Goal: Task Accomplishment & Management: Use online tool/utility

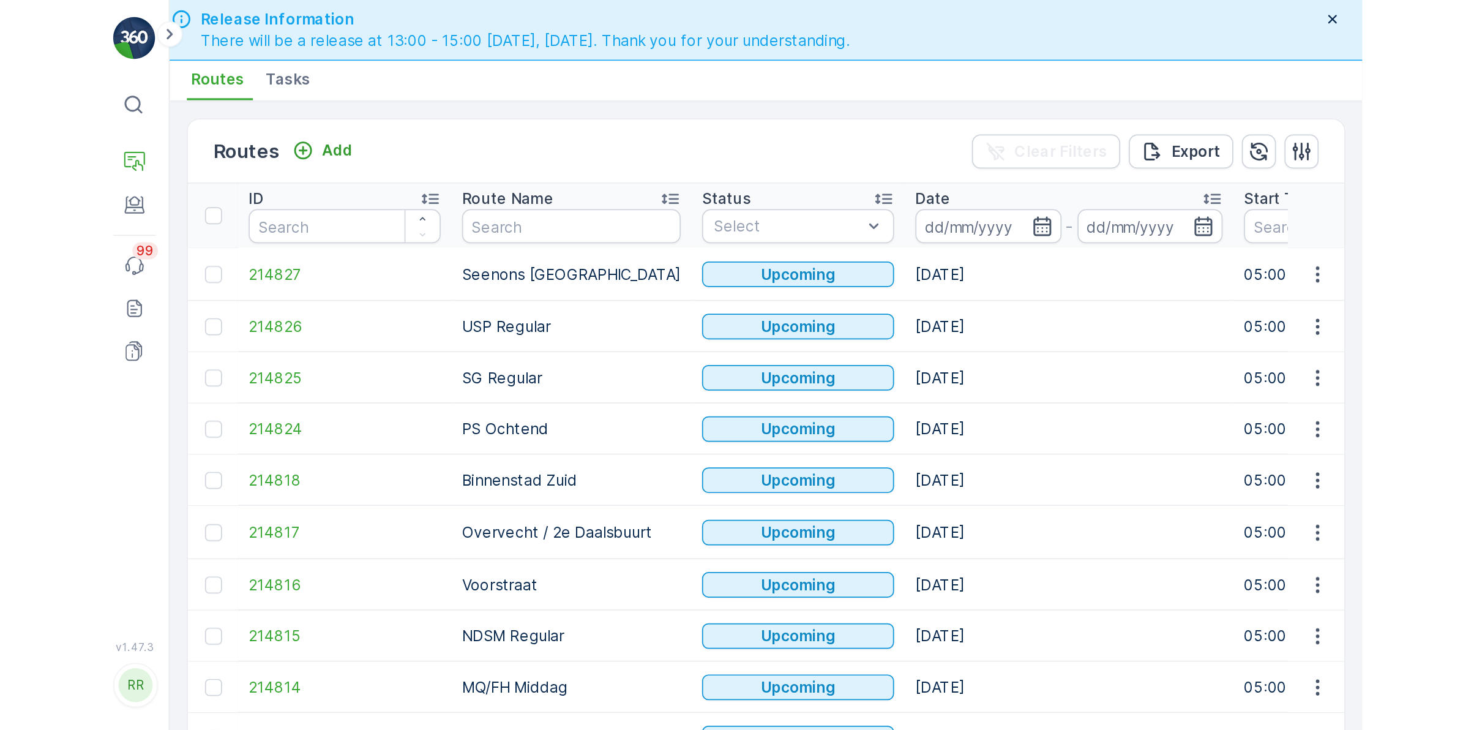
scroll to position [35, 0]
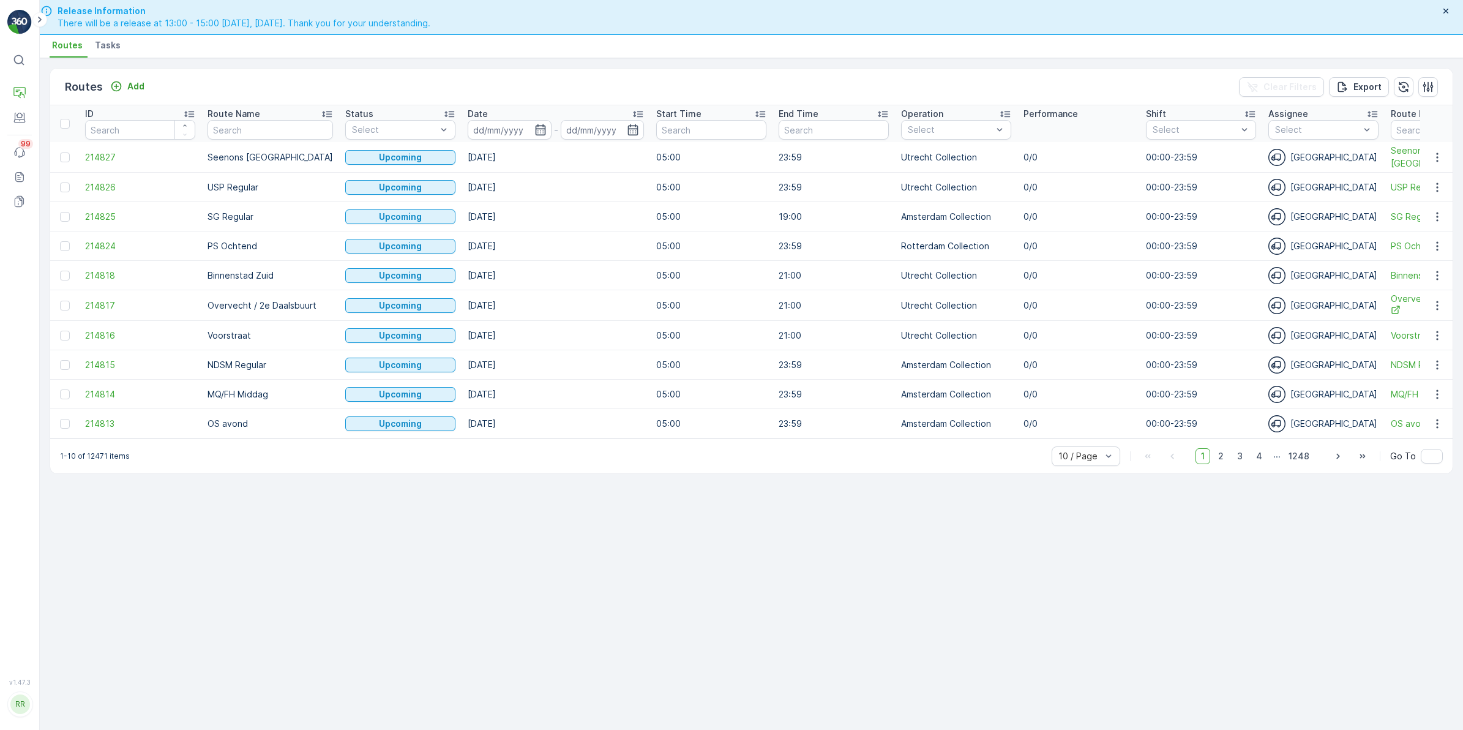
click at [108, 38] on li "Tasks" at bounding box center [108, 47] width 33 height 21
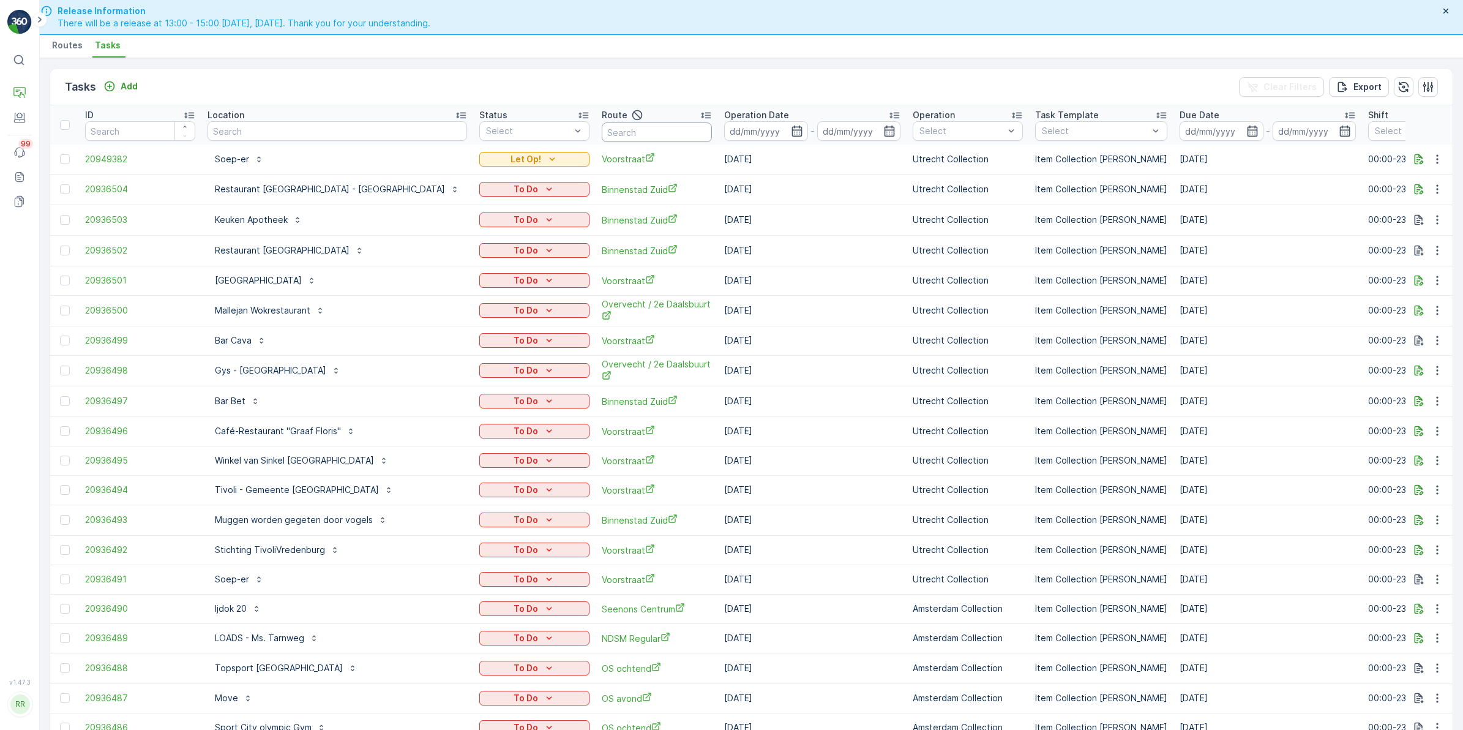
click at [602, 133] on input "text" at bounding box center [657, 132] width 110 height 20
type input "voorstraat"
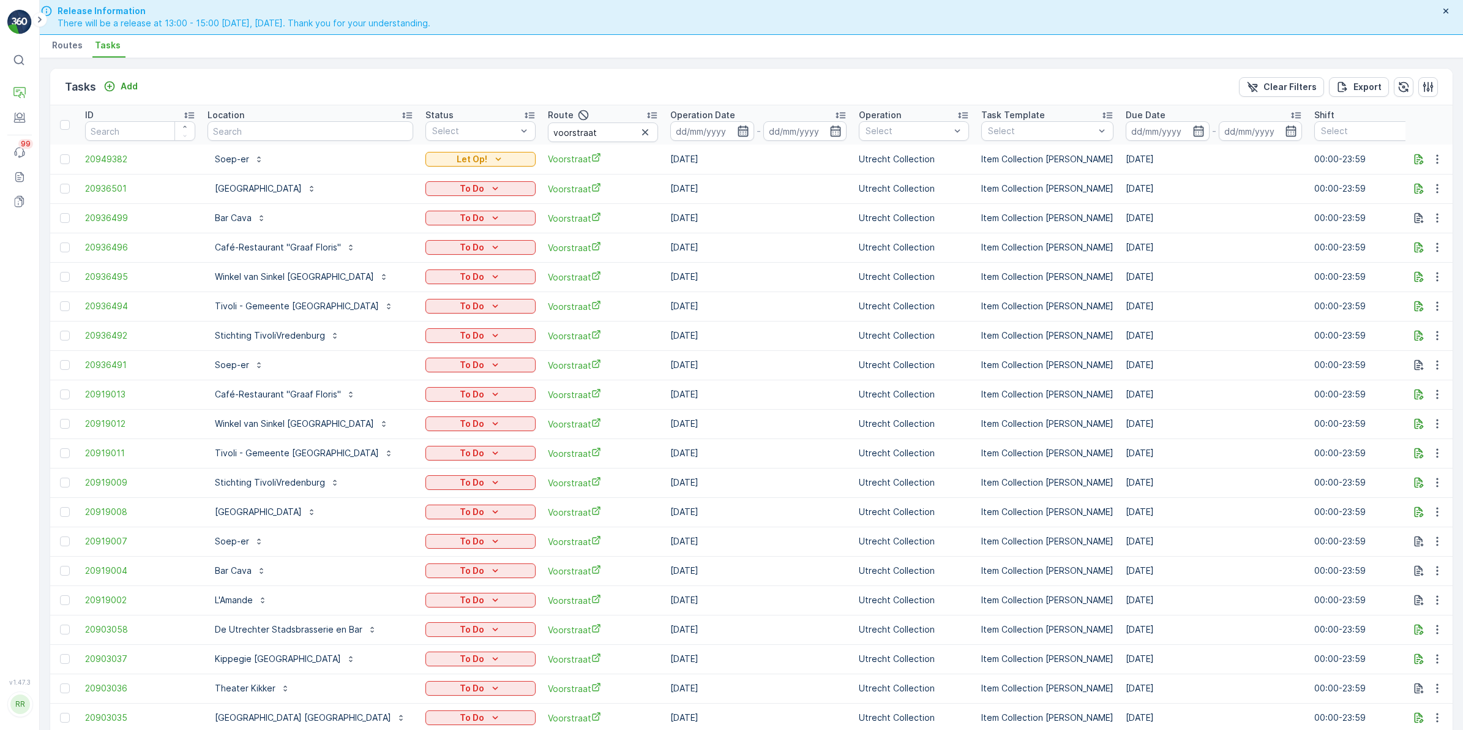
click at [749, 132] on icon "button" at bounding box center [743, 131] width 12 height 12
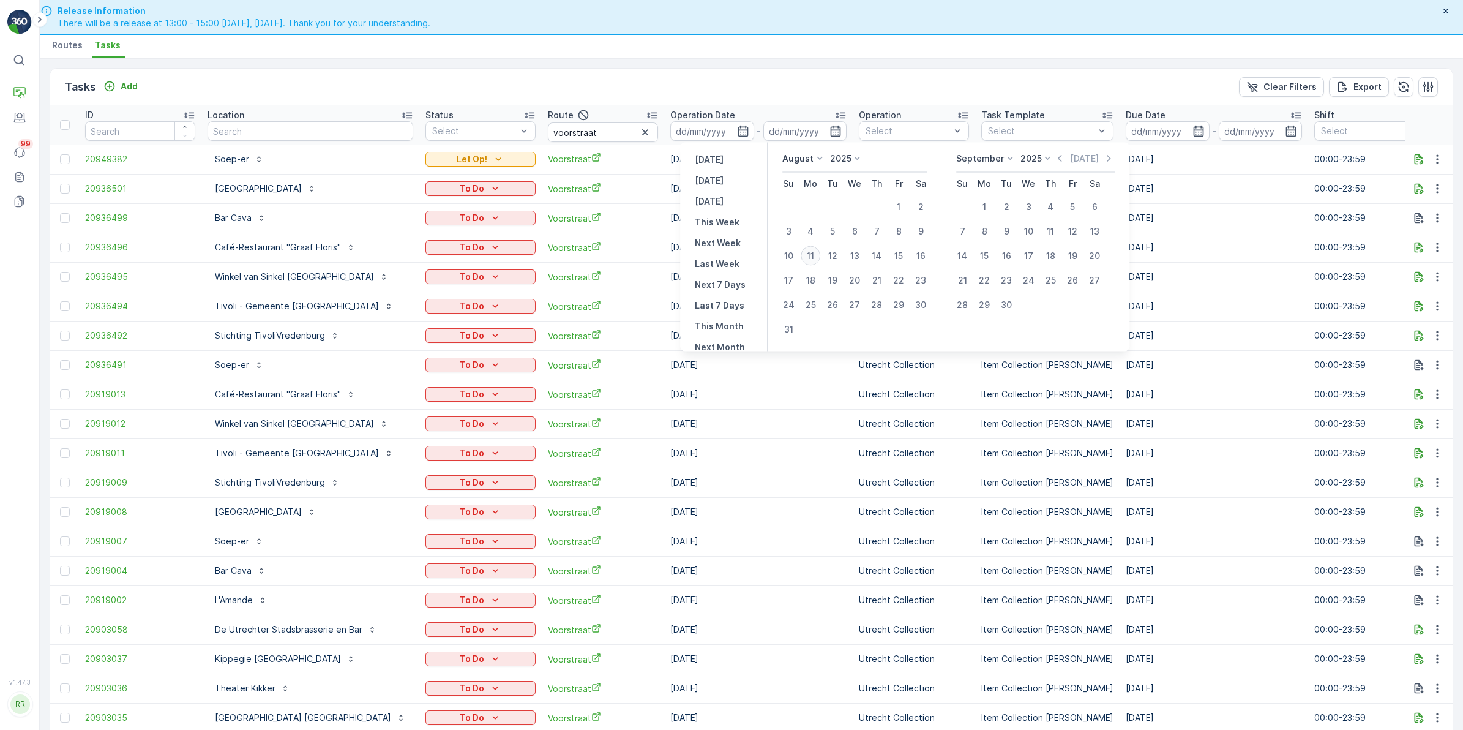
click at [812, 256] on div "11" at bounding box center [811, 256] width 20 height 20
type input "[DATE]"
click at [812, 256] on div "11" at bounding box center [811, 256] width 20 height 20
type input "[DATE]"
click at [812, 256] on div "11" at bounding box center [811, 256] width 20 height 20
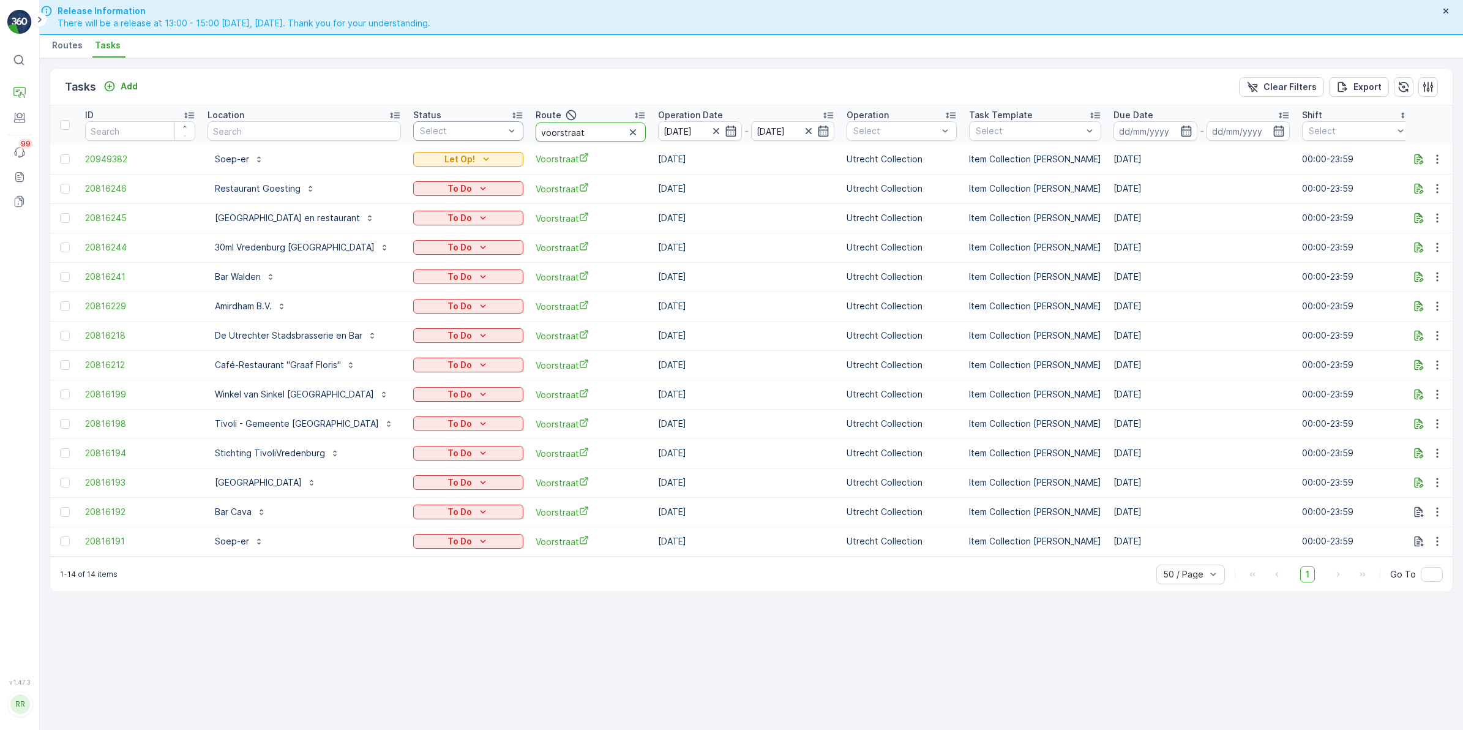
drag, startPoint x: 595, startPoint y: 129, endPoint x: 481, endPoint y: 137, distance: 114.7
click at [481, 137] on tr "ID Location Status Select Route voorstraat Operation Date 11.08.2025 - 11.08.20…" at bounding box center [1036, 124] width 1972 height 39
type input "overvecht"
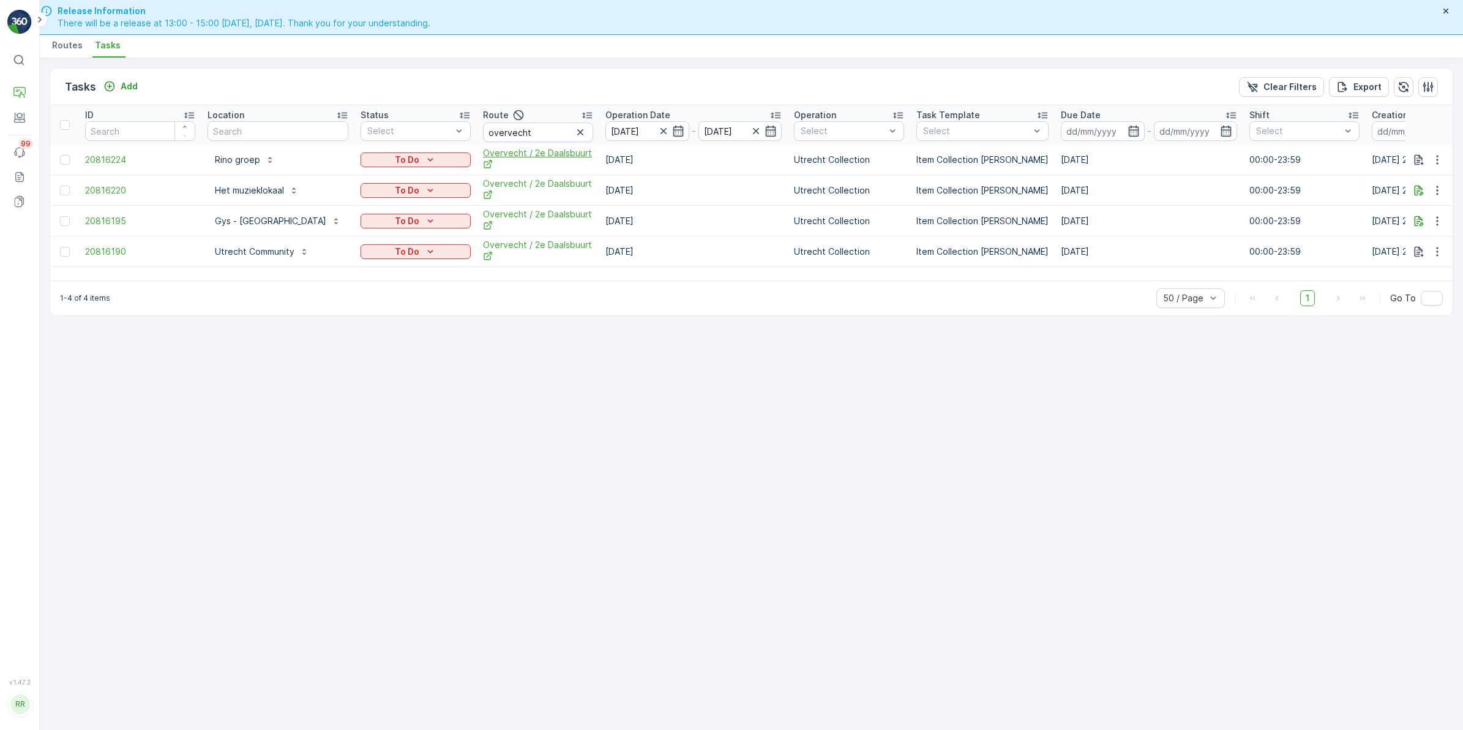
click at [519, 160] on span "Overvecht / 2e Daalsbuurt" at bounding box center [538, 159] width 110 height 25
drag, startPoint x: 542, startPoint y: 130, endPoint x: 454, endPoint y: 141, distance: 88.2
click at [451, 139] on tr "ID Location Status Select Route overvecht Operation Date 11.08.2025 - 11.08.202…" at bounding box center [1009, 124] width 1919 height 39
type input "lombo"
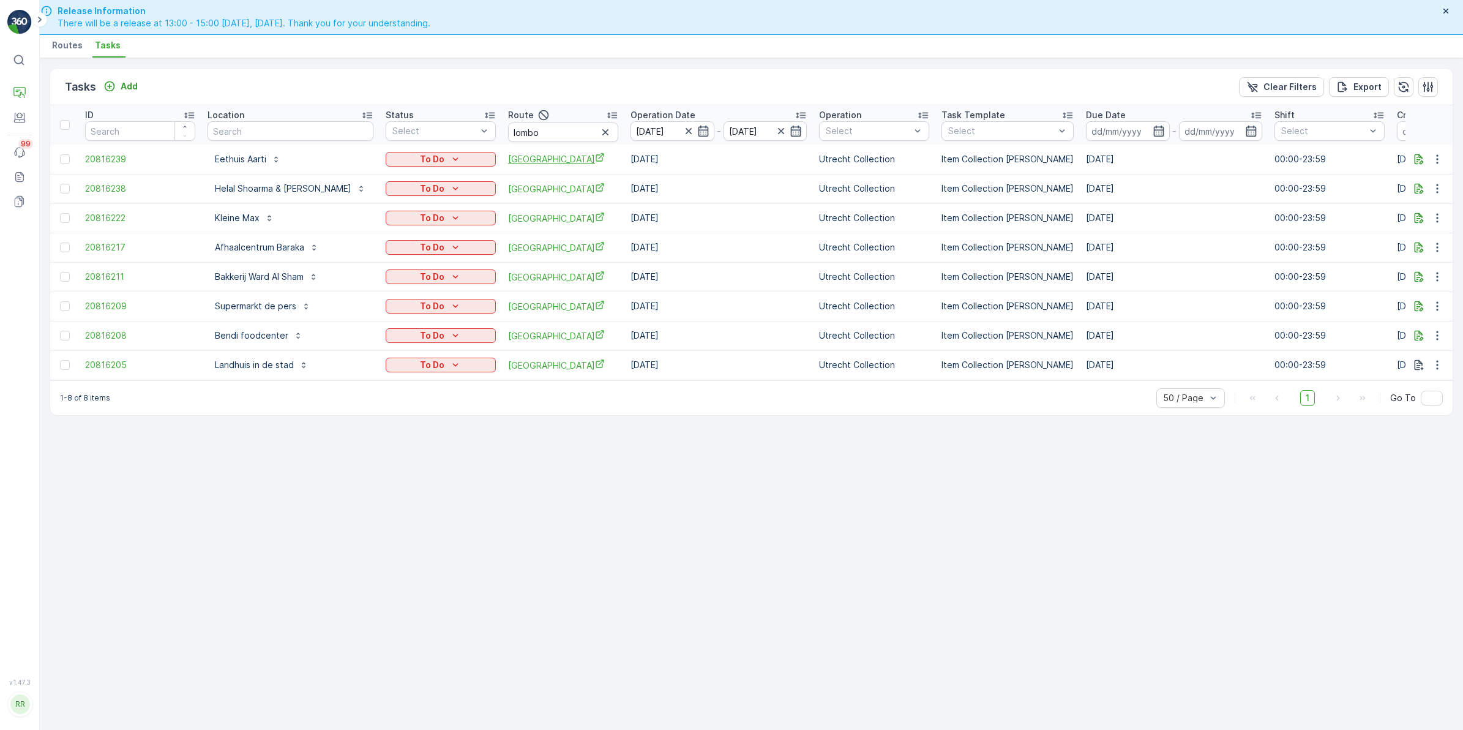
click at [508, 157] on span "Lombok" at bounding box center [563, 158] width 110 height 13
drag, startPoint x: 509, startPoint y: 138, endPoint x: 444, endPoint y: 141, distance: 64.9
click at [424, 130] on tr "ID Location Status Select Route lombo Operation Date 11.08.2025 - 11.08.2025 Op…" at bounding box center [1022, 124] width 1945 height 39
type input "binnen"
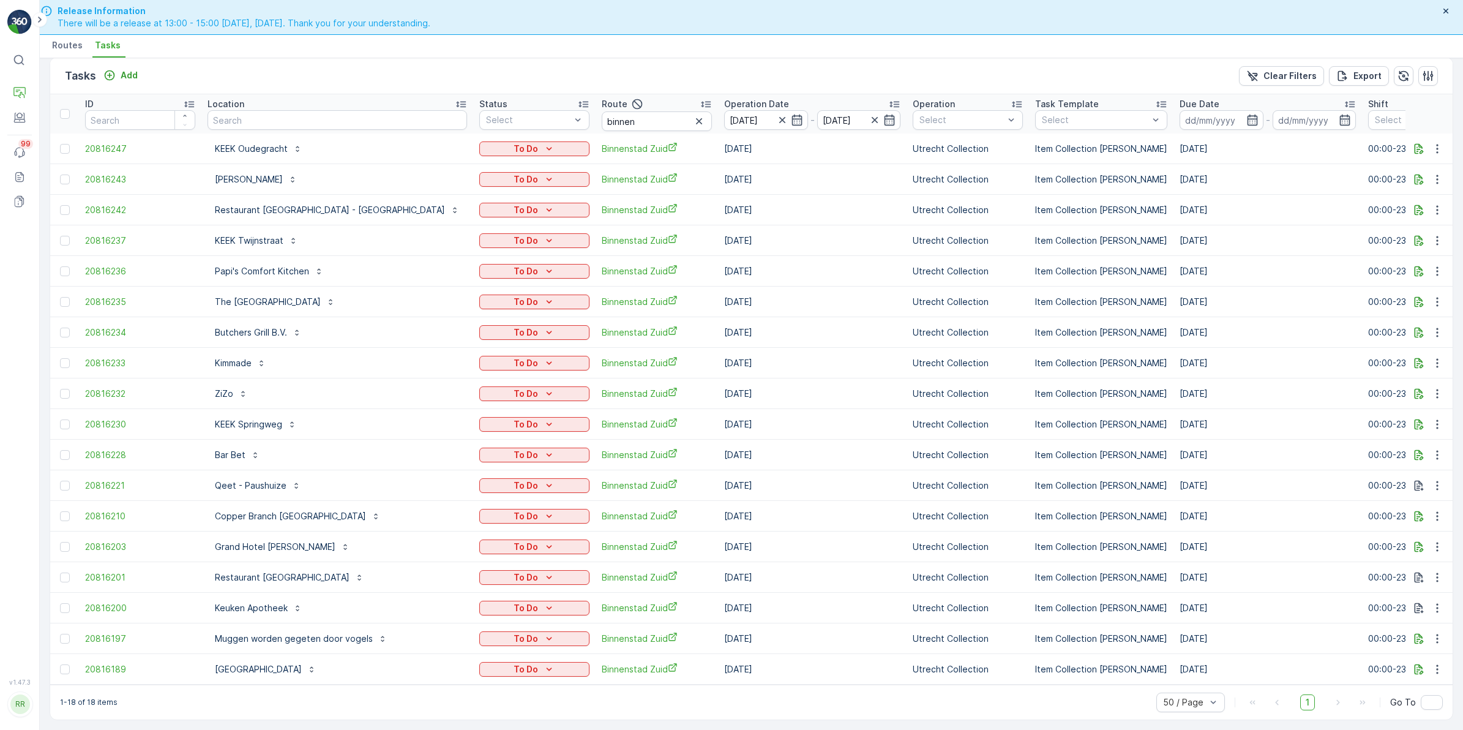
scroll to position [19, 0]
drag, startPoint x: 582, startPoint y: 111, endPoint x: 500, endPoint y: 126, distance: 83.3
click at [500, 126] on table "ID Location Status Select Route binnen Operation Date 11.08.2025 - 11.08.2025 O…" at bounding box center [1069, 389] width 2038 height 590
type input "s"
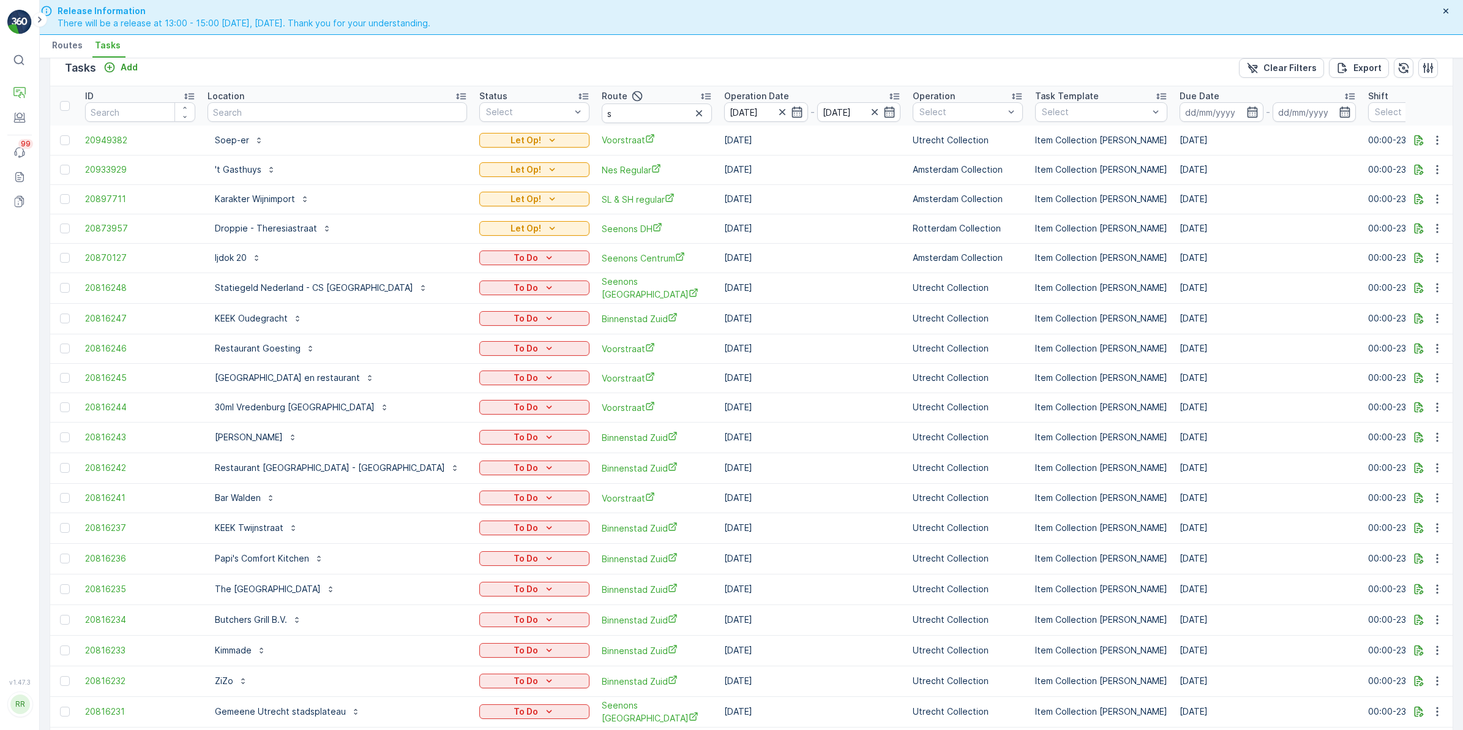
click at [629, 105] on input "s" at bounding box center [657, 113] width 110 height 20
type input "seenons"
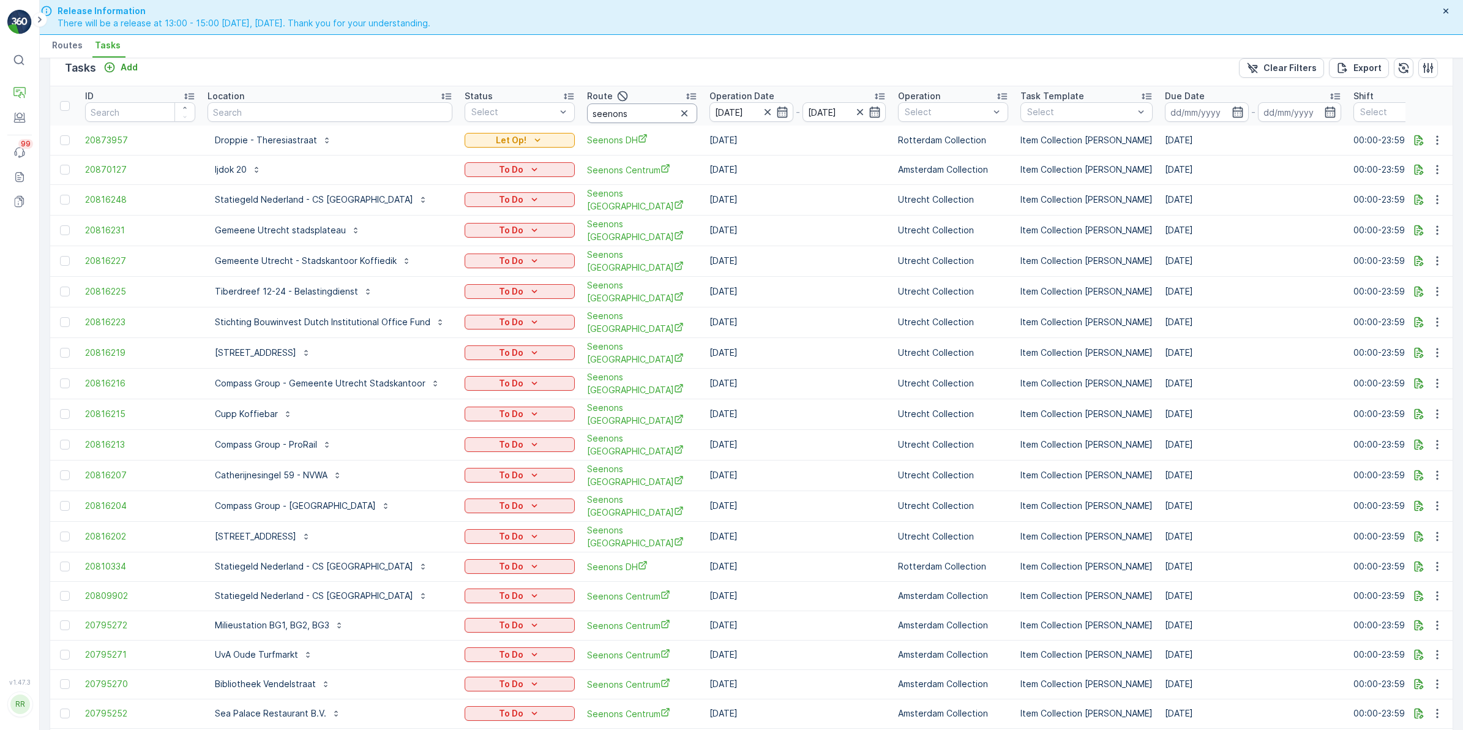
click at [651, 104] on input "seenons" at bounding box center [642, 113] width 110 height 20
type input "seenons u"
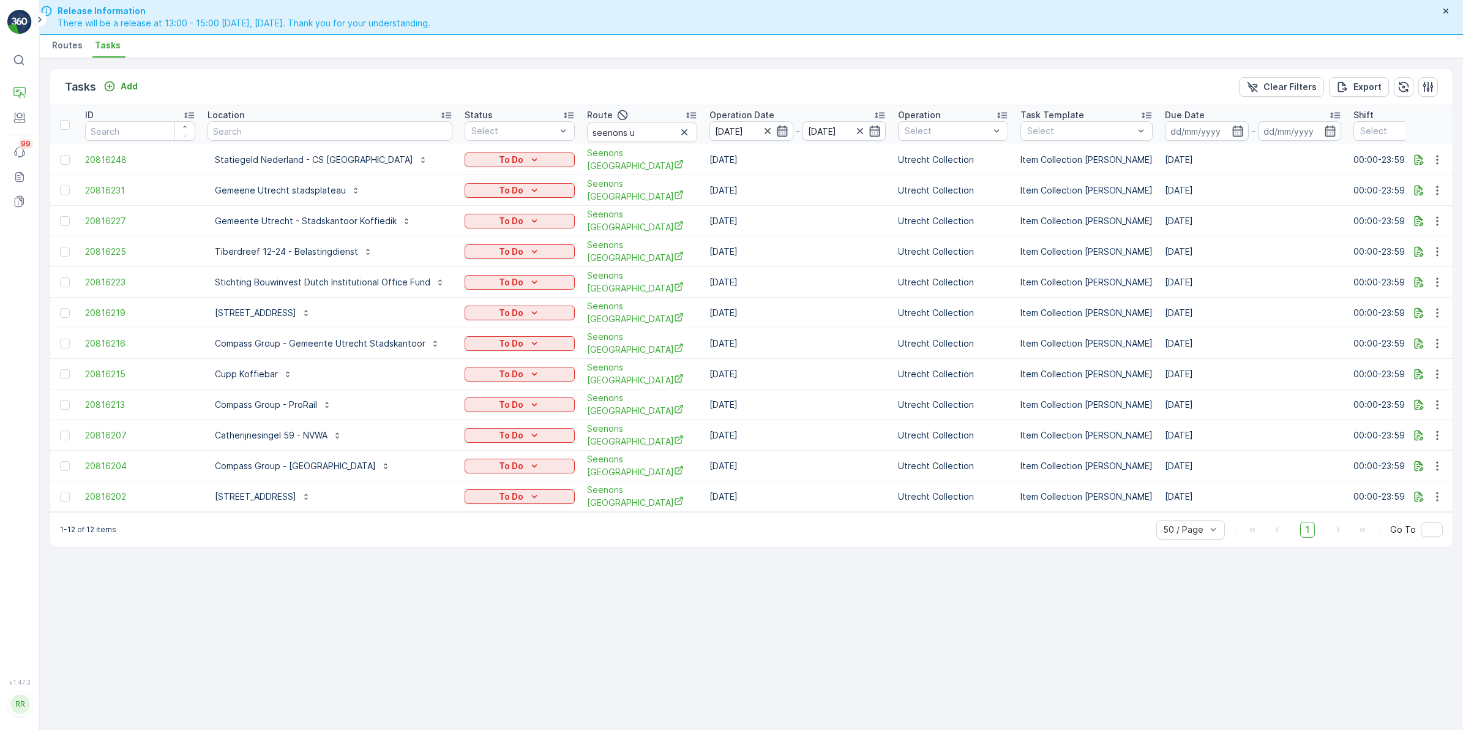
click at [778, 129] on icon "button" at bounding box center [782, 131] width 12 height 12
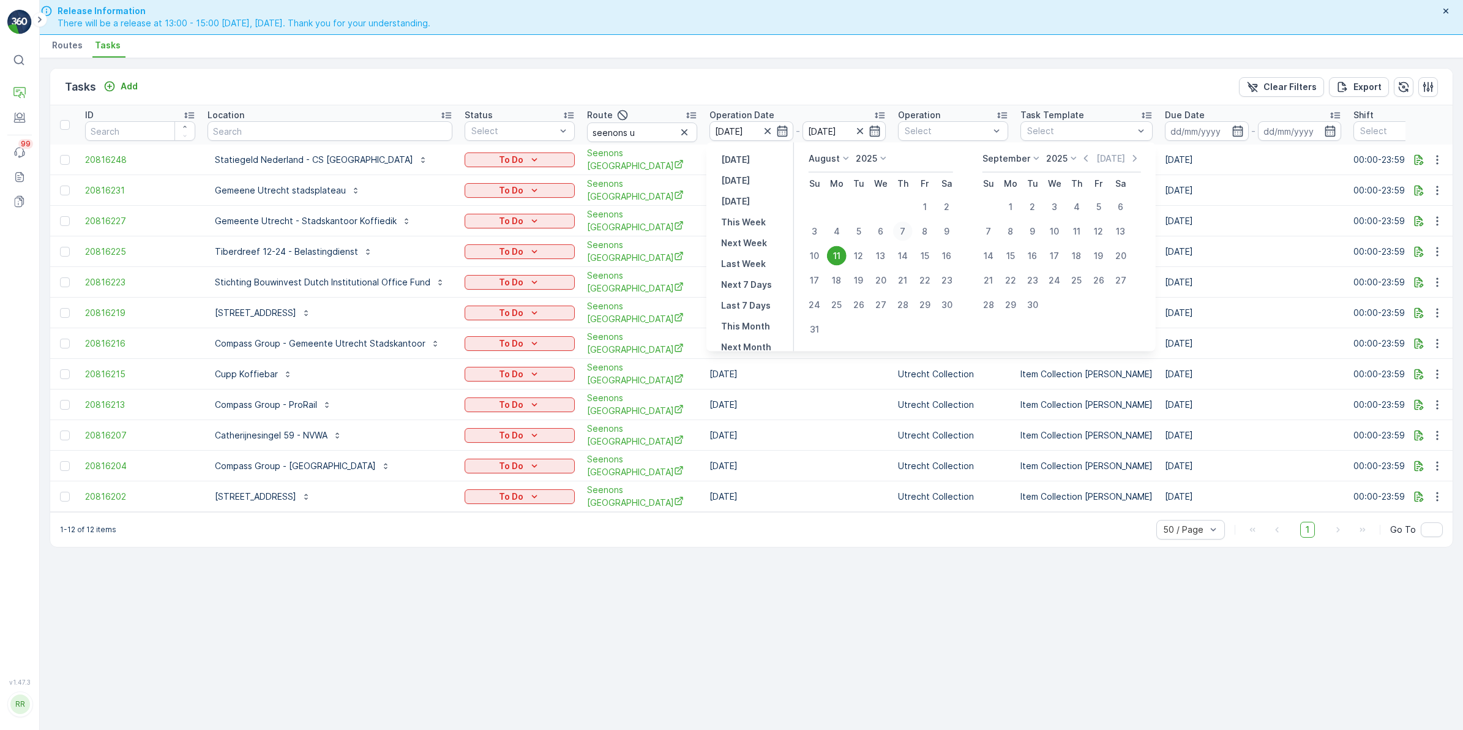
click at [899, 227] on div "7" at bounding box center [903, 232] width 20 height 20
type input "07.08.2025"
click at [842, 256] on div "11" at bounding box center [837, 256] width 20 height 20
type input "[DATE]"
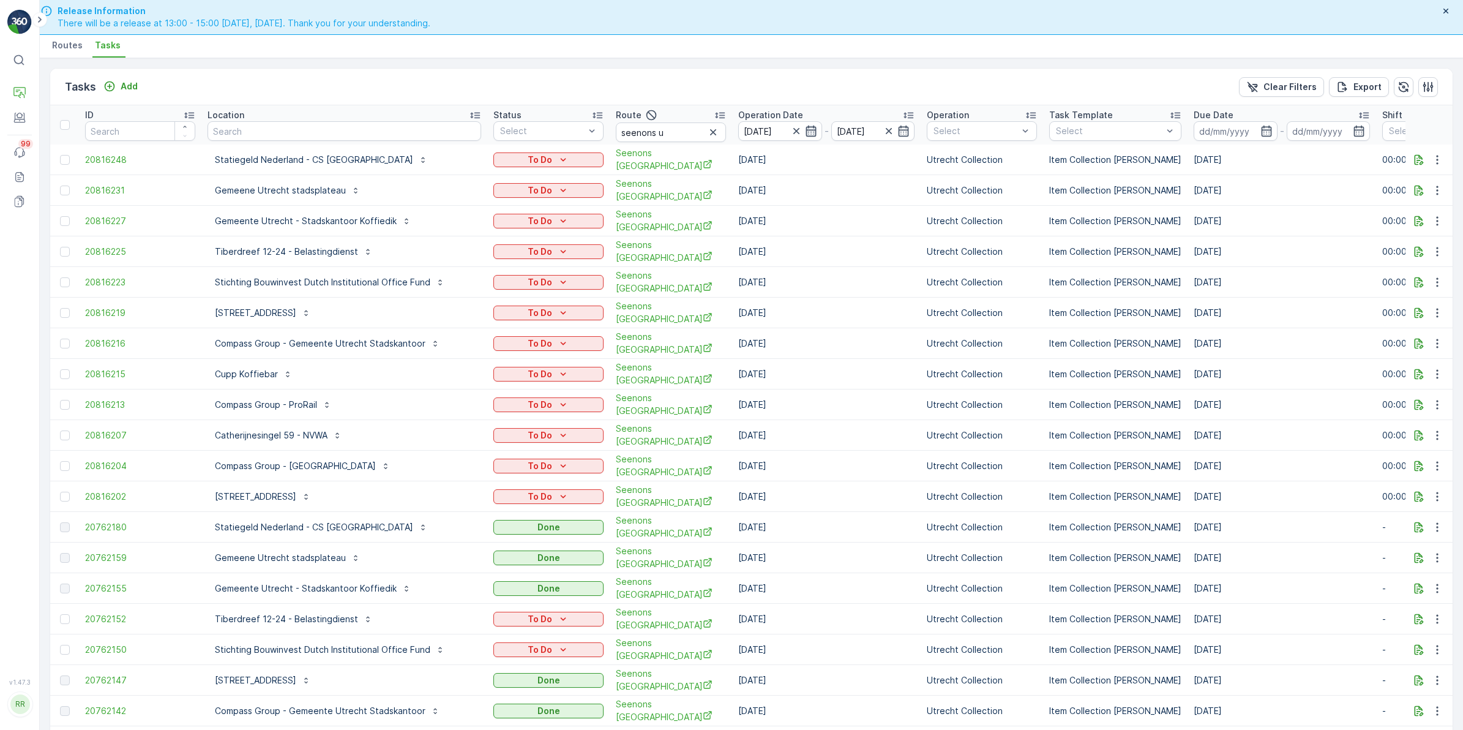
click at [805, 130] on icon "button" at bounding box center [811, 131] width 12 height 12
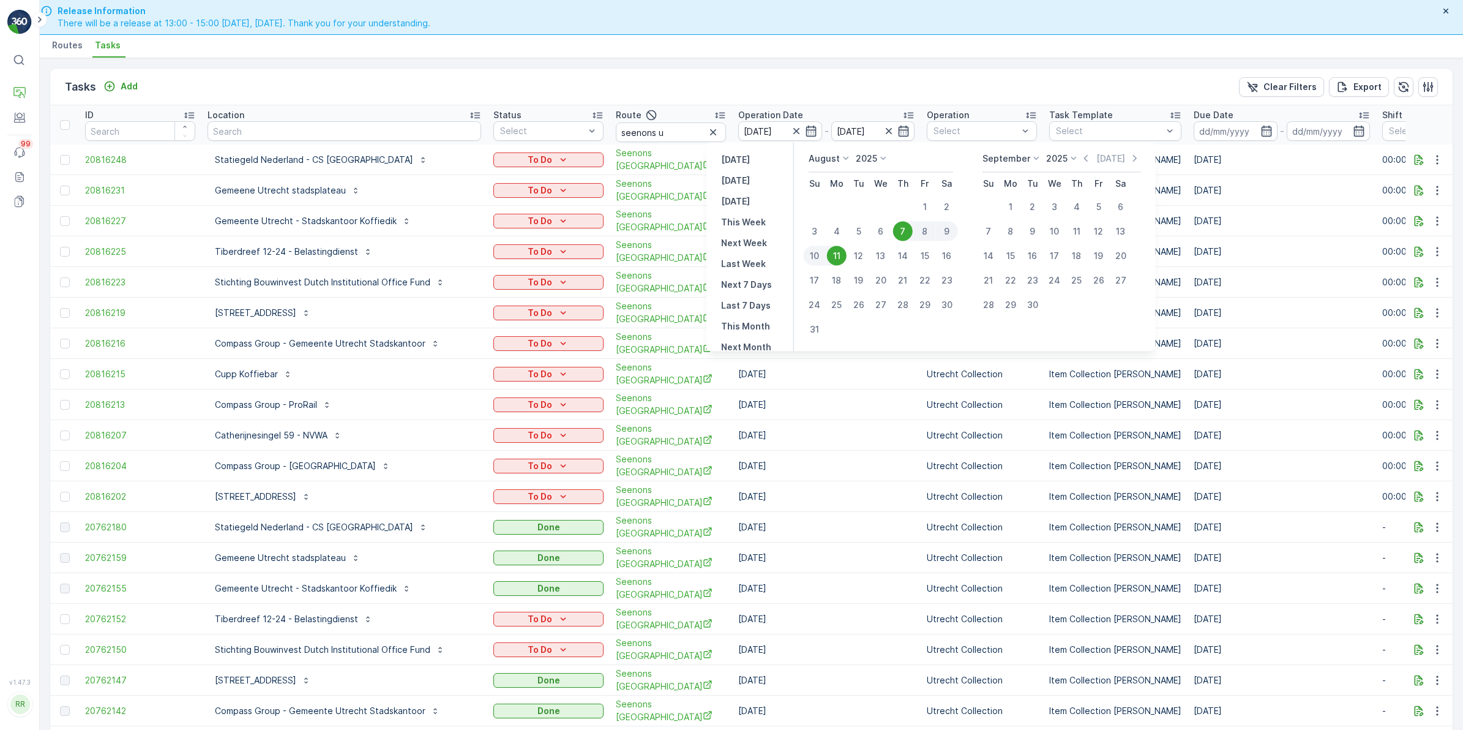
click at [926, 227] on div "8" at bounding box center [925, 232] width 22 height 20
type input "08.08.2025"
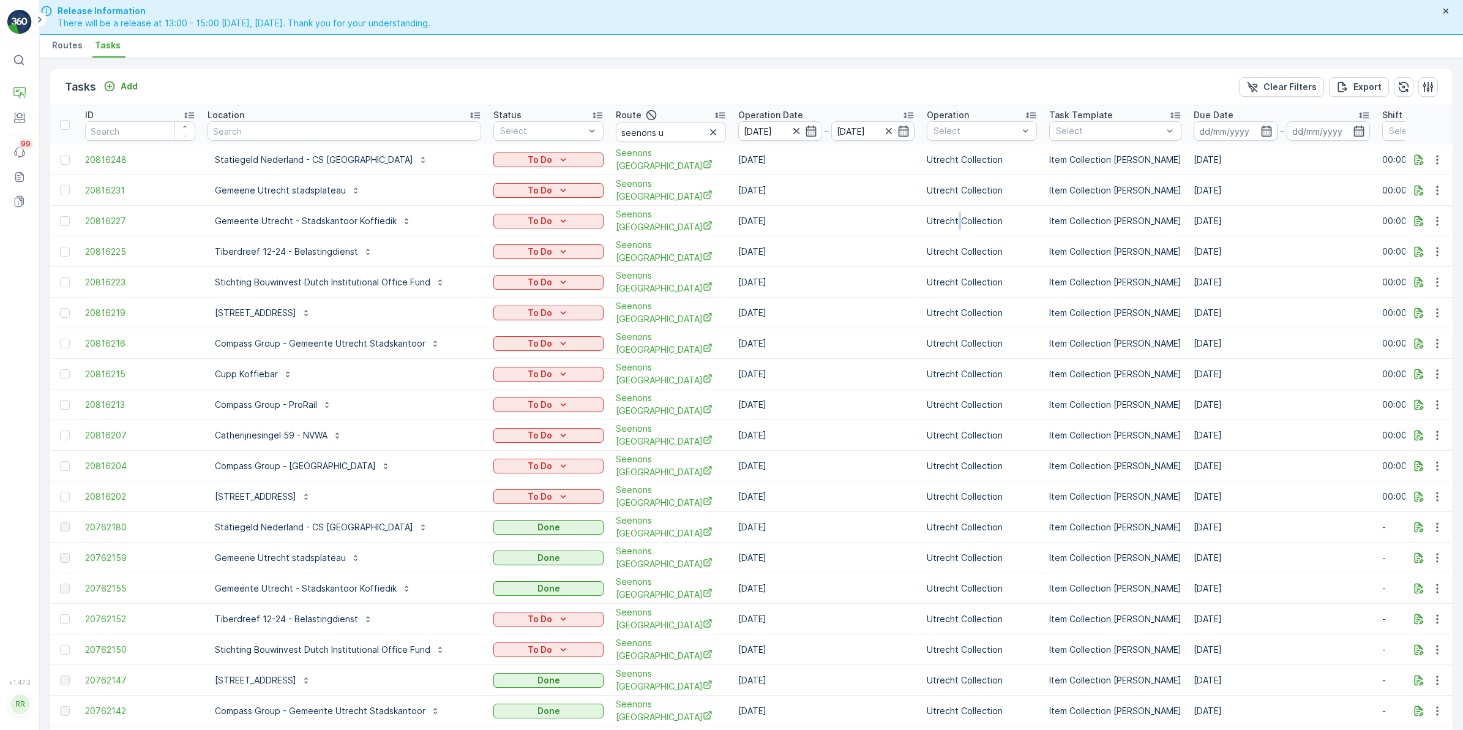
click at [926, 227] on td "Utrecht Collection" at bounding box center [982, 221] width 122 height 31
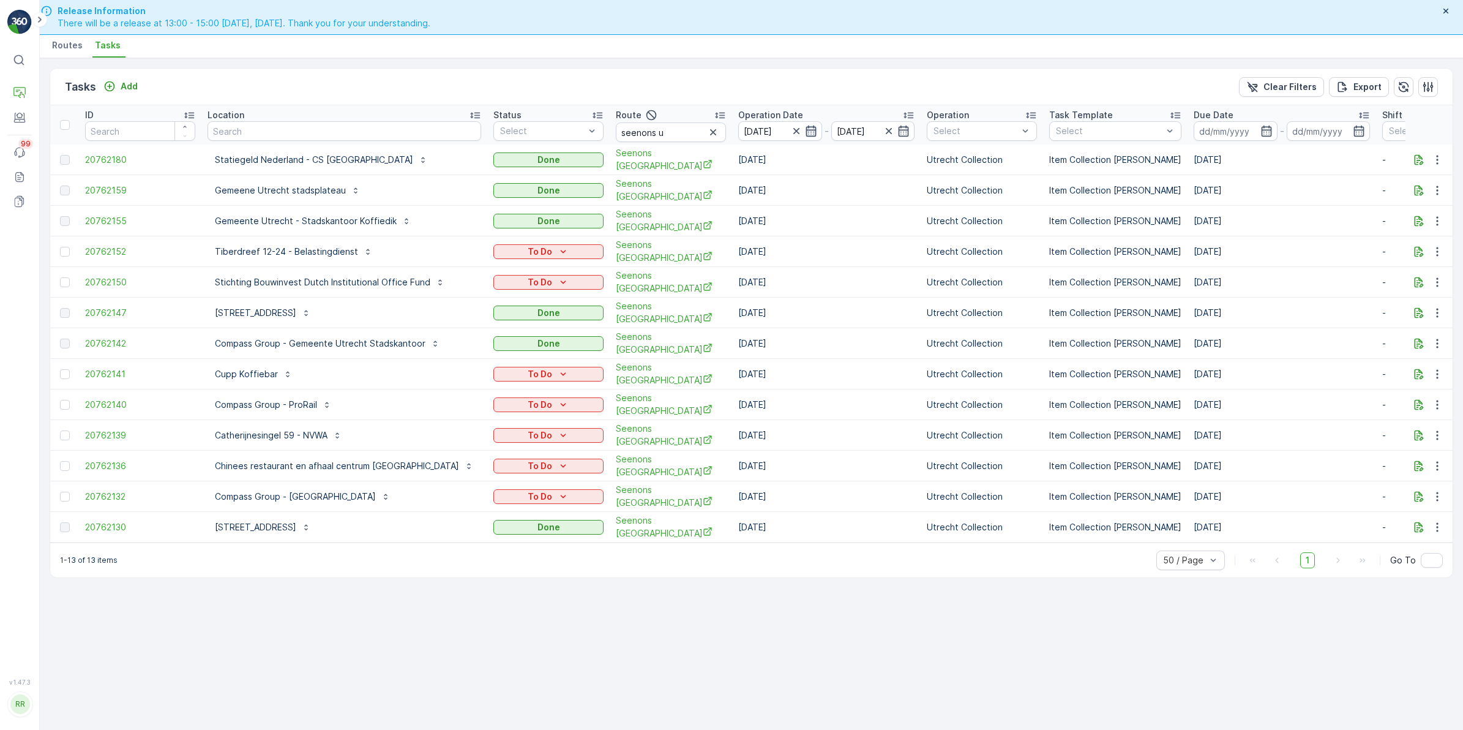
click at [805, 132] on icon "button" at bounding box center [811, 131] width 12 height 12
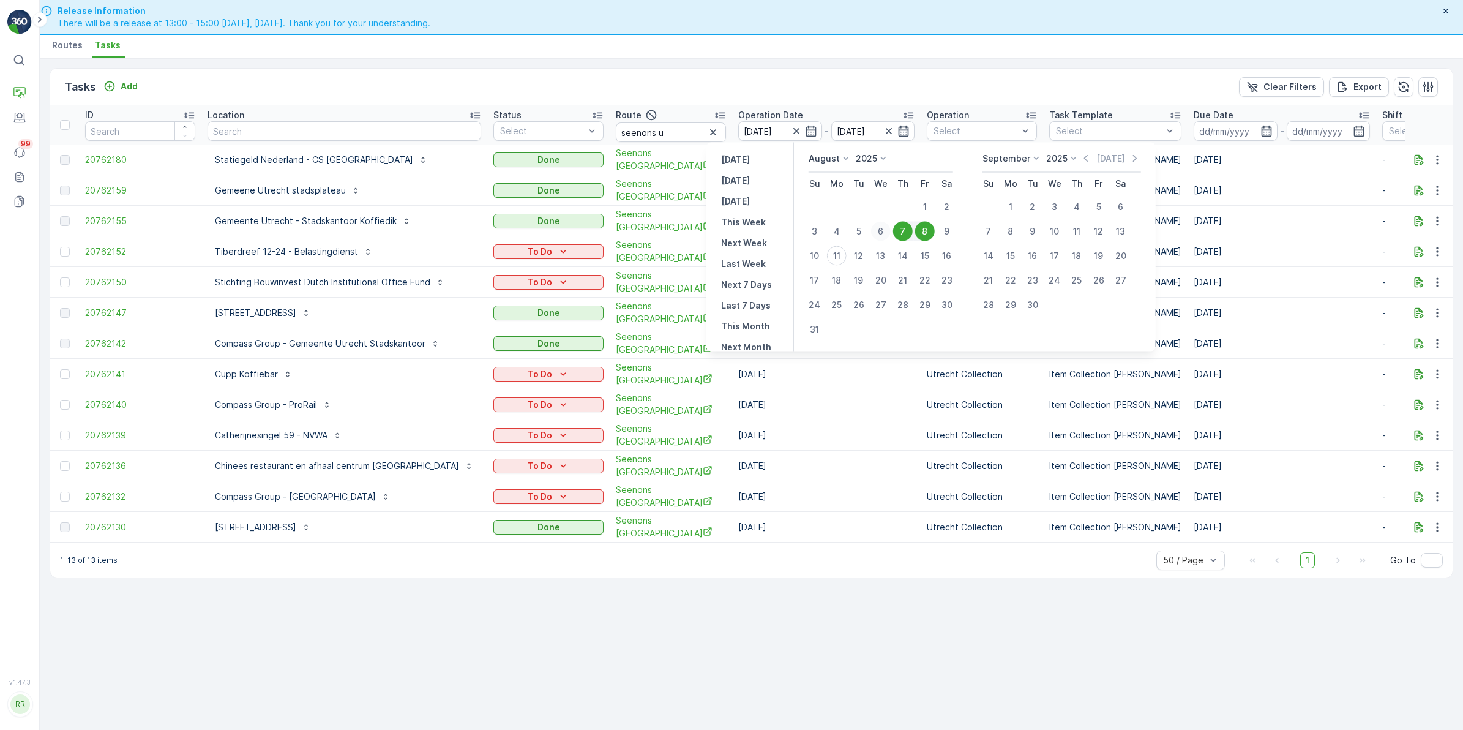
click at [883, 230] on div "6" at bounding box center [881, 232] width 20 height 20
type input "06.08.2025"
click at [883, 230] on div "6" at bounding box center [881, 232] width 20 height 20
type input "06.08.2025"
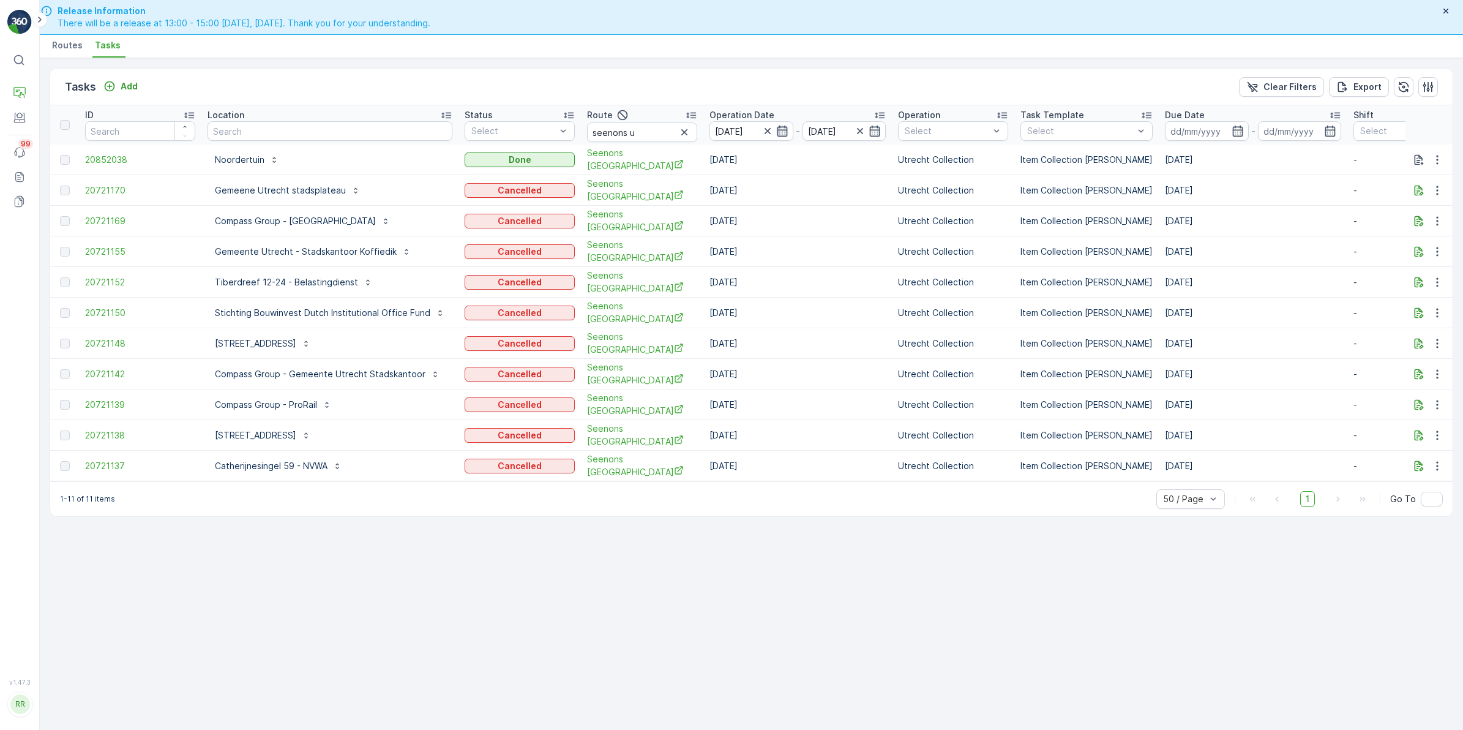
click at [776, 129] on icon "button" at bounding box center [782, 131] width 12 height 12
click at [744, 89] on div "Tasks Add Clear Filters Export" at bounding box center [751, 87] width 1403 height 37
click at [776, 129] on icon "button" at bounding box center [782, 131] width 12 height 12
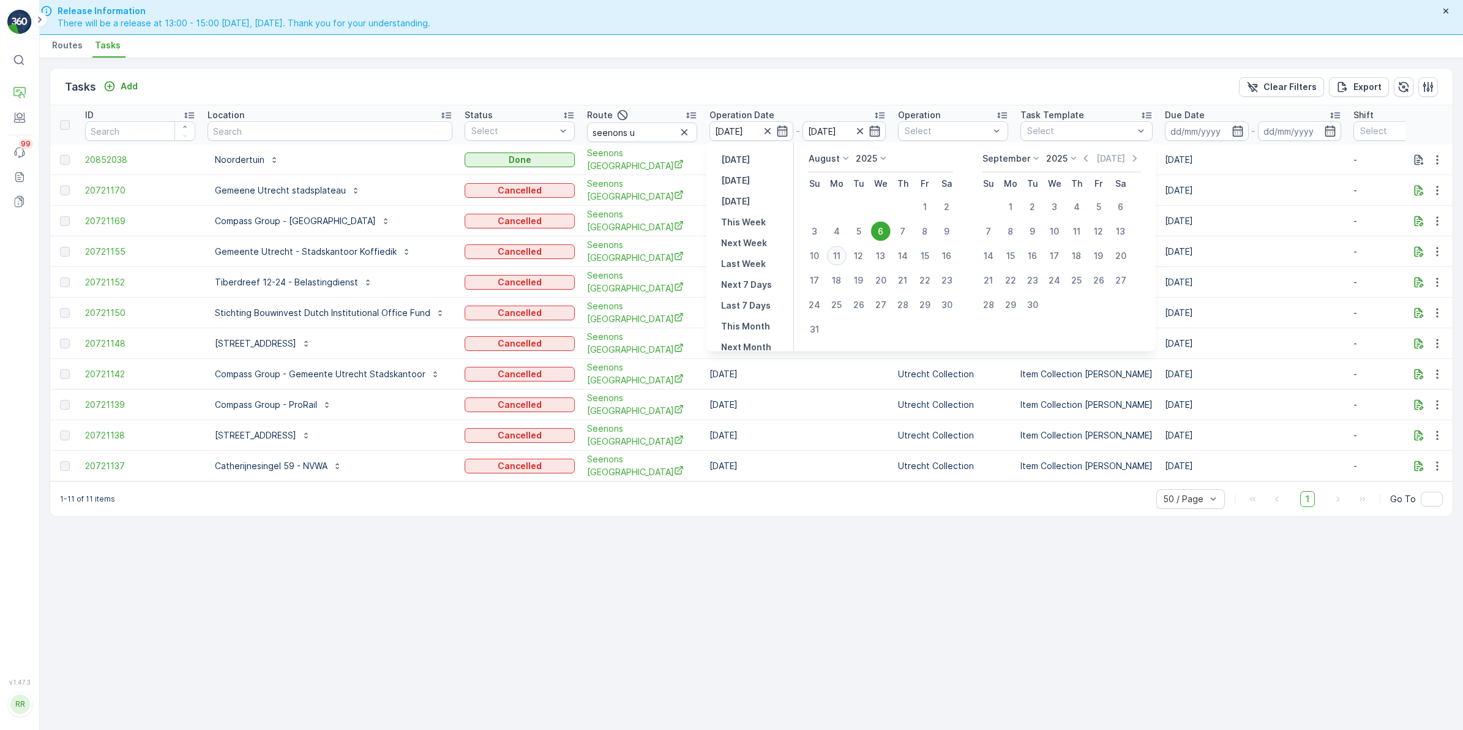
click at [839, 252] on div "11" at bounding box center [837, 256] width 20 height 20
type input "[DATE]"
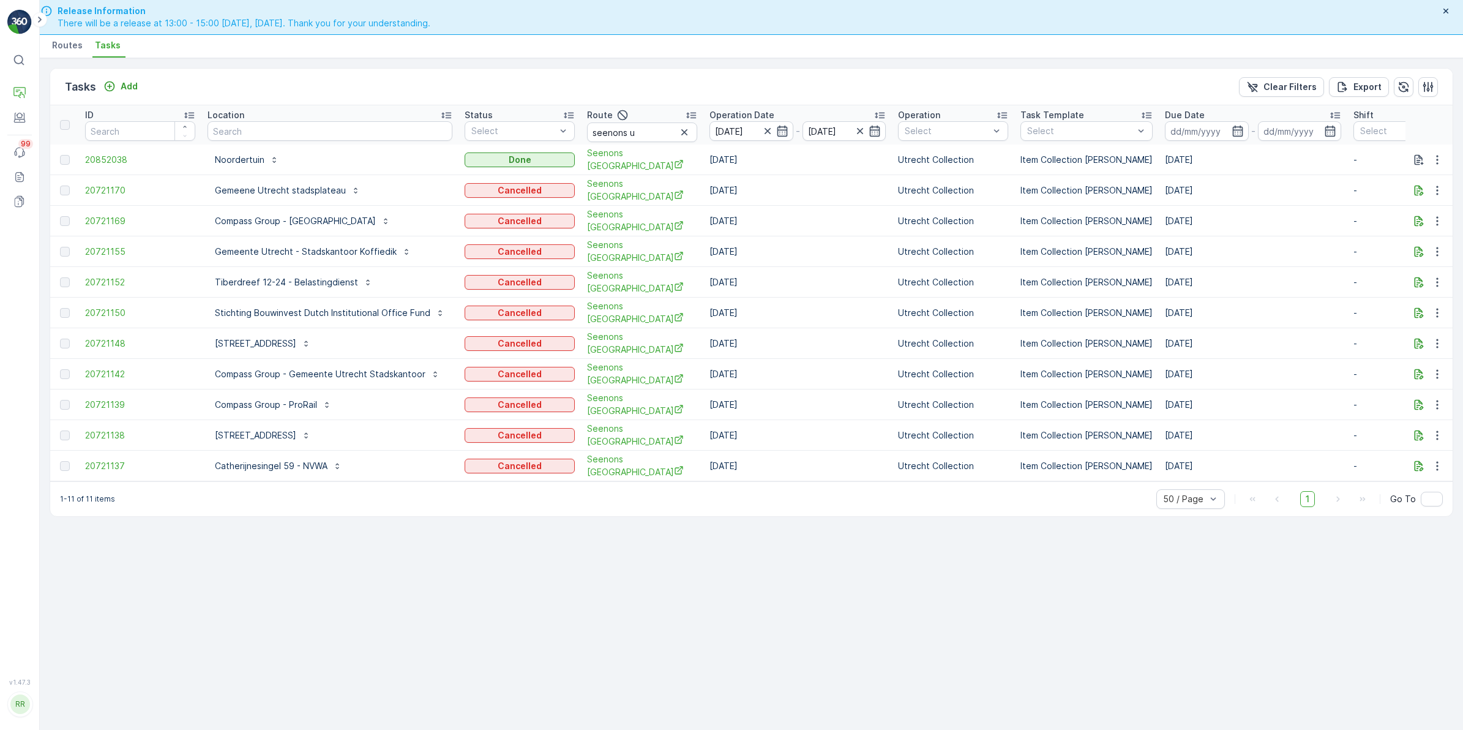
click at [839, 252] on td "06.08.2025" at bounding box center [797, 251] width 189 height 31
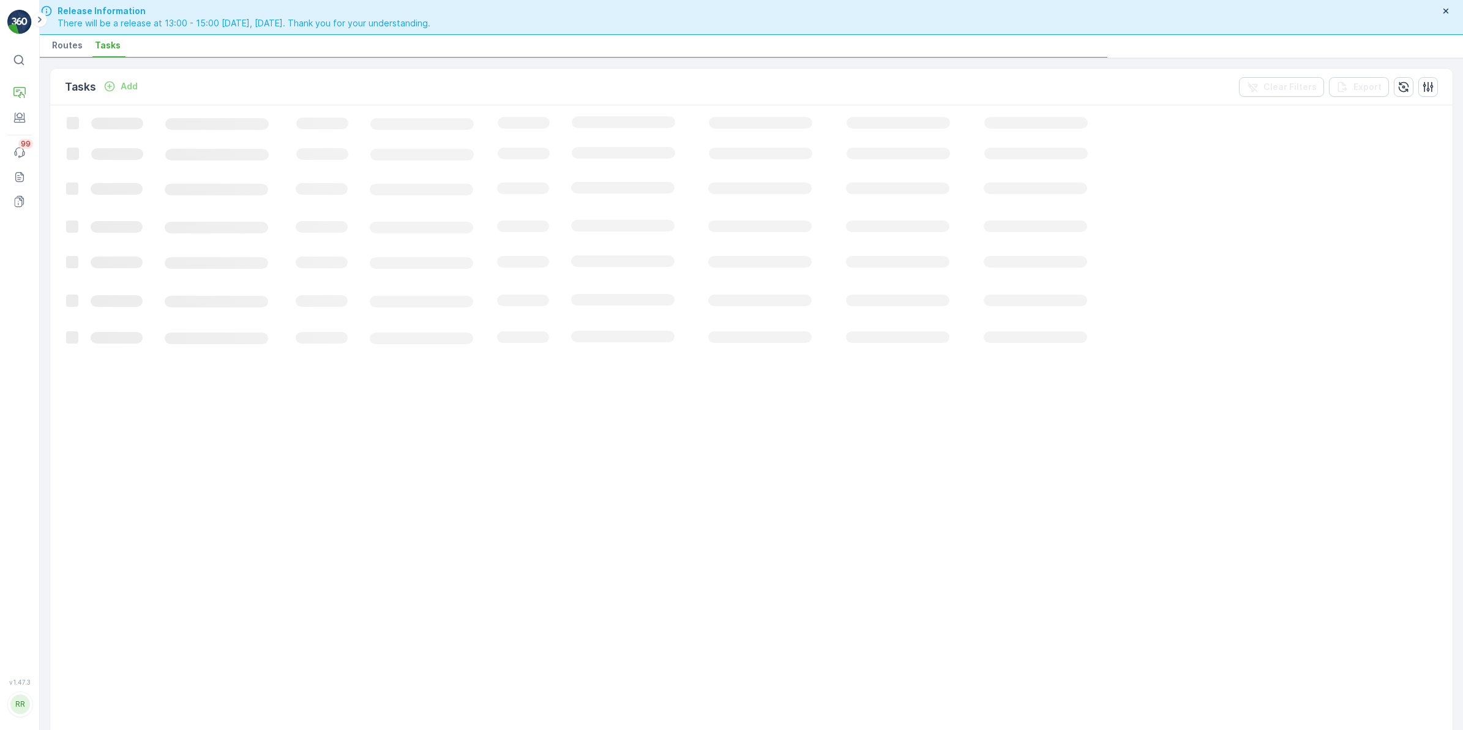
drag, startPoint x: 839, startPoint y: 252, endPoint x: 762, endPoint y: 81, distance: 187.2
click at [762, 81] on div "Tasks Add Clear Filters Export" at bounding box center [751, 87] width 1403 height 37
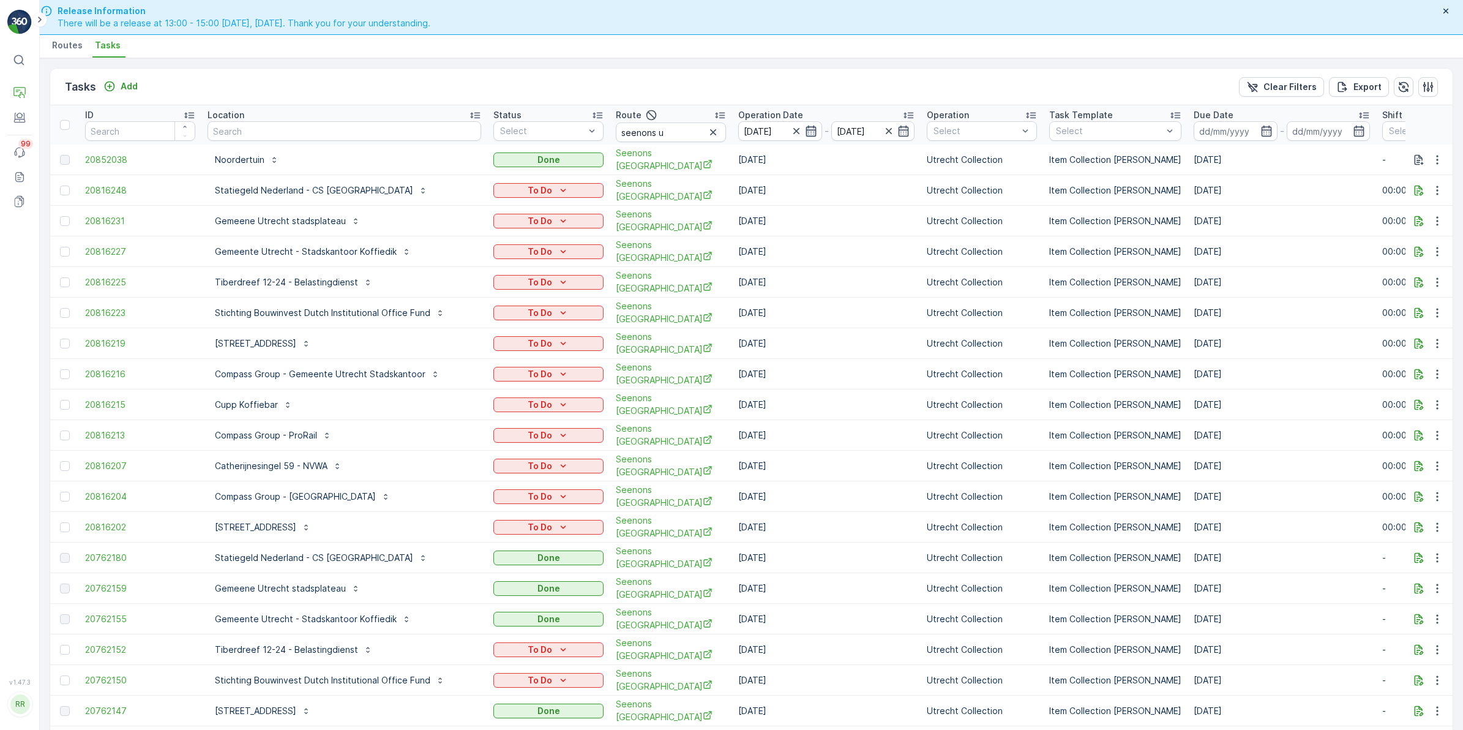
click at [806, 136] on icon "button" at bounding box center [811, 131] width 10 height 11
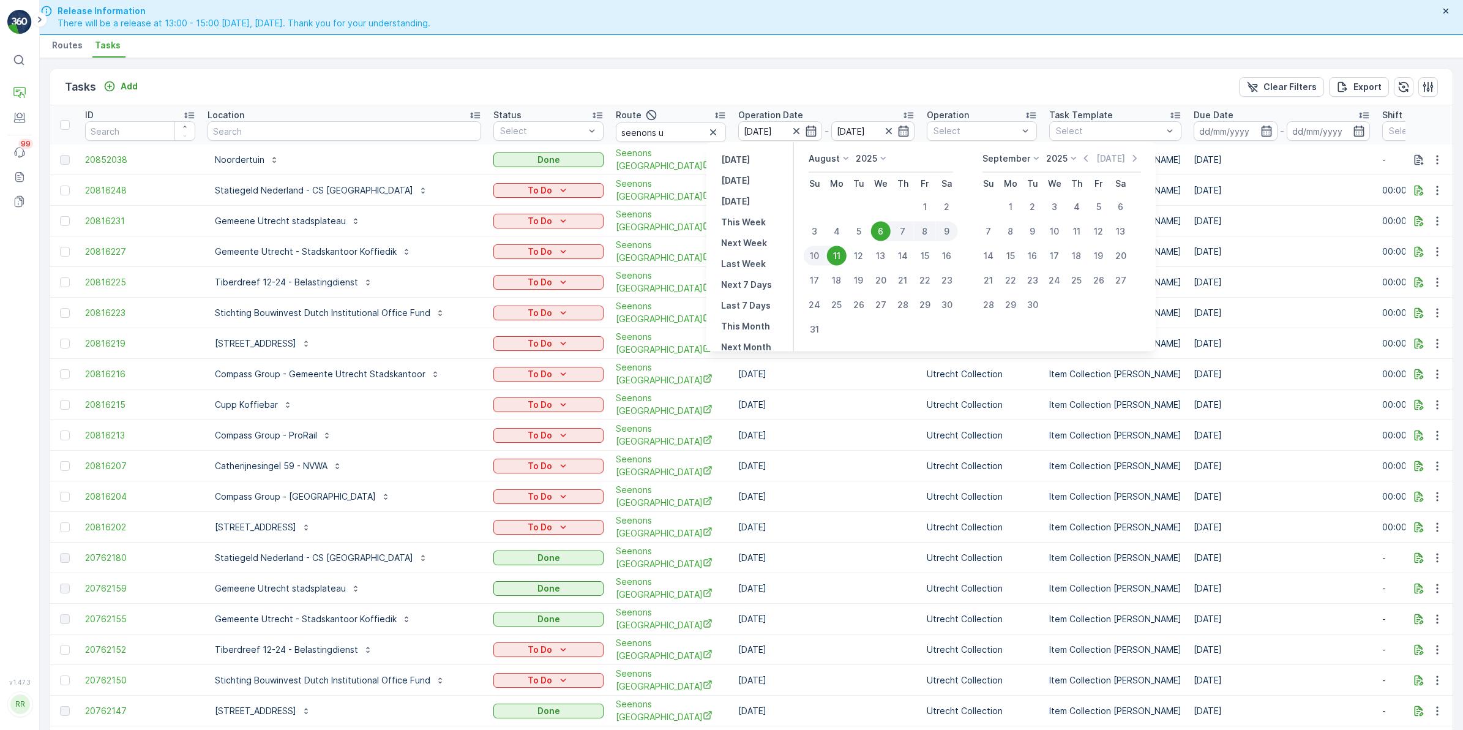
click at [843, 258] on div "11" at bounding box center [837, 256] width 20 height 20
type input "[DATE]"
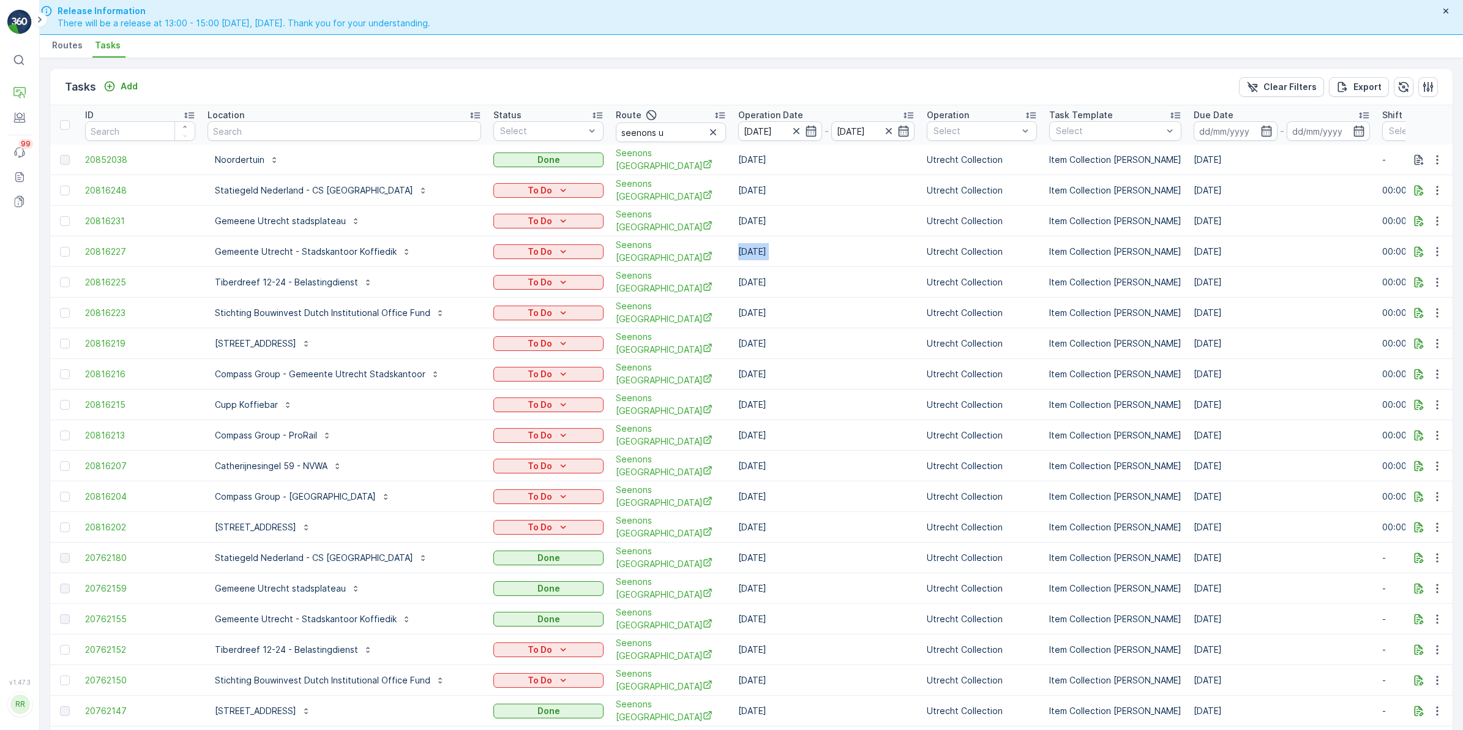
click at [843, 258] on td "[DATE]" at bounding box center [826, 251] width 189 height 31
drag, startPoint x: 843, startPoint y: 258, endPoint x: 785, endPoint y: 92, distance: 175.8
click at [785, 92] on div "Tasks Add Clear Filters Export" at bounding box center [751, 87] width 1403 height 37
click at [806, 129] on icon "button" at bounding box center [811, 131] width 10 height 11
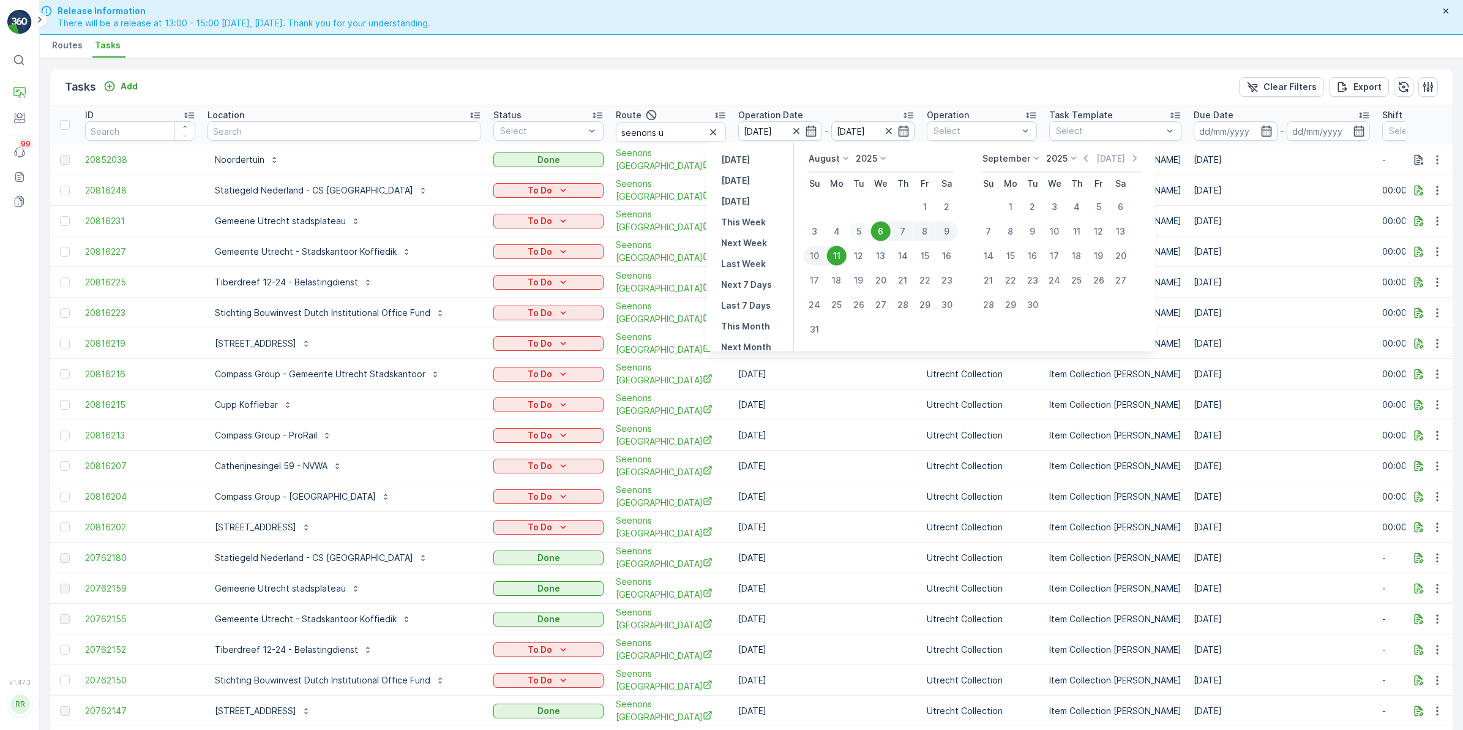
click at [857, 233] on div "5" at bounding box center [859, 232] width 20 height 20
type input "05.08.2025"
click at [857, 233] on div "5" at bounding box center [859, 232] width 20 height 20
type input "05.08.2025"
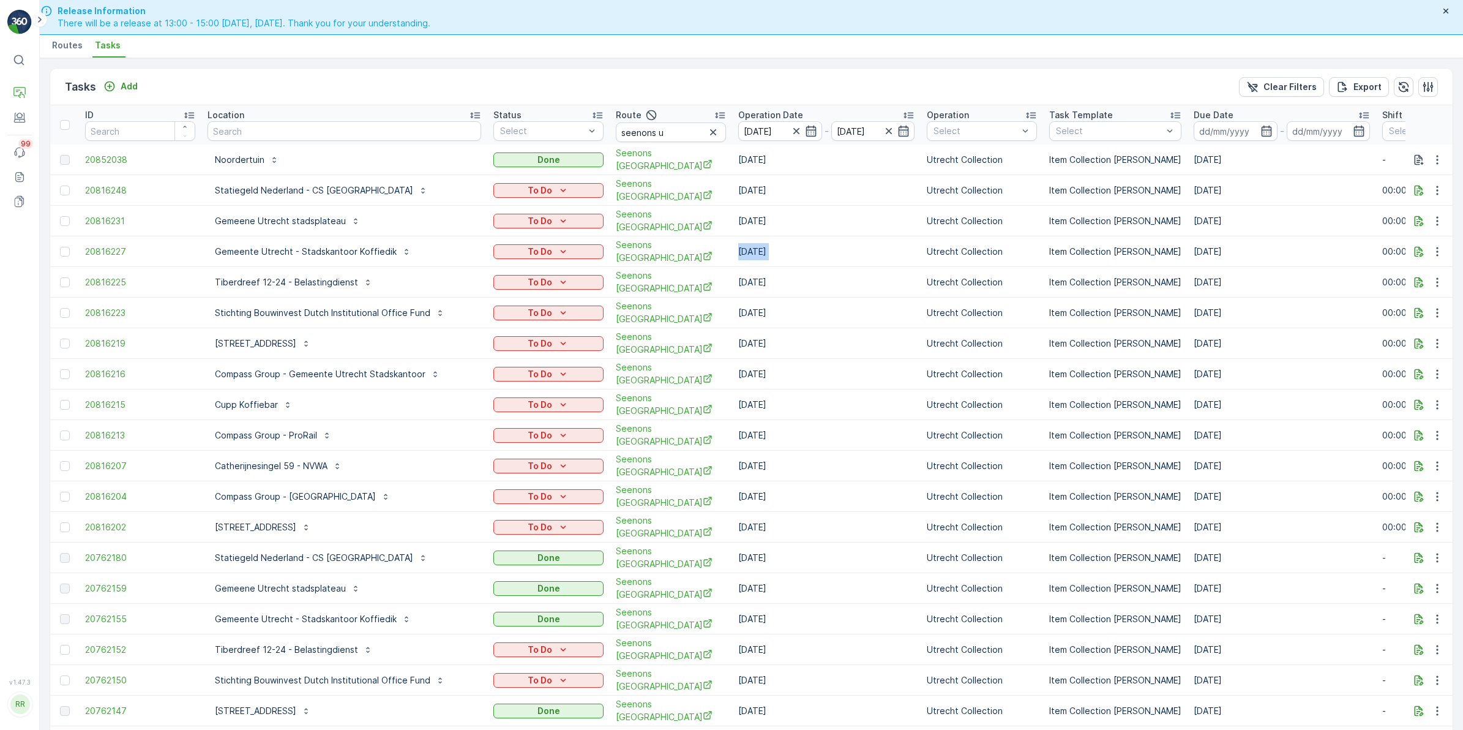
click at [857, 236] on td "[DATE]" at bounding box center [826, 251] width 189 height 31
drag, startPoint x: 857, startPoint y: 233, endPoint x: 806, endPoint y: 99, distance: 144.2
click at [806, 99] on div "Tasks Add Clear Filters Export" at bounding box center [751, 87] width 1403 height 37
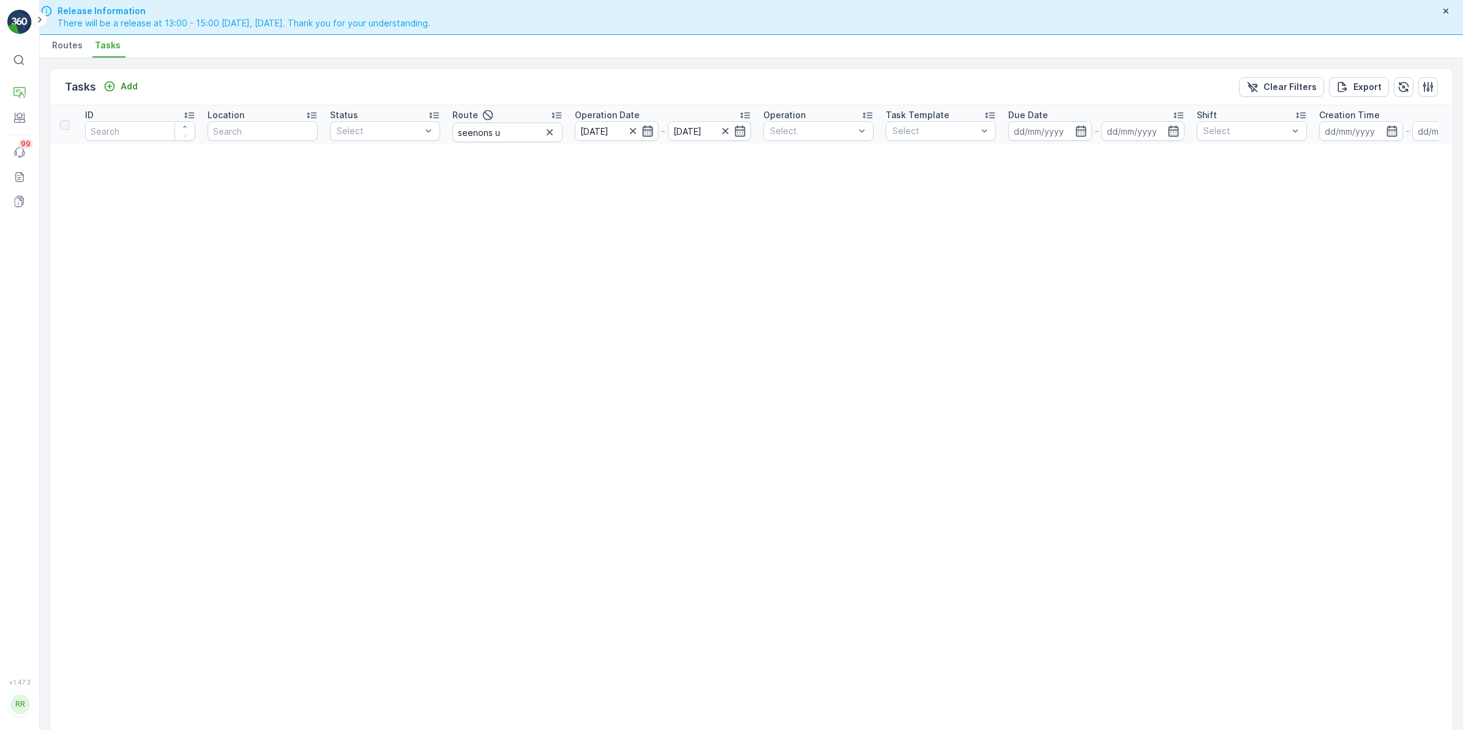
click at [653, 132] on icon "button" at bounding box center [648, 131] width 12 height 12
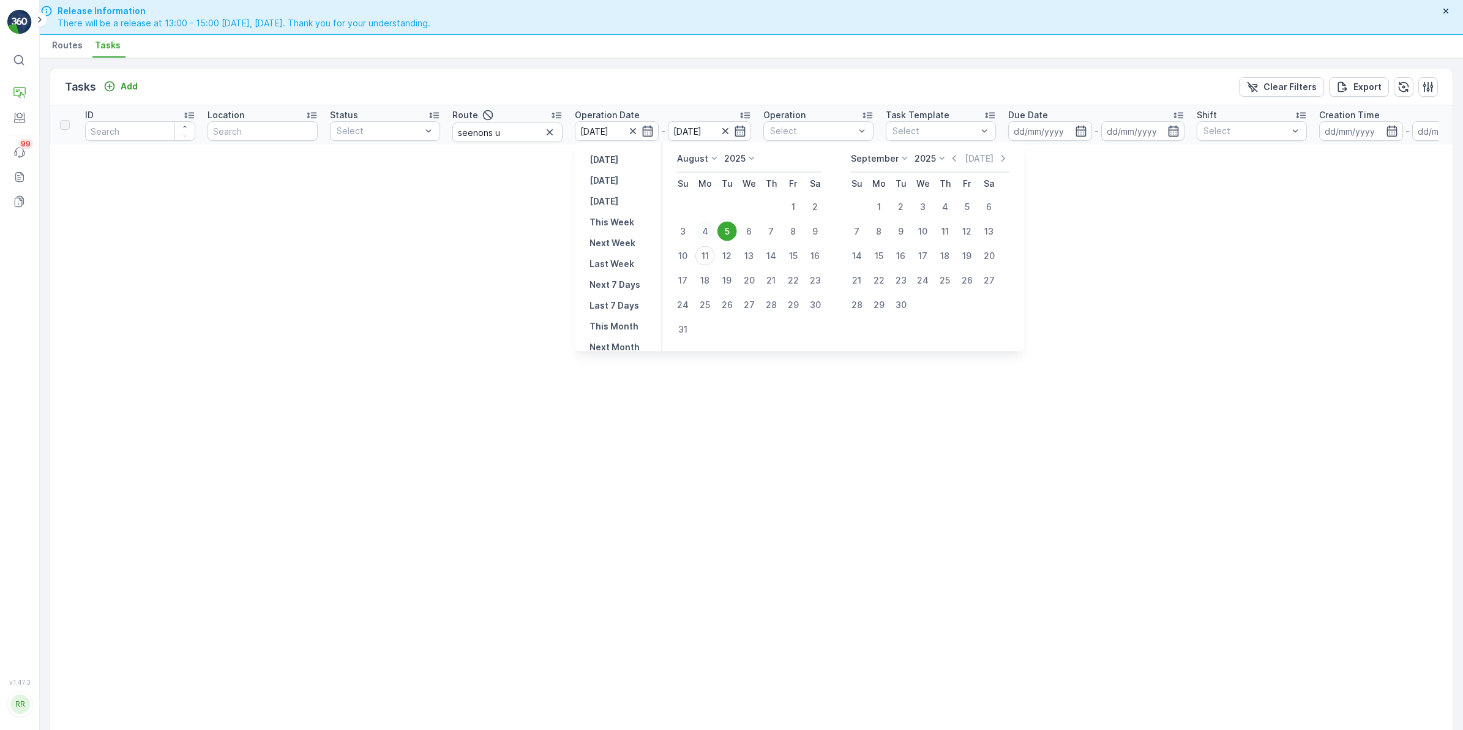
click at [707, 236] on div "4" at bounding box center [706, 232] width 20 height 20
type input "04.08.2025"
click at [707, 236] on div "4" at bounding box center [706, 232] width 20 height 20
type input "04.08.2025"
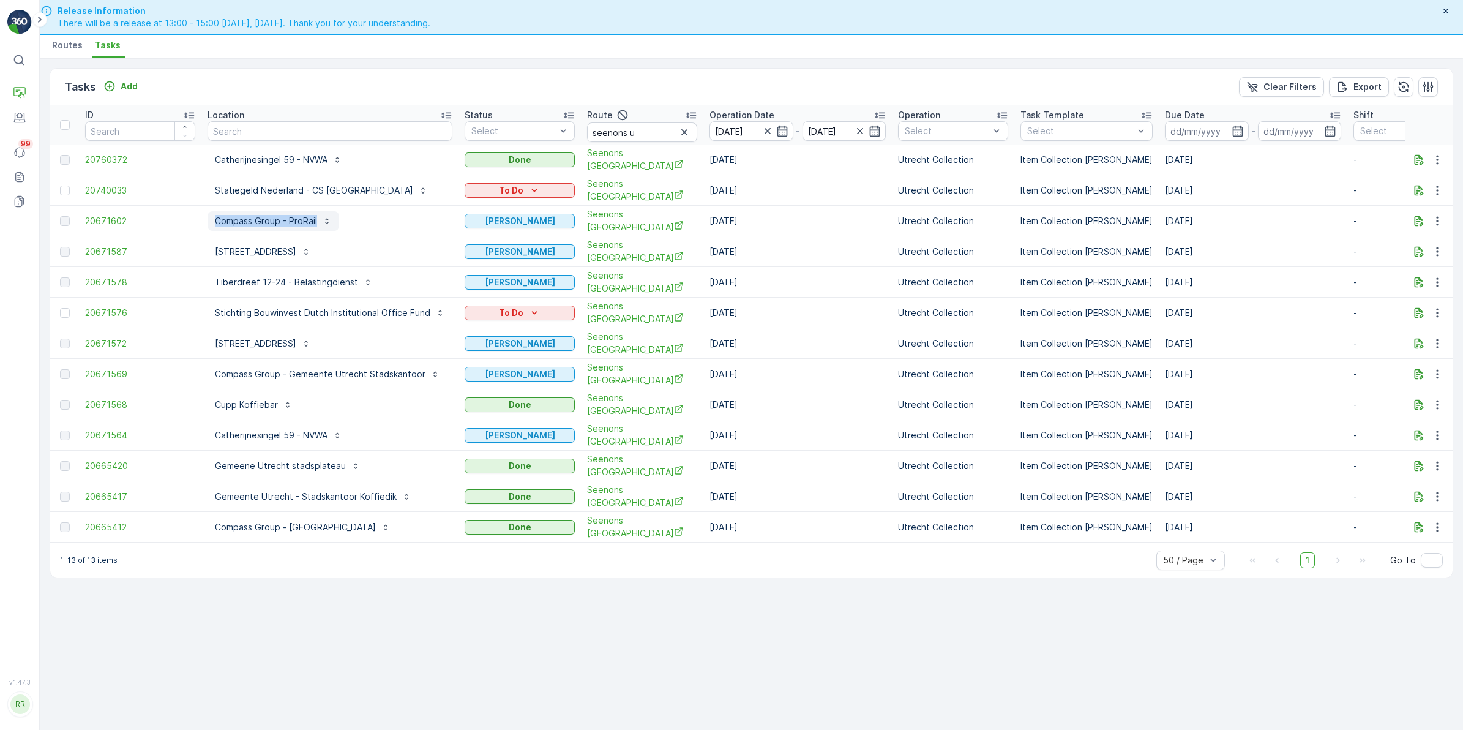
drag, startPoint x: 198, startPoint y: 218, endPoint x: 328, endPoint y: 216, distance: 129.8
click at [328, 216] on tr "20671602 Compass Group - ProRail Geen Afval Seenons Utrecht 04.08.2025 Utrecht …" at bounding box center [1061, 221] width 2023 height 31
copy tr "Compass Group - ProRail"
click at [686, 88] on div "Tasks Add Clear Filters Export" at bounding box center [751, 87] width 1403 height 37
click at [283, 222] on p "Compass Group - ProRail" at bounding box center [266, 221] width 102 height 12
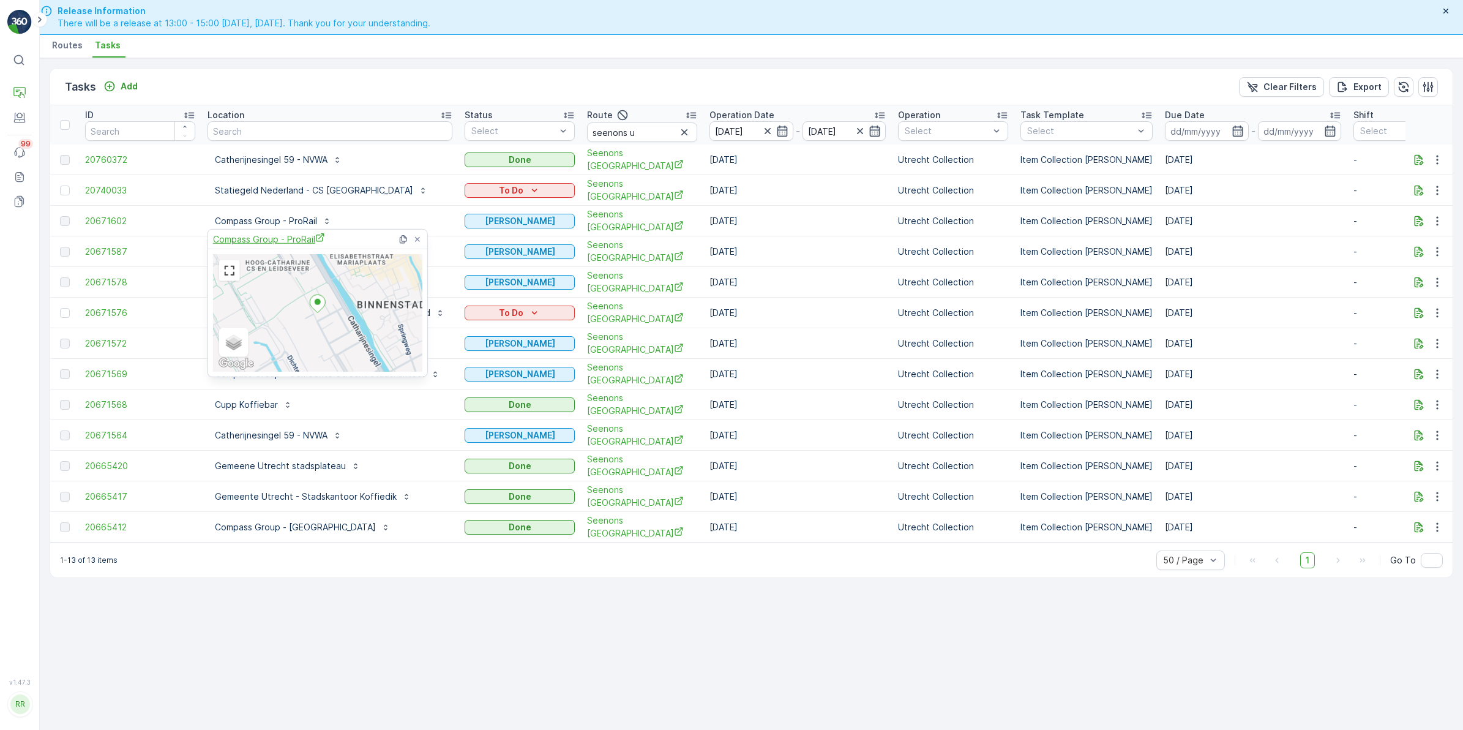
click at [279, 236] on span "Compass Group - ProRail" at bounding box center [269, 239] width 112 height 13
click at [468, 84] on div "Tasks Add Clear Filters Export" at bounding box center [751, 87] width 1403 height 37
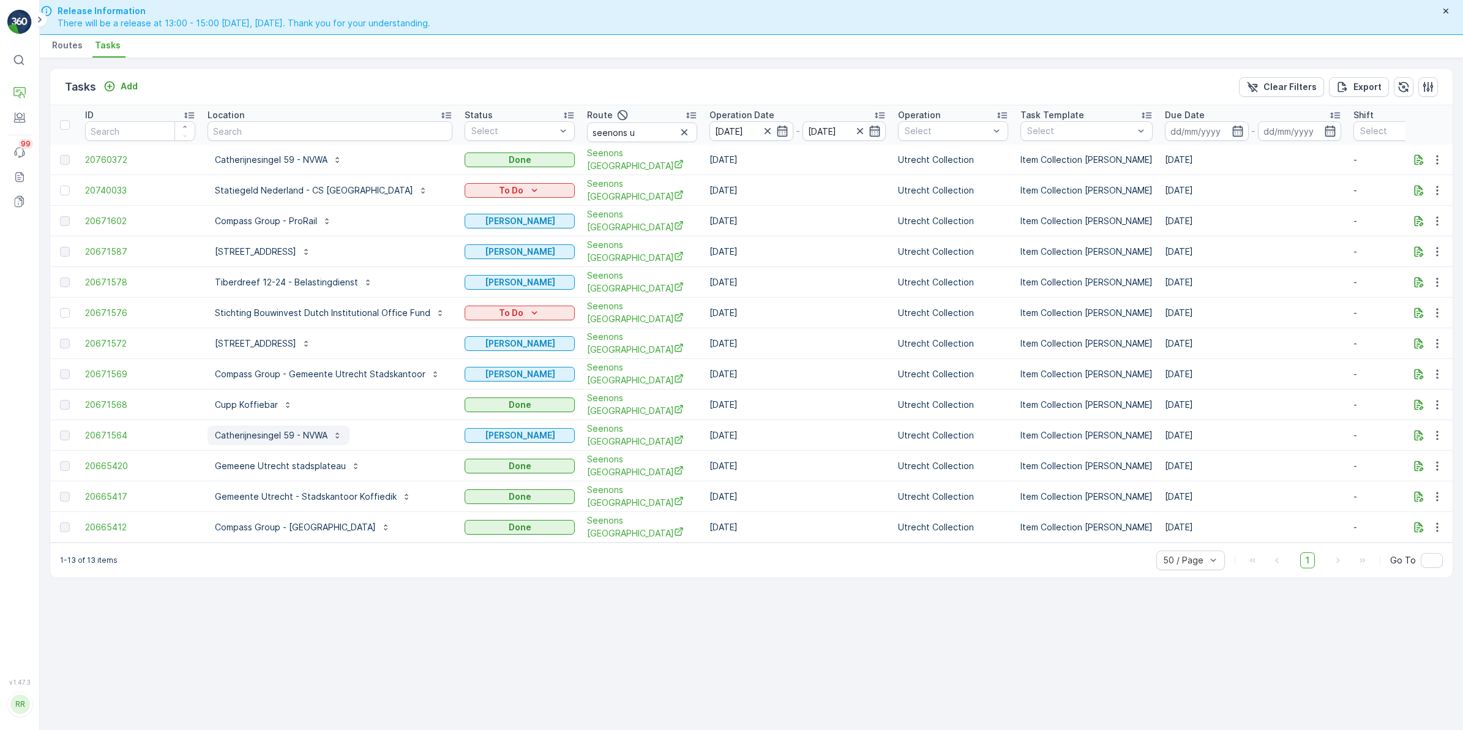
click at [301, 429] on p "Catherijnesingel 59 - NVWA" at bounding box center [271, 435] width 113 height 12
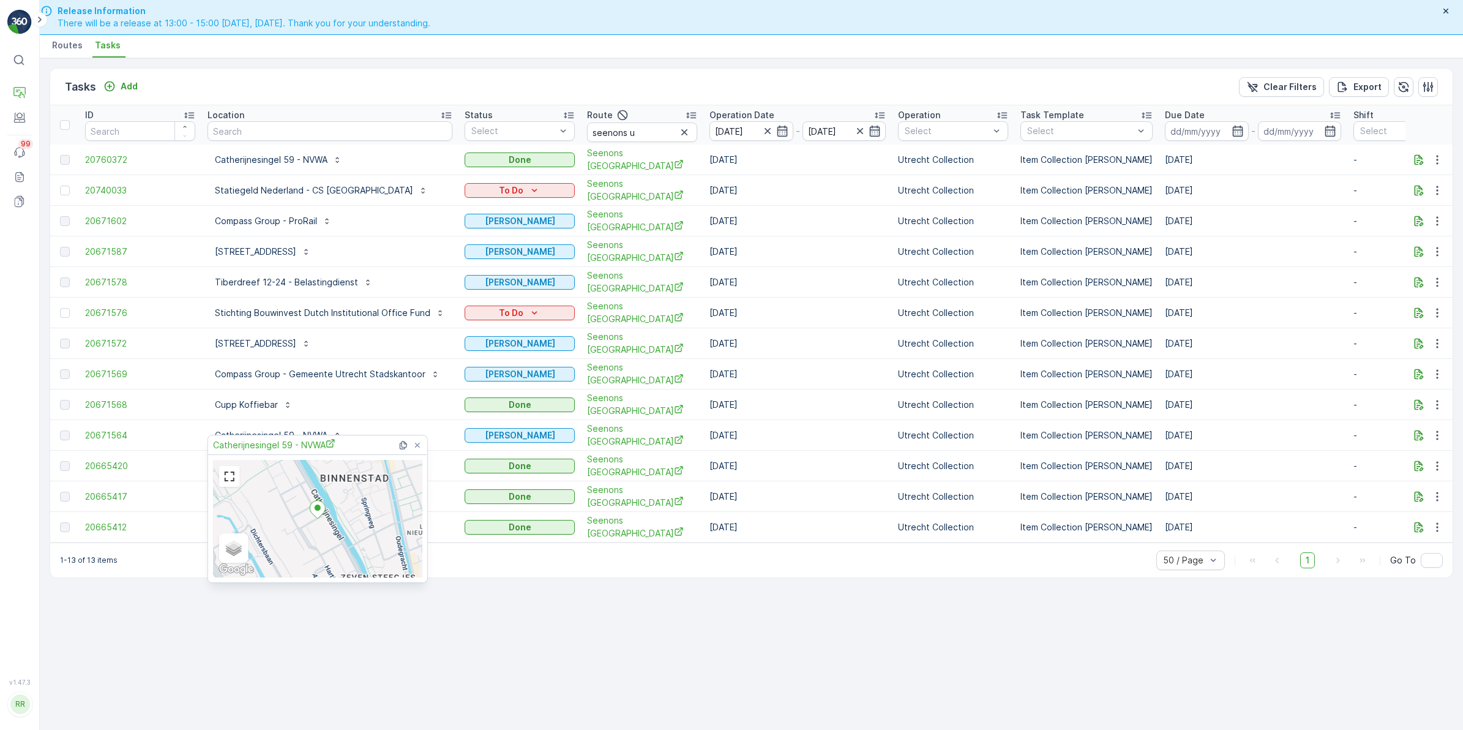
click at [540, 564] on div "Tasks Add Clear Filters Export ID Location Status Select Route seenons u Operat…" at bounding box center [751, 394] width 1423 height 672
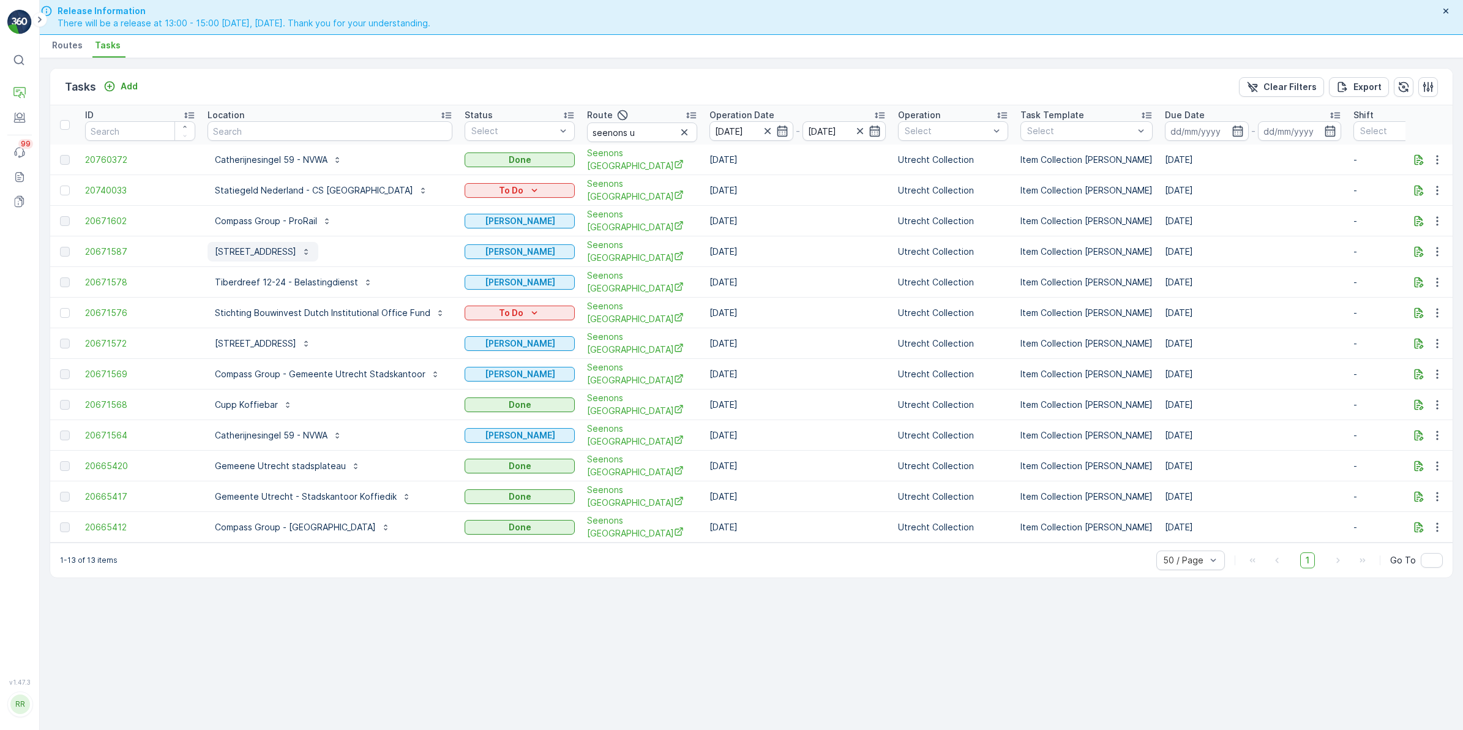
click at [296, 249] on p "[STREET_ADDRESS]" at bounding box center [255, 252] width 81 height 12
click at [204, 272] on td "Tiberdreef 12-24 - Belastingdienst" at bounding box center [329, 282] width 257 height 31
drag, startPoint x: 204, startPoint y: 240, endPoint x: 372, endPoint y: 248, distance: 168.6
click at [372, 248] on td "[STREET_ADDRESS]" at bounding box center [329, 251] width 257 height 31
copy p "[STREET_ADDRESS]"
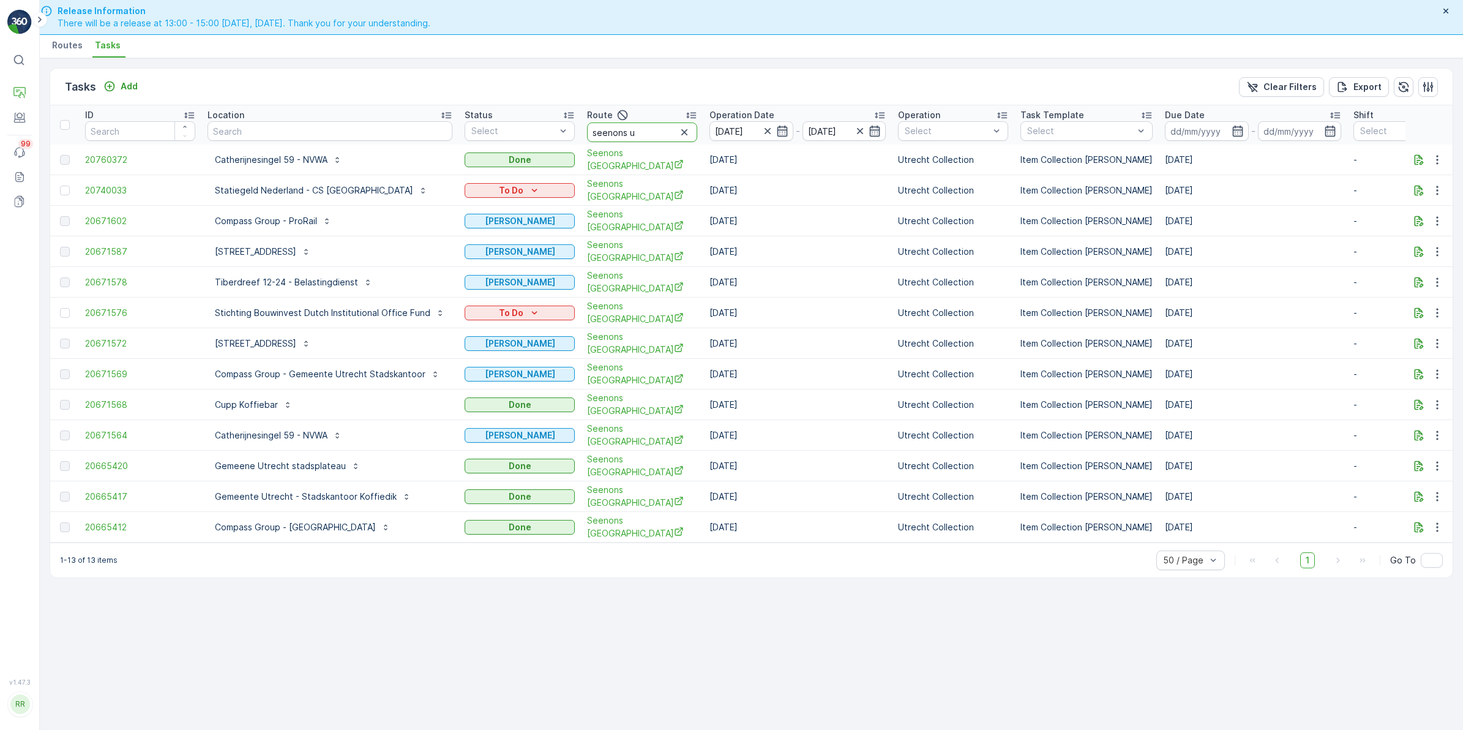
drag, startPoint x: 646, startPoint y: 132, endPoint x: 383, endPoint y: 154, distance: 264.2
click at [386, 151] on table "ID Location Status Select Route seenons u Operation Date 04.08.2025 - 04.08.202…" at bounding box center [1061, 323] width 2023 height 437
type input "lombok"
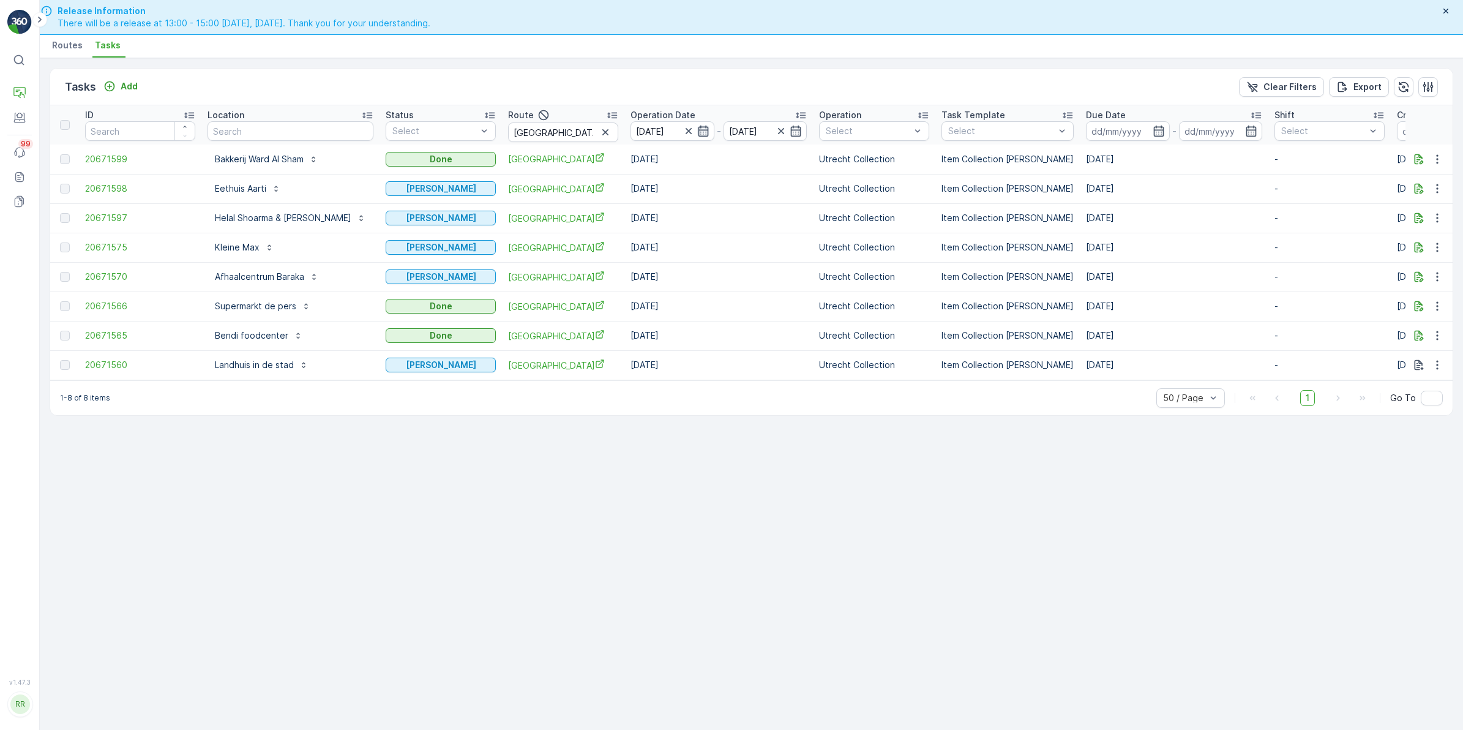
click at [697, 132] on icon "button" at bounding box center [703, 131] width 12 height 12
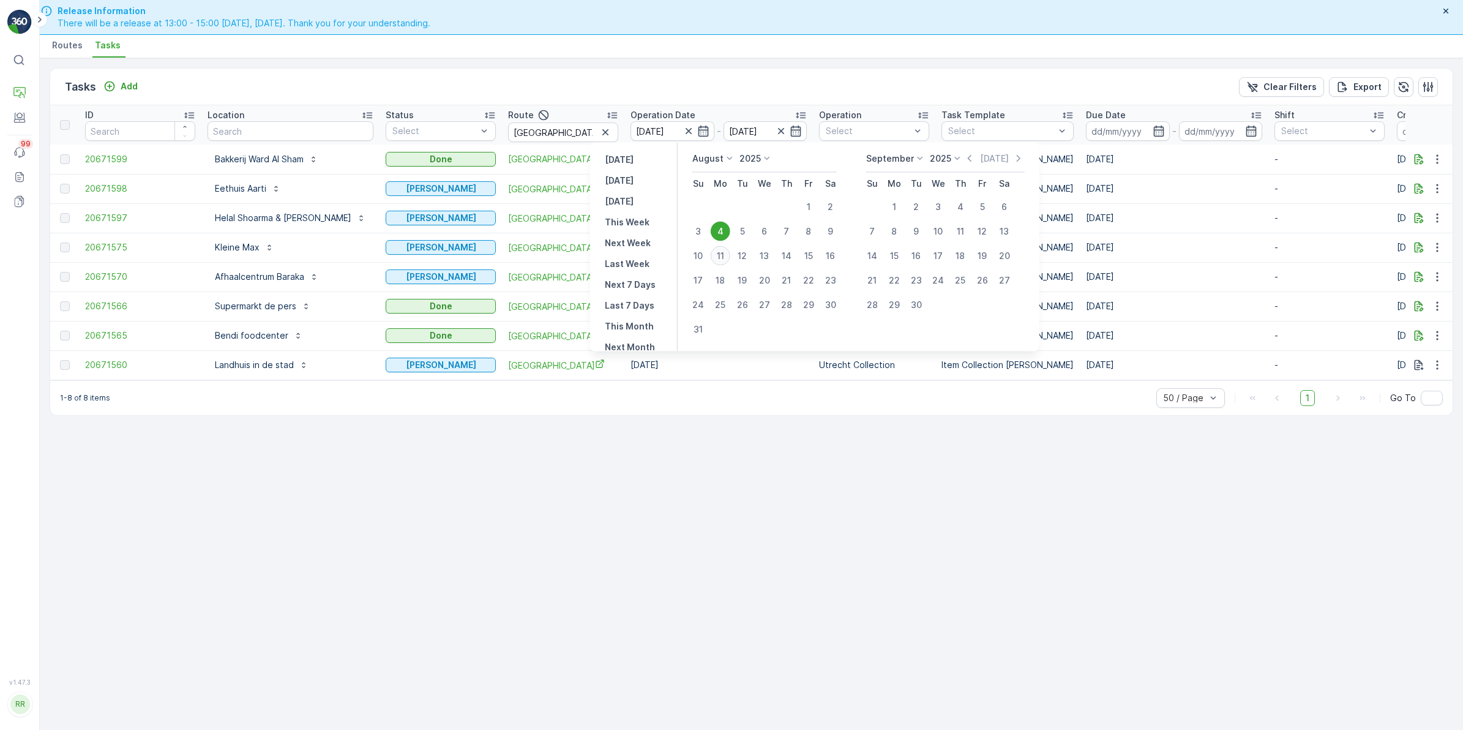
click at [724, 249] on div "11" at bounding box center [721, 256] width 20 height 20
type input "[DATE]"
click at [724, 249] on td "04.08.2025" at bounding box center [718, 247] width 189 height 29
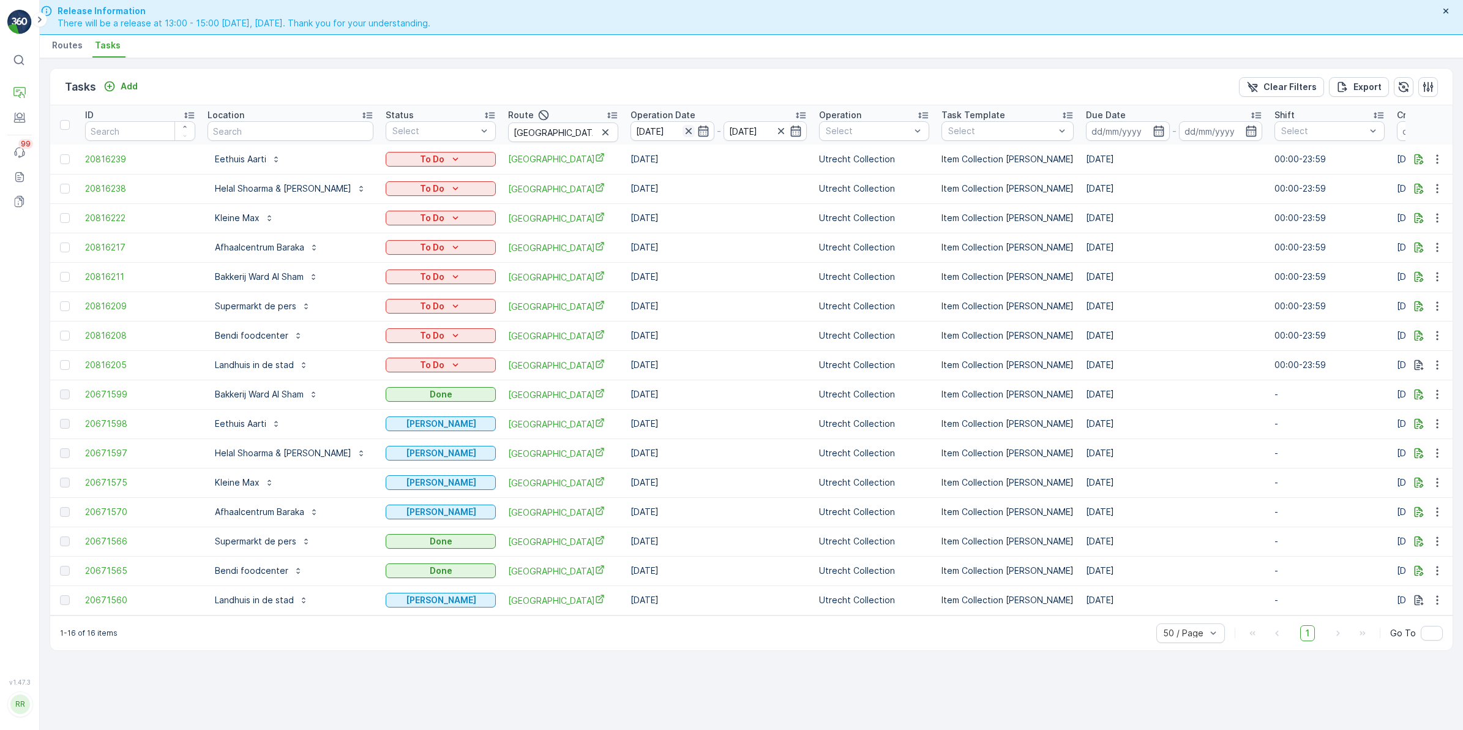
click at [683, 129] on icon "button" at bounding box center [689, 131] width 12 height 12
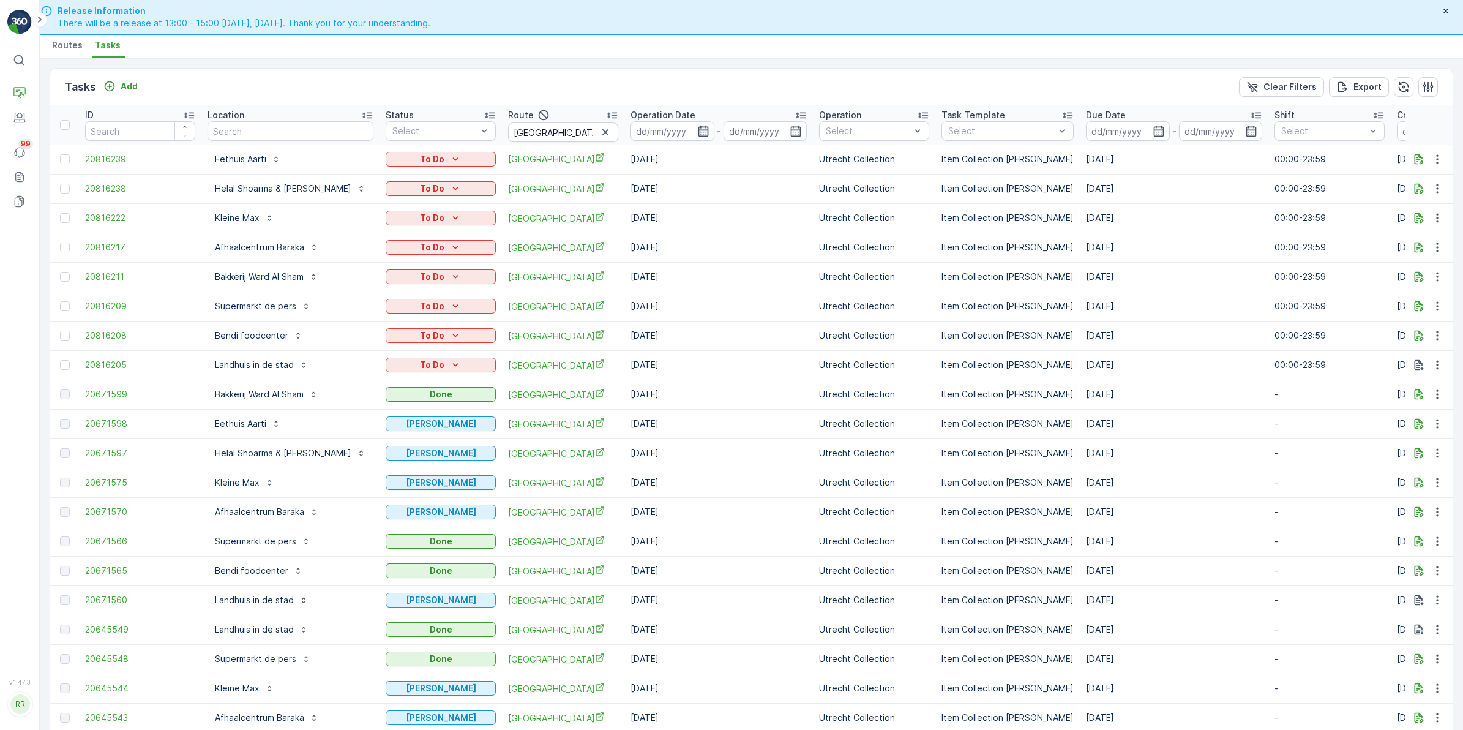
click at [697, 132] on icon "button" at bounding box center [703, 131] width 12 height 12
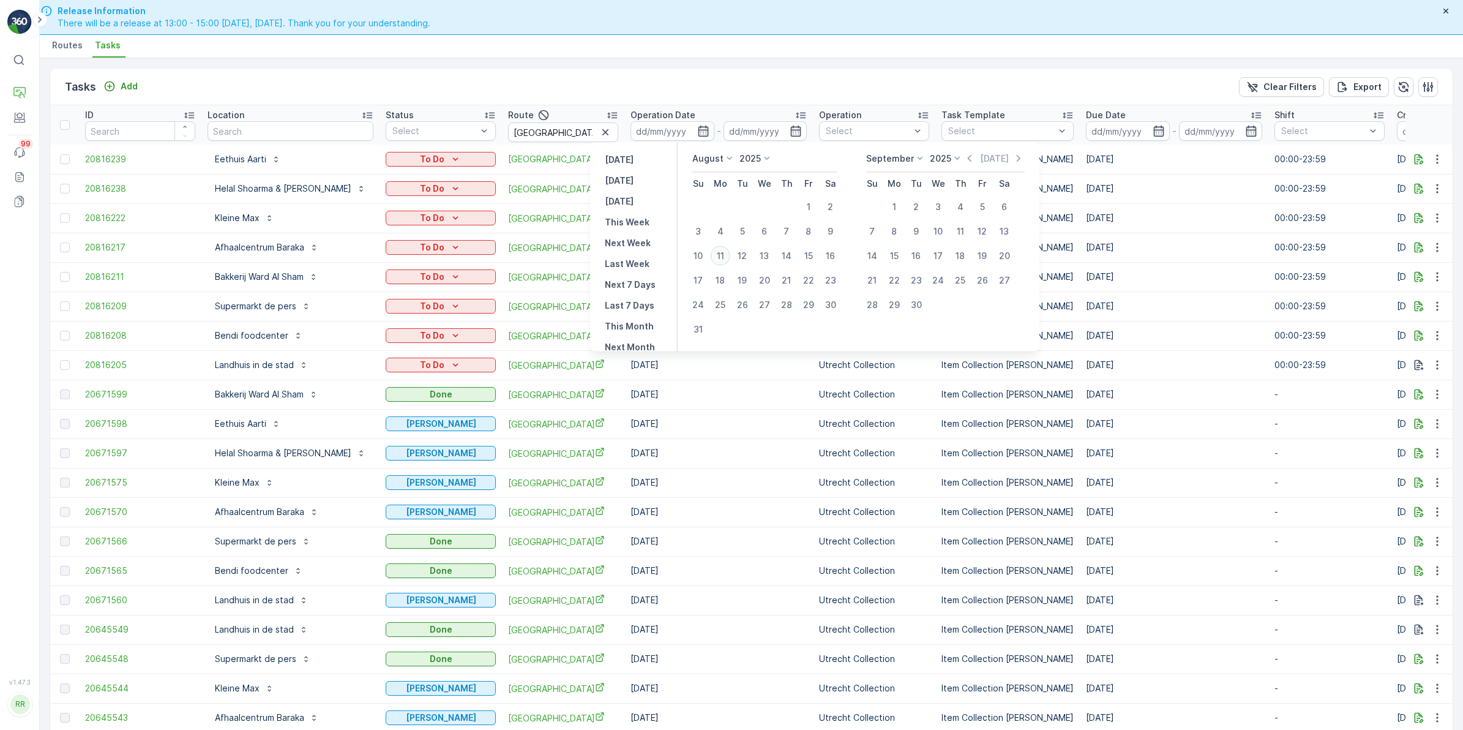
click at [718, 254] on div "11" at bounding box center [721, 256] width 20 height 20
type input "[DATE]"
click at [718, 254] on div "11" at bounding box center [721, 256] width 20 height 20
type input "[DATE]"
click at [720, 255] on div "11" at bounding box center [721, 256] width 20 height 20
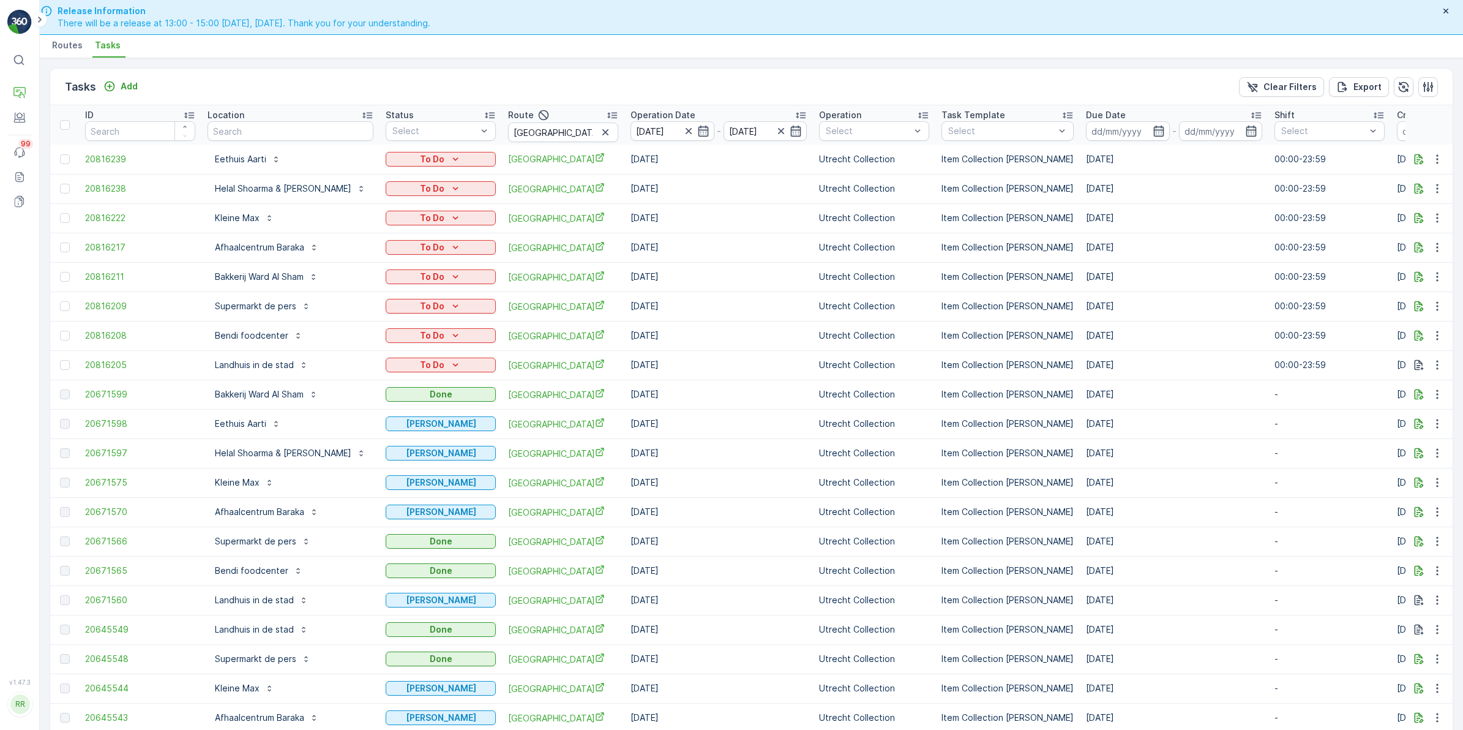
click at [720, 255] on td "[DATE]" at bounding box center [718, 247] width 189 height 29
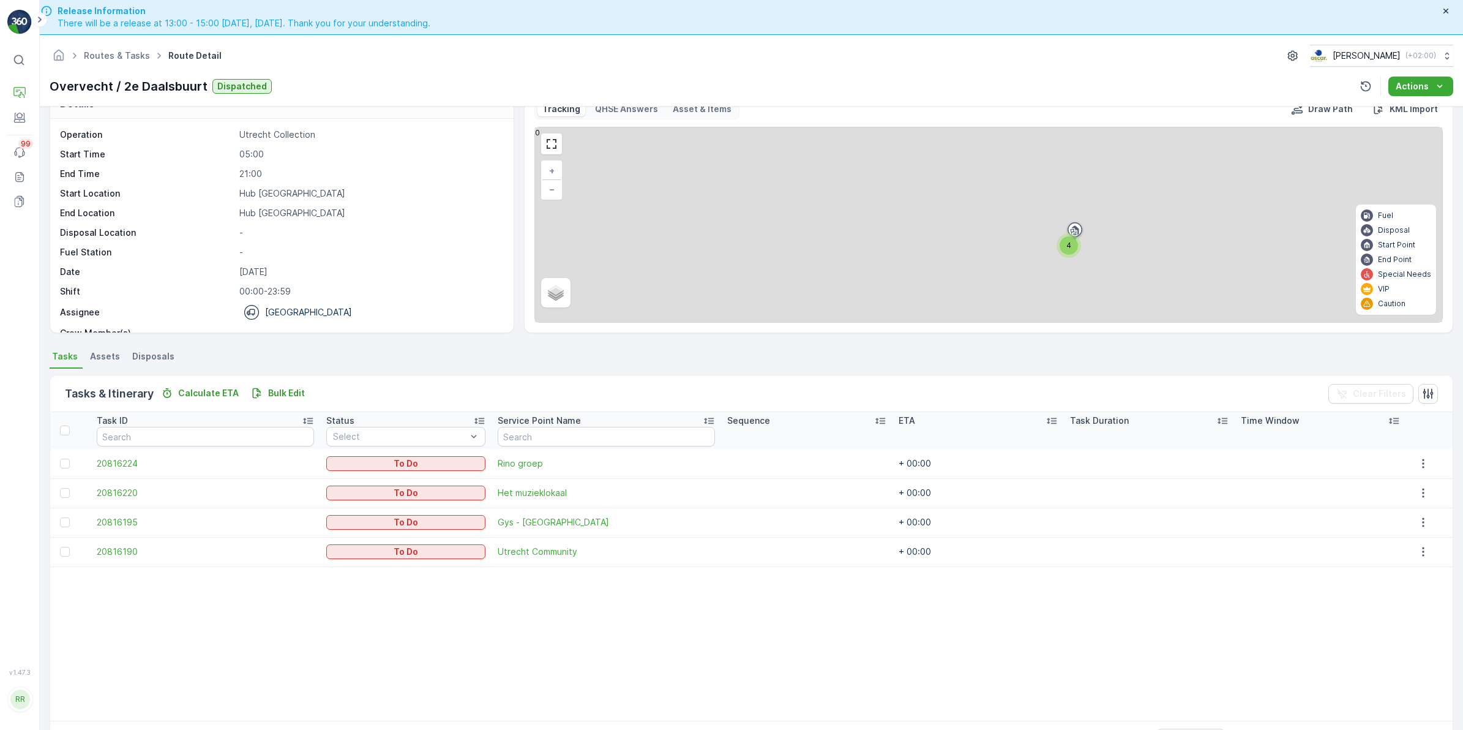
scroll to position [35, 0]
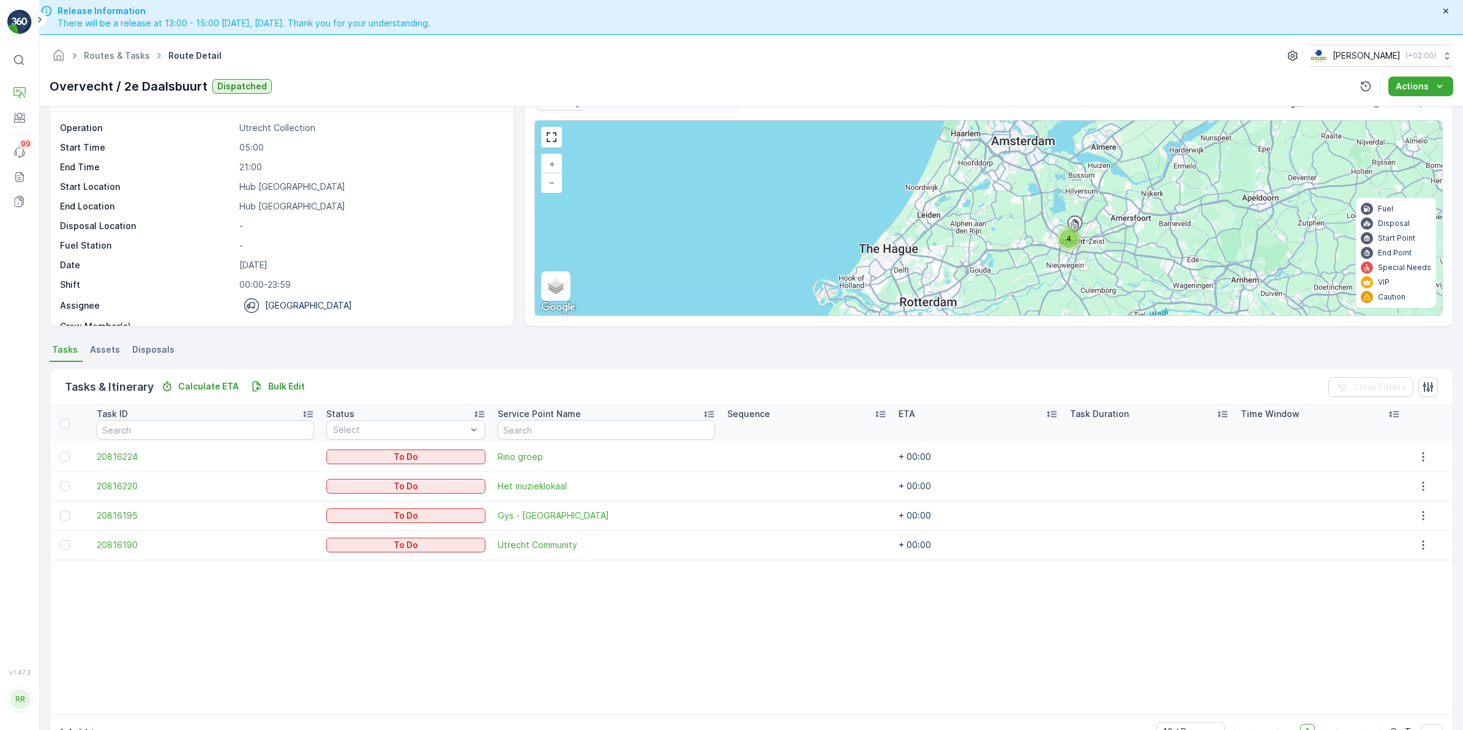
click at [1070, 239] on span "4" at bounding box center [1069, 238] width 5 height 9
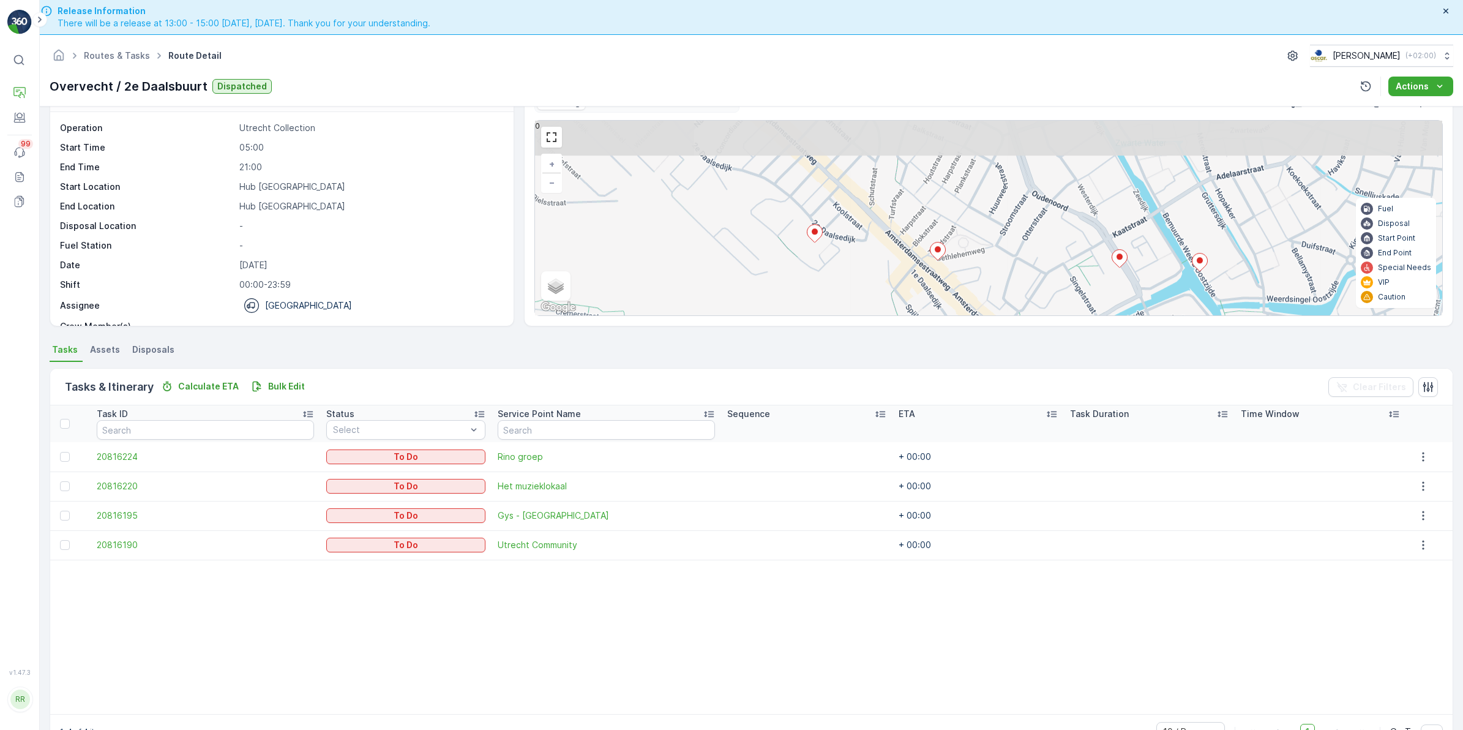
drag, startPoint x: 1064, startPoint y: 197, endPoint x: 1029, endPoint y: 268, distance: 79.4
click at [1029, 268] on div "+ − Satellite Roadmap Terrain Hybrid Leaflet Keyboard shortcuts Map Data Map da…" at bounding box center [988, 218] width 907 height 195
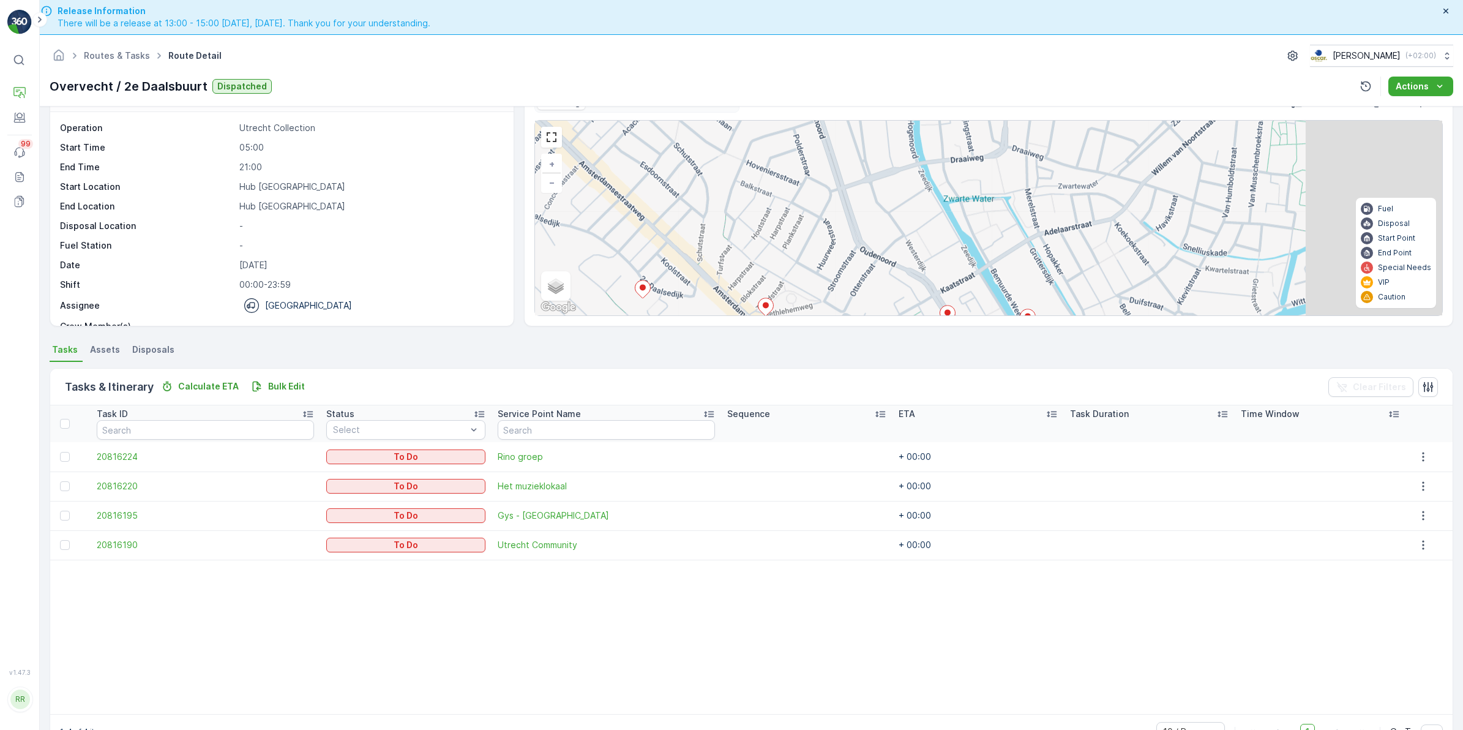
drag, startPoint x: 1007, startPoint y: 233, endPoint x: 915, endPoint y: 264, distance: 96.8
click at [915, 264] on div "+ − Satellite Roadmap Terrain Hybrid Leaflet Keyboard shortcuts Map Data Map da…" at bounding box center [988, 218] width 907 height 195
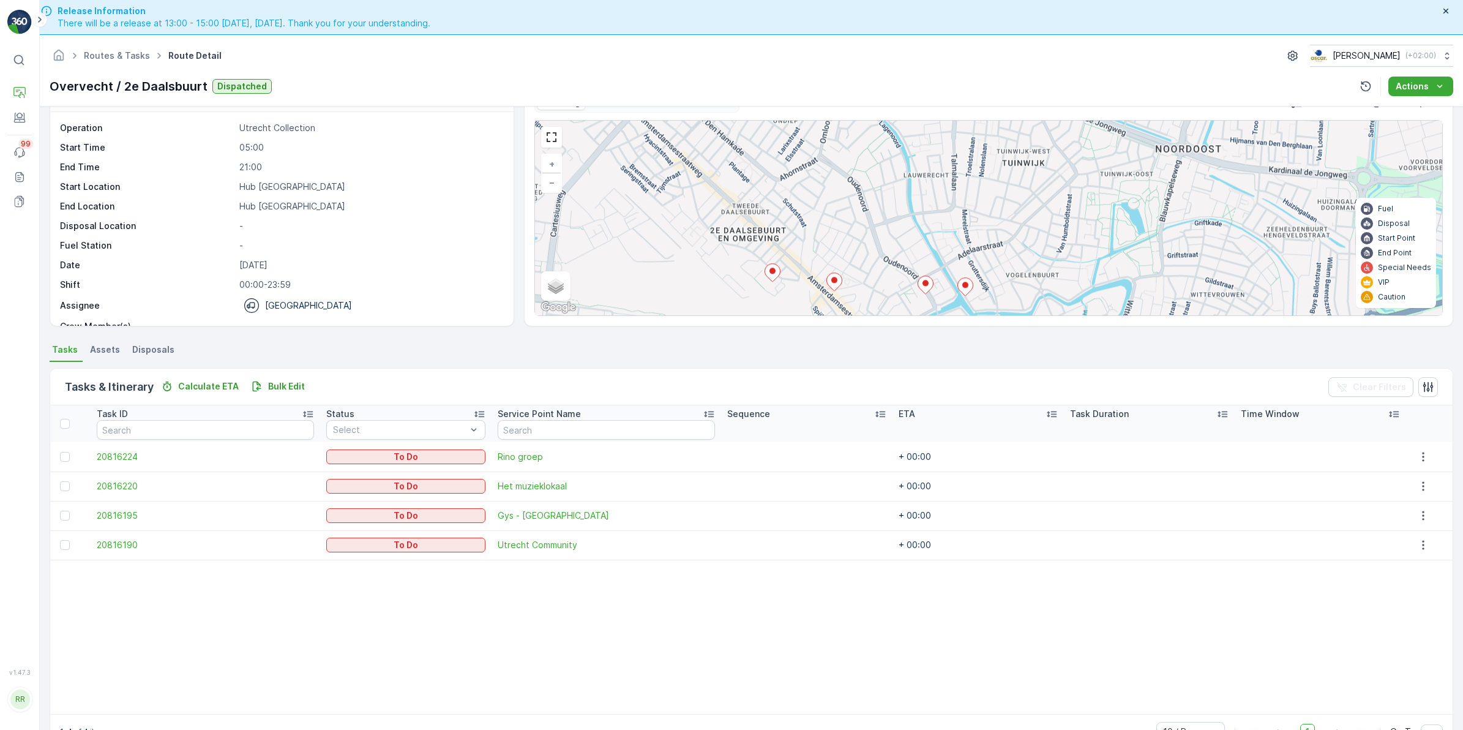
drag, startPoint x: 1066, startPoint y: 225, endPoint x: 1008, endPoint y: 237, distance: 58.7
click at [1008, 237] on div "+ − Satellite Roadmap Terrain Hybrid Leaflet Keyboard shortcuts Map Data Map da…" at bounding box center [988, 218] width 907 height 195
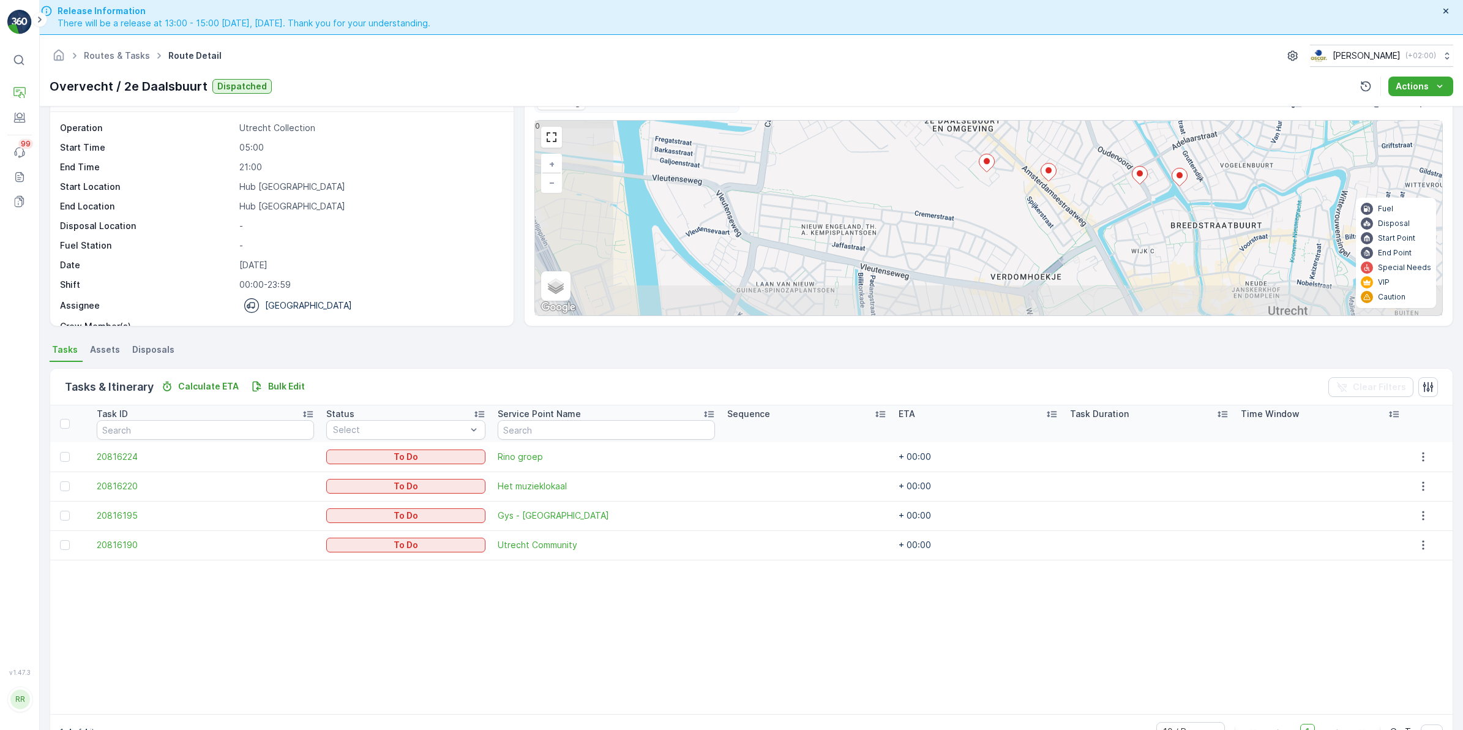
drag, startPoint x: 920, startPoint y: 251, endPoint x: 1149, endPoint y: 116, distance: 265.7
click at [1149, 116] on div "Tracking QHSE Answers Asset & Items Draw Path KML Import + − Satellite Roadmap …" at bounding box center [988, 204] width 909 height 224
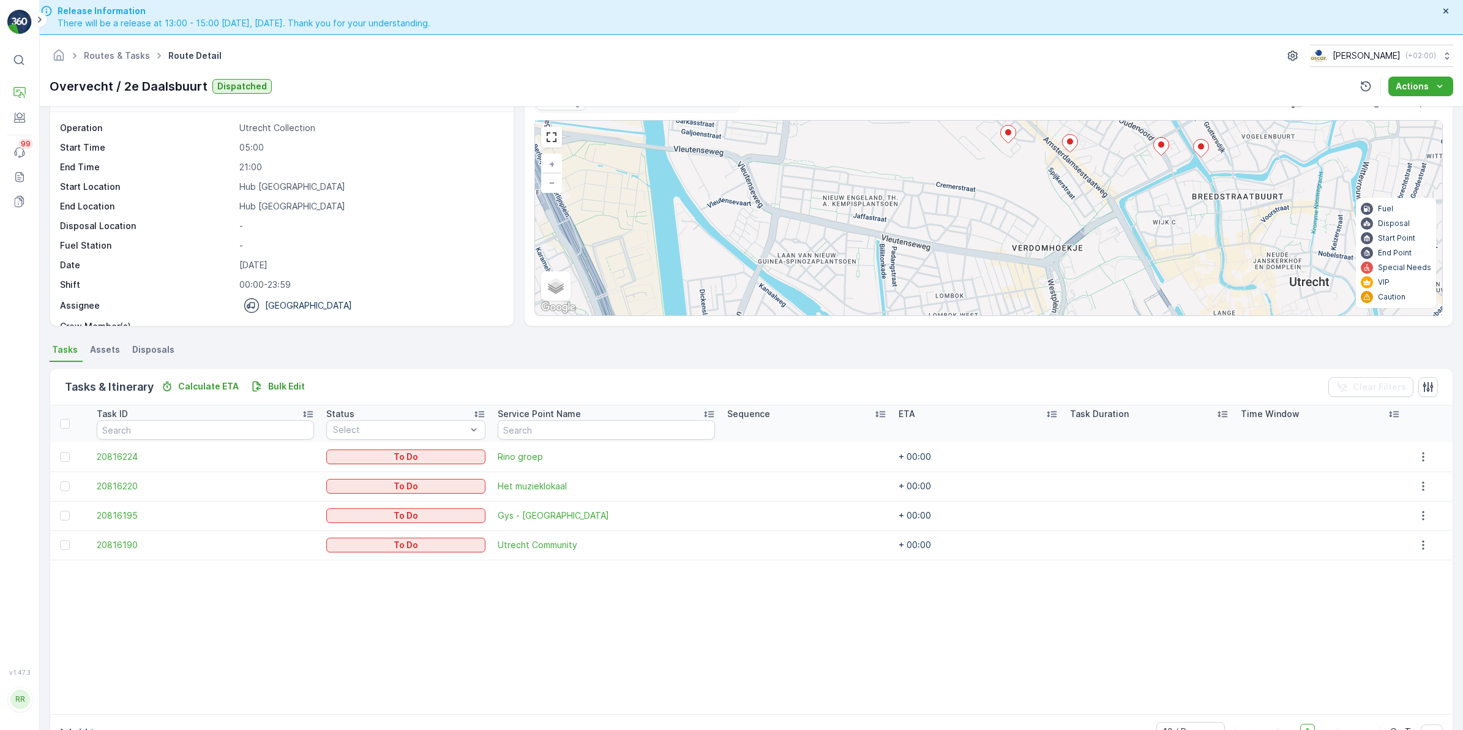
drag, startPoint x: 1049, startPoint y: 220, endPoint x: 1065, endPoint y: 203, distance: 24.3
click at [1065, 203] on div "+ − Satellite Roadmap Terrain Hybrid Leaflet Keyboard shortcuts Map Data Map da…" at bounding box center [988, 218] width 907 height 195
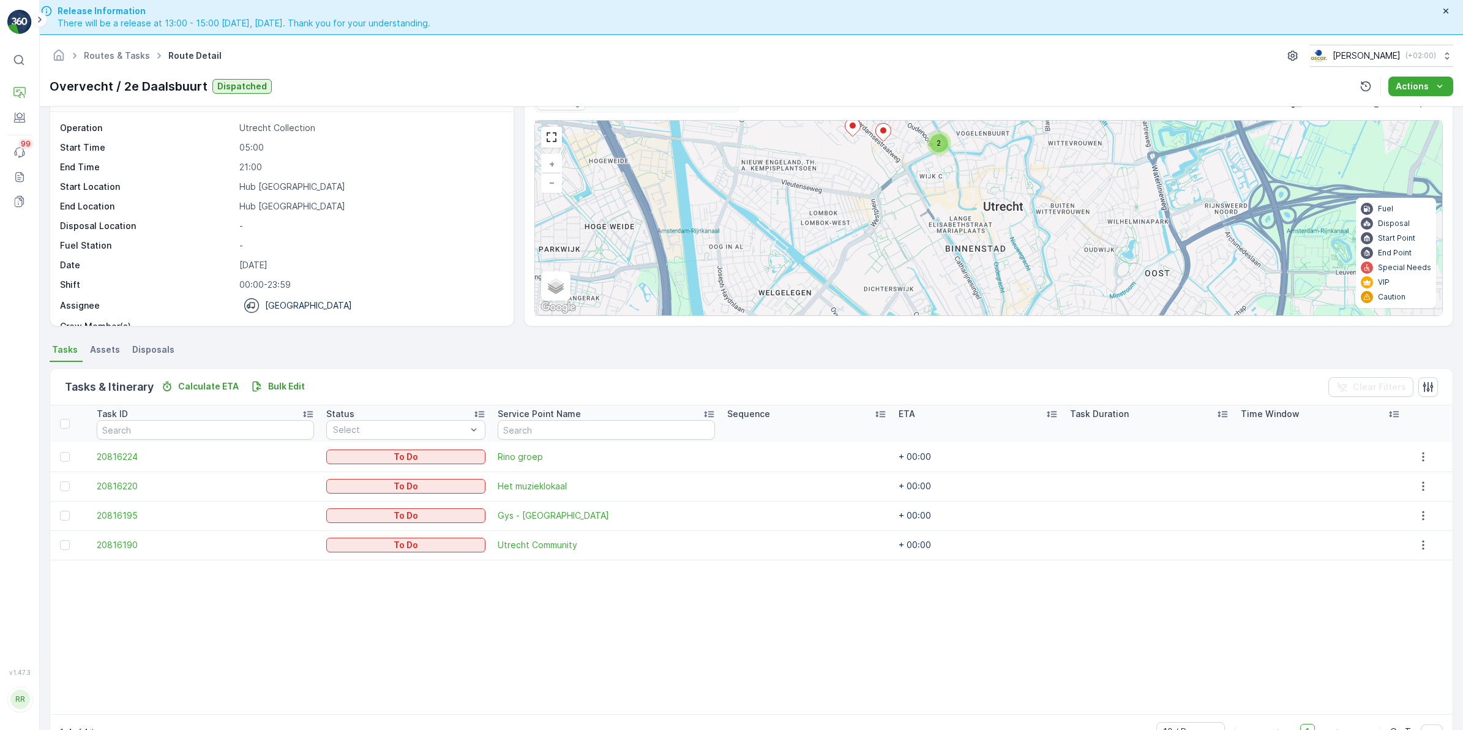
drag, startPoint x: 1128, startPoint y: 246, endPoint x: 812, endPoint y: 184, distance: 321.4
click at [934, 219] on div "2 + − Satellite Roadmap Terrain Hybrid Leaflet Keyboard shortcuts Map Data Map …" at bounding box center [988, 218] width 907 height 195
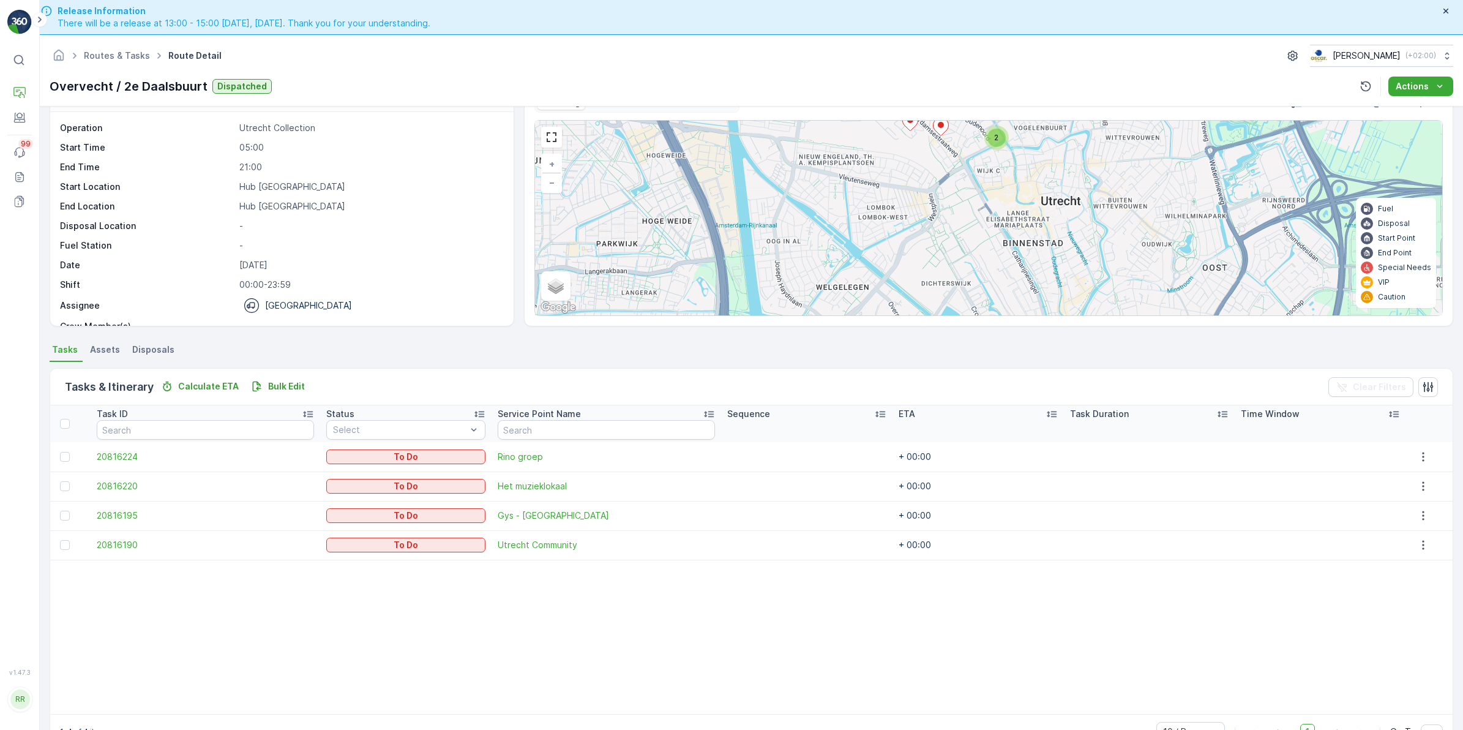
drag, startPoint x: 940, startPoint y: 215, endPoint x: 996, endPoint y: 208, distance: 56.1
click at [996, 208] on div "2 + − Satellite Roadmap Terrain Hybrid Leaflet Keyboard shortcuts Map Data Map …" at bounding box center [988, 218] width 907 height 195
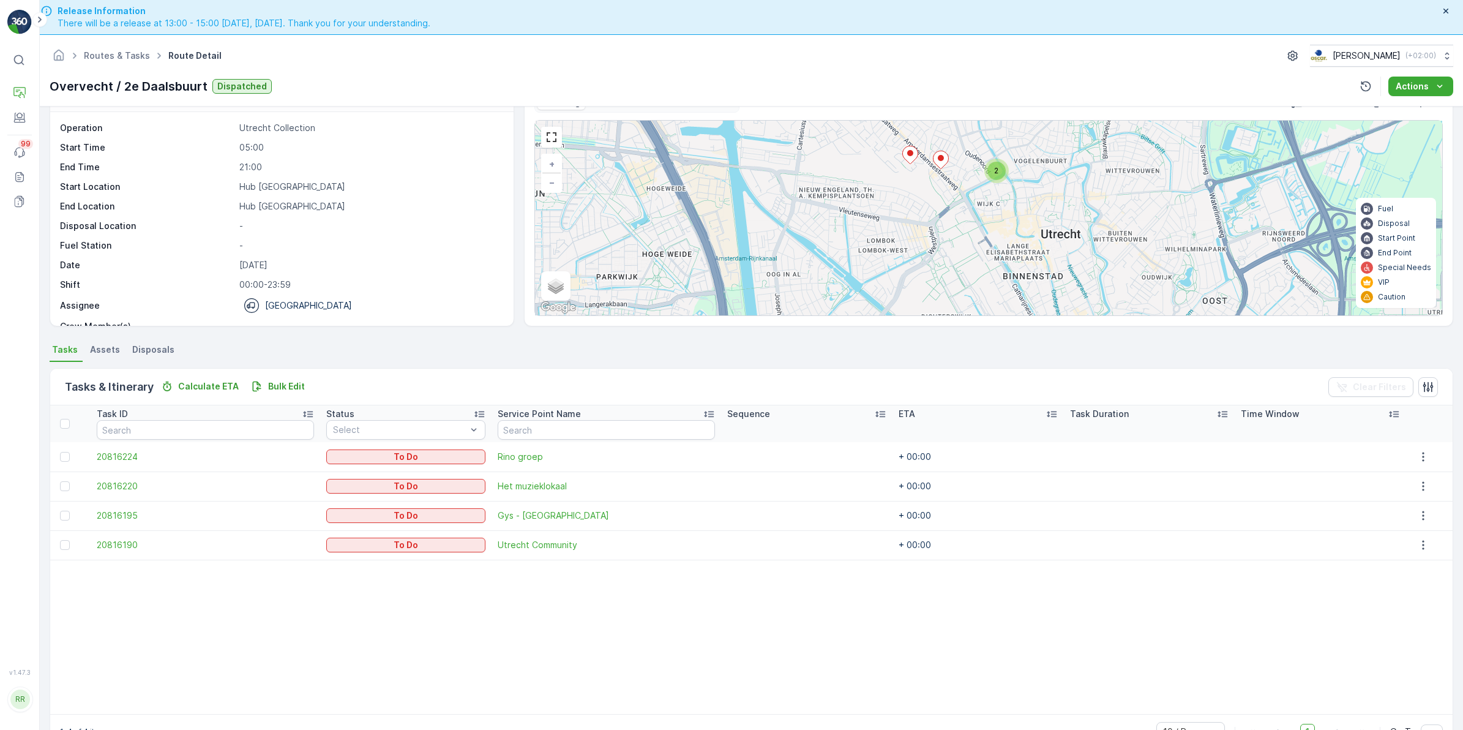
drag, startPoint x: 879, startPoint y: 240, endPoint x: 876, endPoint y: 264, distance: 24.6
click at [876, 264] on div "2 + − Satellite Roadmap Terrain Hybrid Leaflet Keyboard shortcuts Map Data Map …" at bounding box center [988, 218] width 907 height 195
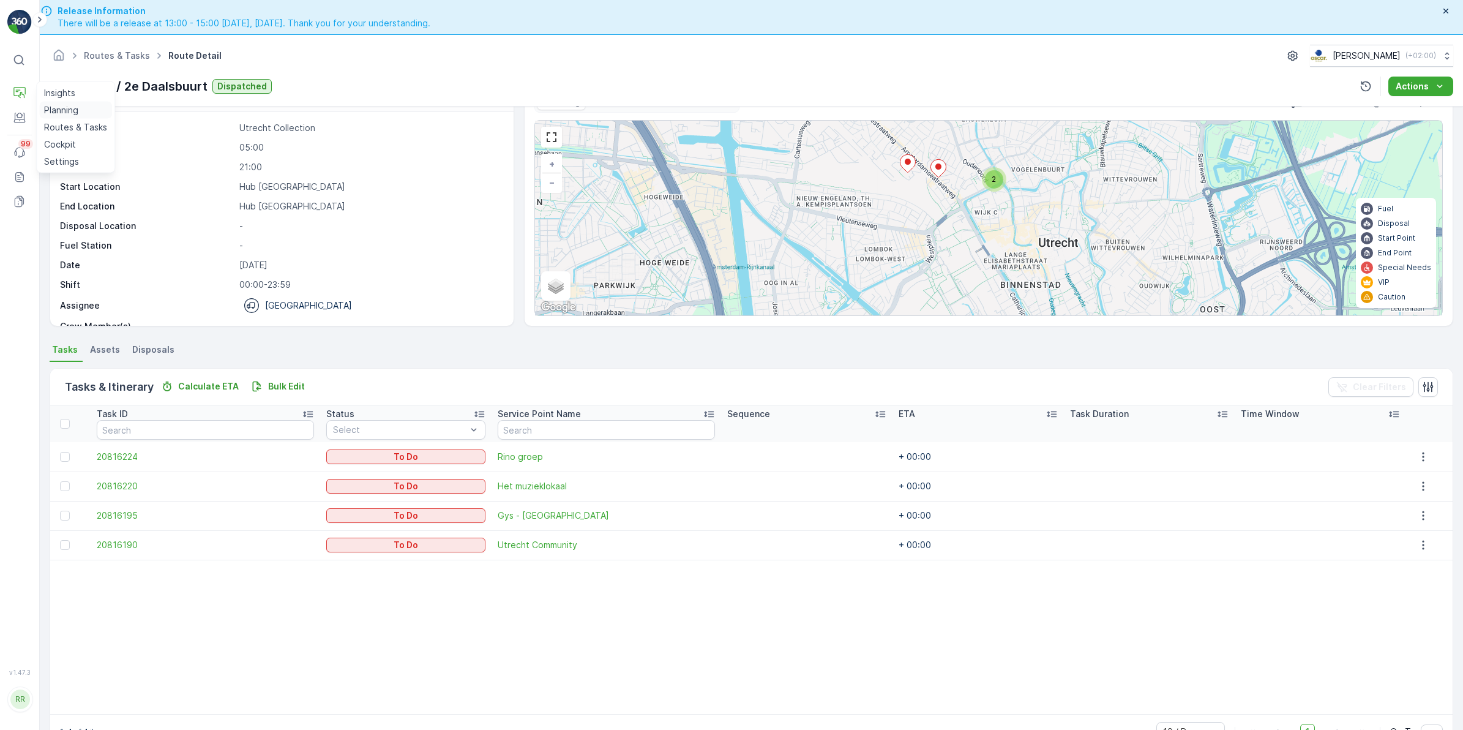
drag, startPoint x: 59, startPoint y: 120, endPoint x: 73, endPoint y: 114, distance: 15.7
click at [59, 120] on link "Routes & Tasks" at bounding box center [75, 127] width 73 height 17
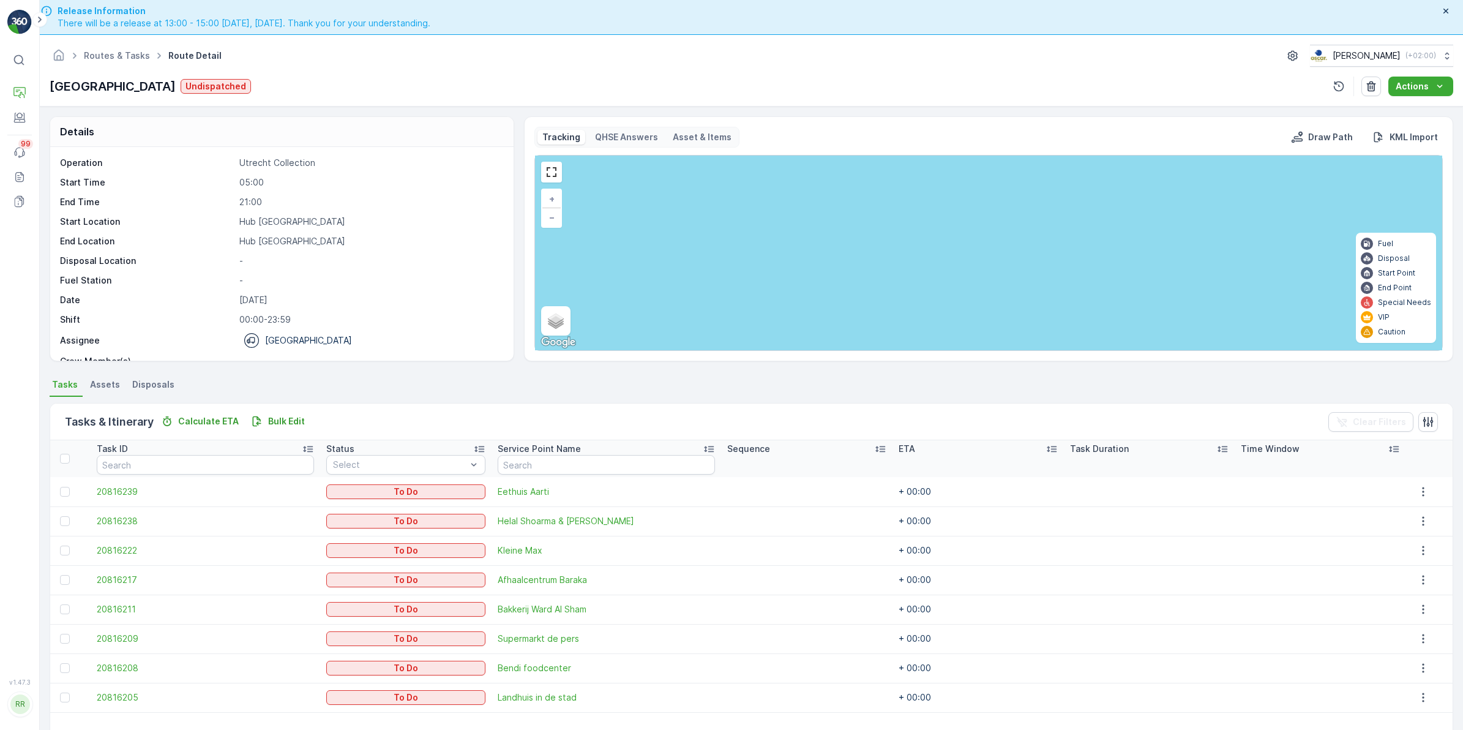
click at [1201, 279] on div "3 + − Satellite Roadmap Terrain Hybrid Leaflet Keyboard shortcuts Map Data Map …" at bounding box center [988, 253] width 907 height 195
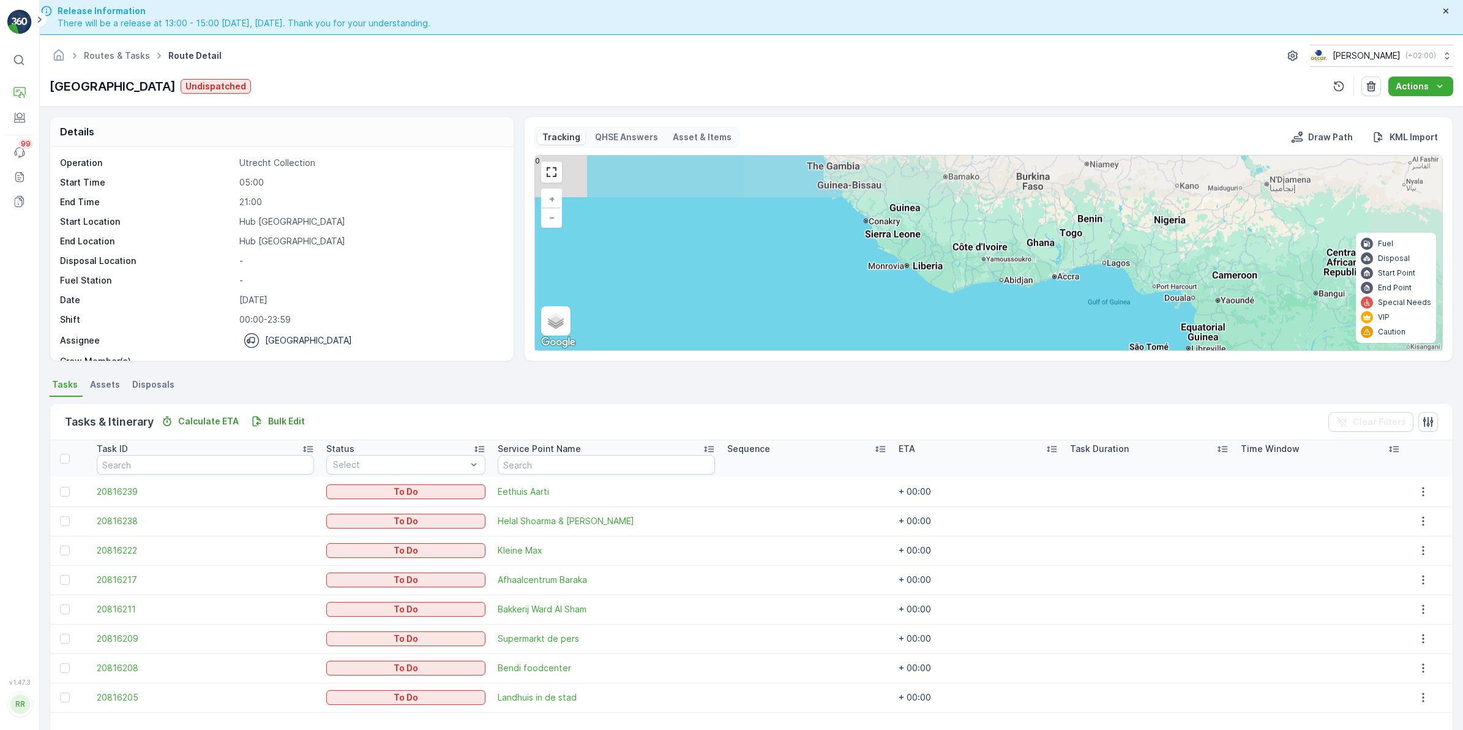
drag, startPoint x: 1021, startPoint y: 265, endPoint x: 1002, endPoint y: 307, distance: 46.0
click at [1000, 307] on div "8 + − Satellite Roadmap Terrain Hybrid Leaflet Keyboard shortcuts Map Data Map …" at bounding box center [988, 253] width 907 height 195
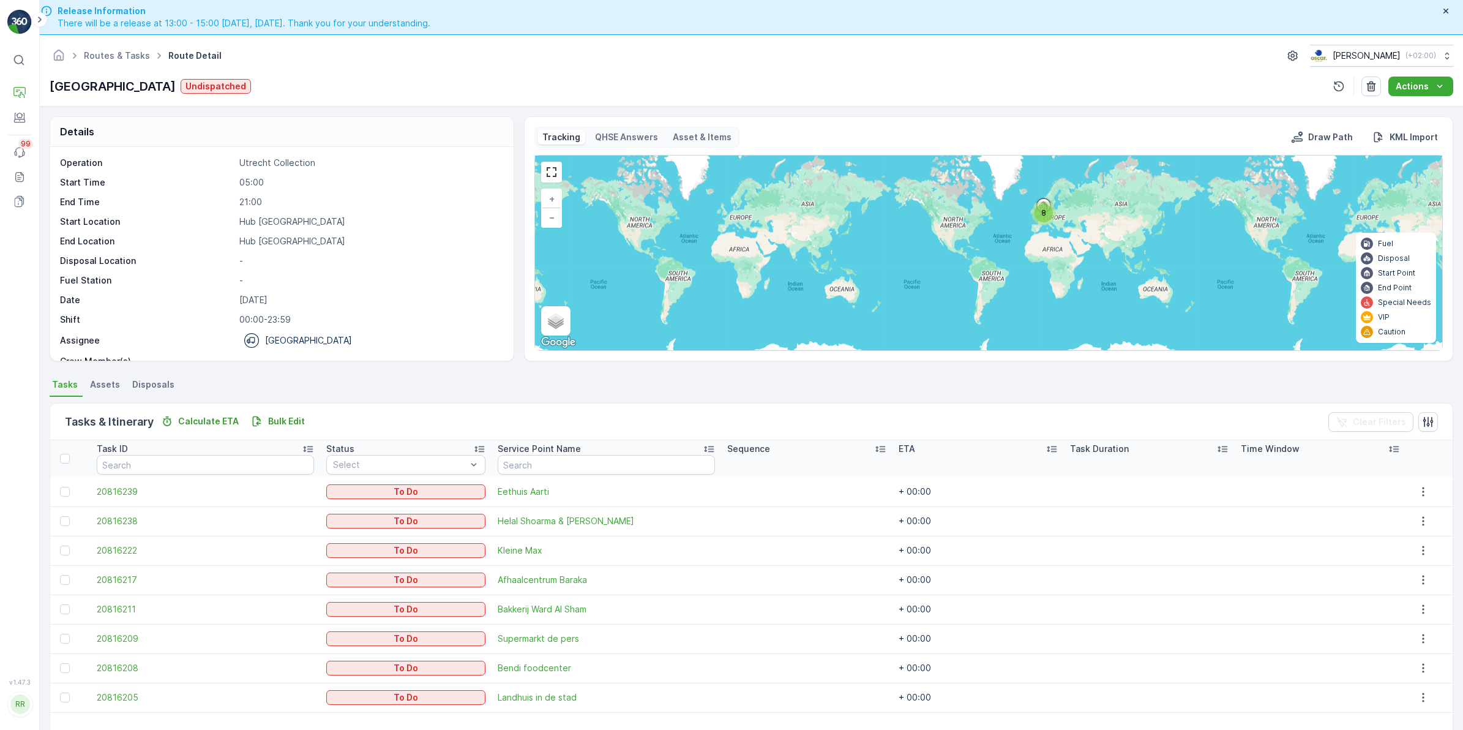
click at [1044, 203] on div "8" at bounding box center [1044, 213] width 24 height 24
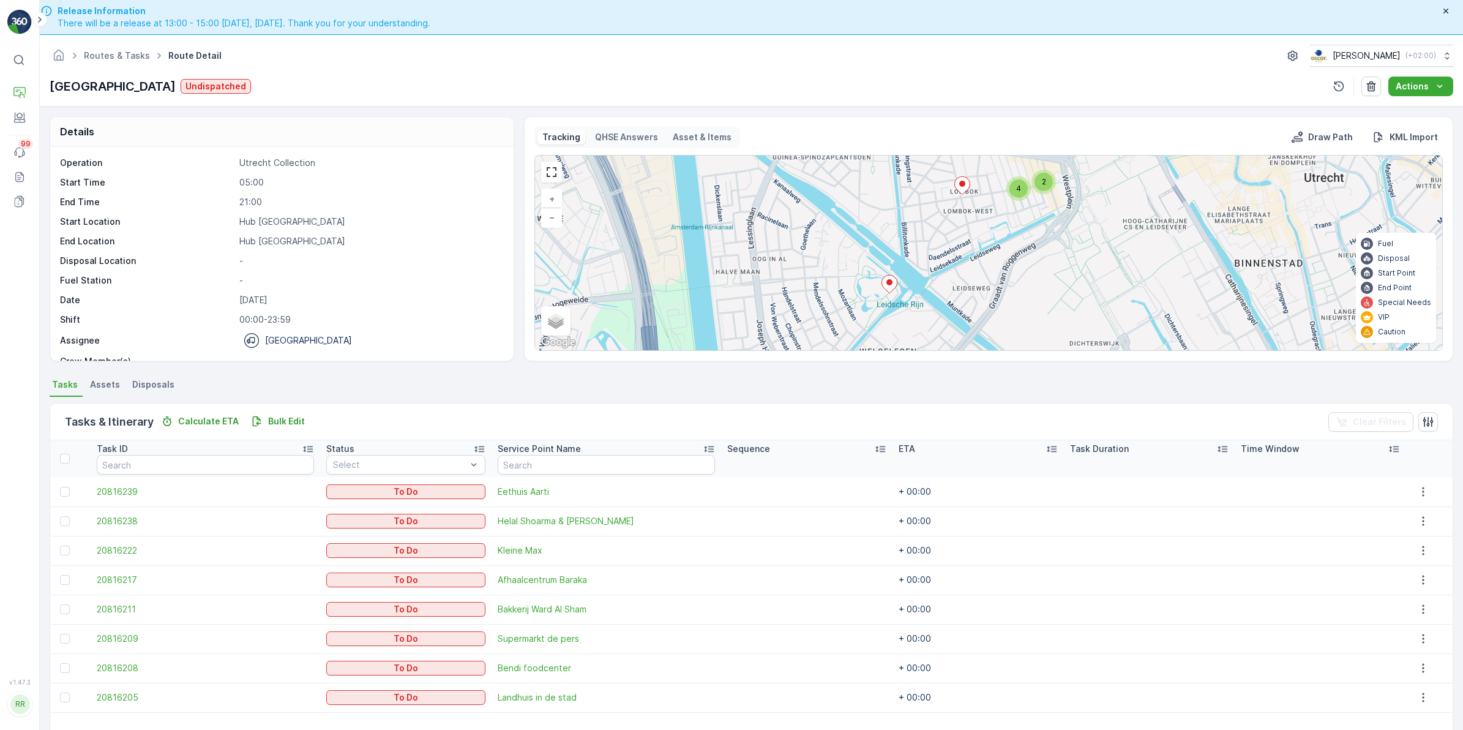
drag, startPoint x: 1090, startPoint y: 262, endPoint x: 1091, endPoint y: 236, distance: 26.4
click at [1091, 236] on div "2 4 + − Satellite Roadmap Terrain Hybrid Leaflet Keyboard shortcuts Map Data Ma…" at bounding box center [988, 253] width 907 height 195
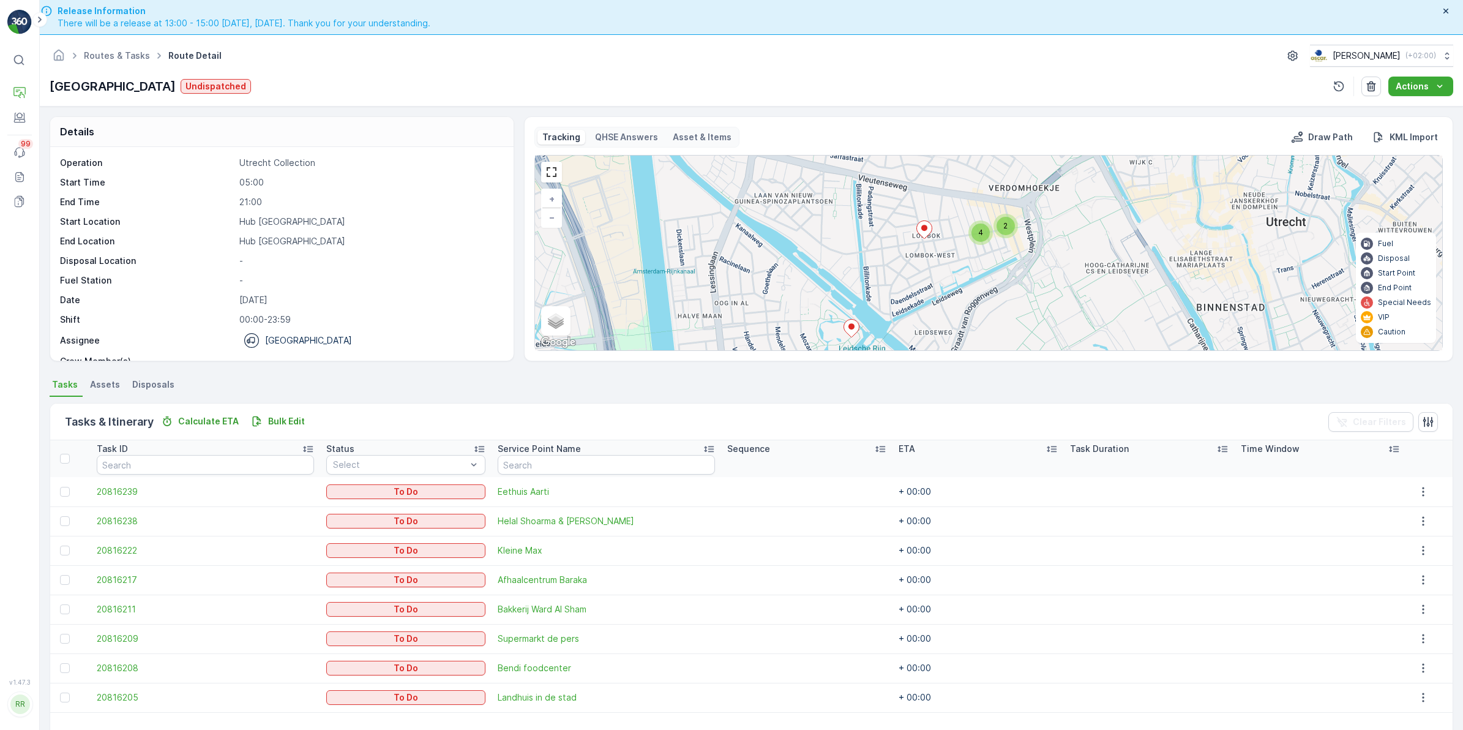
drag, startPoint x: 1045, startPoint y: 245, endPoint x: 1007, endPoint y: 289, distance: 58.2
click at [1007, 289] on div "2 4 + − Satellite Roadmap Terrain Hybrid Leaflet Keyboard shortcuts Map Data Ma…" at bounding box center [988, 253] width 907 height 195
click at [68, 121] on p "Routes & Tasks" at bounding box center [75, 127] width 63 height 12
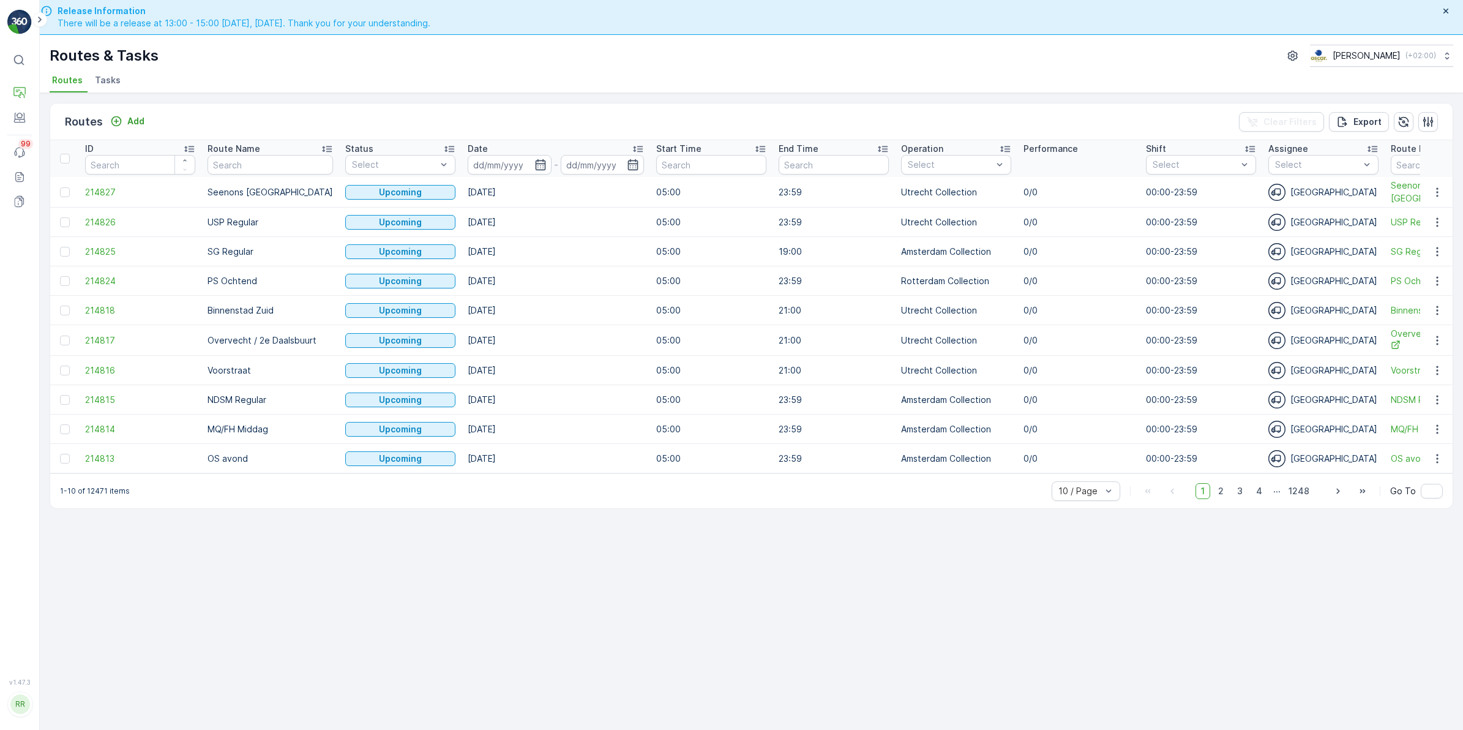
click at [109, 77] on span "Tasks" at bounding box center [108, 80] width 26 height 12
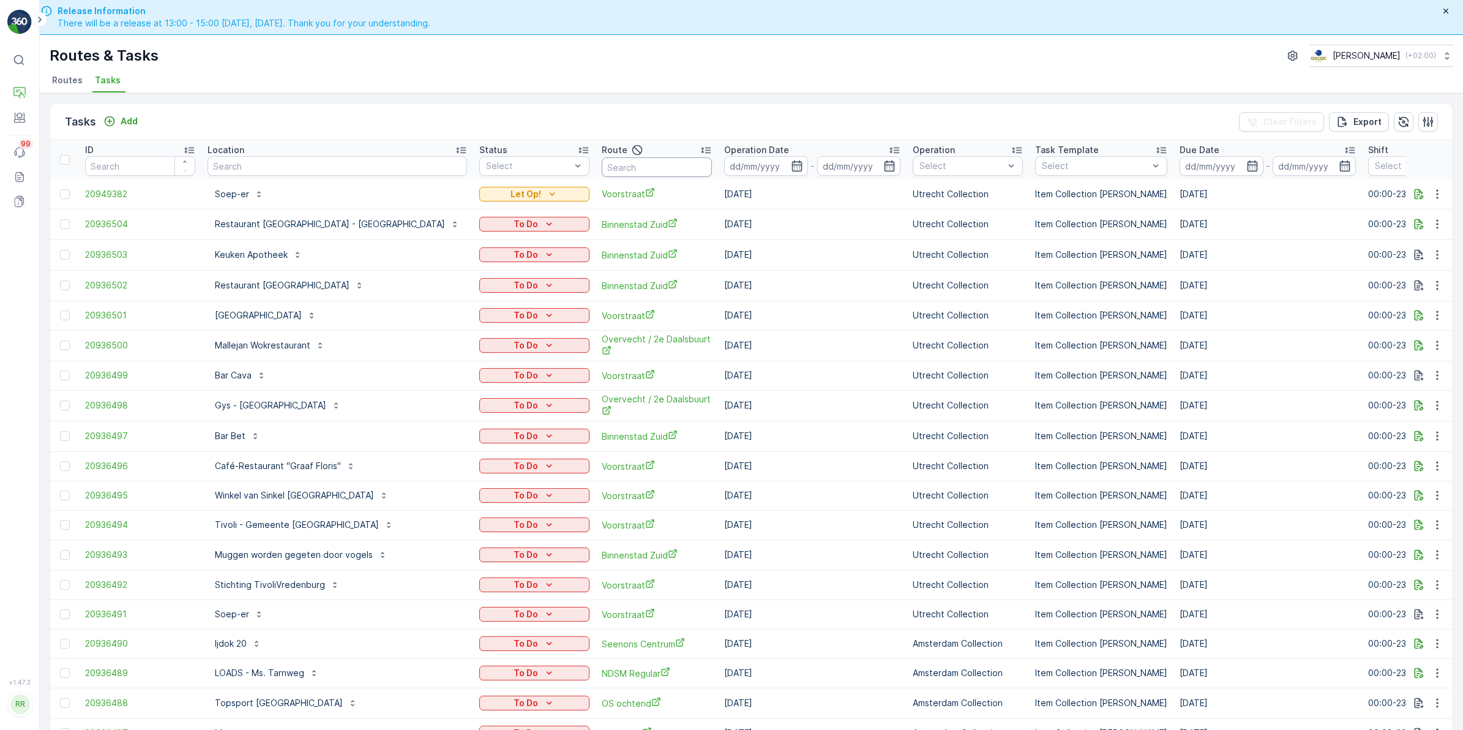
click at [602, 163] on input "text" at bounding box center [657, 167] width 110 height 20
type input "seenons"
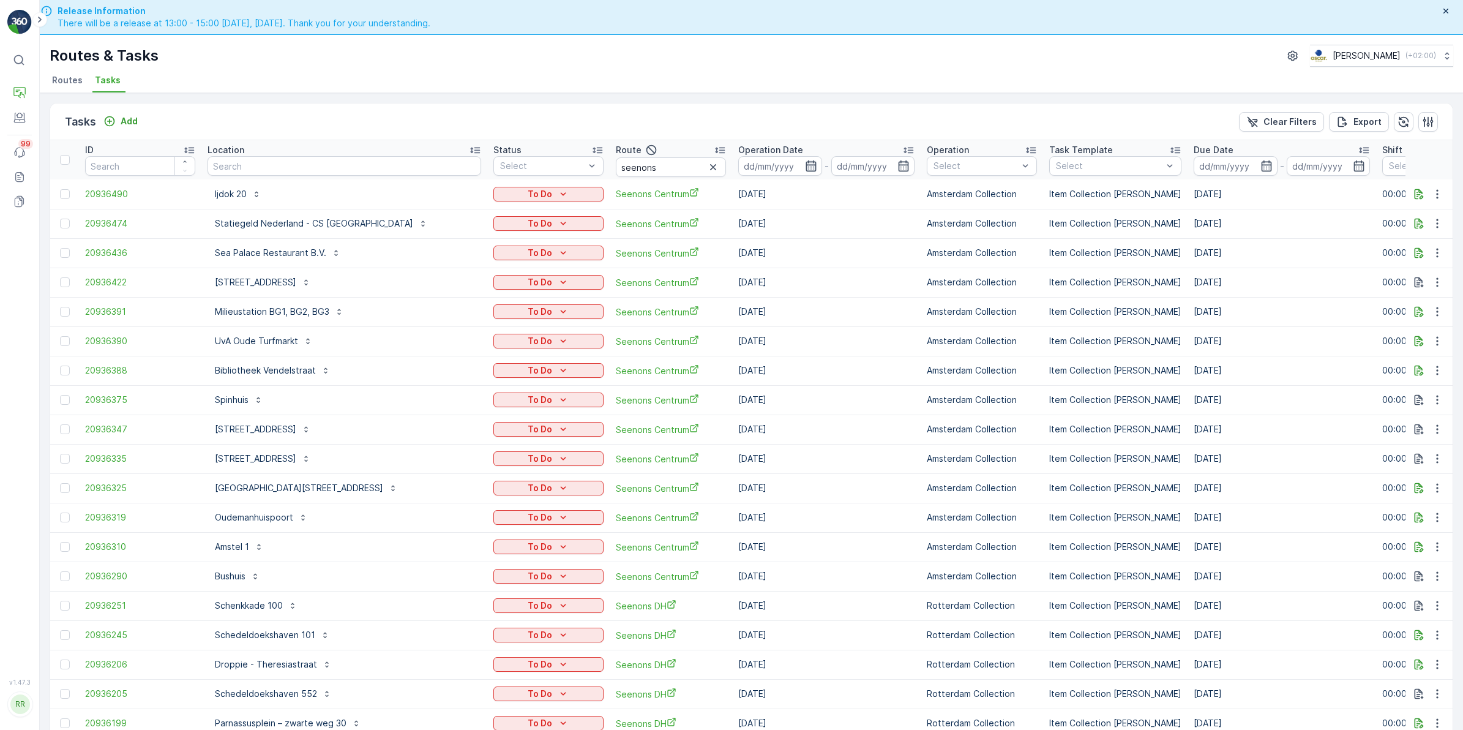
click at [805, 169] on icon "button" at bounding box center [811, 166] width 12 height 12
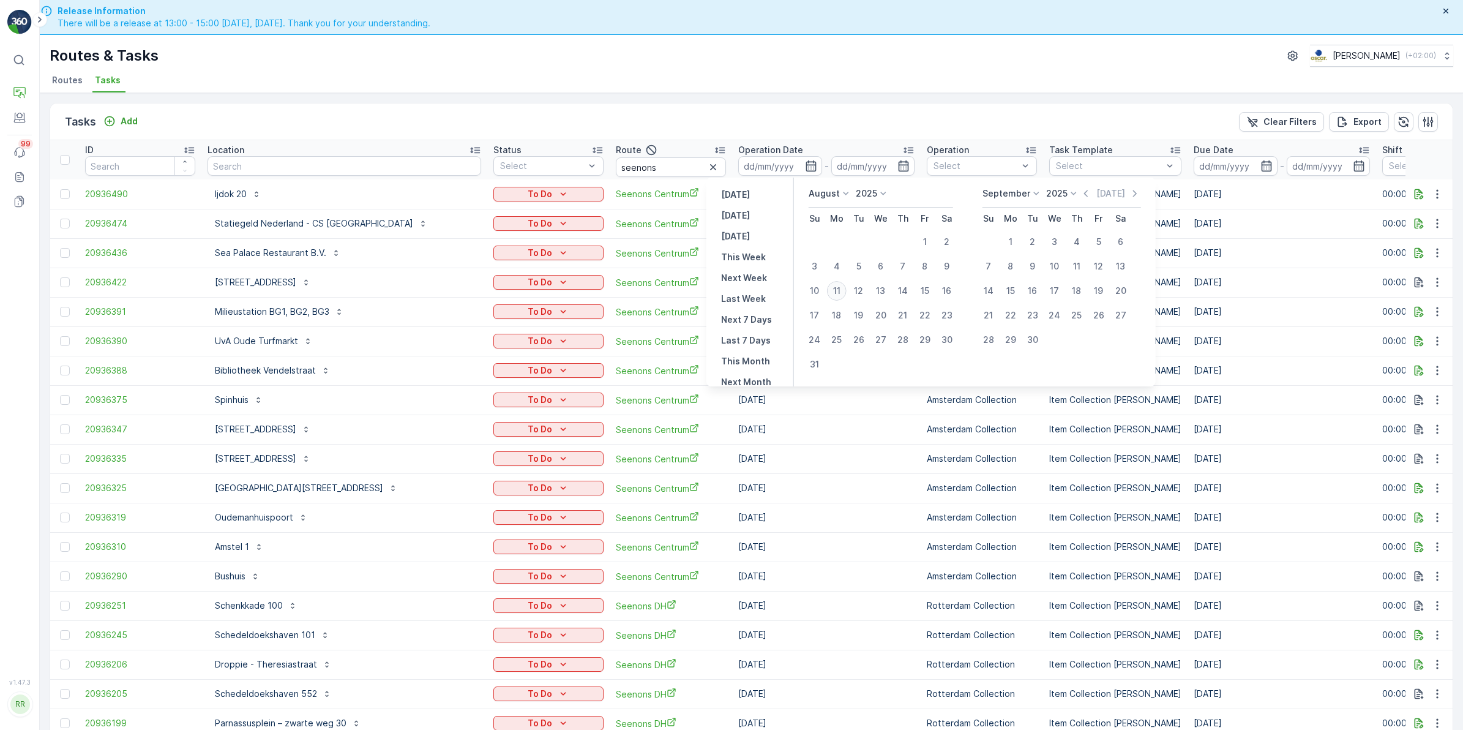
click at [839, 294] on div "11" at bounding box center [837, 291] width 20 height 20
type input "[DATE]"
click at [839, 294] on div "11" at bounding box center [837, 291] width 20 height 20
type input "[DATE]"
click at [839, 294] on div "11" at bounding box center [837, 291] width 20 height 20
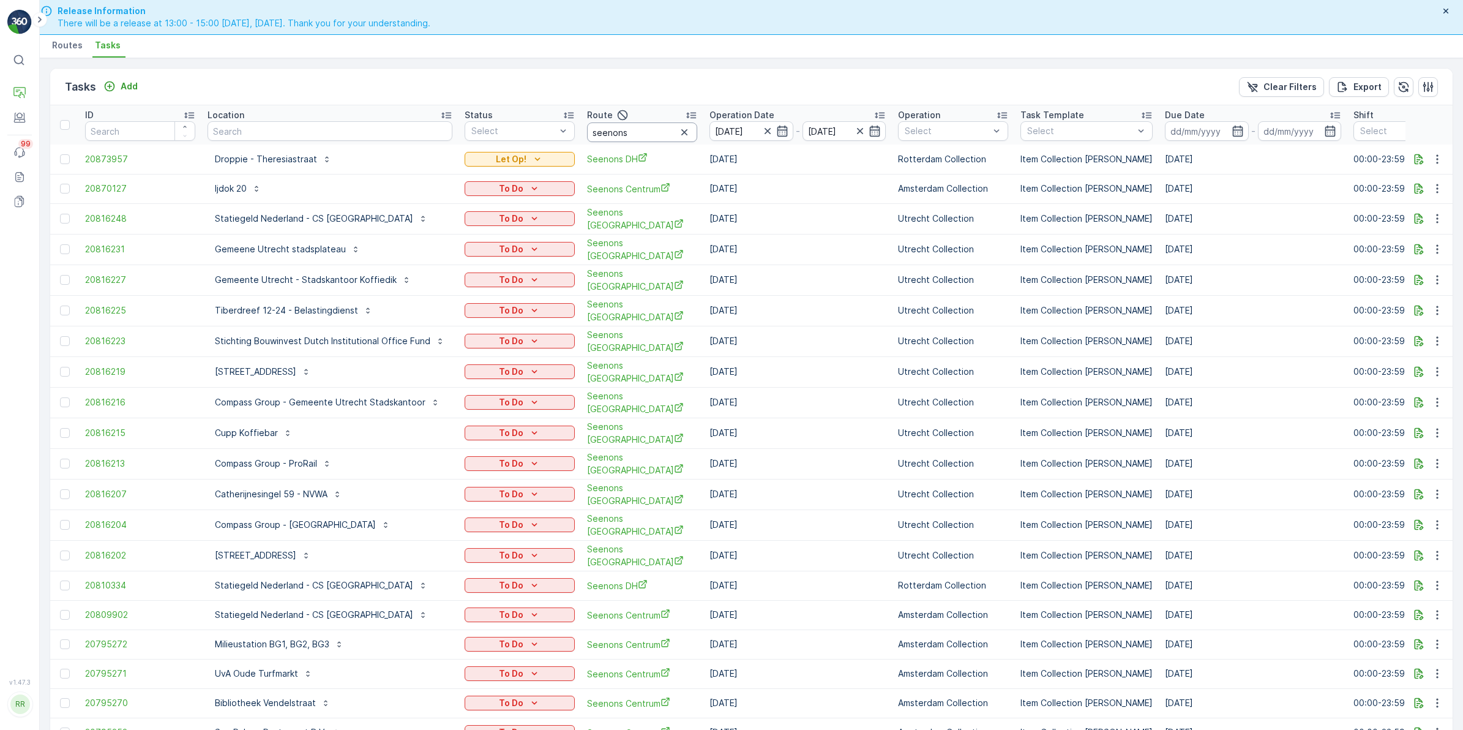
click at [637, 135] on input "seenons" at bounding box center [642, 132] width 110 height 20
type input "seenons cen"
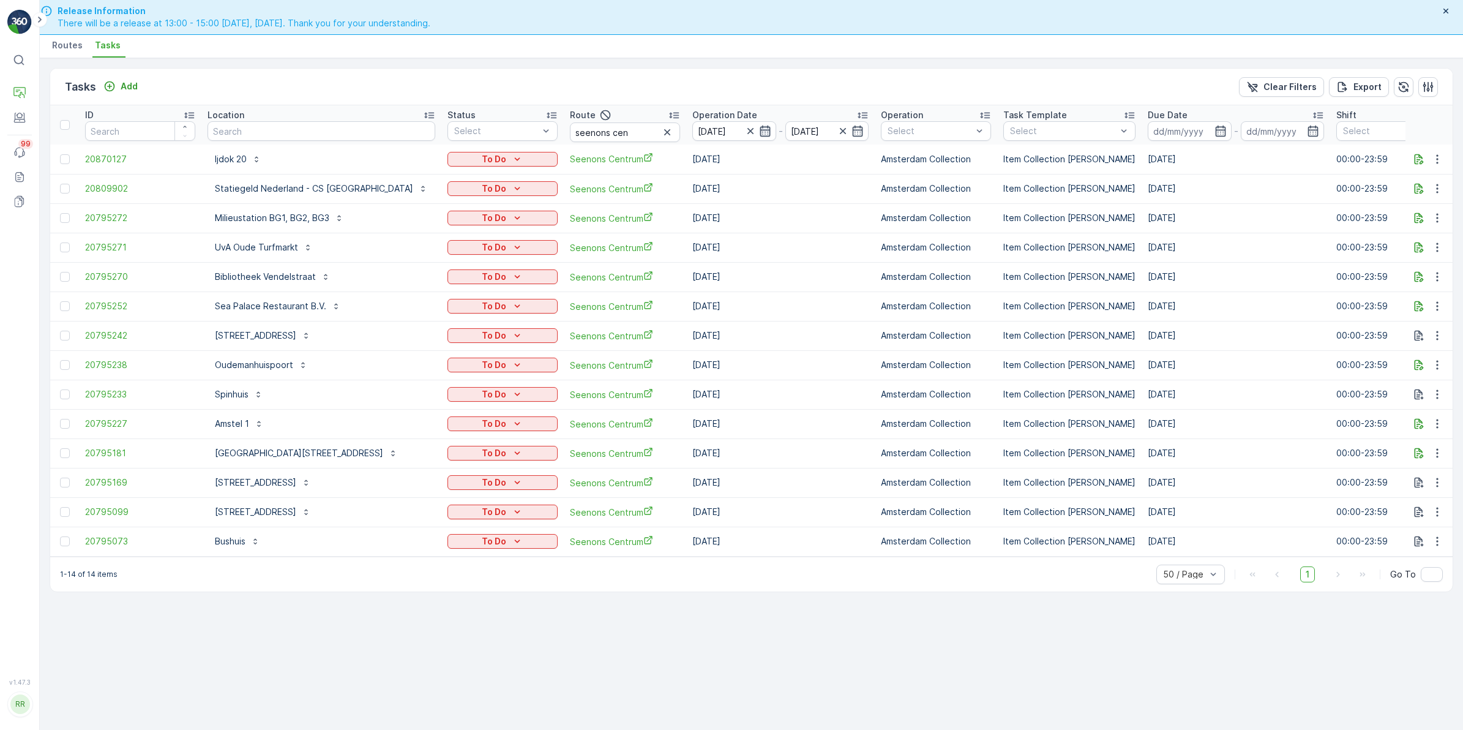
click at [760, 130] on icon "button" at bounding box center [765, 131] width 10 height 11
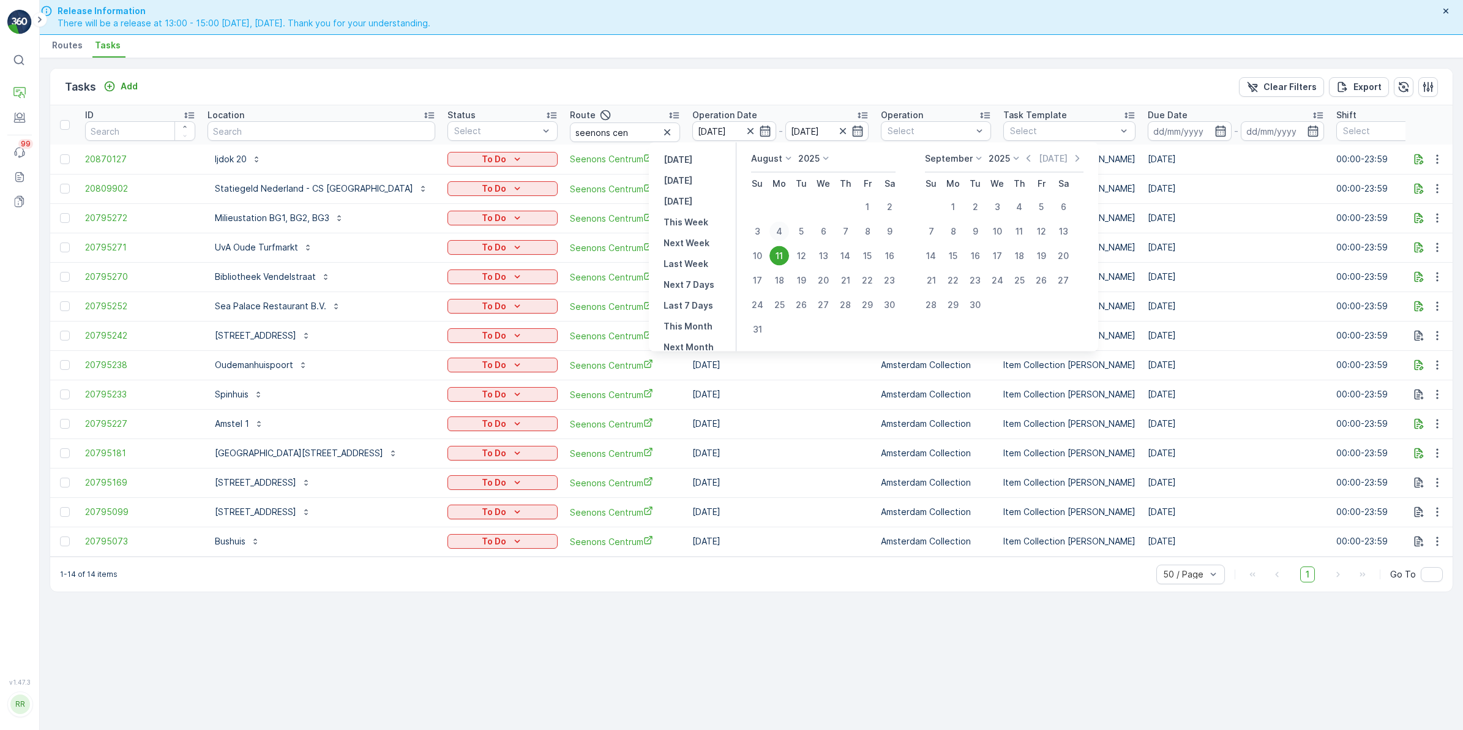
click at [778, 228] on div "4" at bounding box center [780, 232] width 20 height 20
type input "[DATE]"
click at [778, 228] on div "4" at bounding box center [780, 232] width 20 height 20
type input "[DATE]"
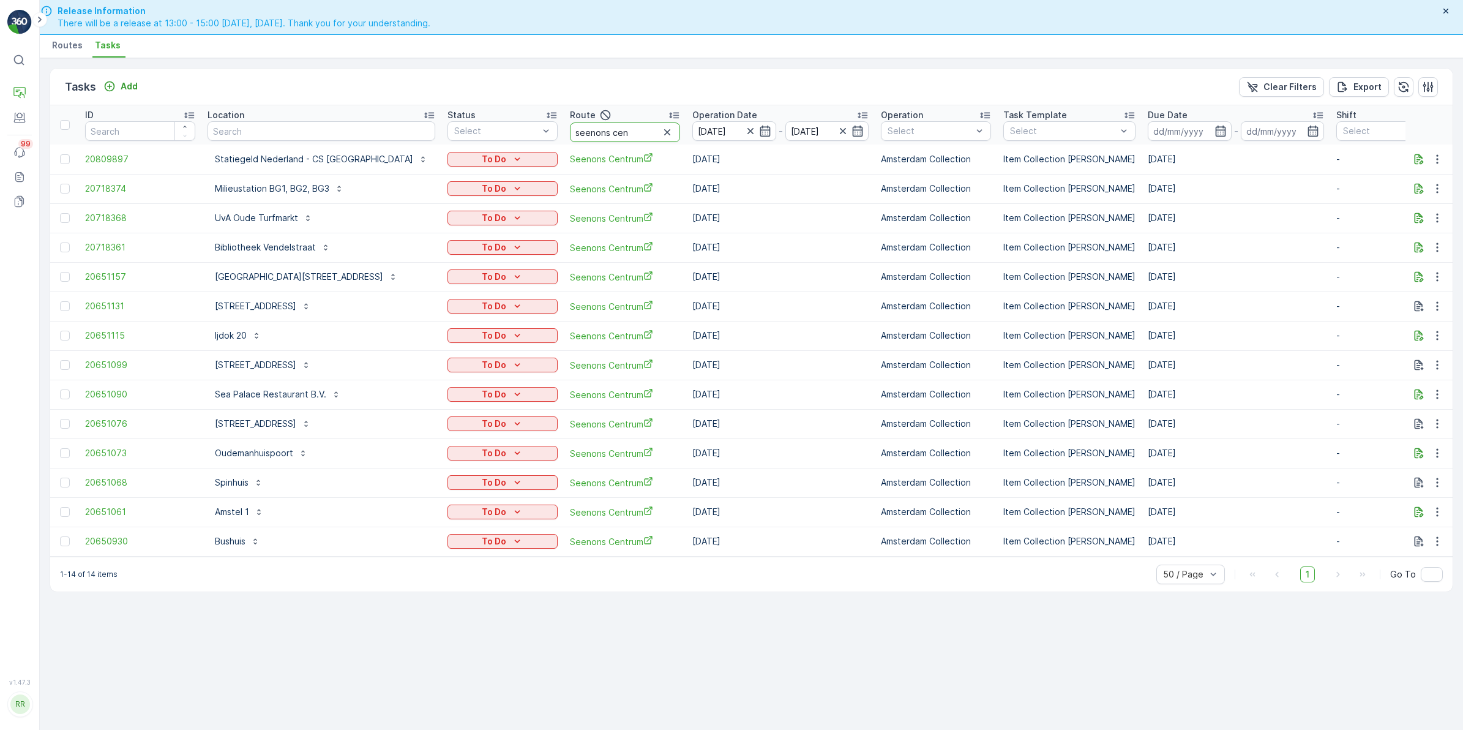
drag, startPoint x: 592, startPoint y: 132, endPoint x: 568, endPoint y: 137, distance: 24.9
click at [570, 137] on input "seenons cen" at bounding box center [625, 132] width 110 height 20
type input "seenons utre"
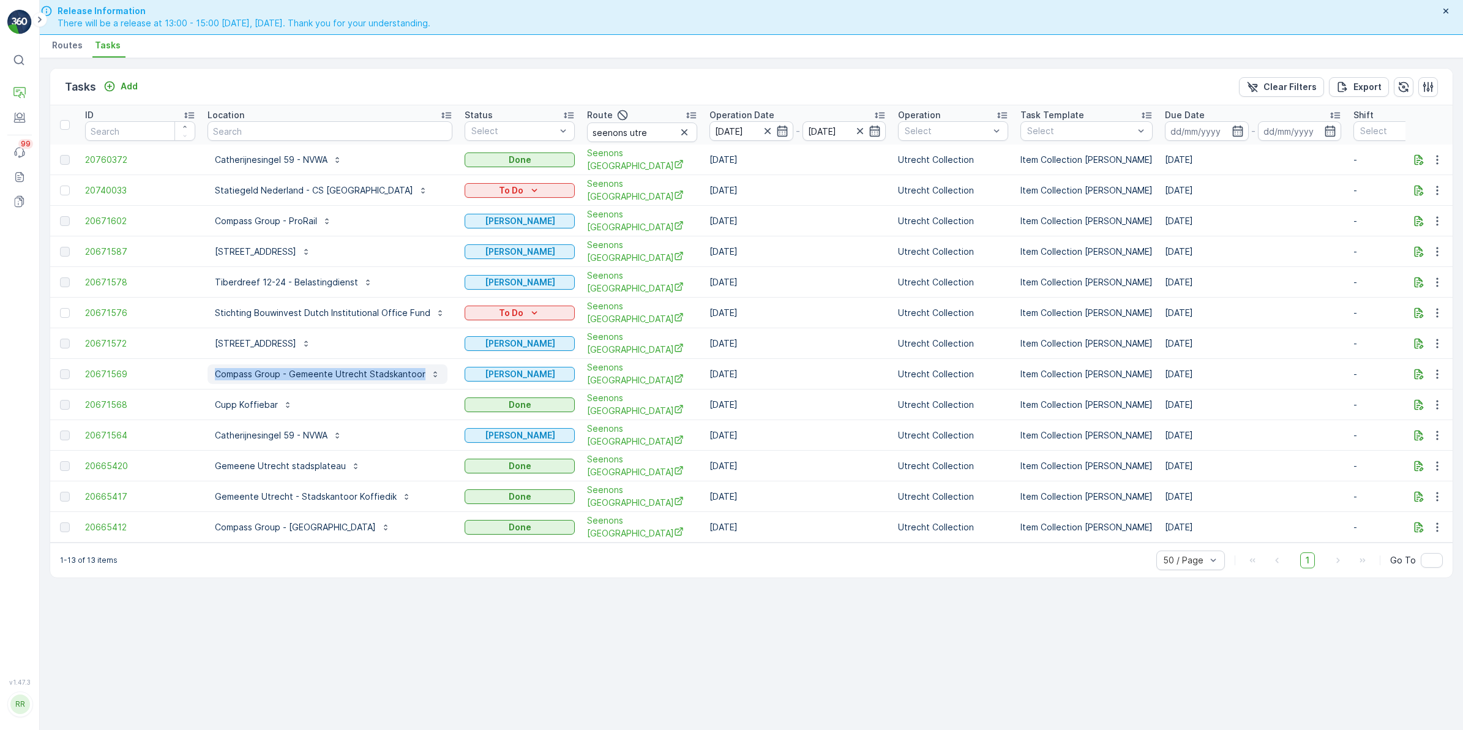
drag, startPoint x: 199, startPoint y: 357, endPoint x: 424, endPoint y: 369, distance: 225.0
click at [424, 369] on tr "20671569 Compass Group - Gemeente Utrecht Stadskantoor Geen Afval Seenons Utrec…" at bounding box center [1061, 374] width 2023 height 31
copy tr "Compass Group - Gemeente Utrecht Stadskantoor"
click at [475, 78] on div "Tasks Add Clear Filters Export" at bounding box center [751, 87] width 1403 height 37
drag, startPoint x: 203, startPoint y: 423, endPoint x: 328, endPoint y: 429, distance: 125.0
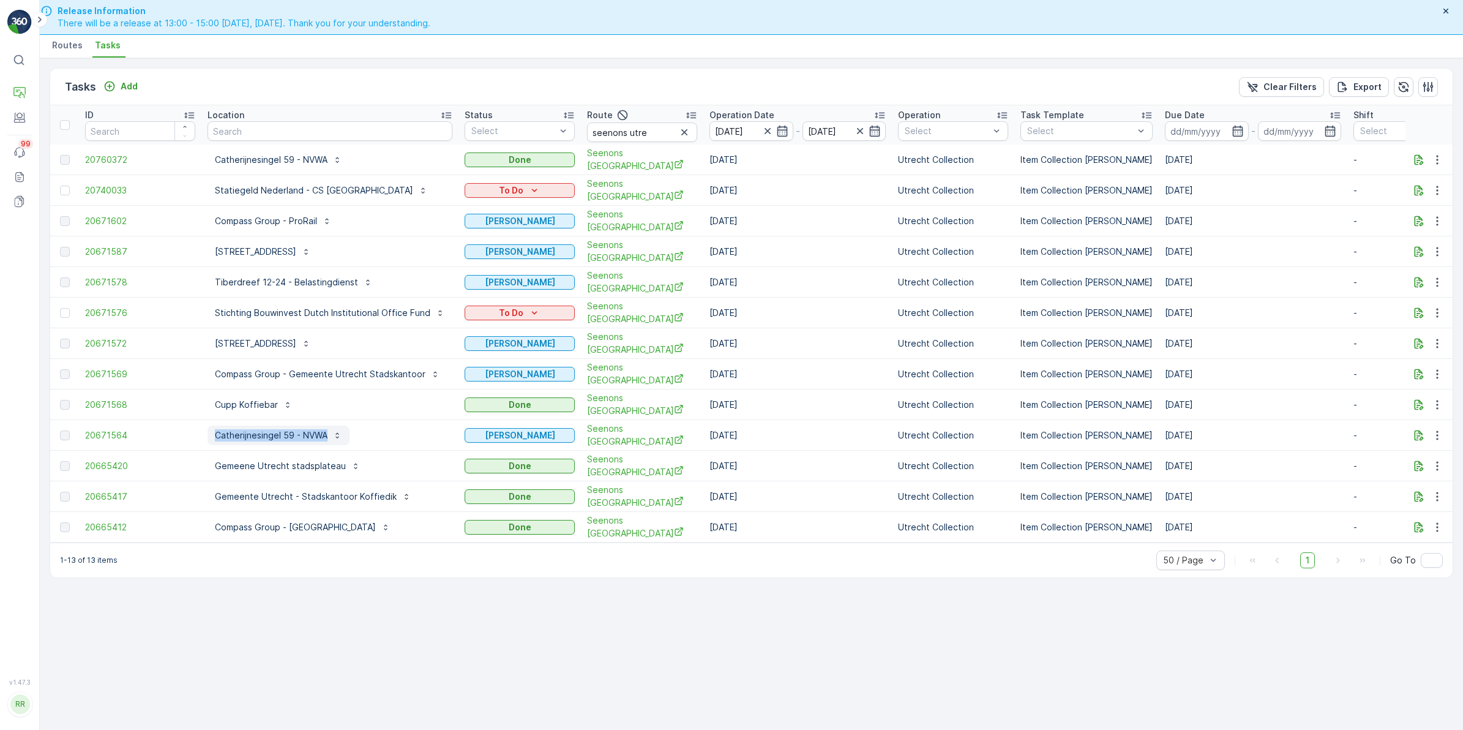
click at [328, 429] on td "Catherijnesingel 59 - NVWA" at bounding box center [329, 435] width 257 height 31
copy p "Catherijnesingel 59 - NVWA"
click at [781, 135] on icon "button" at bounding box center [782, 131] width 12 height 12
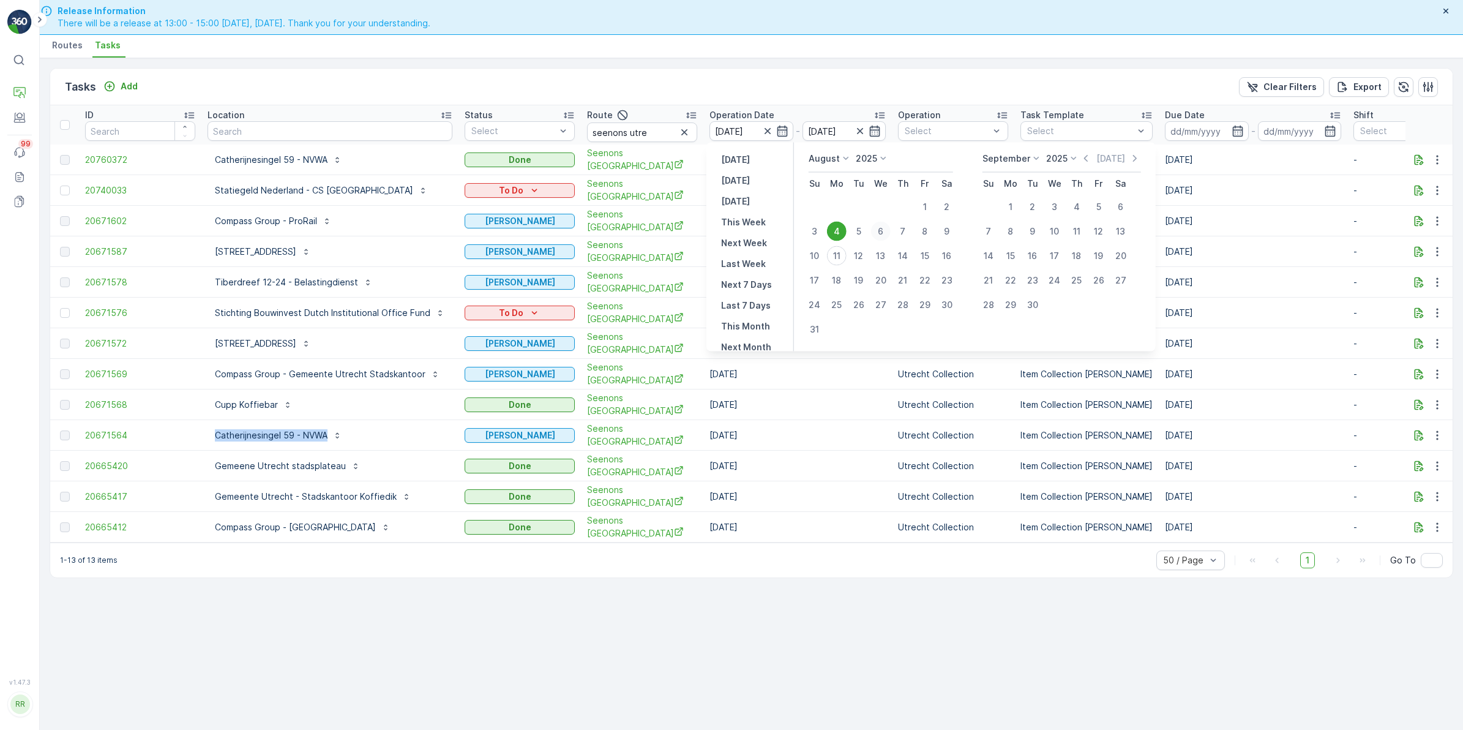
click at [883, 233] on div "6" at bounding box center [881, 232] width 20 height 20
type input "06.08.2025"
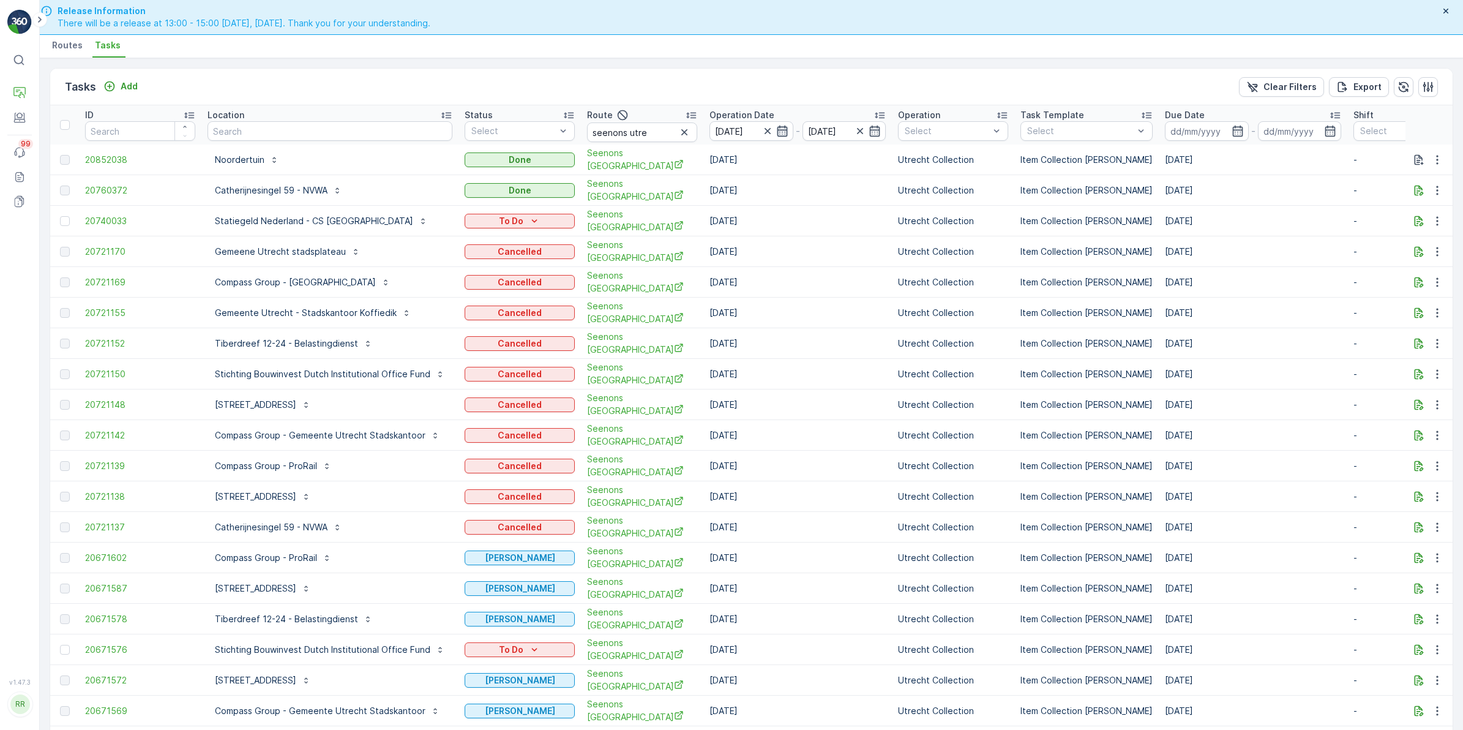
click at [778, 127] on icon "button" at bounding box center [782, 131] width 12 height 12
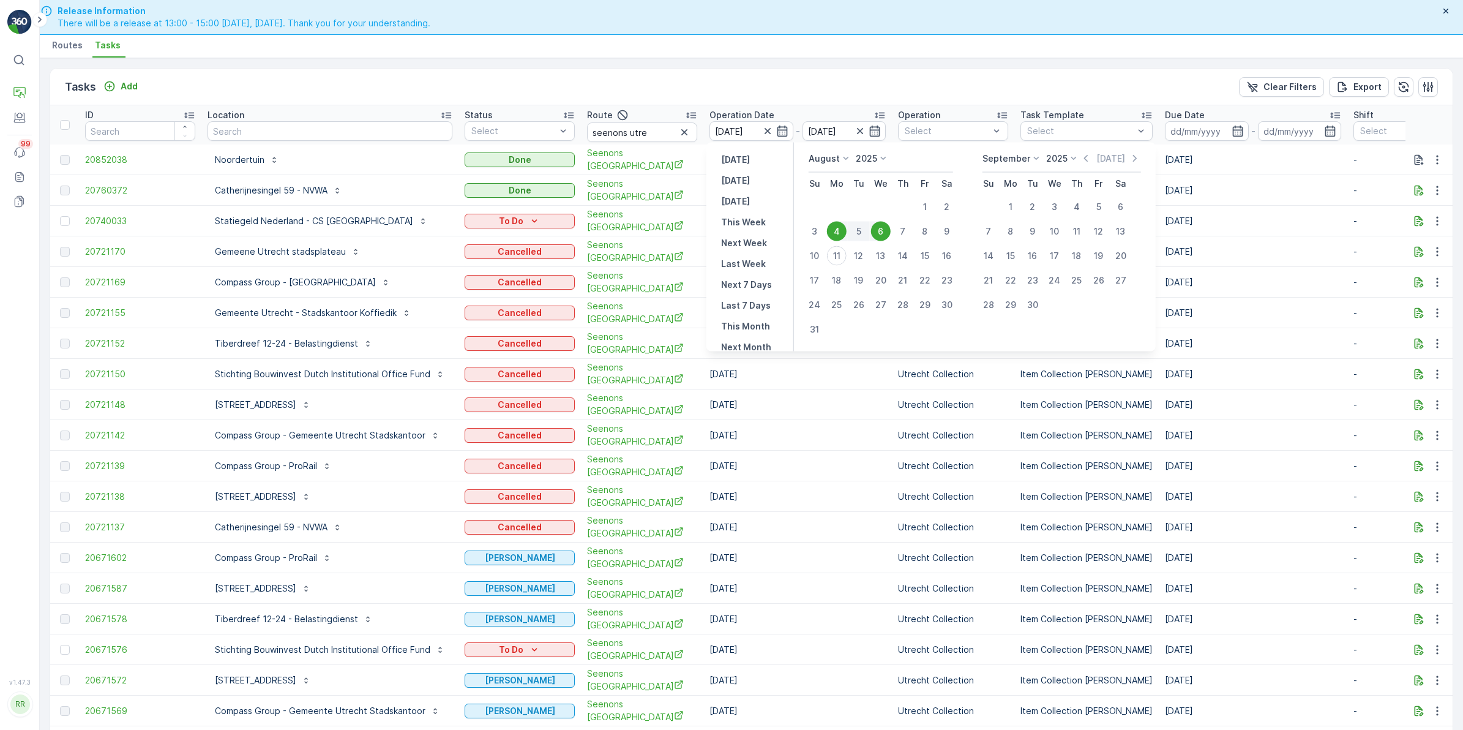
click at [842, 233] on div "4" at bounding box center [837, 232] width 20 height 20
type input "04.08.2025"
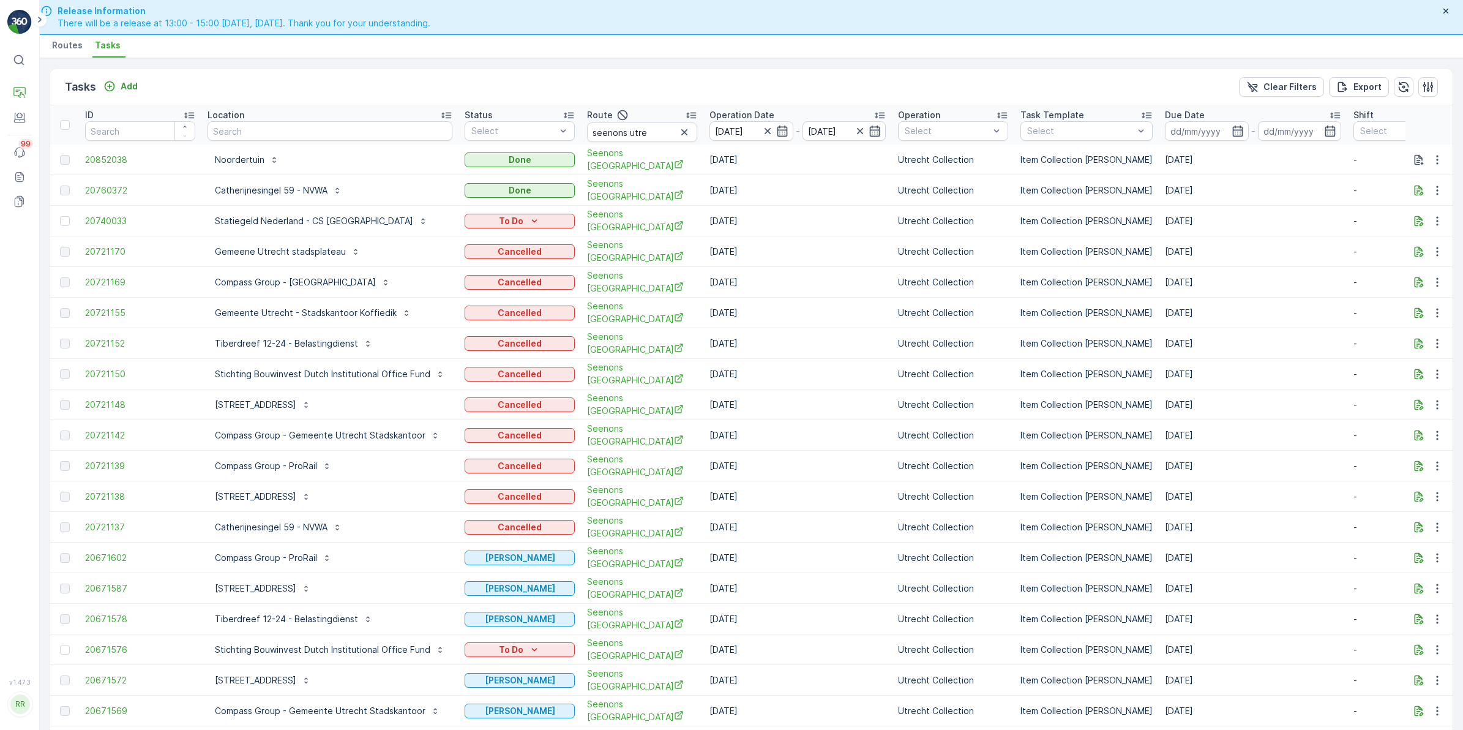
click at [842, 236] on td "06.08.2025" at bounding box center [797, 251] width 189 height 31
drag, startPoint x: 842, startPoint y: 233, endPoint x: 905, endPoint y: 0, distance: 240.9
click at [805, 71] on div "Tasks Add Clear Filters Export" at bounding box center [751, 87] width 1403 height 37
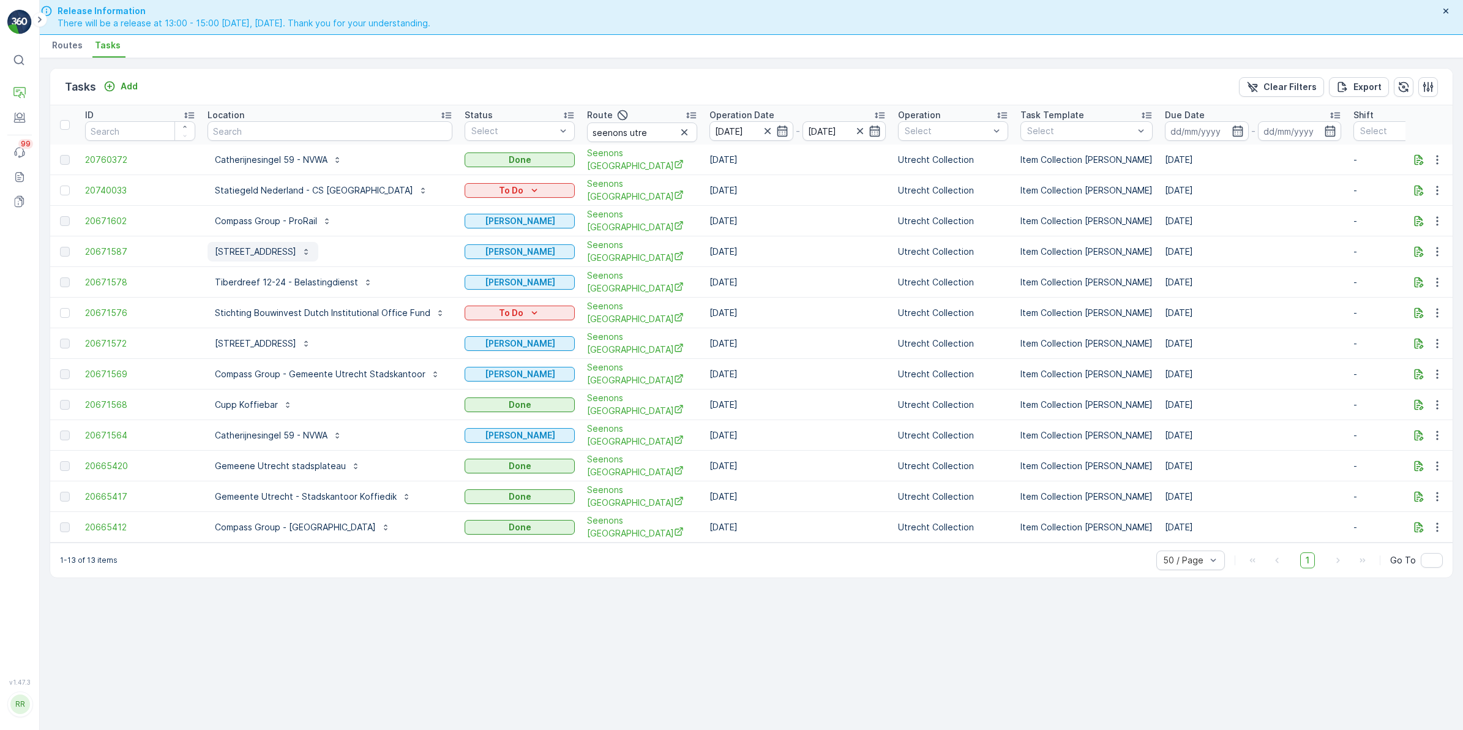
drag, startPoint x: 259, startPoint y: 279, endPoint x: 287, endPoint y: 244, distance: 44.9
click at [259, 279] on p "Tiberdreef 12-24 - Belastingdienst" at bounding box center [286, 282] width 143 height 12
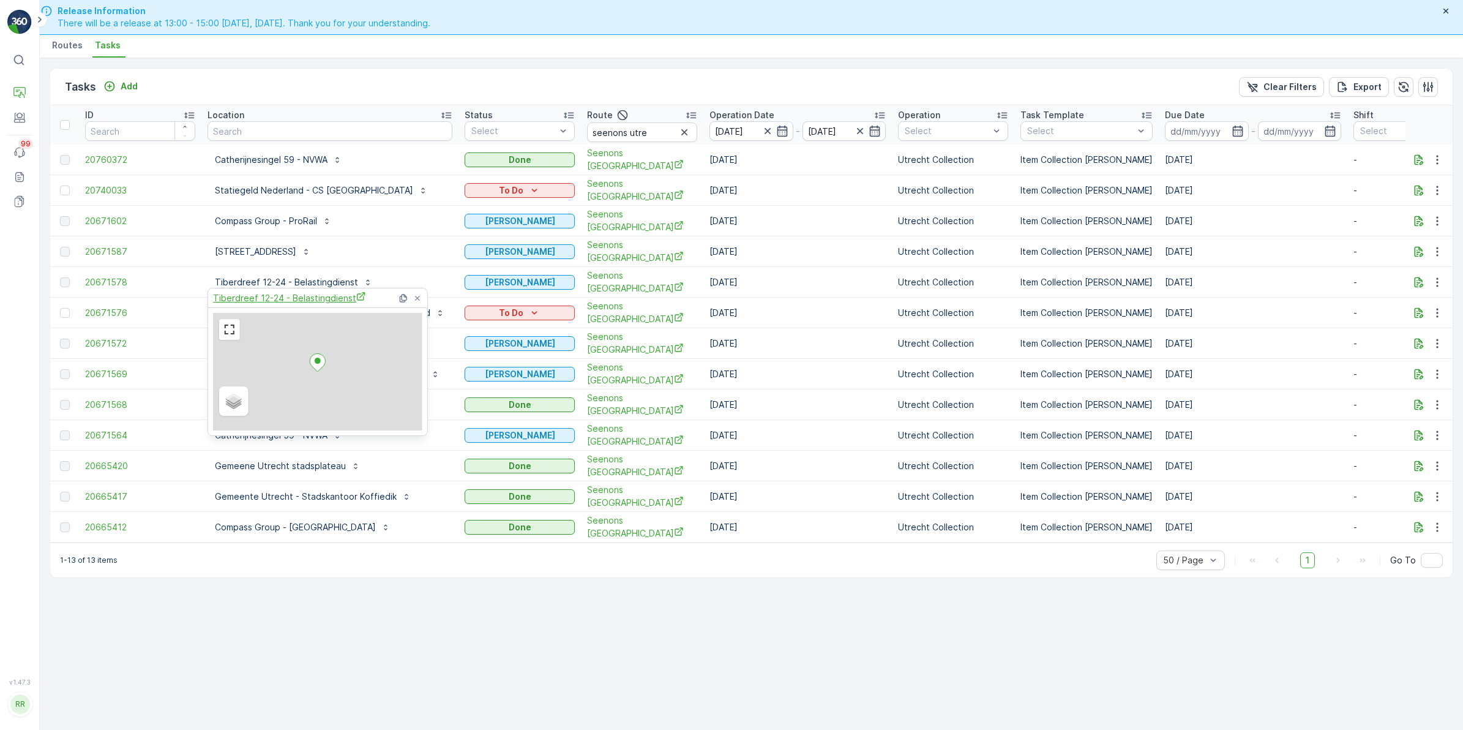
click at [290, 296] on span "Tiberdreef 12-24 - Belastingdienst" at bounding box center [289, 297] width 153 height 13
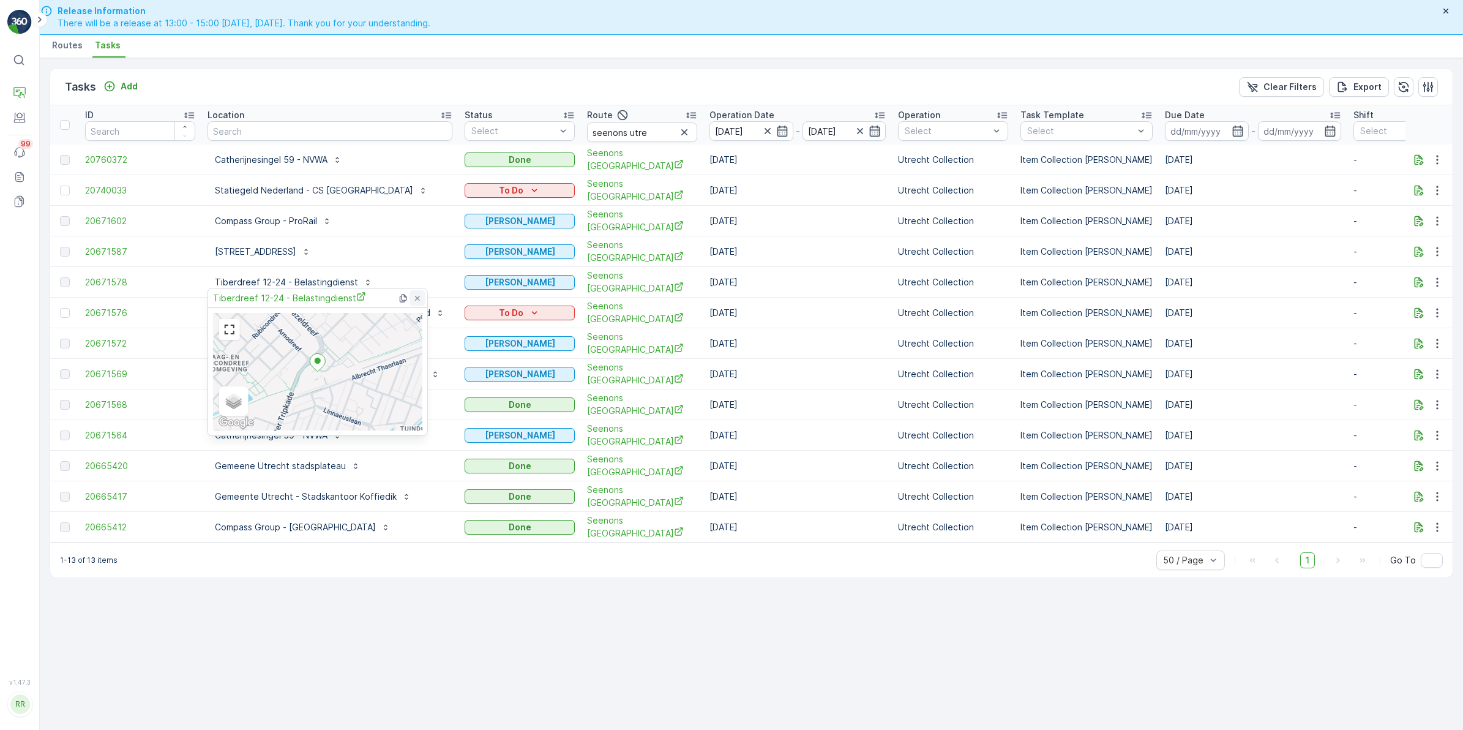
click at [420, 301] on icon at bounding box center [418, 298] width 10 height 10
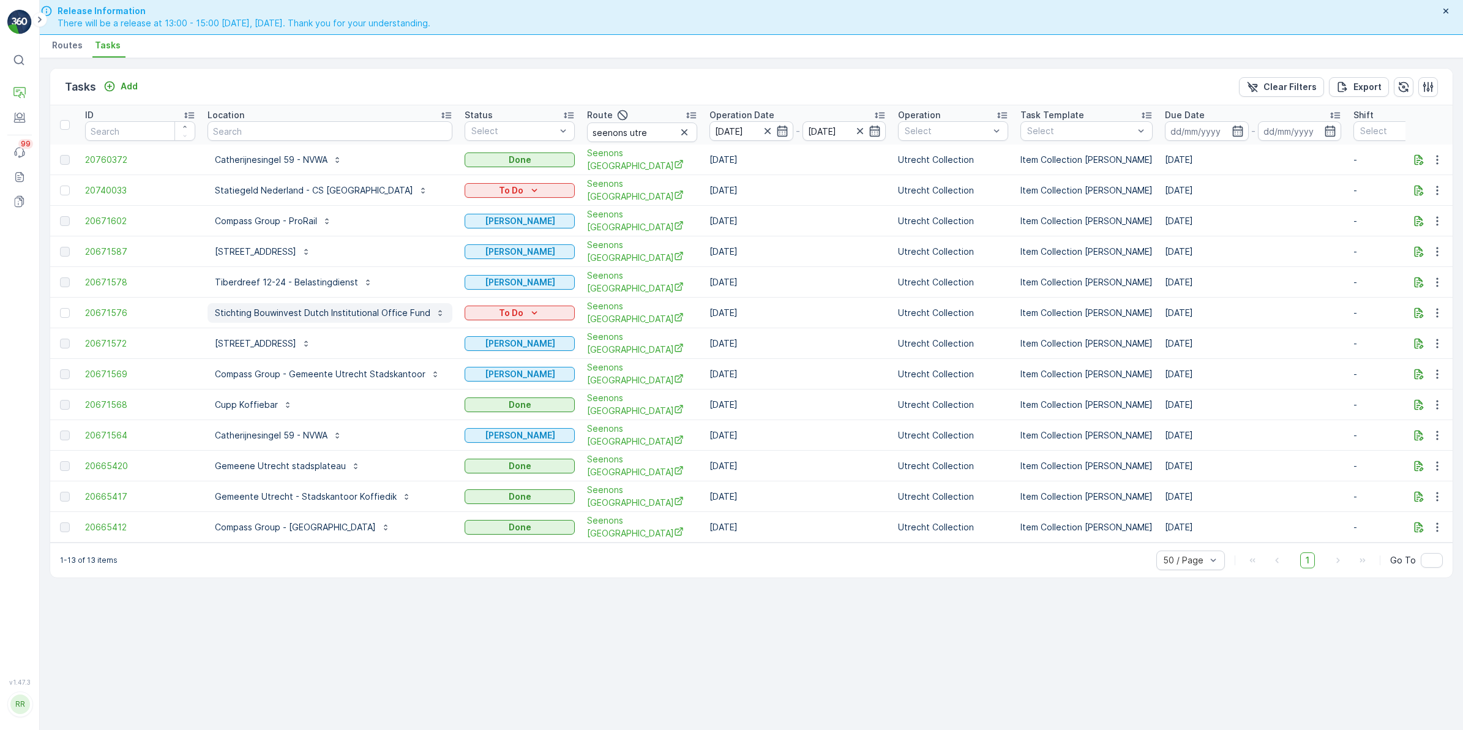
click at [369, 307] on p "Stichting Bouwinvest Dutch Institutional Office Fund" at bounding box center [323, 313] width 216 height 12
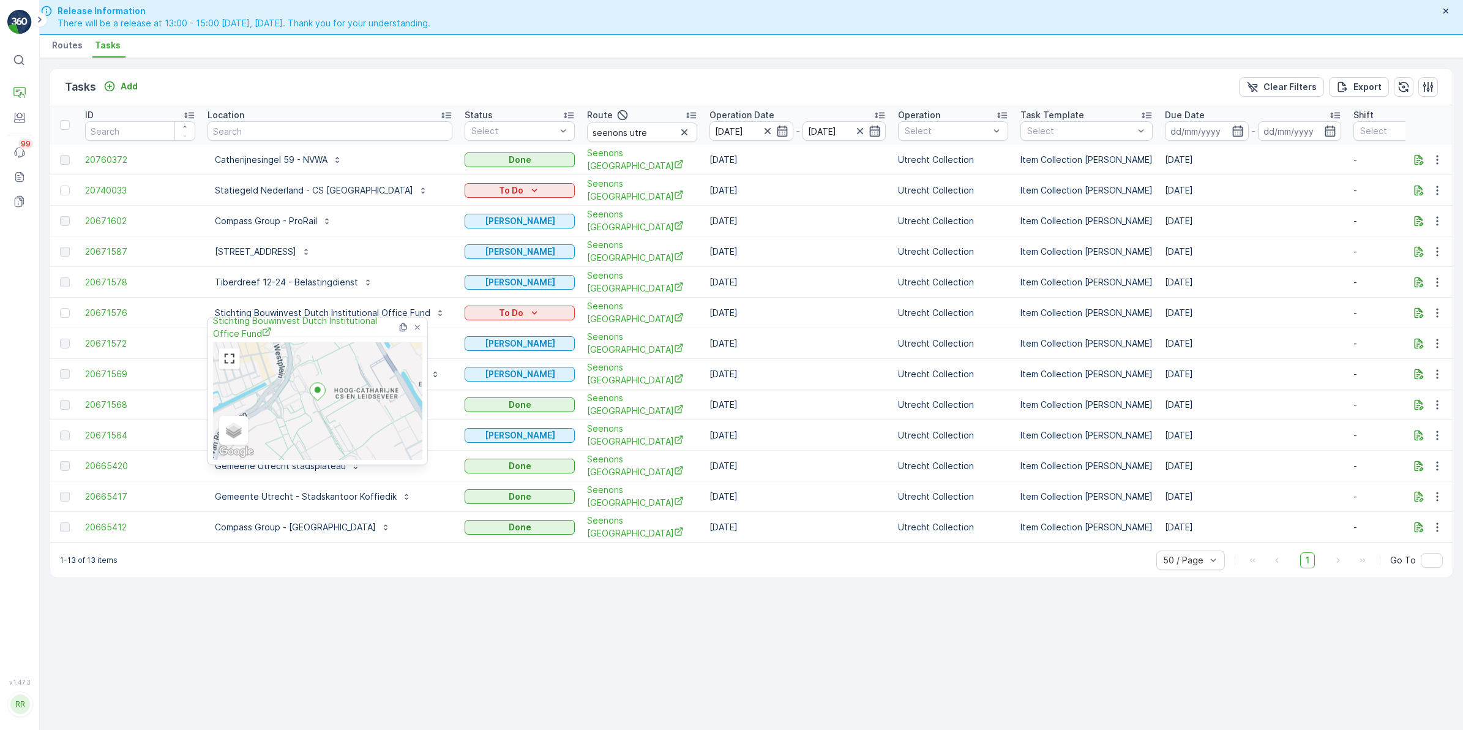
click at [408, 68] on div "Tasks Add Clear Filters Export ID Location Status Select Route seenons utre Ope…" at bounding box center [752, 323] width 1404 height 510
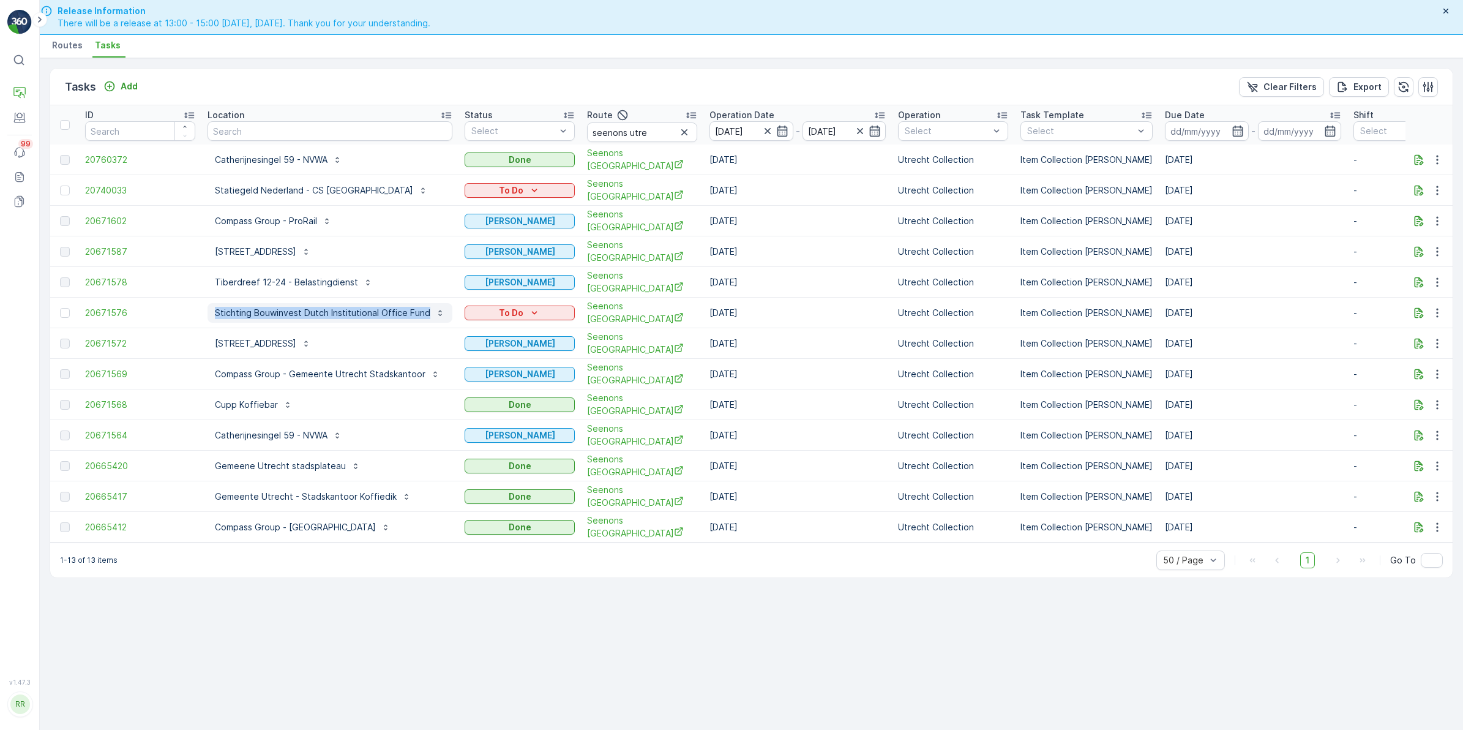
drag, startPoint x: 197, startPoint y: 300, endPoint x: 424, endPoint y: 309, distance: 227.3
click at [424, 309] on tr "20671576 Stichting Bouwinvest Dutch Institutional Office Fund To Do Seenons Utr…" at bounding box center [1061, 313] width 2023 height 31
copy tr "Stichting Bouwinvest Dutch Institutional Office Fund"
click at [356, 307] on p "Stichting Bouwinvest Dutch Institutional Office Fund" at bounding box center [323, 313] width 216 height 12
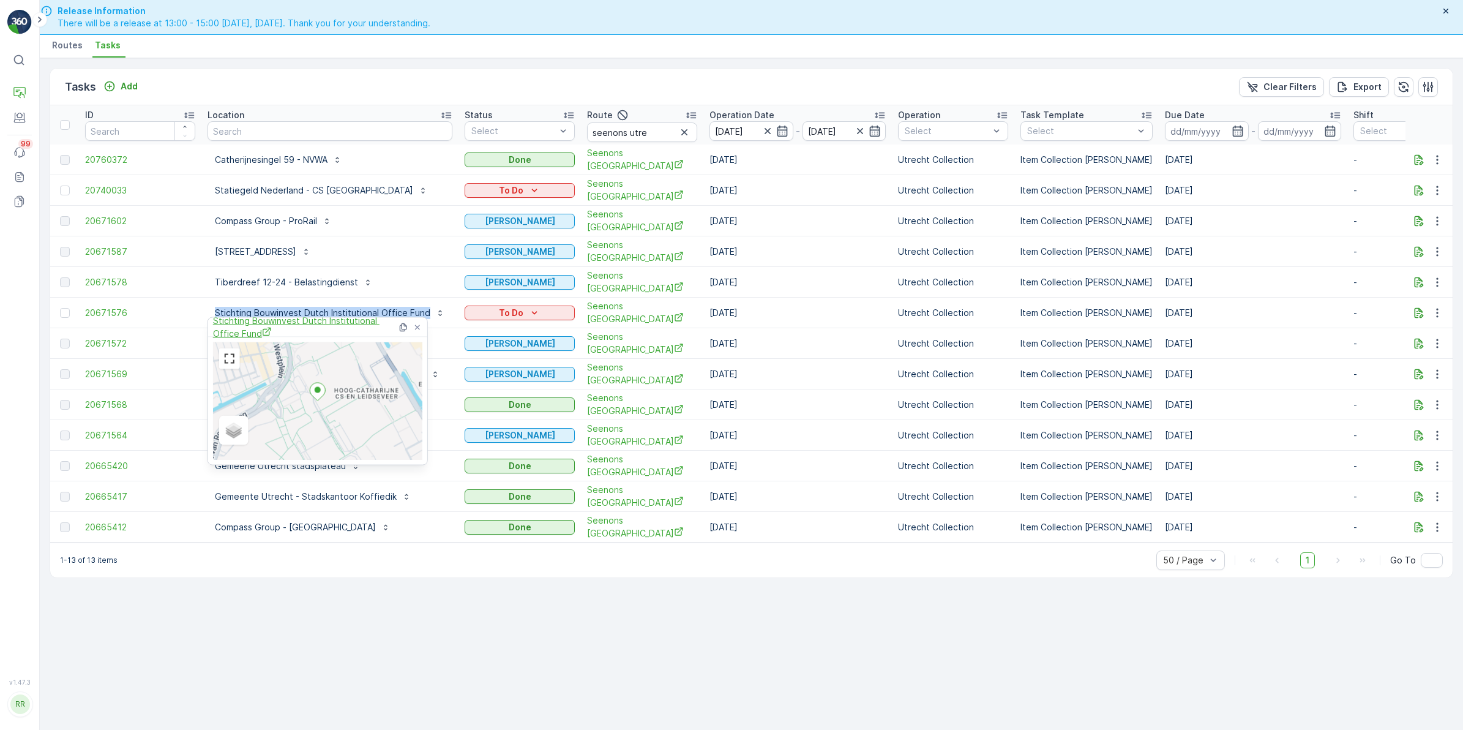
click at [338, 321] on span "Stichting Bouwinvest Dutch Institutional Office Fund" at bounding box center [305, 327] width 184 height 25
click at [516, 47] on ul "Routes Tasks" at bounding box center [747, 47] width 1394 height 21
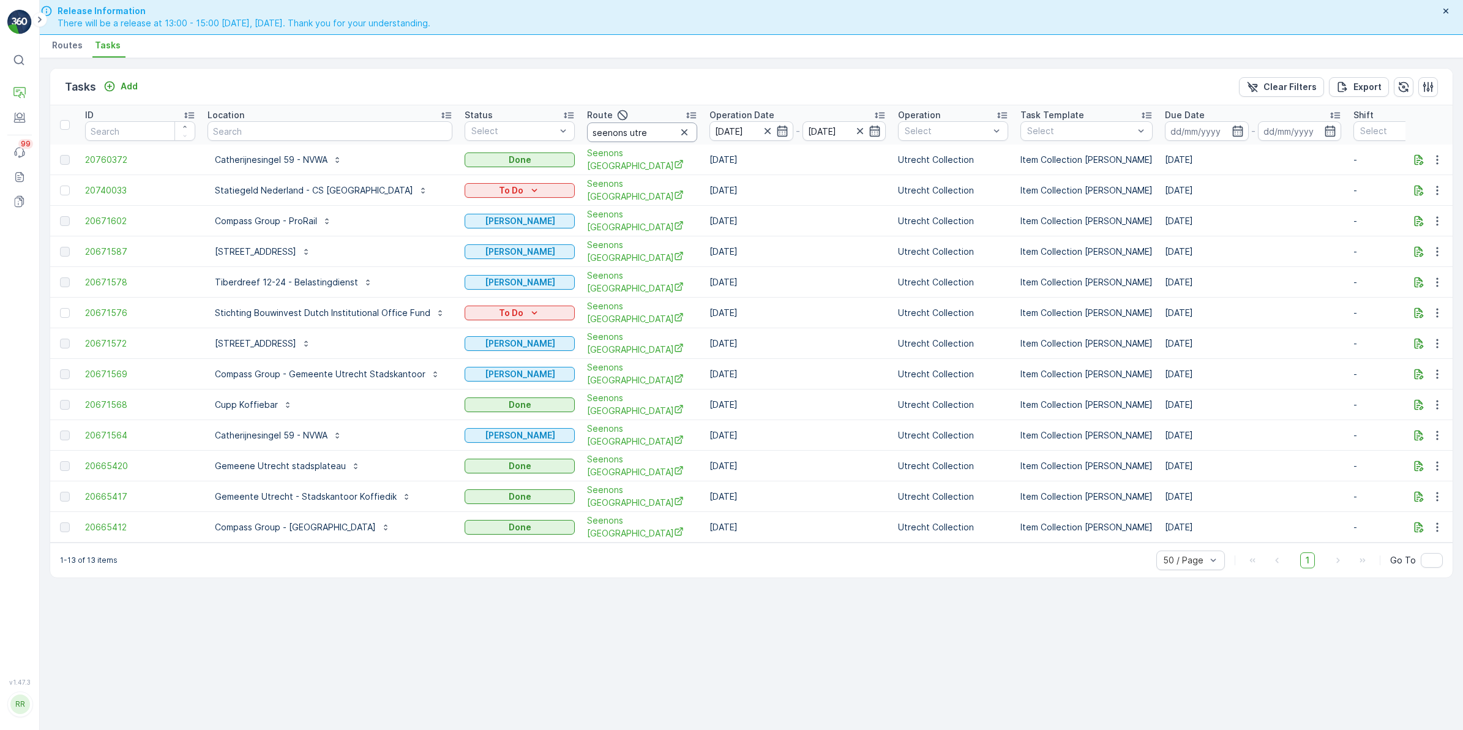
click at [650, 135] on input "seenons utre" at bounding box center [642, 132] width 110 height 20
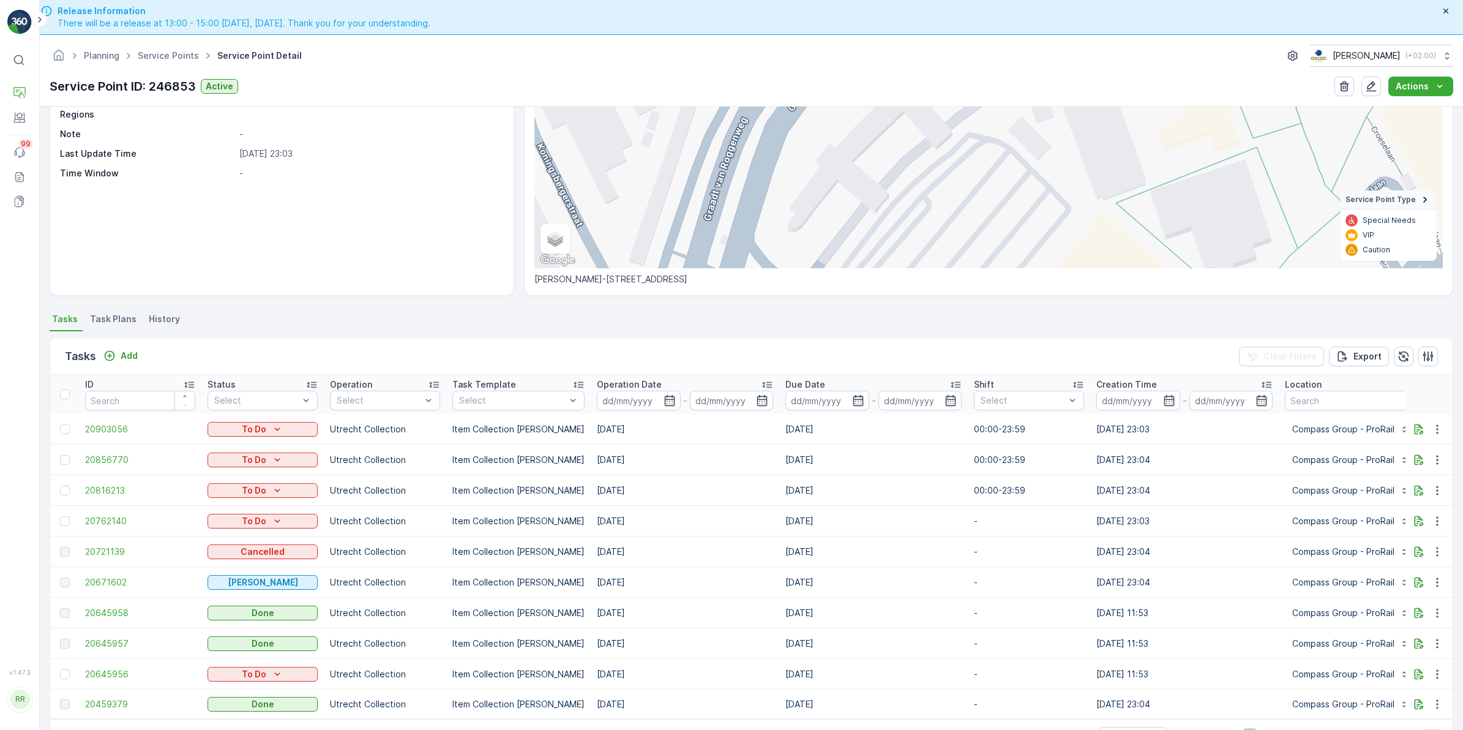
scroll to position [127, 0]
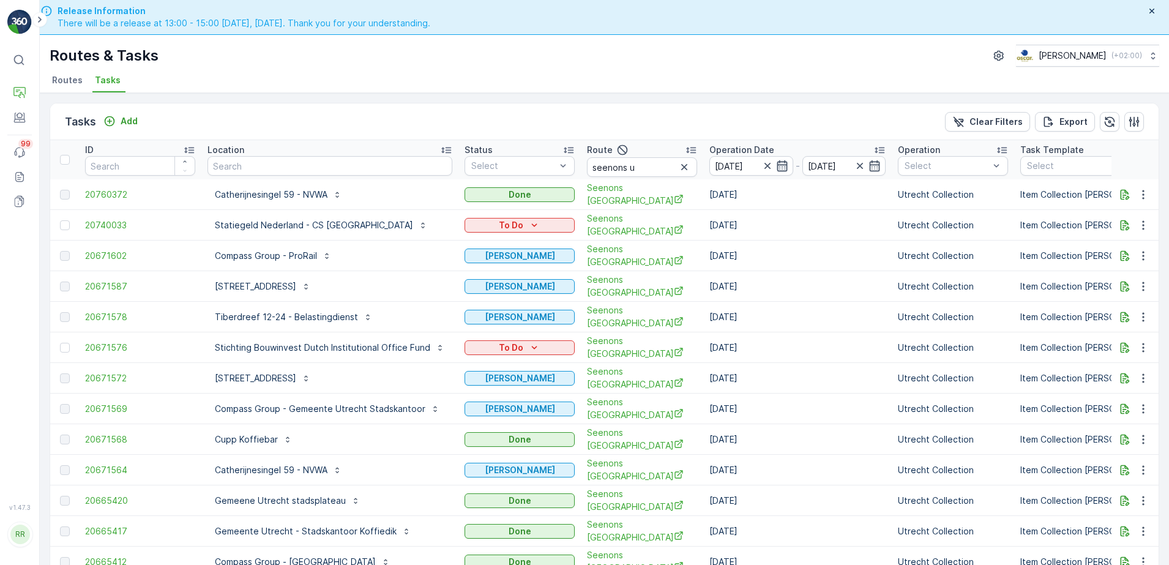
click at [780, 168] on icon "button" at bounding box center [782, 166] width 12 height 12
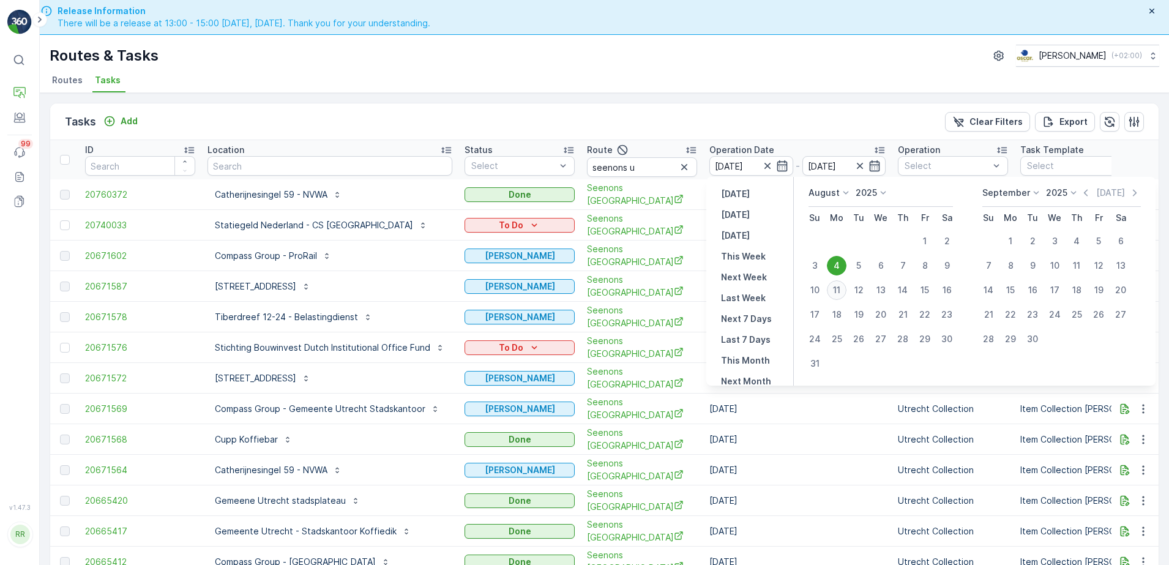
click at [839, 290] on div "11" at bounding box center [837, 290] width 20 height 20
type input "[DATE]"
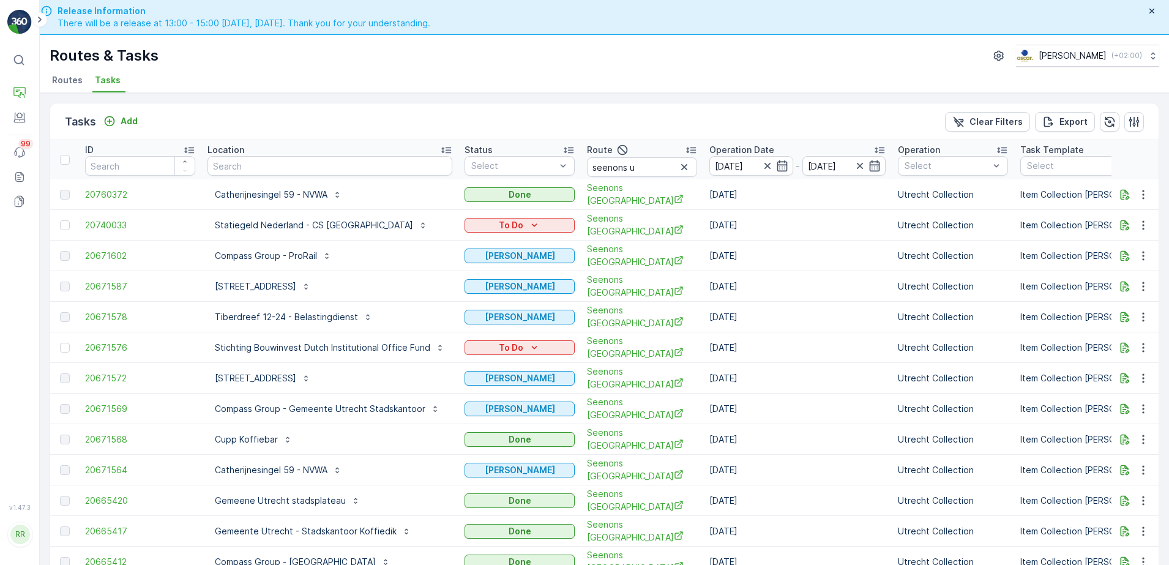
click at [839, 290] on td "[DATE]" at bounding box center [797, 286] width 189 height 31
drag, startPoint x: 839, startPoint y: 289, endPoint x: 769, endPoint y: 121, distance: 182.5
click at [769, 121] on div "Tasks Add Clear Filters Export" at bounding box center [604, 121] width 1109 height 37
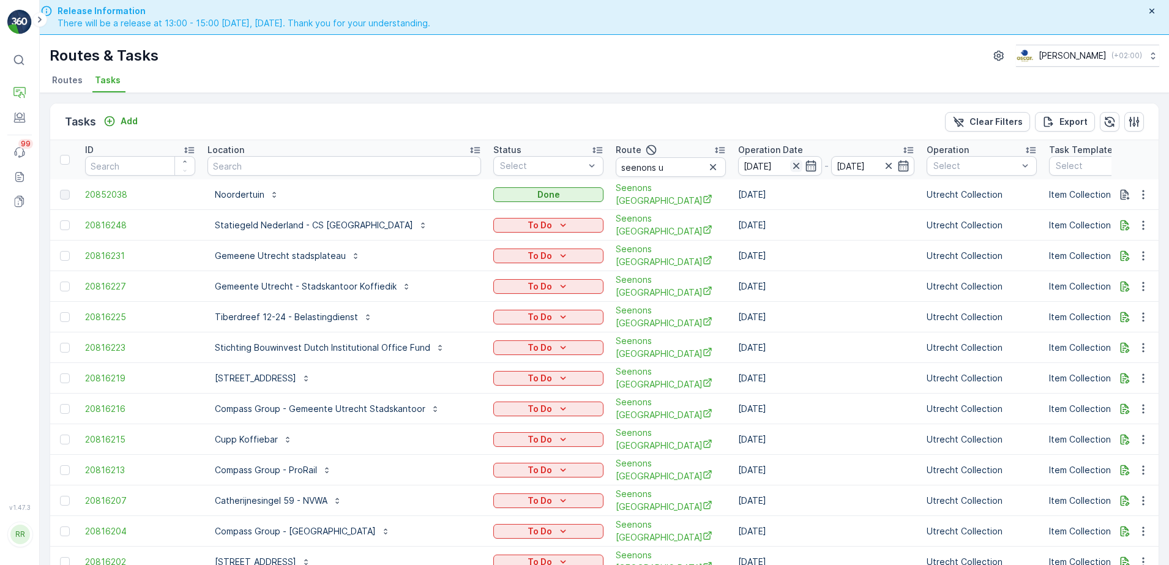
click at [790, 163] on icon "button" at bounding box center [796, 166] width 12 height 12
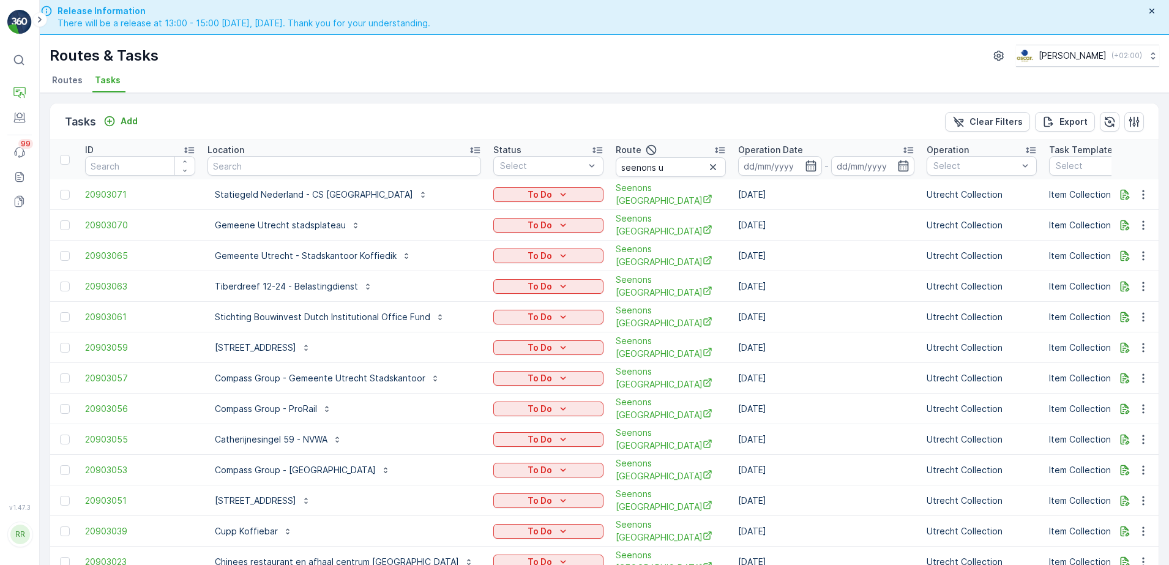
click at [805, 162] on icon "button" at bounding box center [811, 166] width 12 height 12
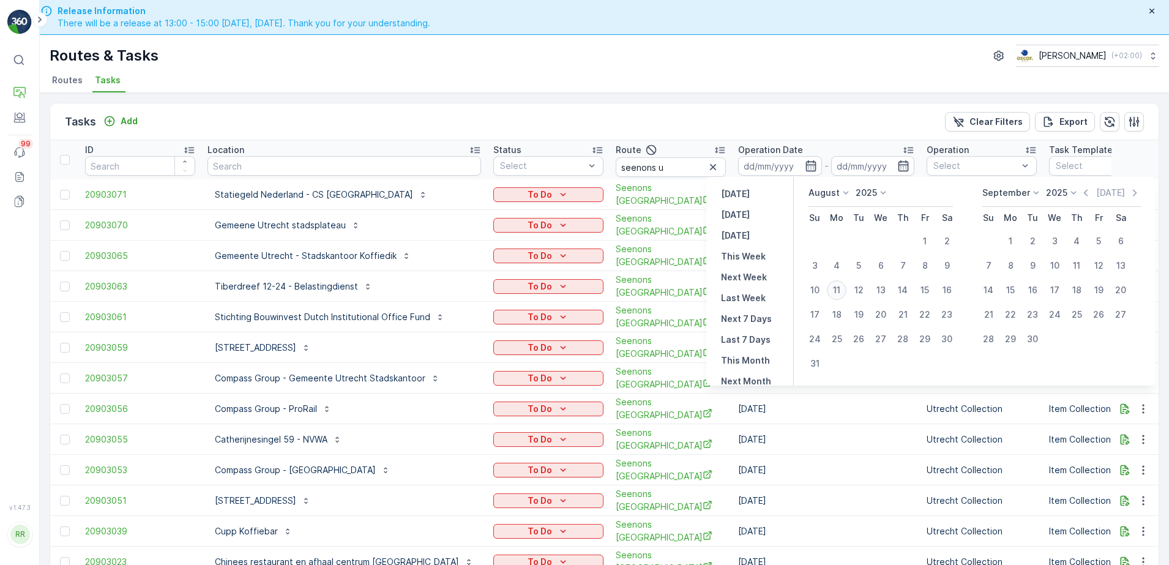
click at [836, 287] on div "11" at bounding box center [837, 290] width 20 height 20
type input "[DATE]"
click at [837, 287] on div "11" at bounding box center [837, 290] width 20 height 20
type input "[DATE]"
click at [838, 285] on div "11" at bounding box center [837, 290] width 20 height 20
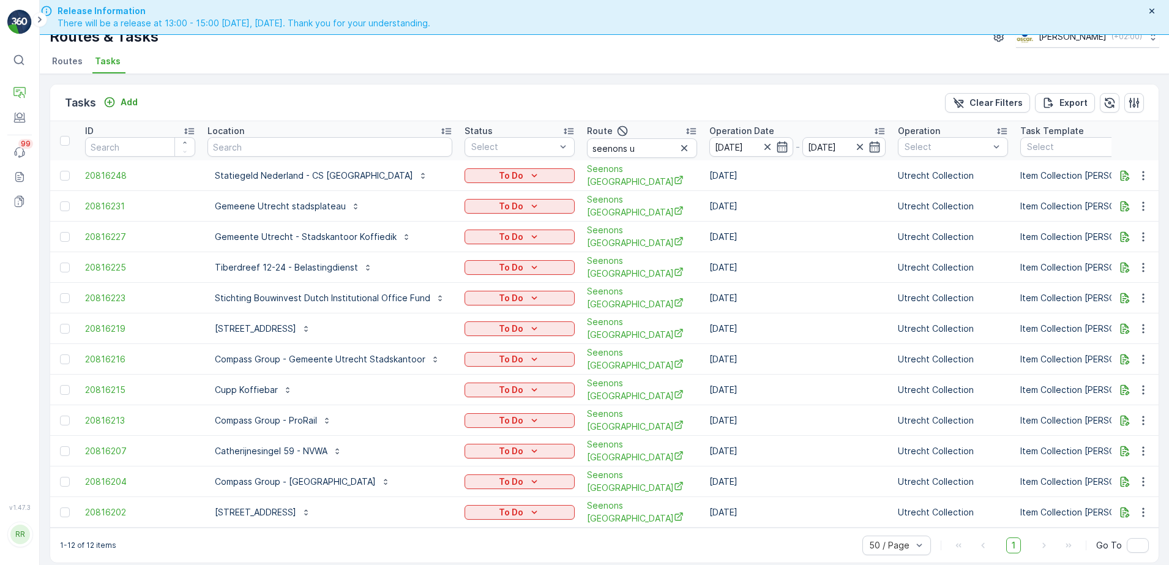
scroll to position [35, 0]
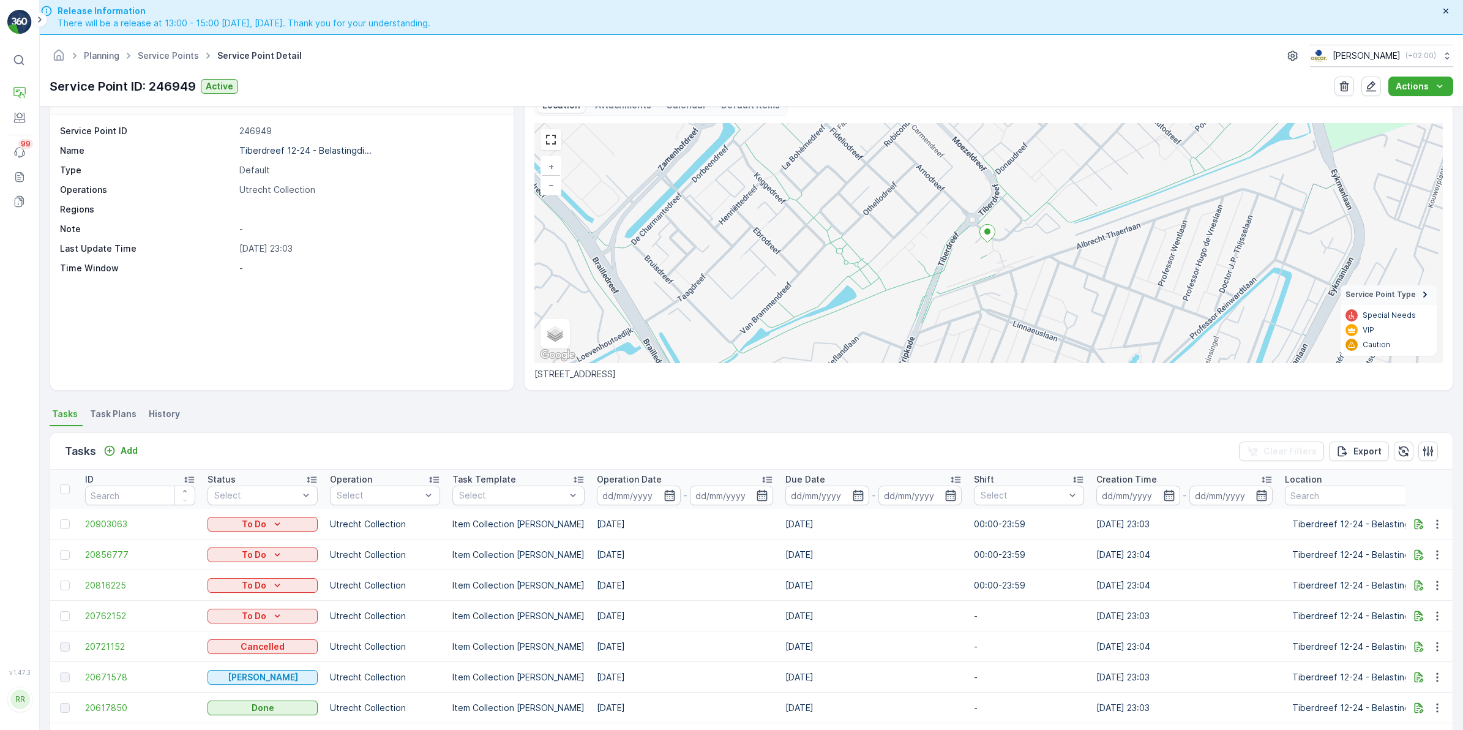
scroll to position [77, 0]
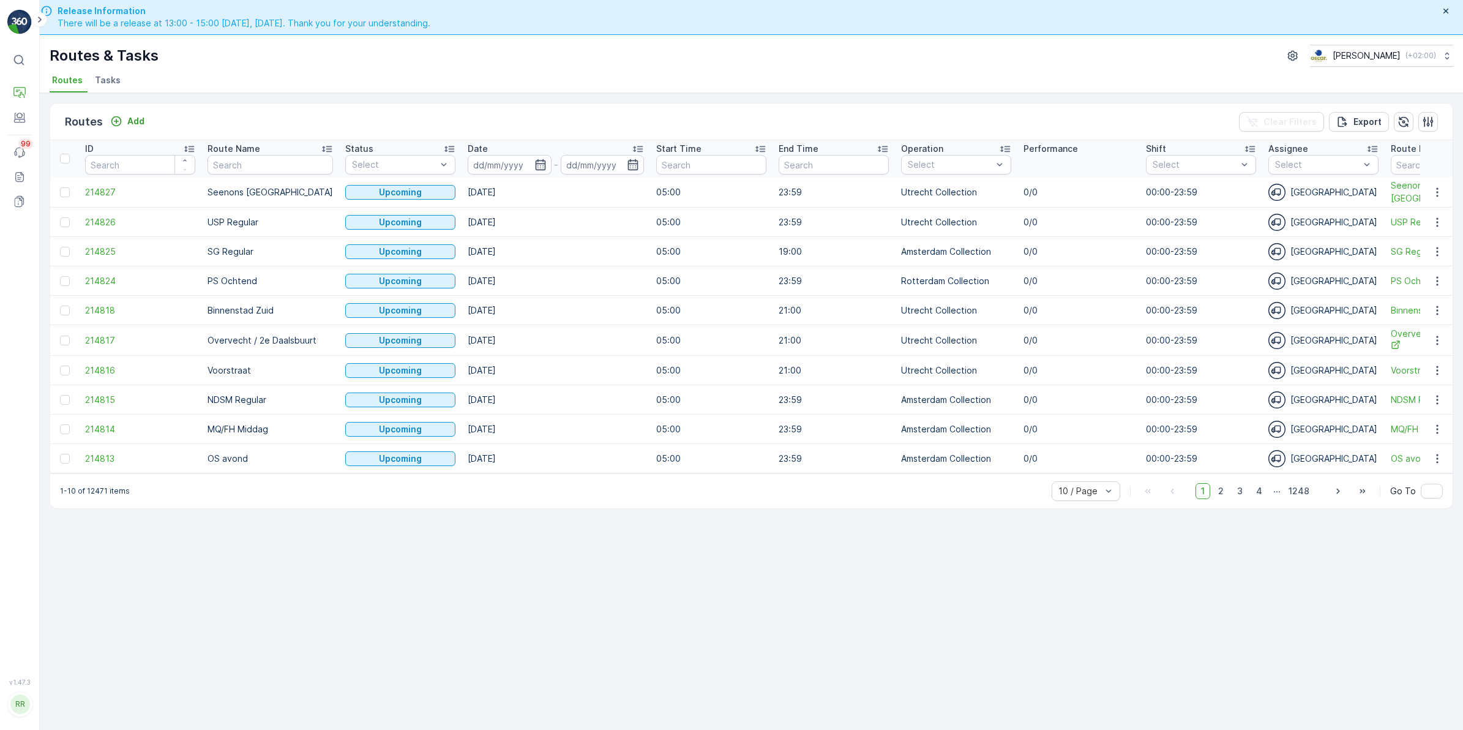
click at [109, 80] on span "Tasks" at bounding box center [108, 80] width 26 height 12
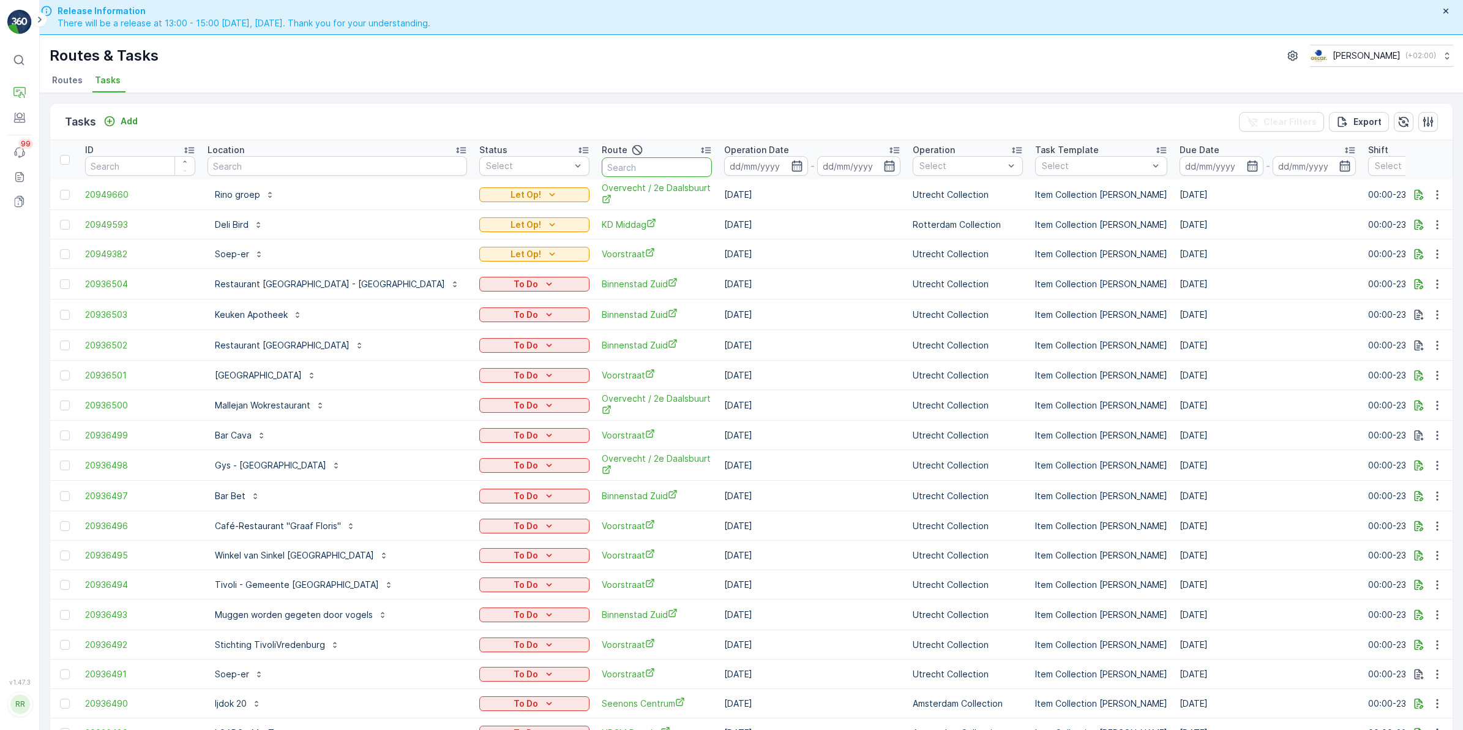
click at [602, 163] on input "text" at bounding box center [657, 167] width 110 height 20
type input "nes"
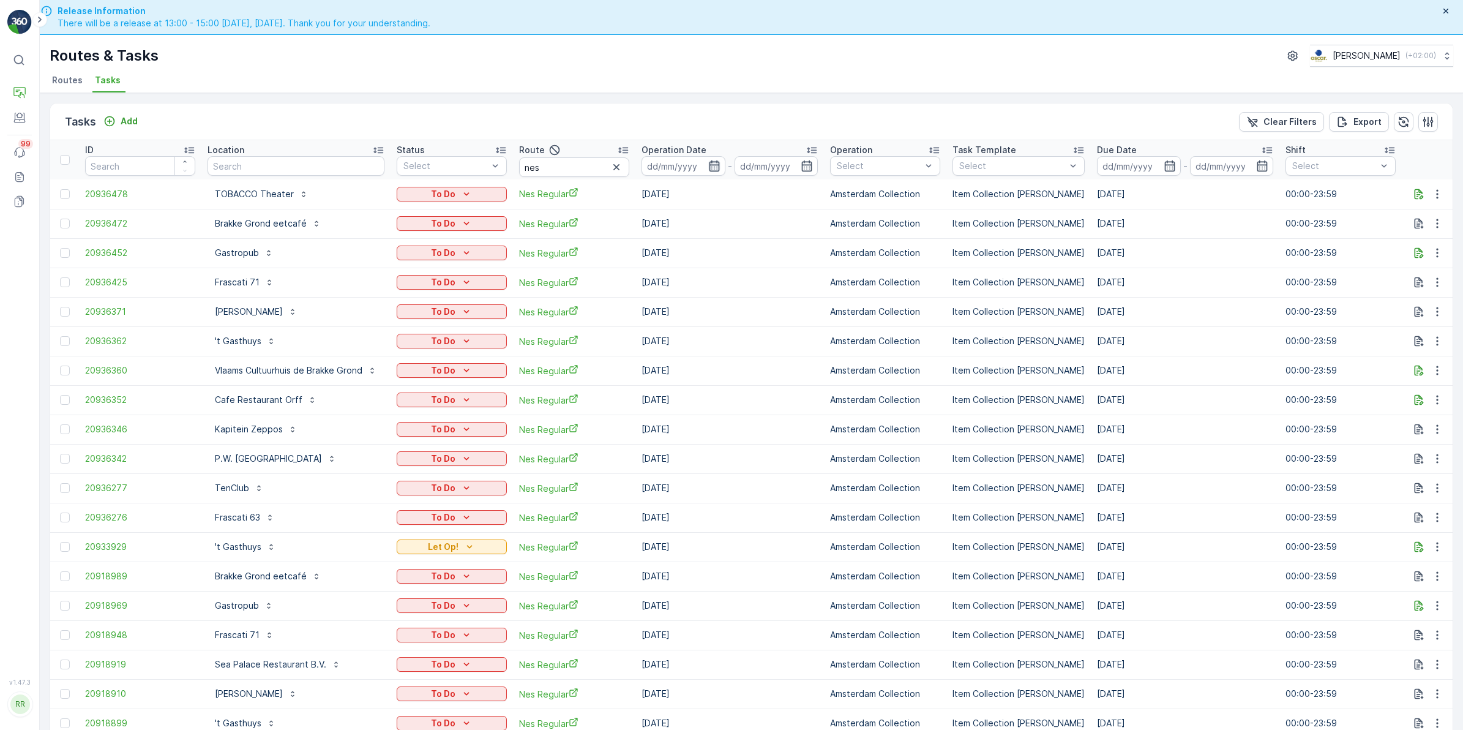
click at [717, 169] on icon "button" at bounding box center [714, 165] width 10 height 11
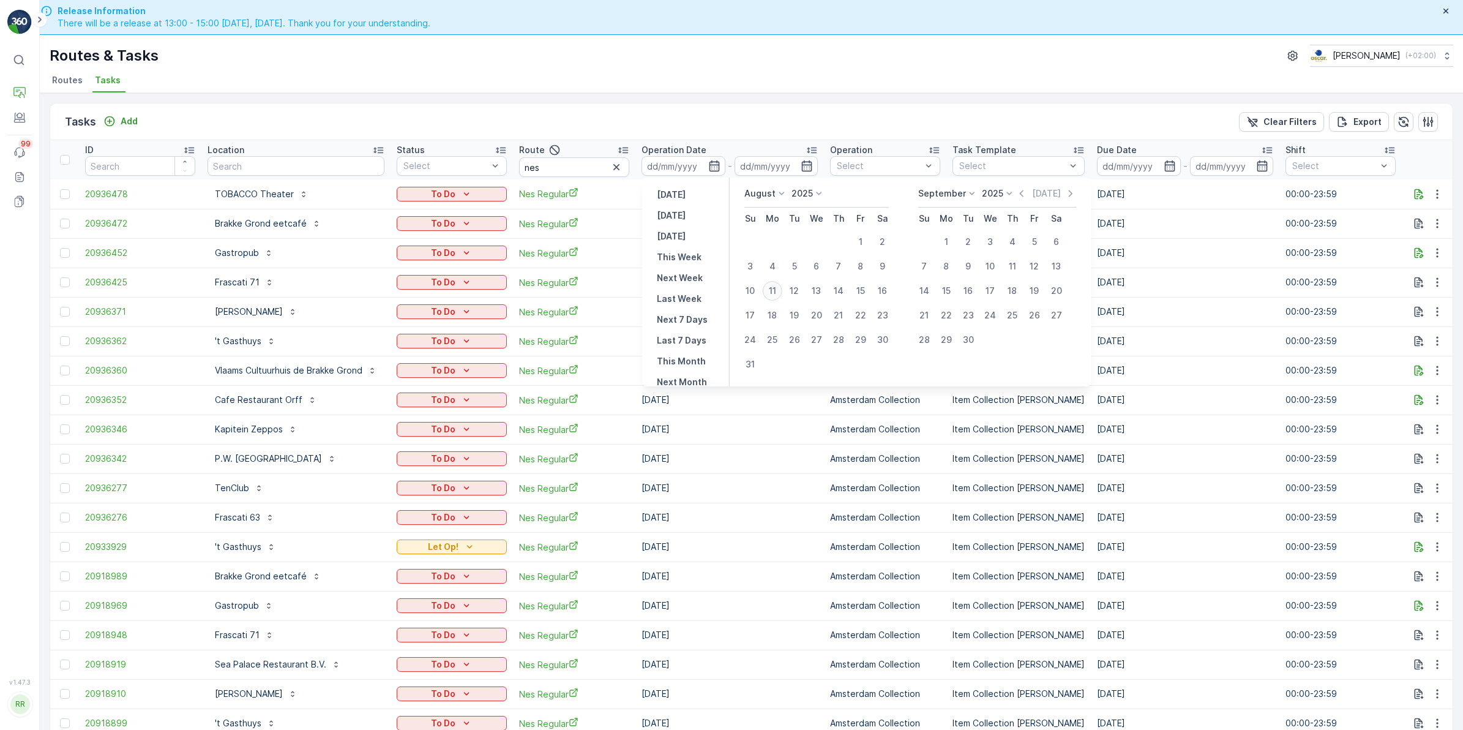
click at [774, 286] on div "11" at bounding box center [773, 291] width 20 height 20
type input "[DATE]"
click at [774, 286] on div "11" at bounding box center [773, 291] width 20 height 20
type input "[DATE]"
drag, startPoint x: 774, startPoint y: 286, endPoint x: 767, endPoint y: 221, distance: 65.4
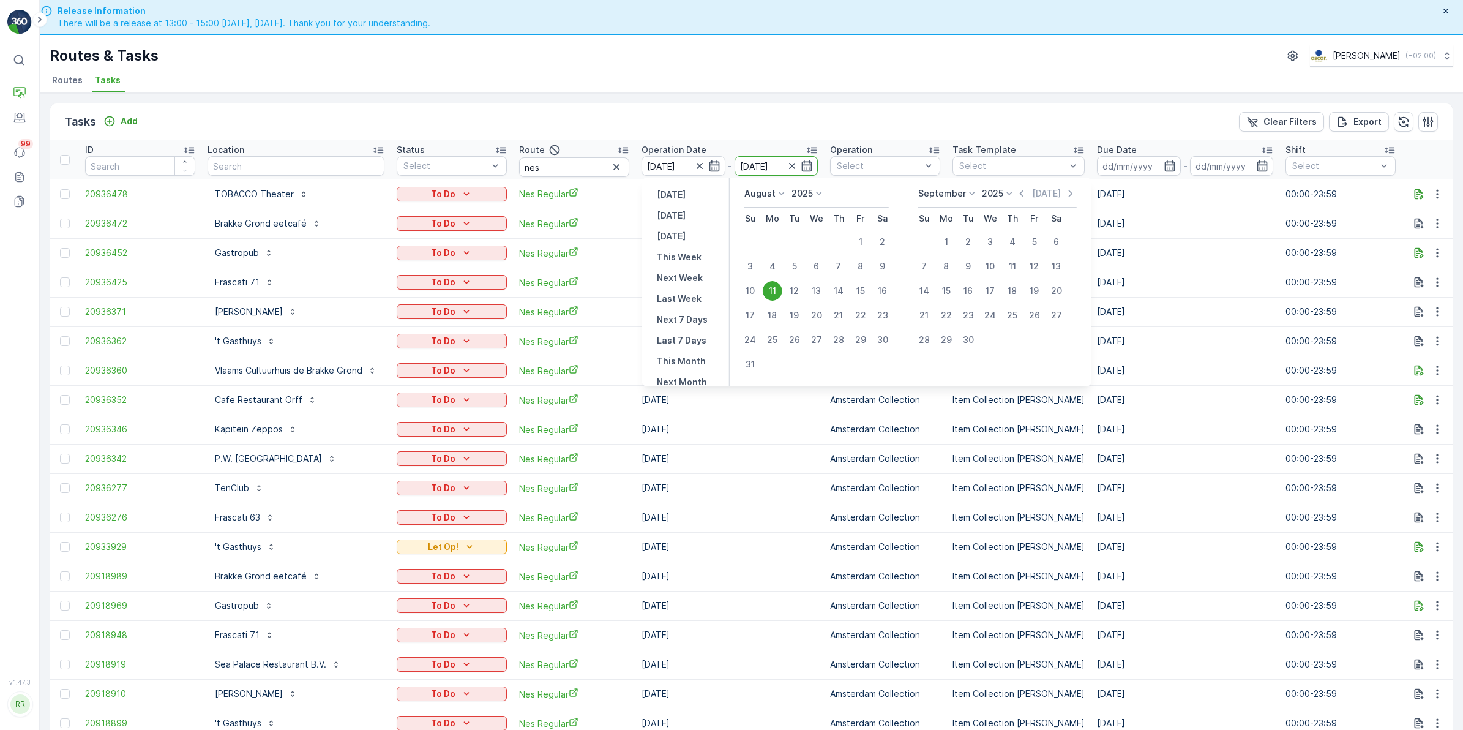
click at [774, 287] on div "11" at bounding box center [773, 291] width 20 height 20
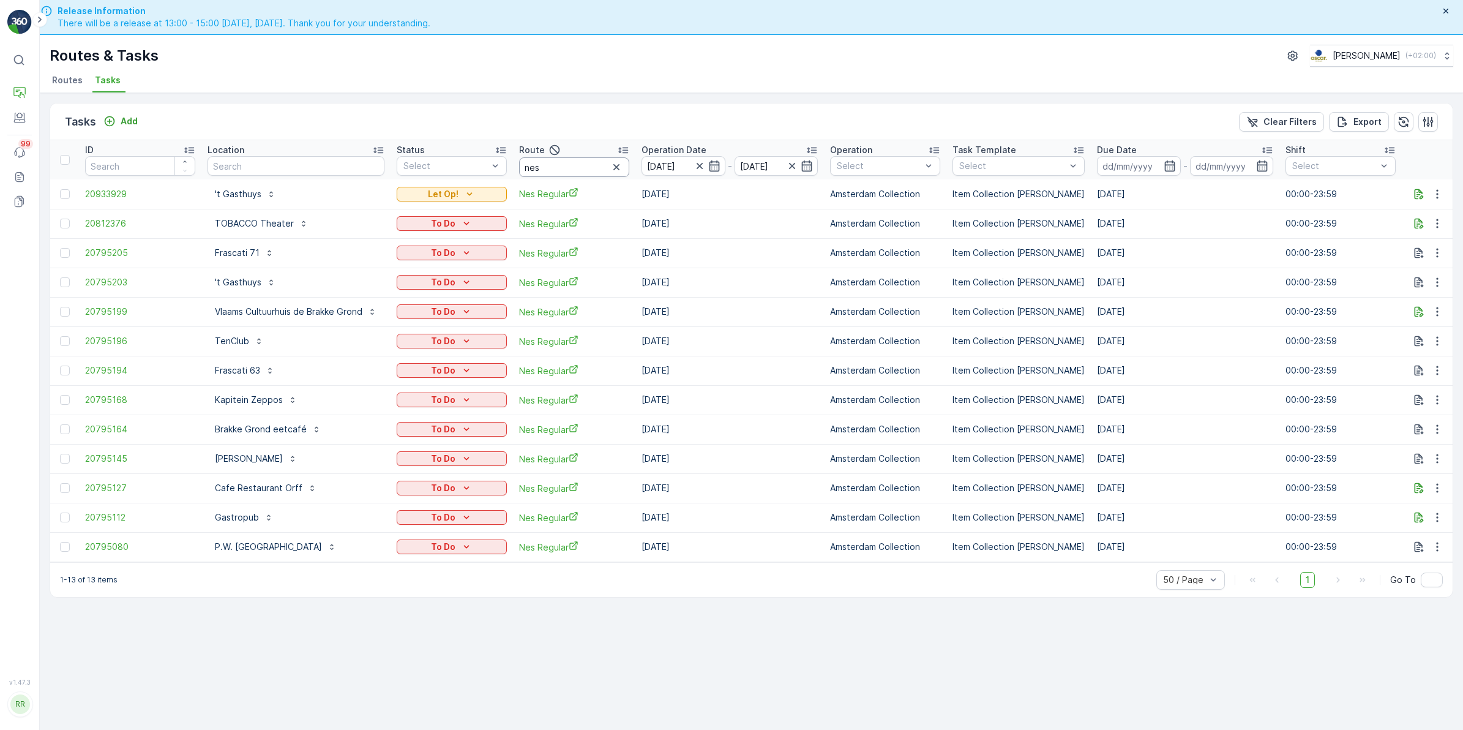
drag, startPoint x: 558, startPoint y: 171, endPoint x: 460, endPoint y: 178, distance: 98.2
click at [460, 178] on tr "ID Location Status Select Route nes Operation Date [DATE] - [DATE] Operation Se…" at bounding box center [1028, 159] width 1956 height 39
type input "rokin"
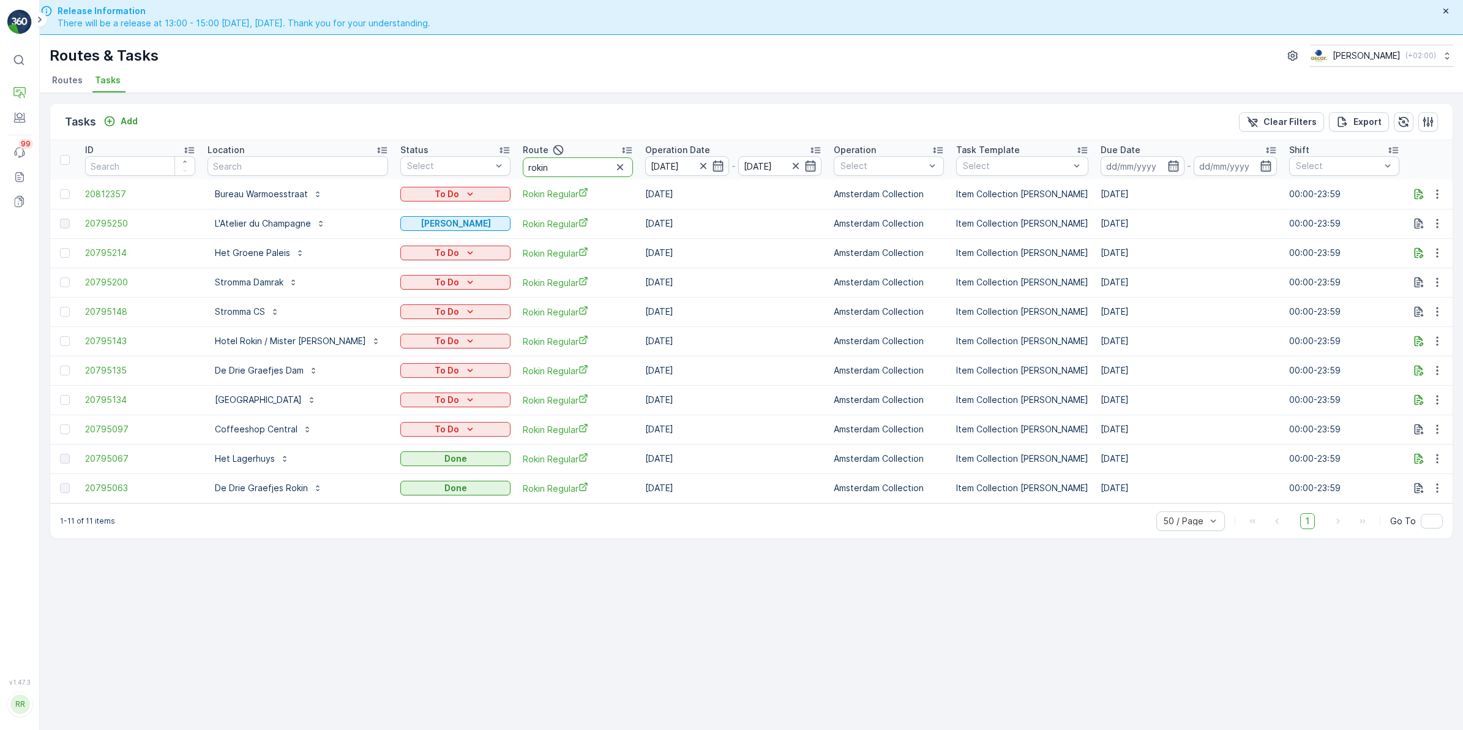
drag, startPoint x: 544, startPoint y: 164, endPoint x: 486, endPoint y: 168, distance: 58.3
click at [517, 168] on th "Route rokin" at bounding box center [578, 159] width 122 height 39
type input "nes"
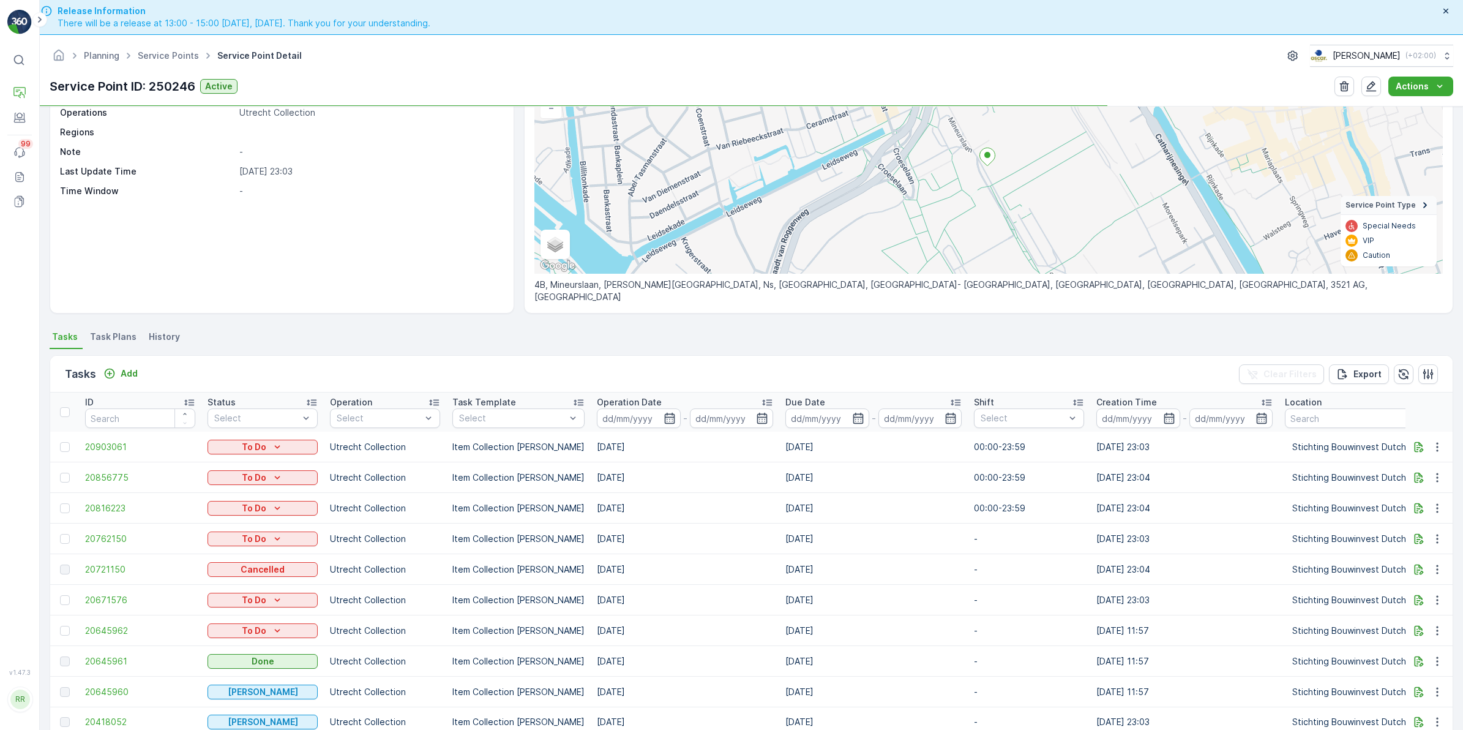
scroll to position [127, 0]
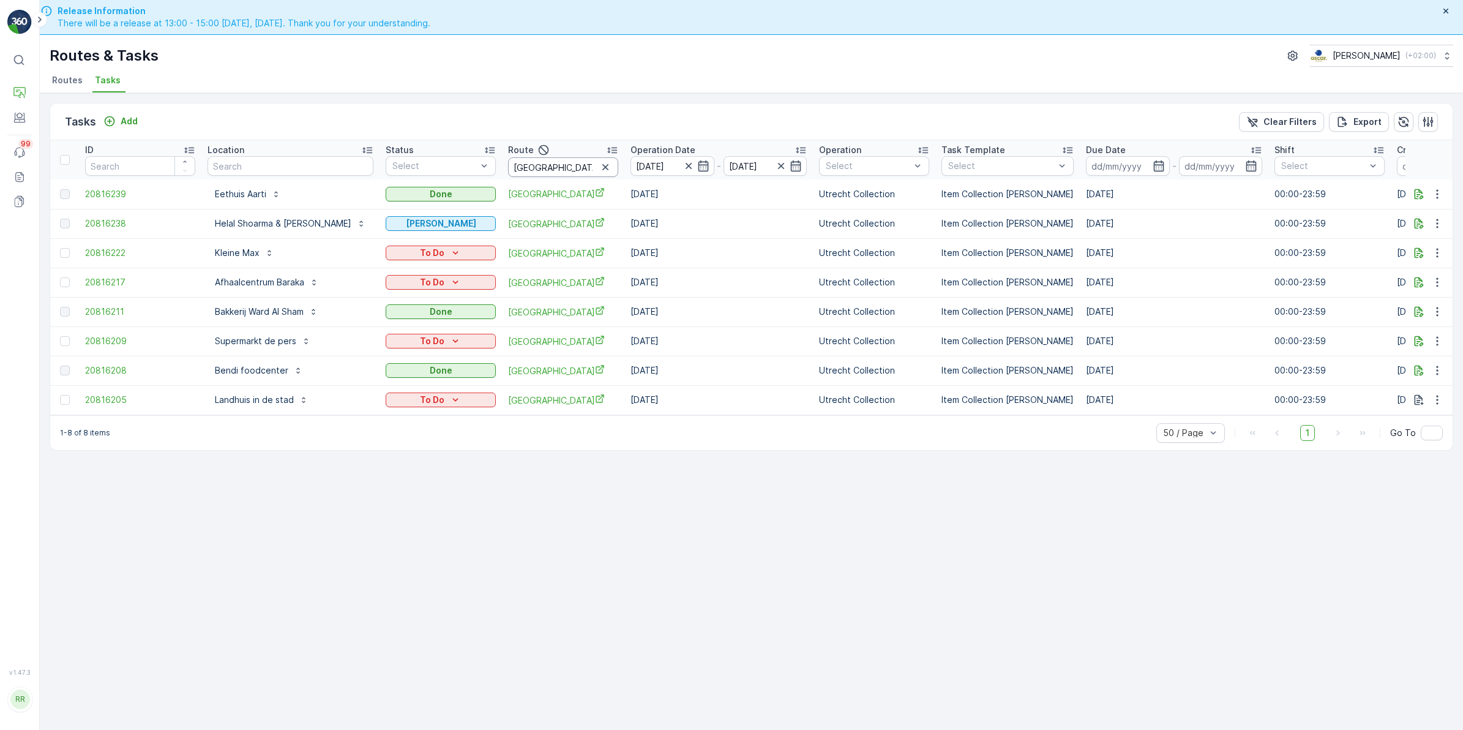
click at [598, 171] on div at bounding box center [605, 167] width 15 height 15
click at [599, 167] on icon "button" at bounding box center [605, 167] width 12 height 12
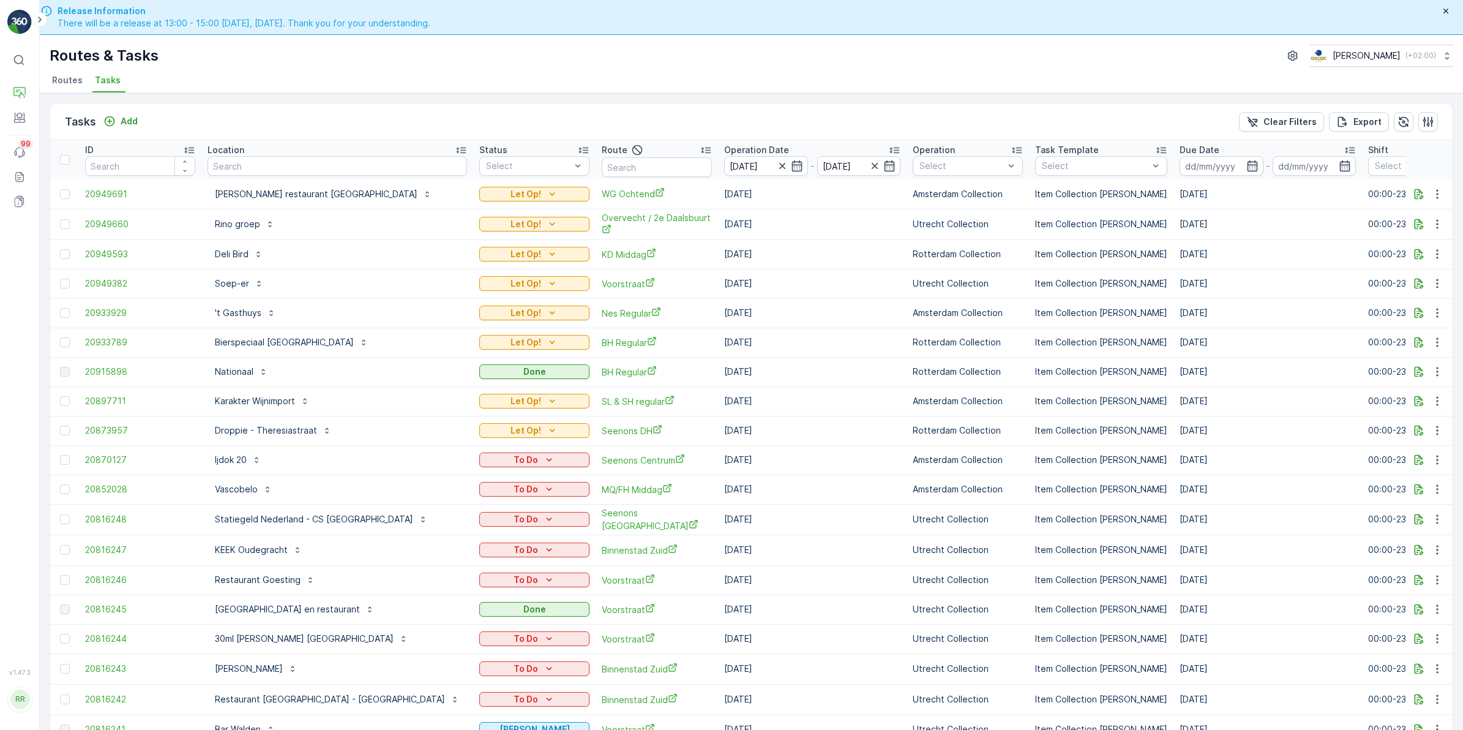
click at [280, 165] on input "text" at bounding box center [338, 166] width 260 height 20
type input "lum"
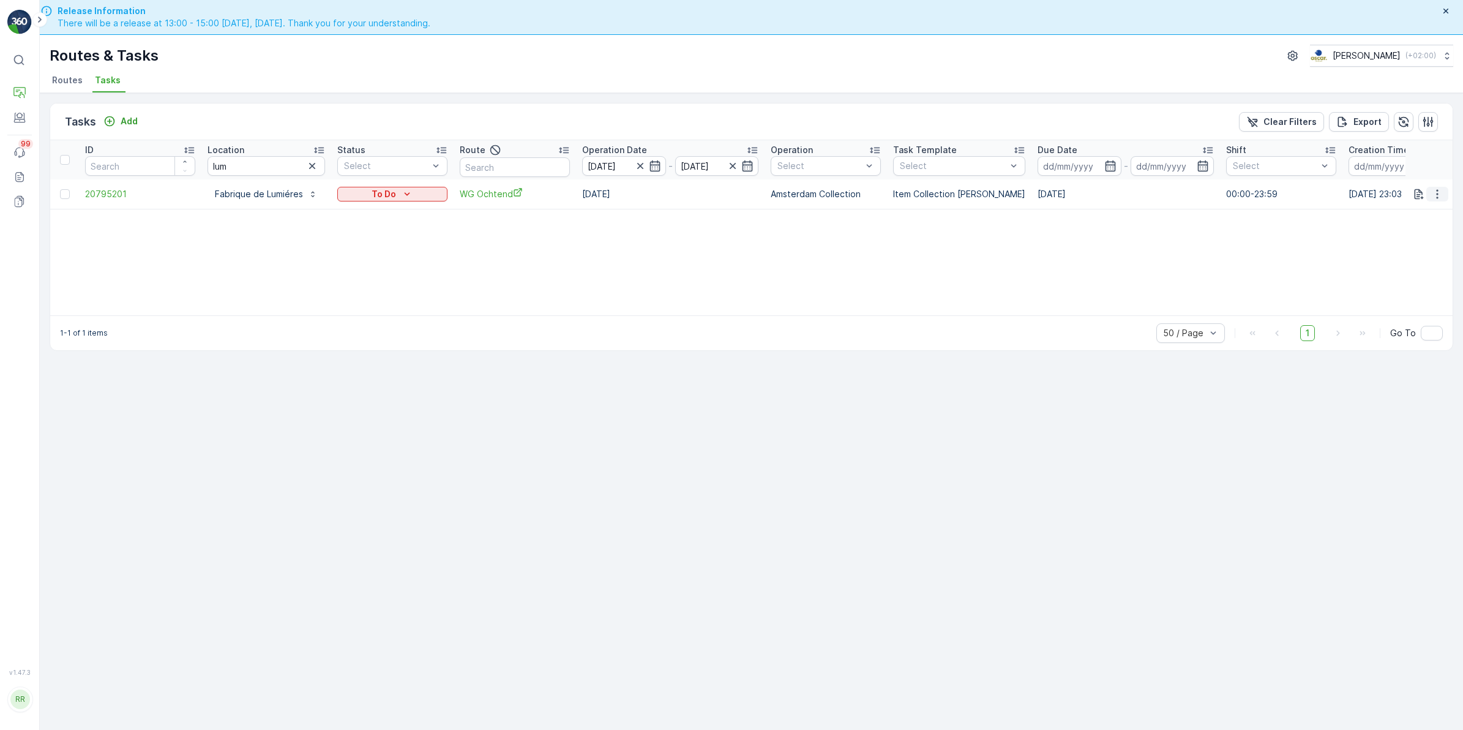
click at [1439, 195] on icon "button" at bounding box center [1437, 194] width 12 height 12
click at [1439, 199] on icon "button" at bounding box center [1437, 194] width 12 height 12
click at [121, 124] on p "Add" at bounding box center [129, 121] width 17 height 12
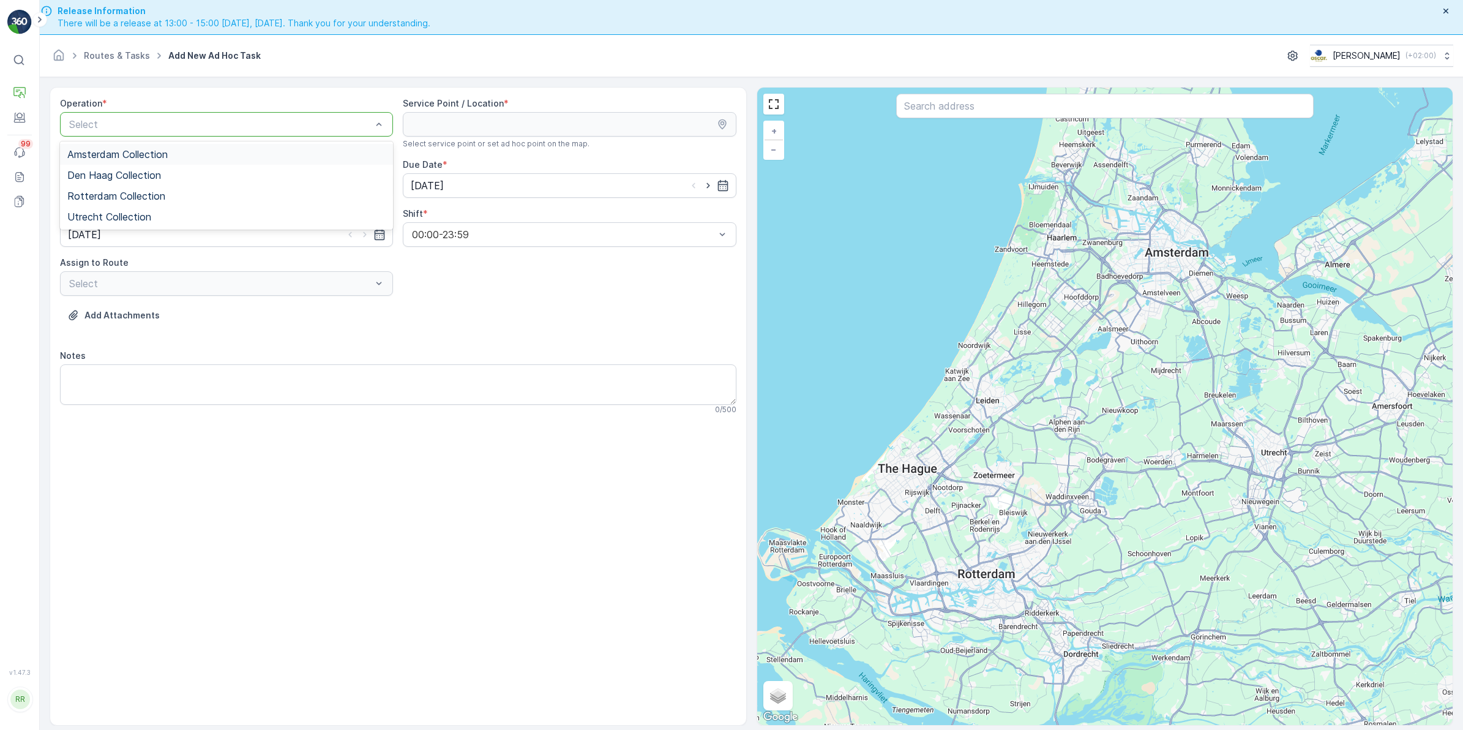
click at [127, 156] on span "Amsterdam Collection" at bounding box center [117, 154] width 100 height 11
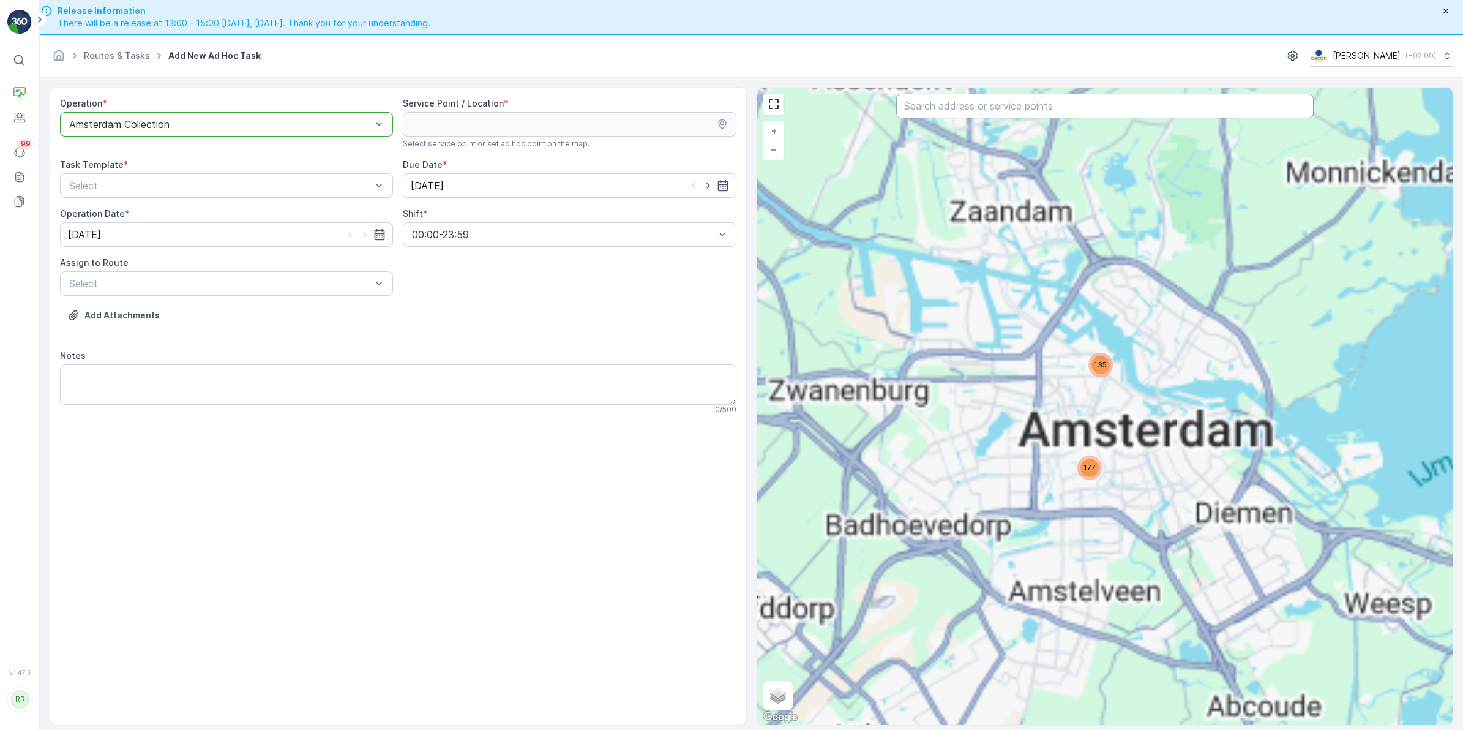
click at [984, 114] on input "text" at bounding box center [1105, 106] width 418 height 24
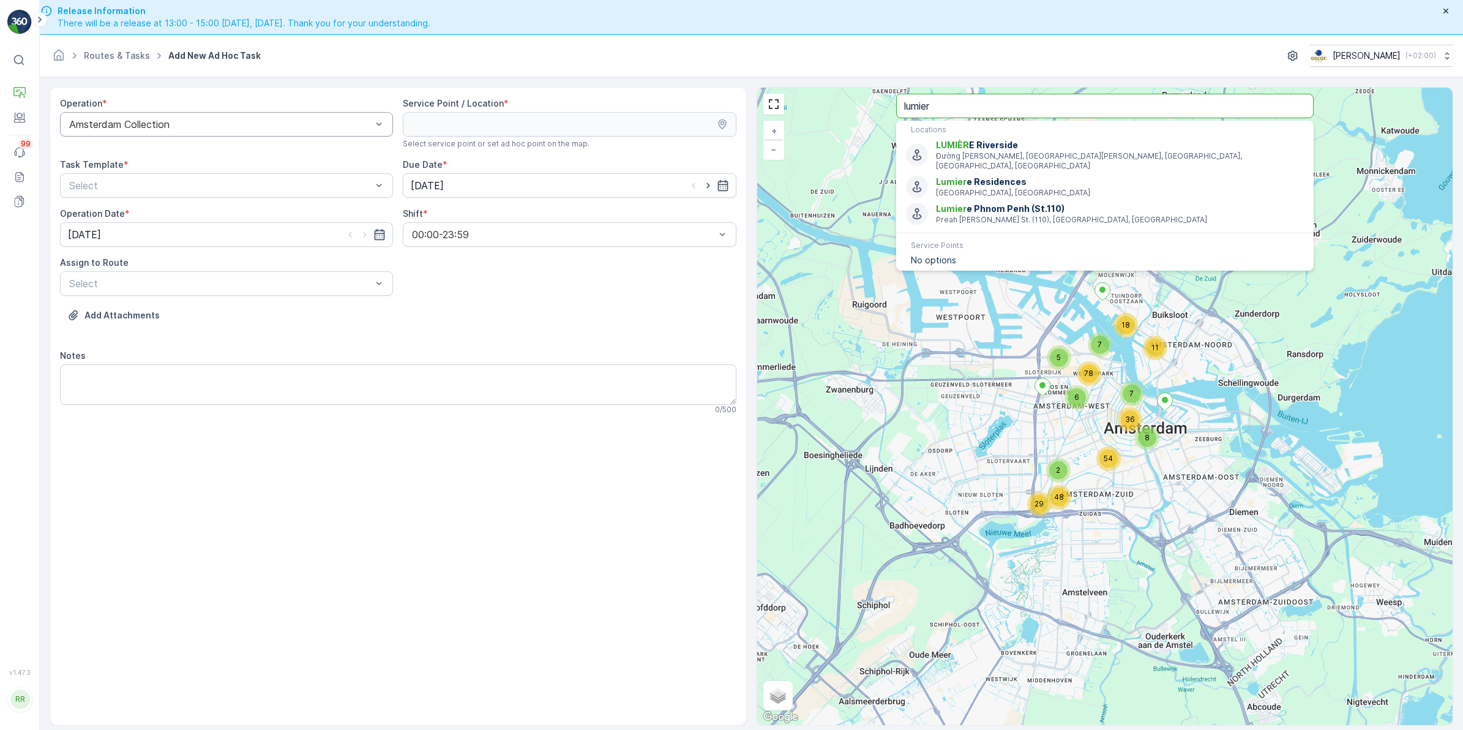
drag, startPoint x: 937, startPoint y: 107, endPoint x: 795, endPoint y: 165, distance: 154.1
click at [850, 108] on div "8 36 54 2 29 48 7 18 11 5 7 6 78 + − Satellite Roadmap Terrain Hybrid Leaflet K…" at bounding box center [1105, 406] width 696 height 637
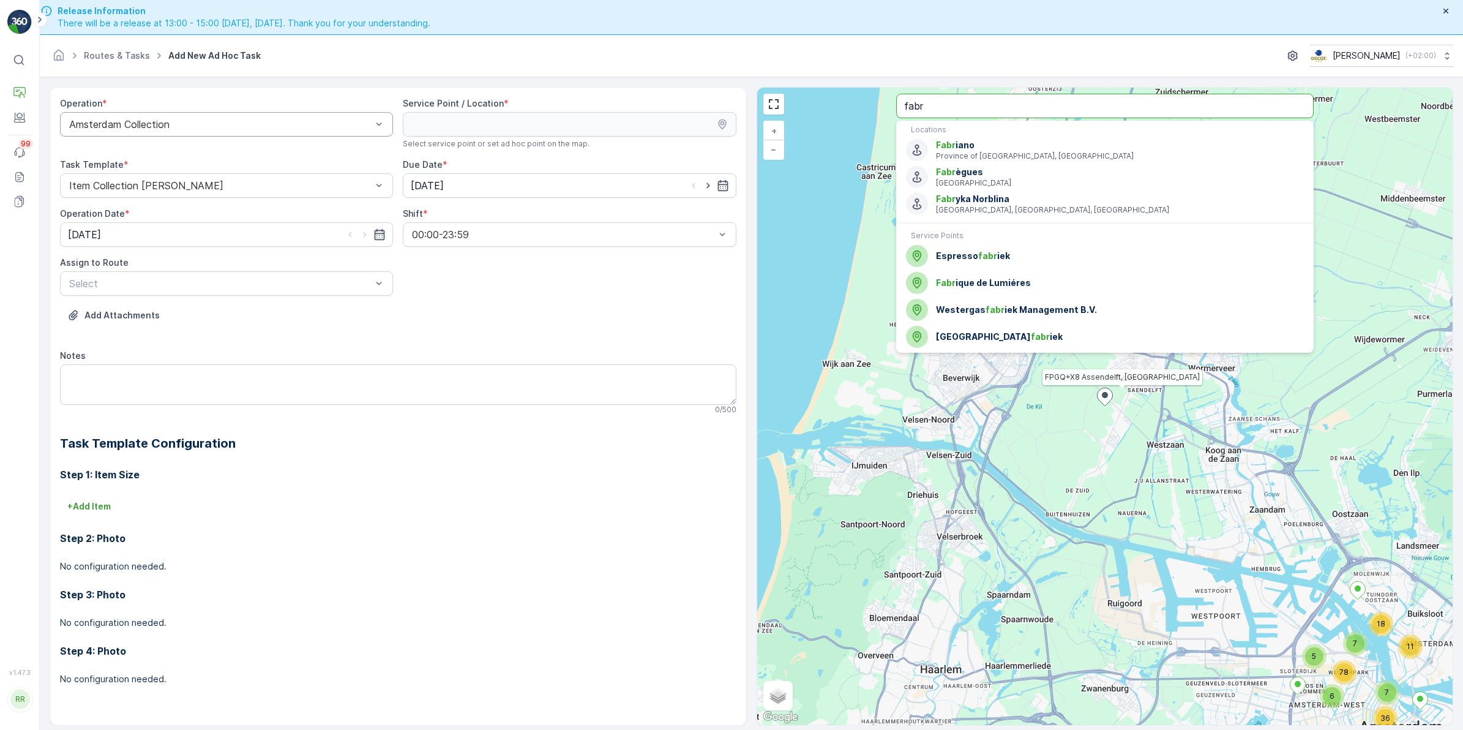
type input "fabr"
drag, startPoint x: 1036, startPoint y: 279, endPoint x: 817, endPoint y: 167, distance: 245.9
click at [1037, 279] on span "Fabr ique de Lumiéres" at bounding box center [1120, 283] width 368 height 12
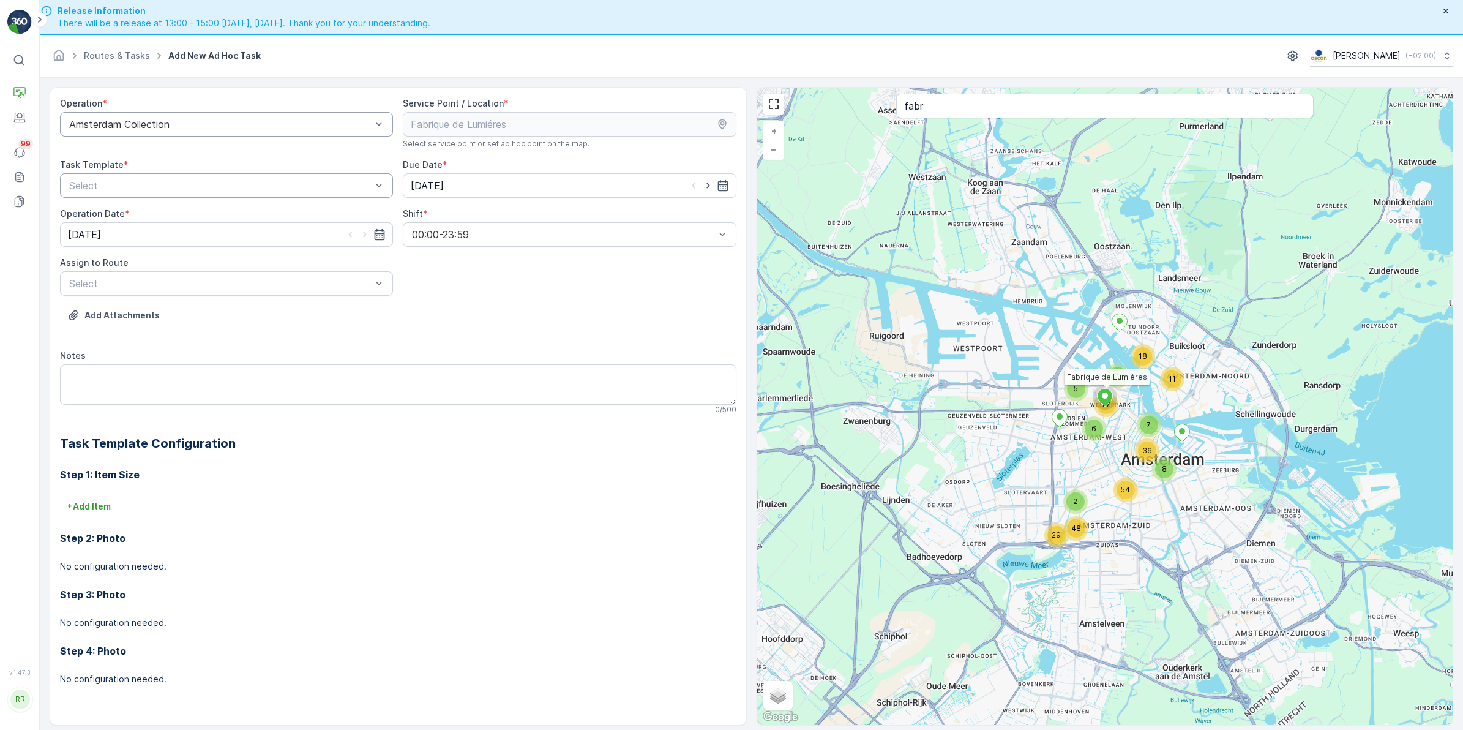
click at [246, 189] on div at bounding box center [220, 185] width 305 height 11
click at [220, 210] on div "Item Collection [PERSON_NAME]" at bounding box center [226, 215] width 318 height 11
click at [190, 282] on div at bounding box center [220, 283] width 305 height 11
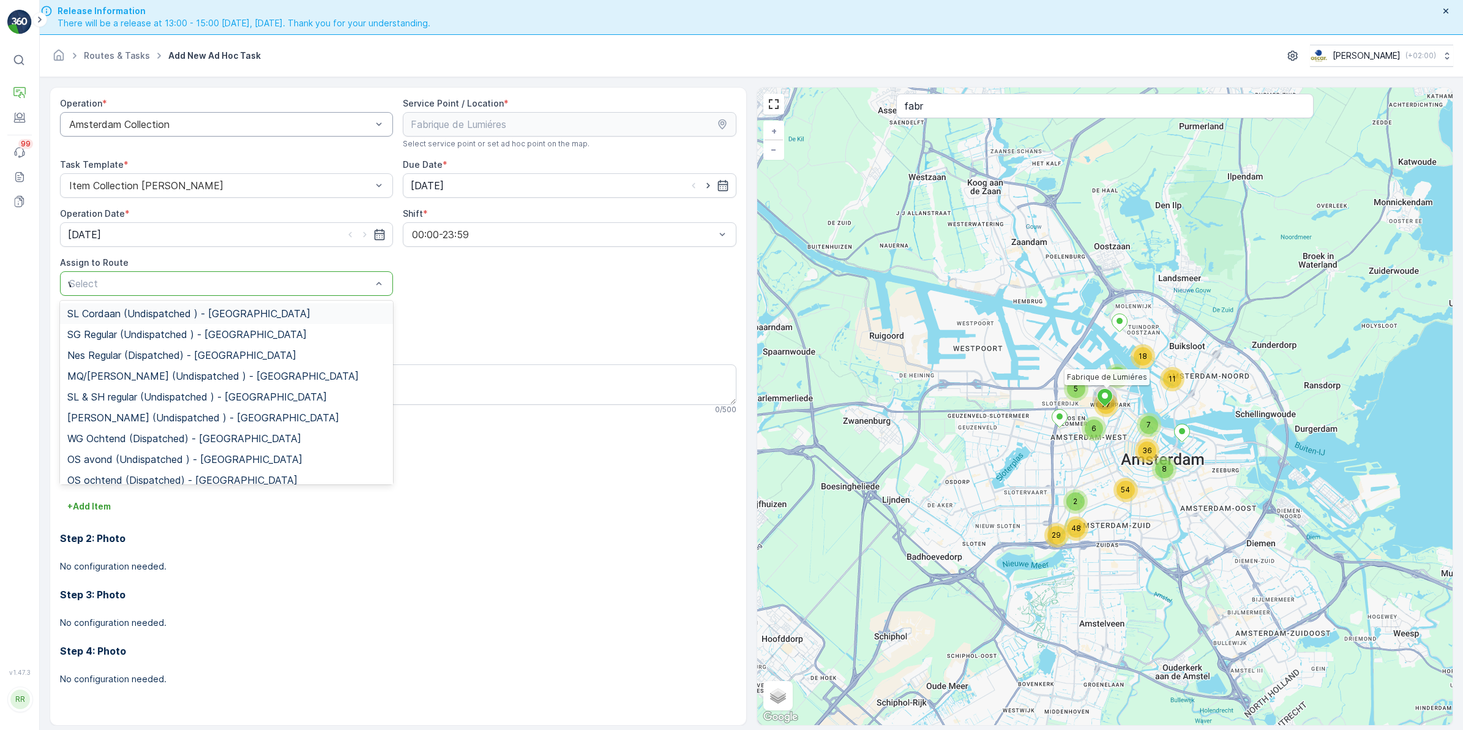
type input "wg"
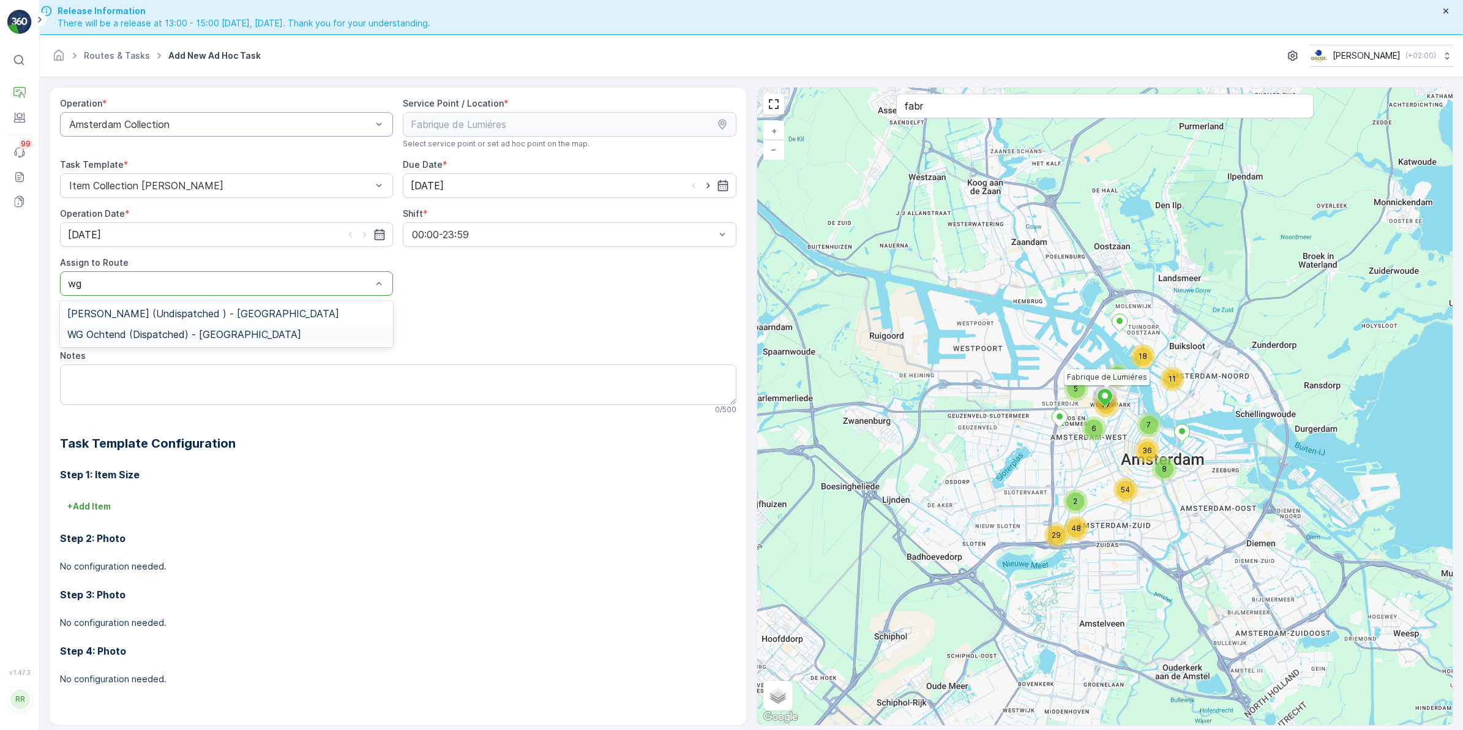
click at [124, 331] on span "WG Ochtend (Dispatched) - Amsterdam" at bounding box center [184, 334] width 234 height 11
click at [102, 381] on textarea "Notes" at bounding box center [398, 384] width 677 height 40
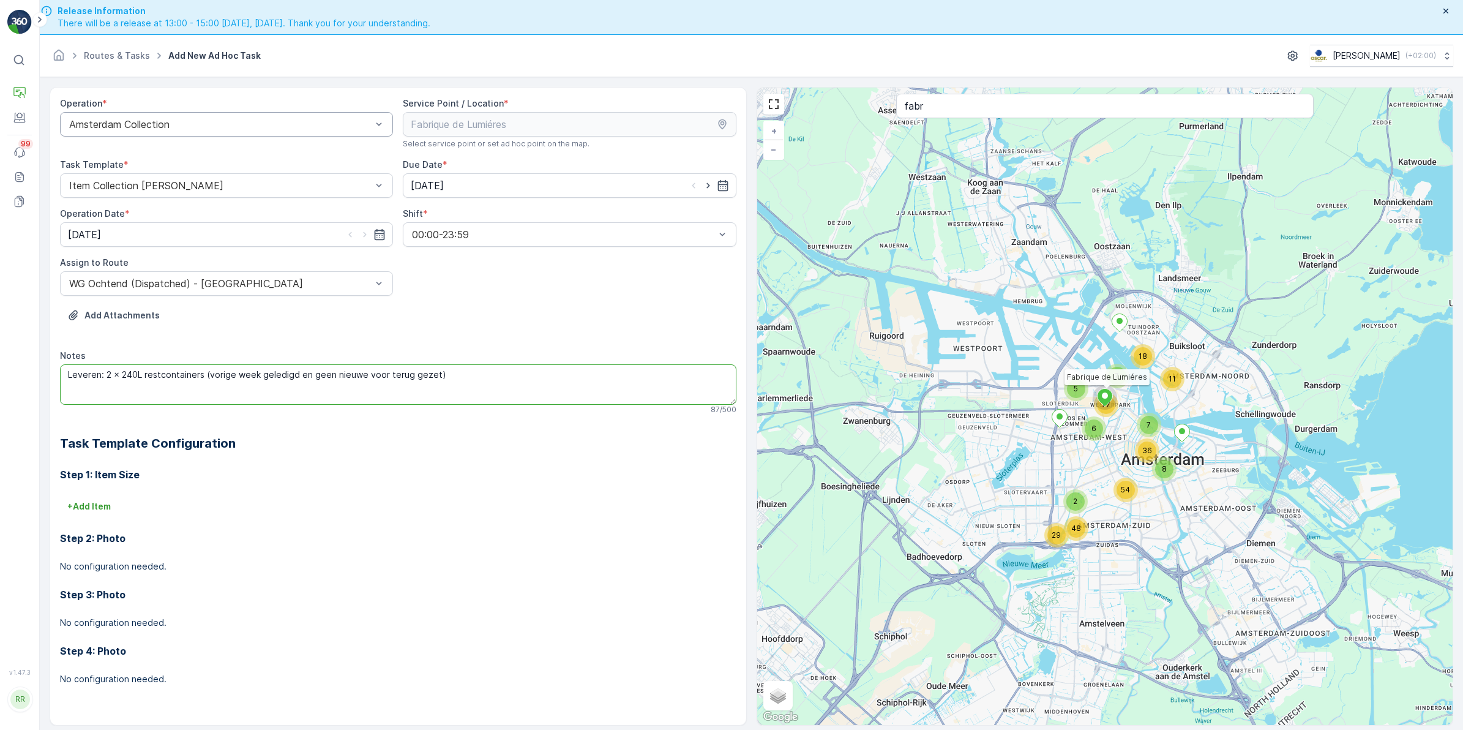
scroll to position [35, 0]
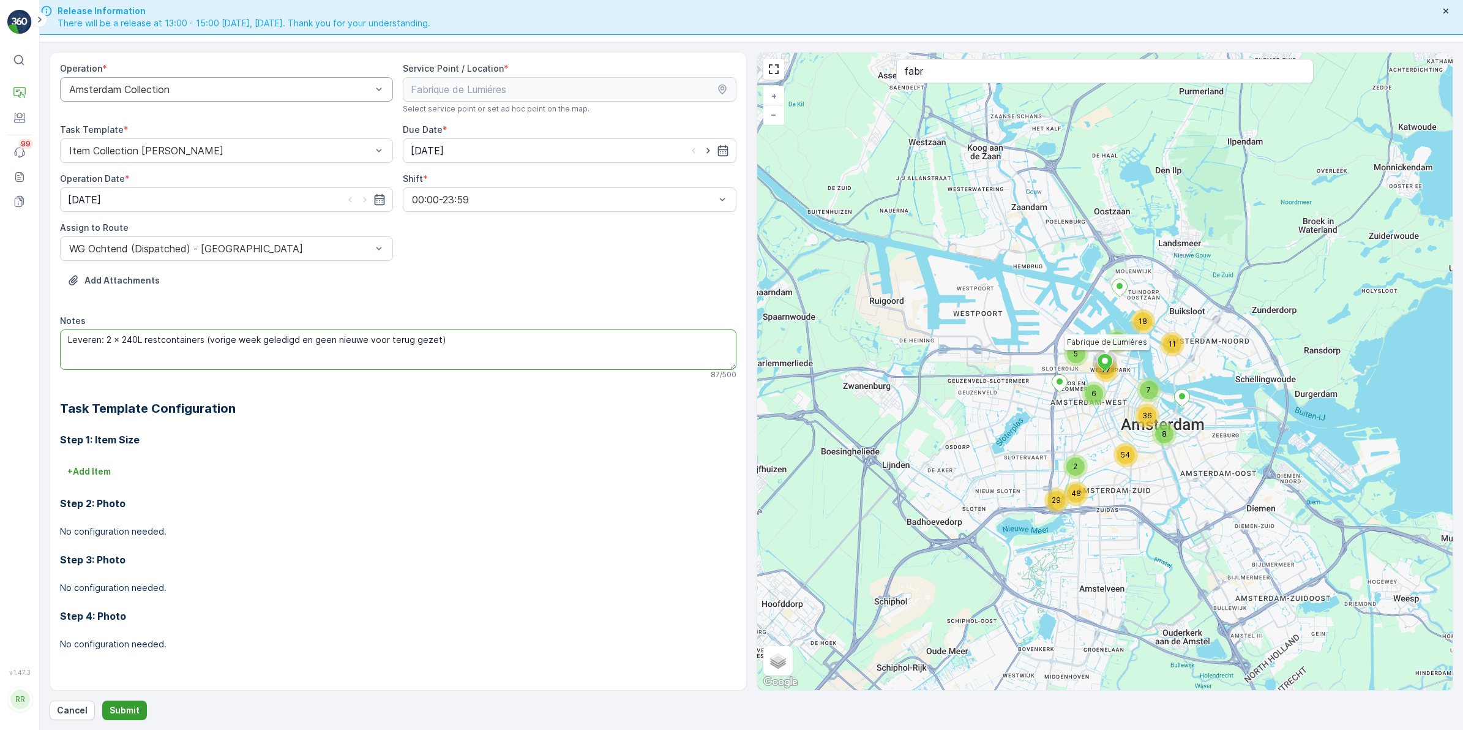
type textarea "Leveren: 2 x 240L restcontainers (vorige week geledigd en geen nieuwe voor teru…"
click at [130, 714] on p "Submit" at bounding box center [125, 710] width 30 height 12
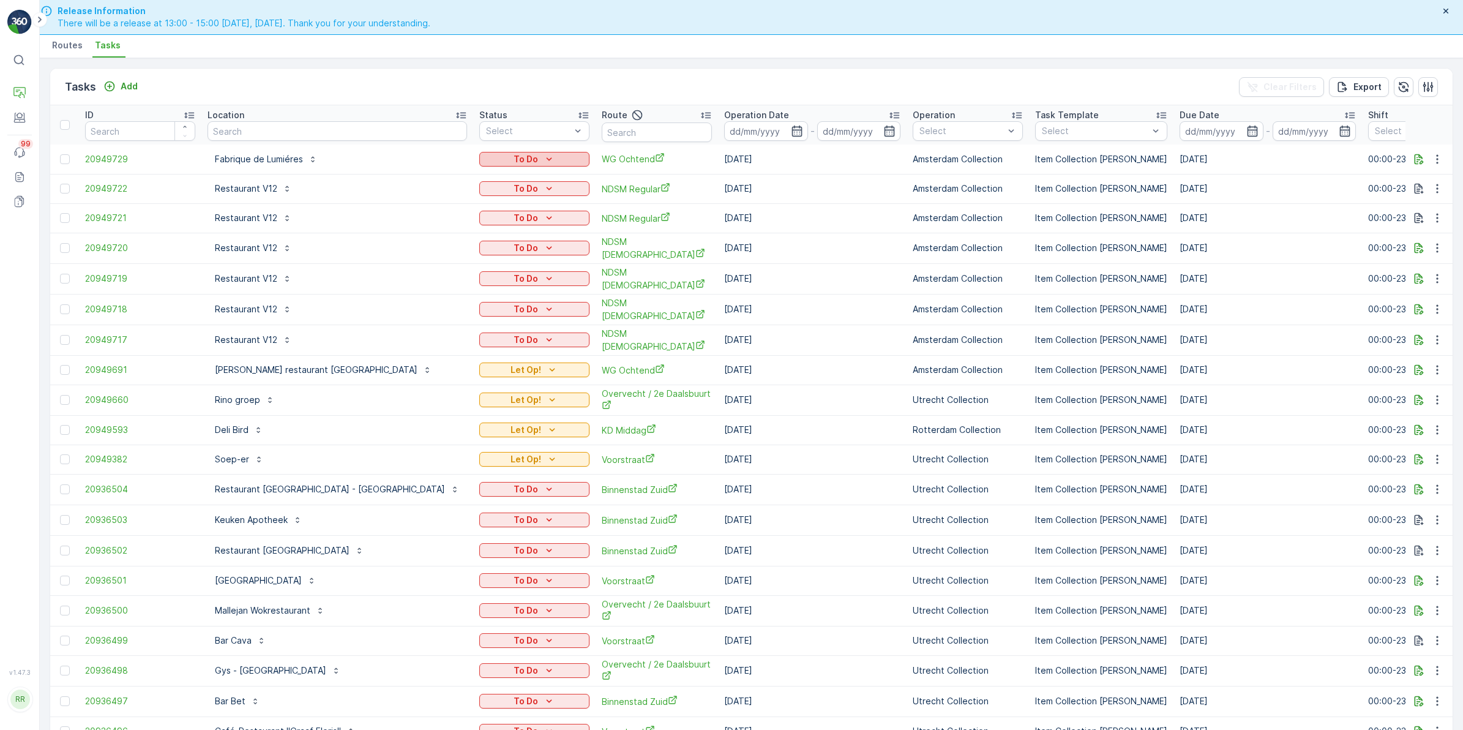
click at [547, 157] on icon "To Do" at bounding box center [550, 158] width 6 height 3
click at [440, 173] on span "Let Op!" at bounding box center [431, 177] width 31 height 12
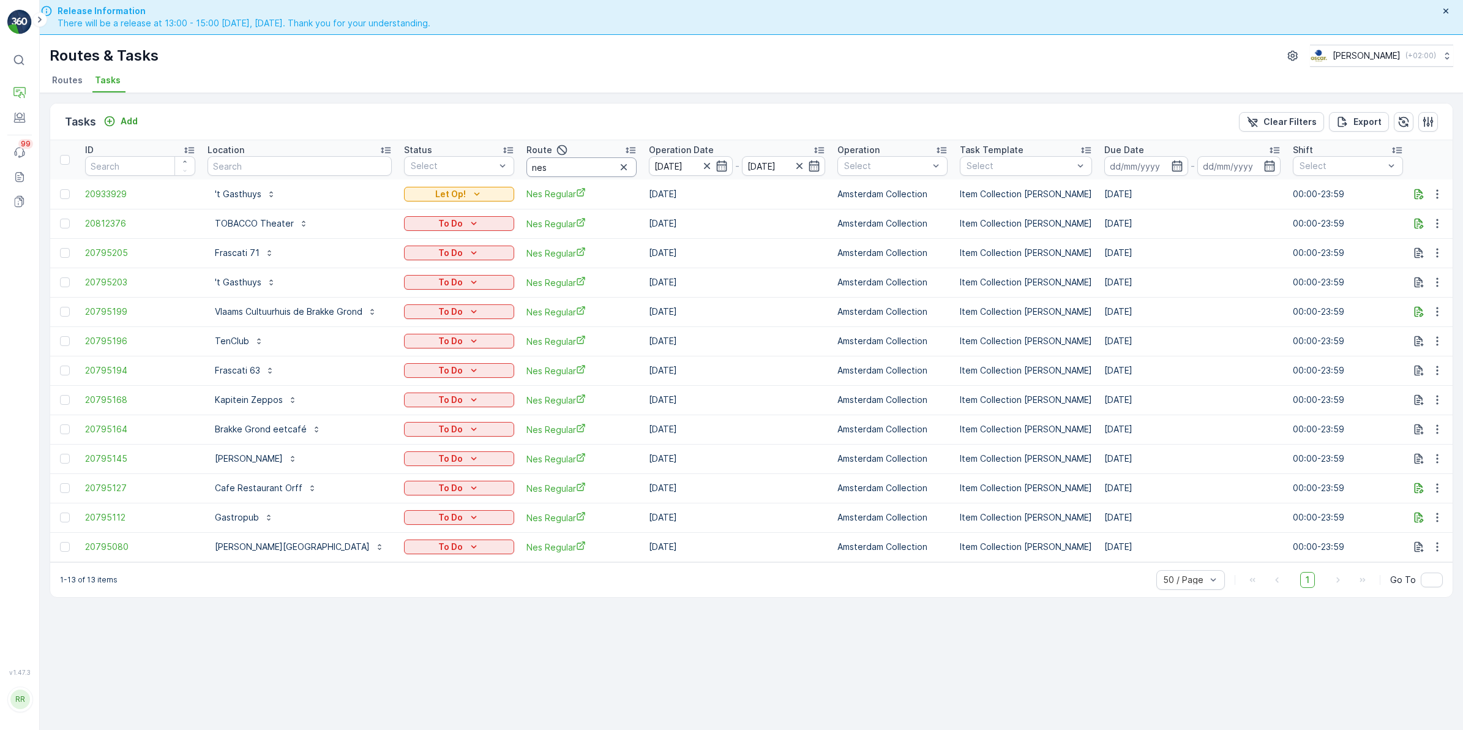
click at [591, 166] on input "nes" at bounding box center [582, 167] width 110 height 20
drag, startPoint x: 567, startPoint y: 167, endPoint x: 484, endPoint y: 155, distance: 84.2
click at [484, 155] on tr "ID Location Status Select Route nes Operation Date [DATE] - [DATE] Operation Se…" at bounding box center [1031, 159] width 1963 height 39
type input "rokin"
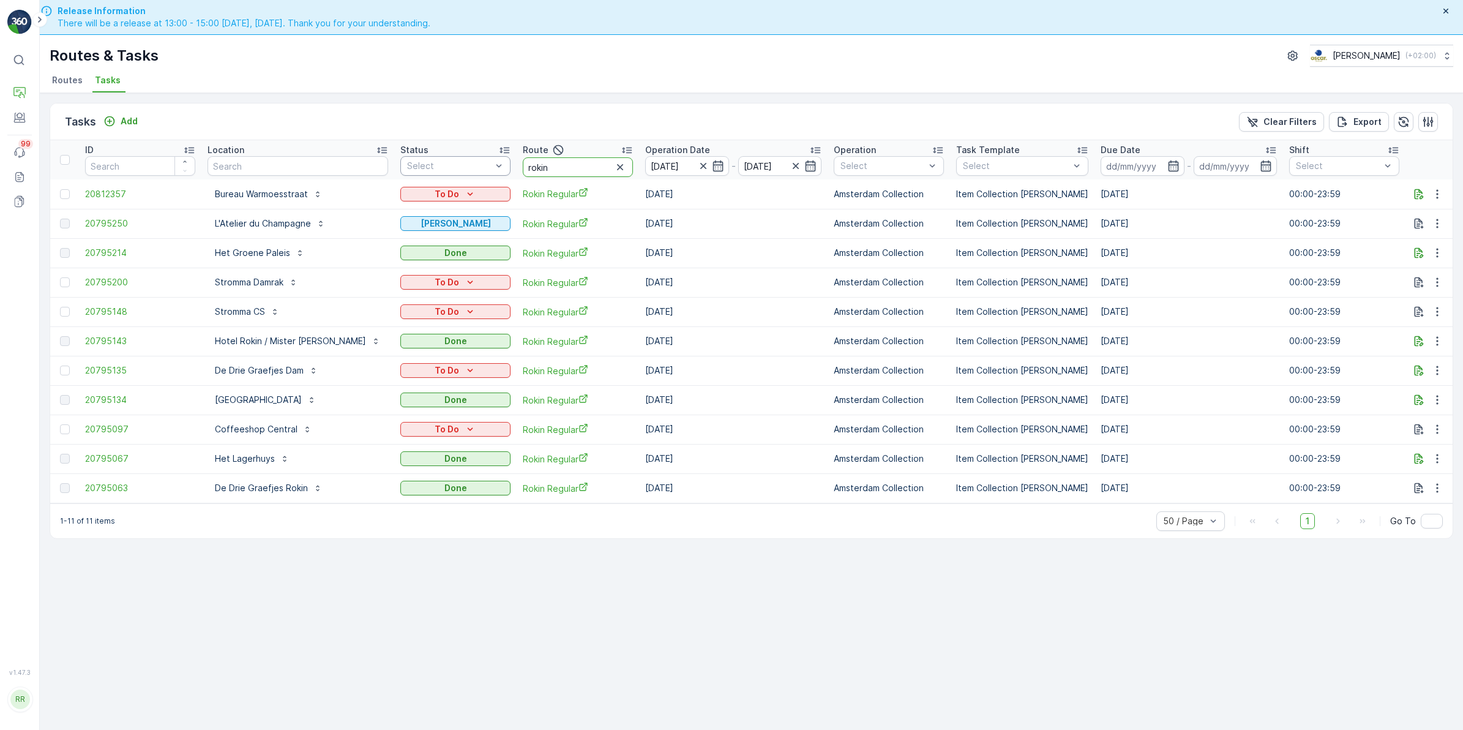
drag, startPoint x: 531, startPoint y: 170, endPoint x: 463, endPoint y: 168, distance: 67.4
click at [463, 168] on tr "ID Location Status Select Route rokin Operation Date 11.08.2025 - 11.08.2025 Op…" at bounding box center [1029, 159] width 1959 height 39
type input "ndsm"
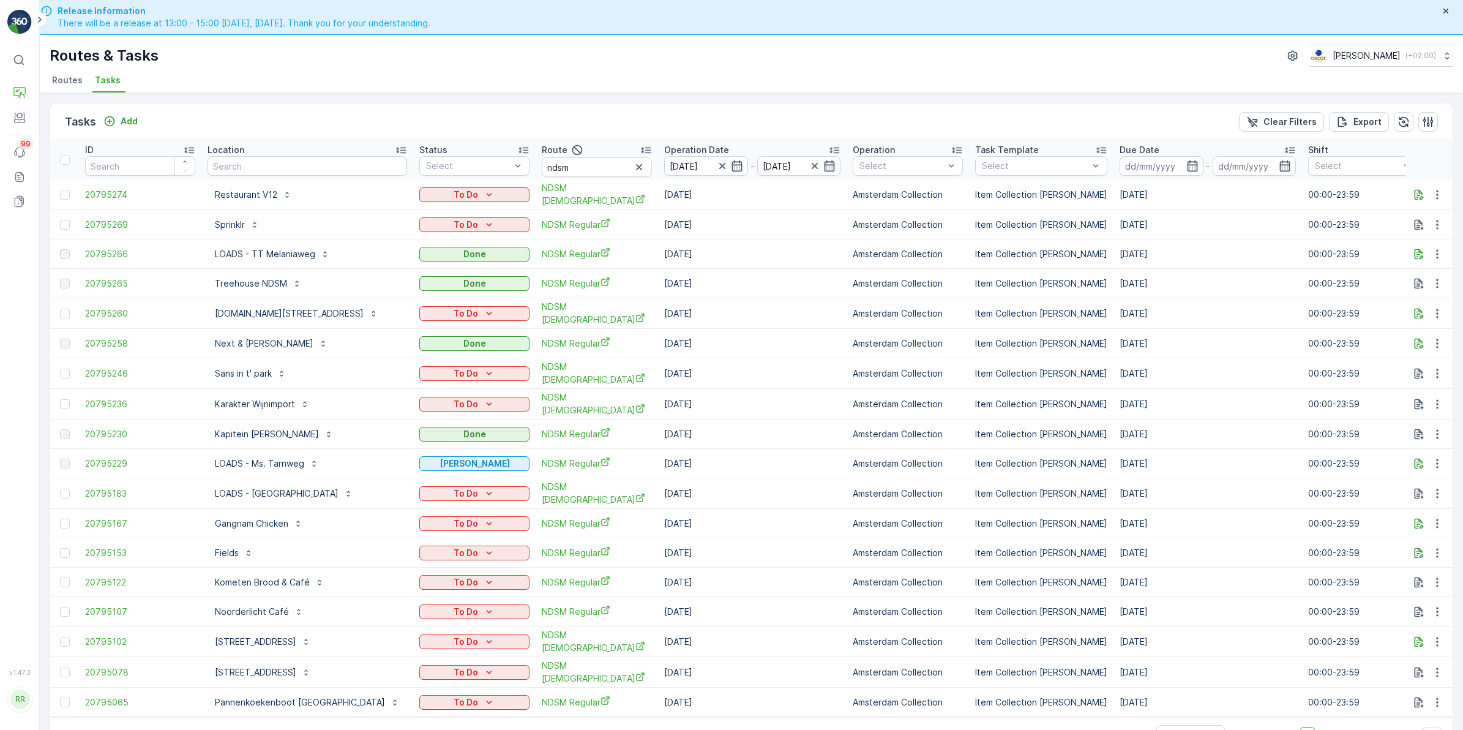
scroll to position [35, 0]
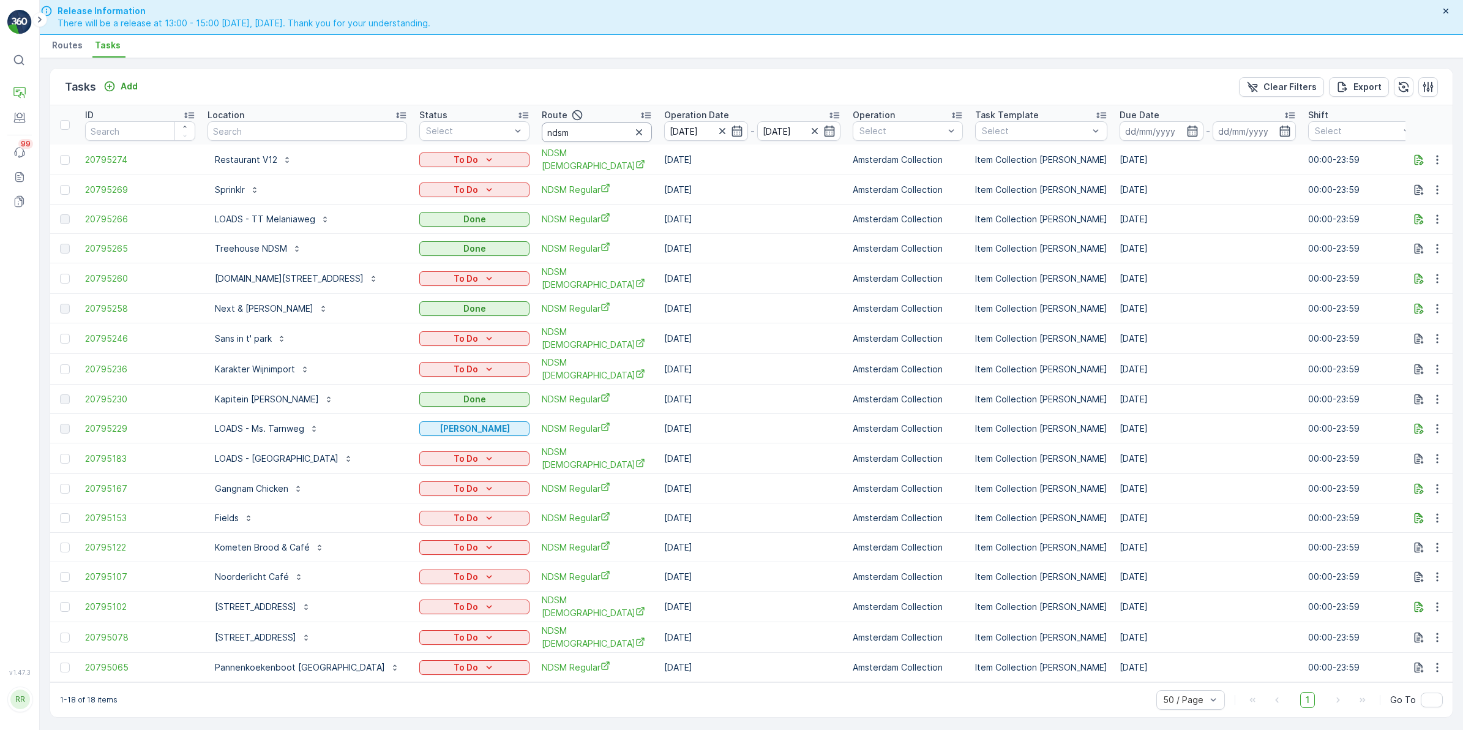
click at [576, 130] on input "ndsm" at bounding box center [597, 132] width 110 height 20
type input "ndsm re"
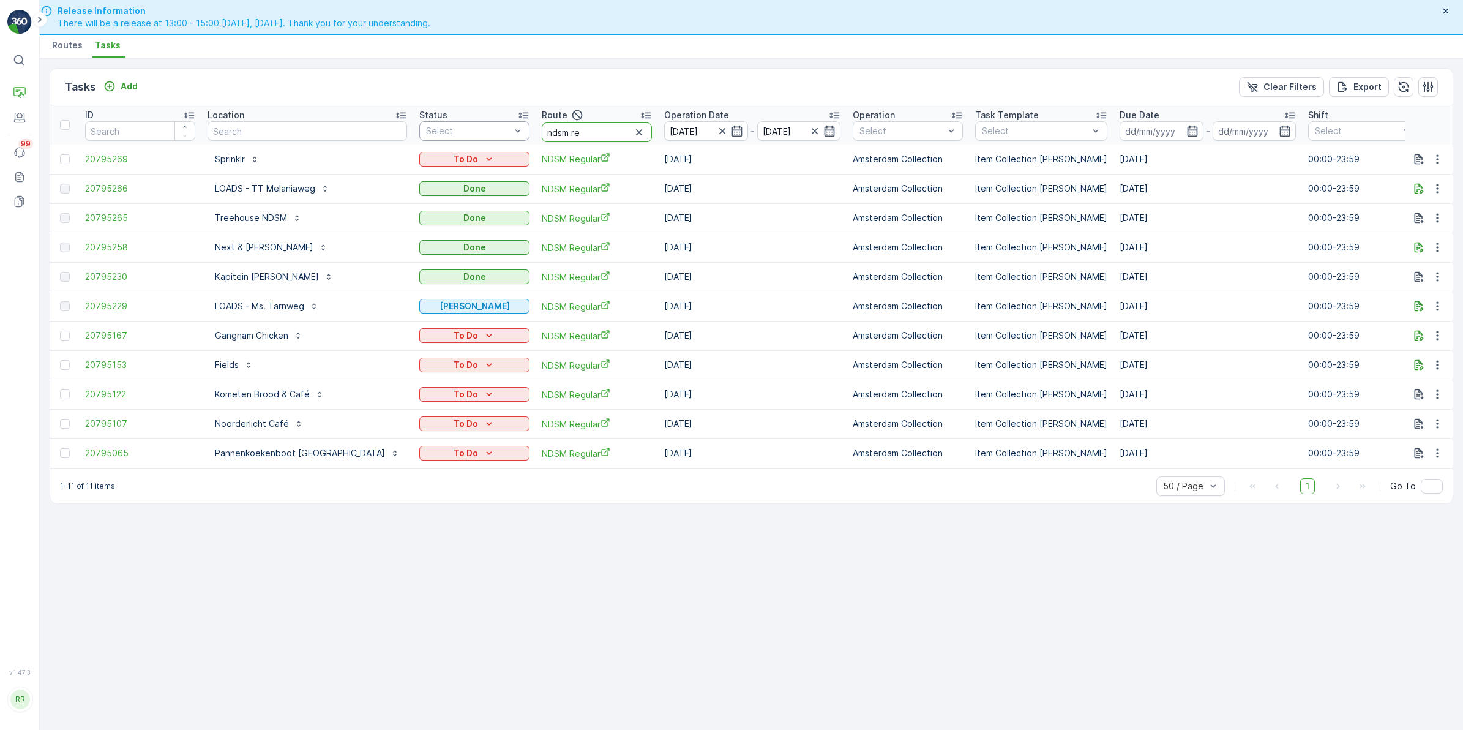
drag, startPoint x: 552, startPoint y: 133, endPoint x: 467, endPoint y: 138, distance: 84.6
click at [467, 138] on tr "ID Location Status Select Route ndsm re Operation Date 11.08.2025 - 11.08.2025 …" at bounding box center [1039, 124] width 1978 height 39
type input "wg"
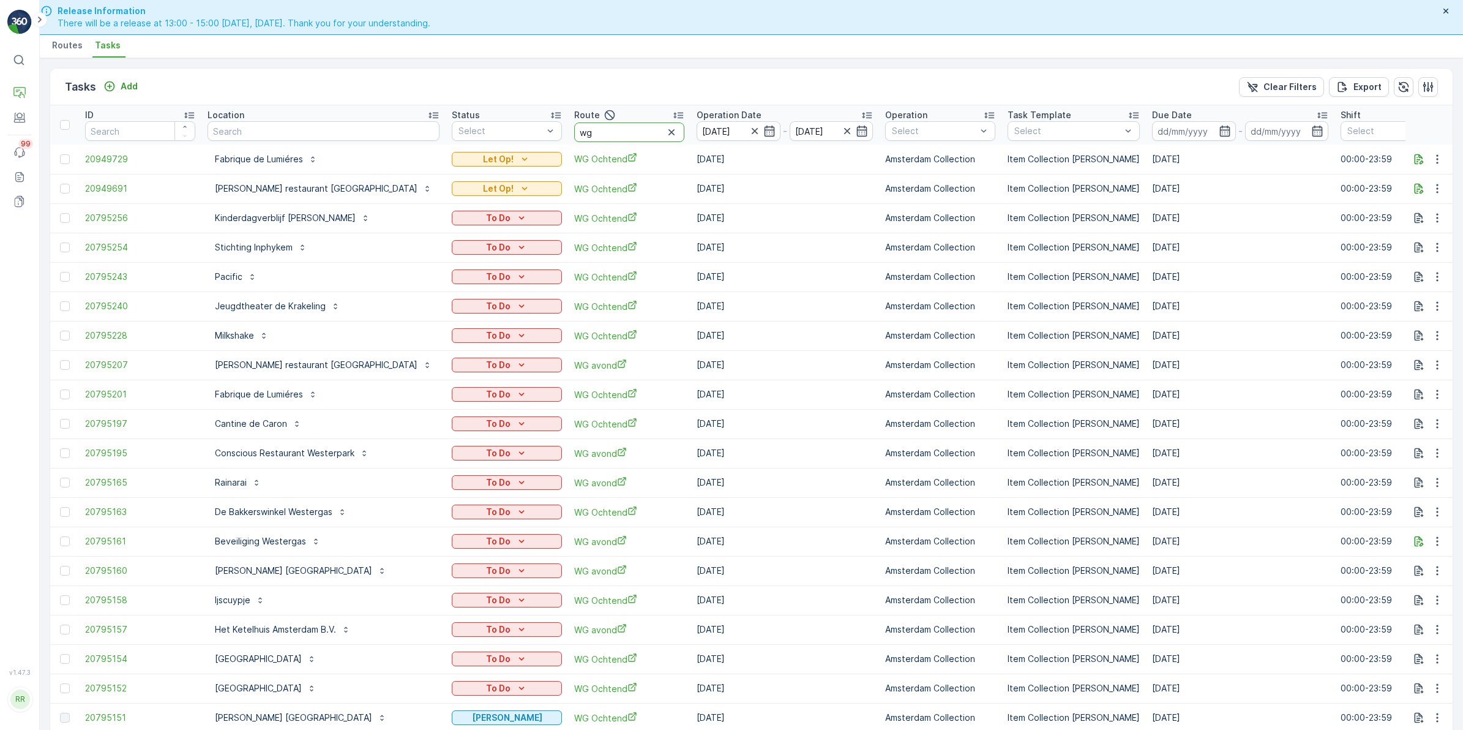
click at [574, 135] on input "wg" at bounding box center [629, 132] width 110 height 20
type input "wg ocht"
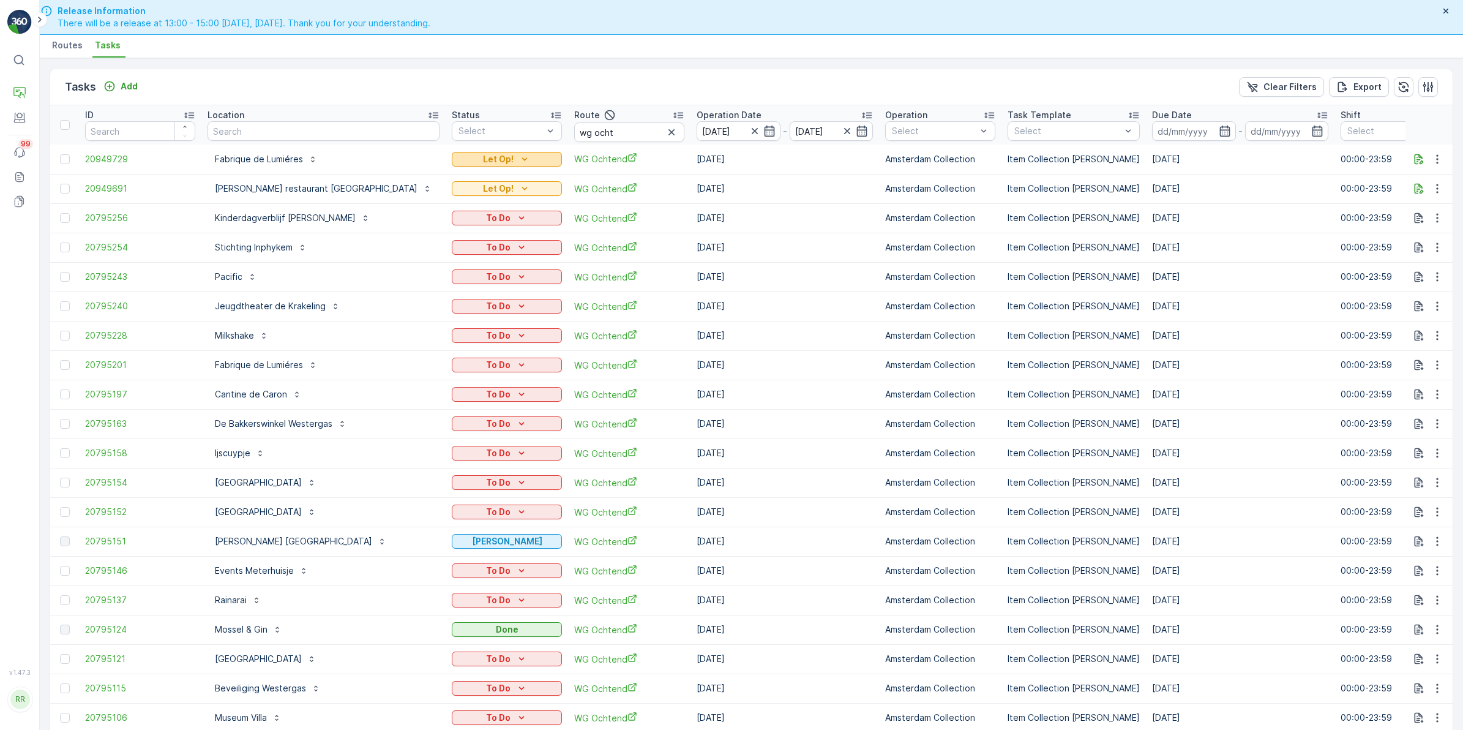
click at [519, 160] on icon "Let Op!" at bounding box center [525, 159] width 12 height 12
click at [448, 78] on div "Tasks Add Clear Filters Export" at bounding box center [751, 87] width 1403 height 37
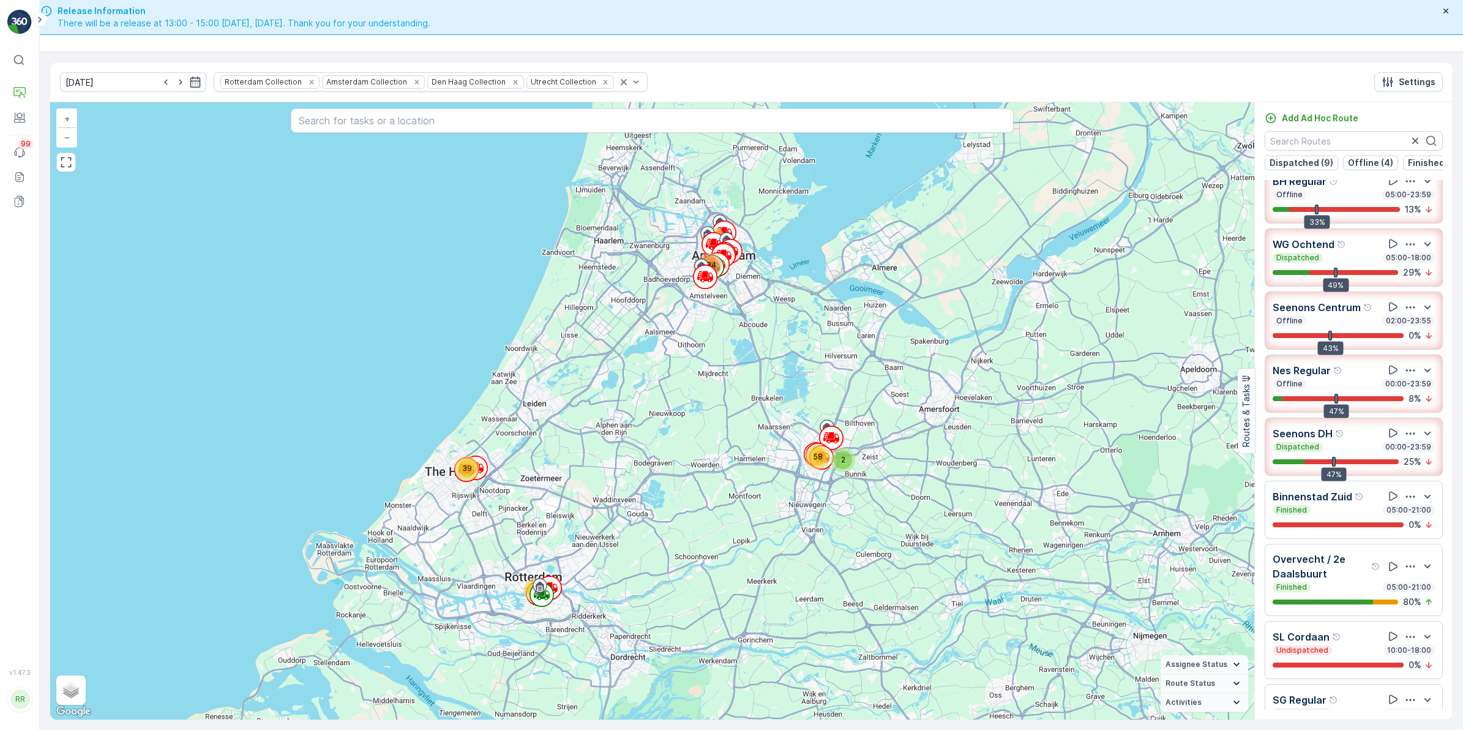
scroll to position [153, 0]
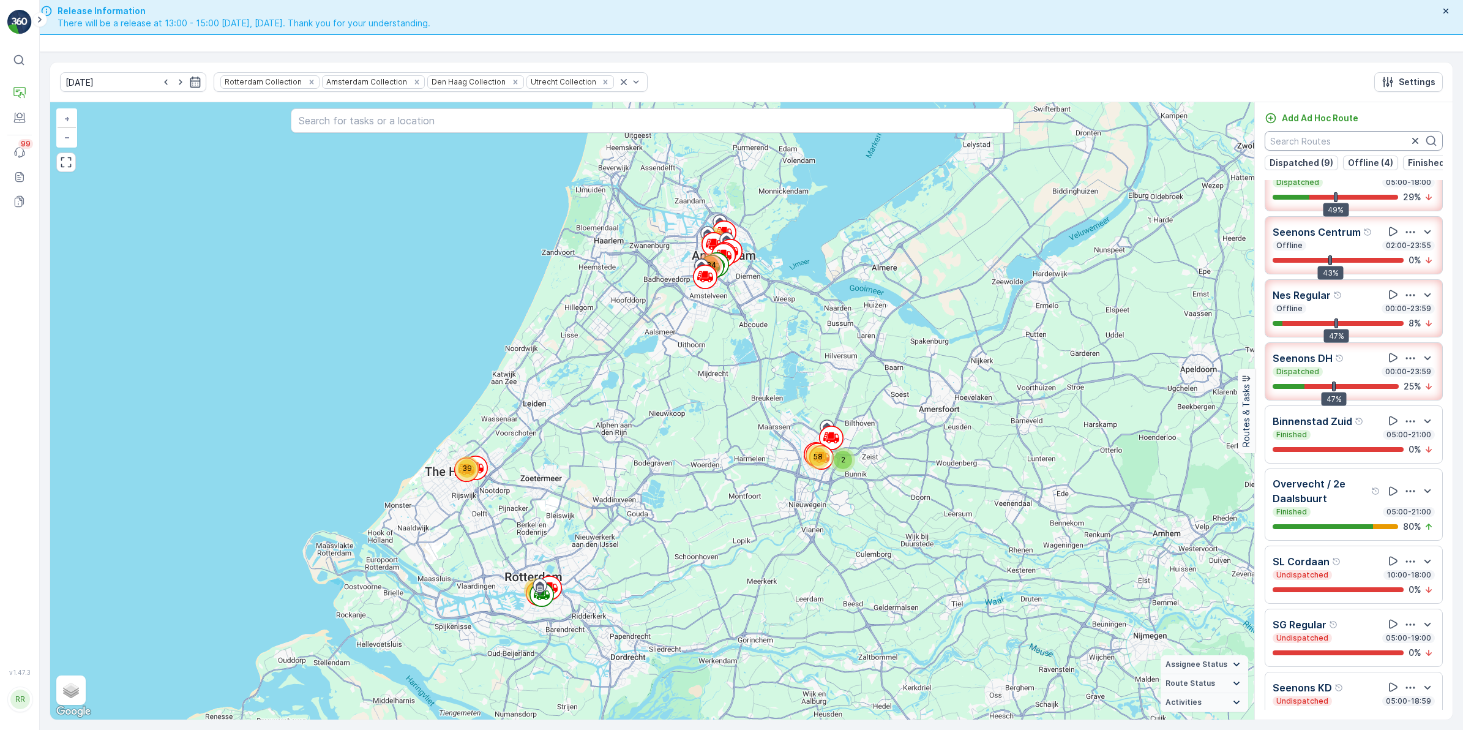
click at [1348, 142] on input "text" at bounding box center [1354, 141] width 178 height 20
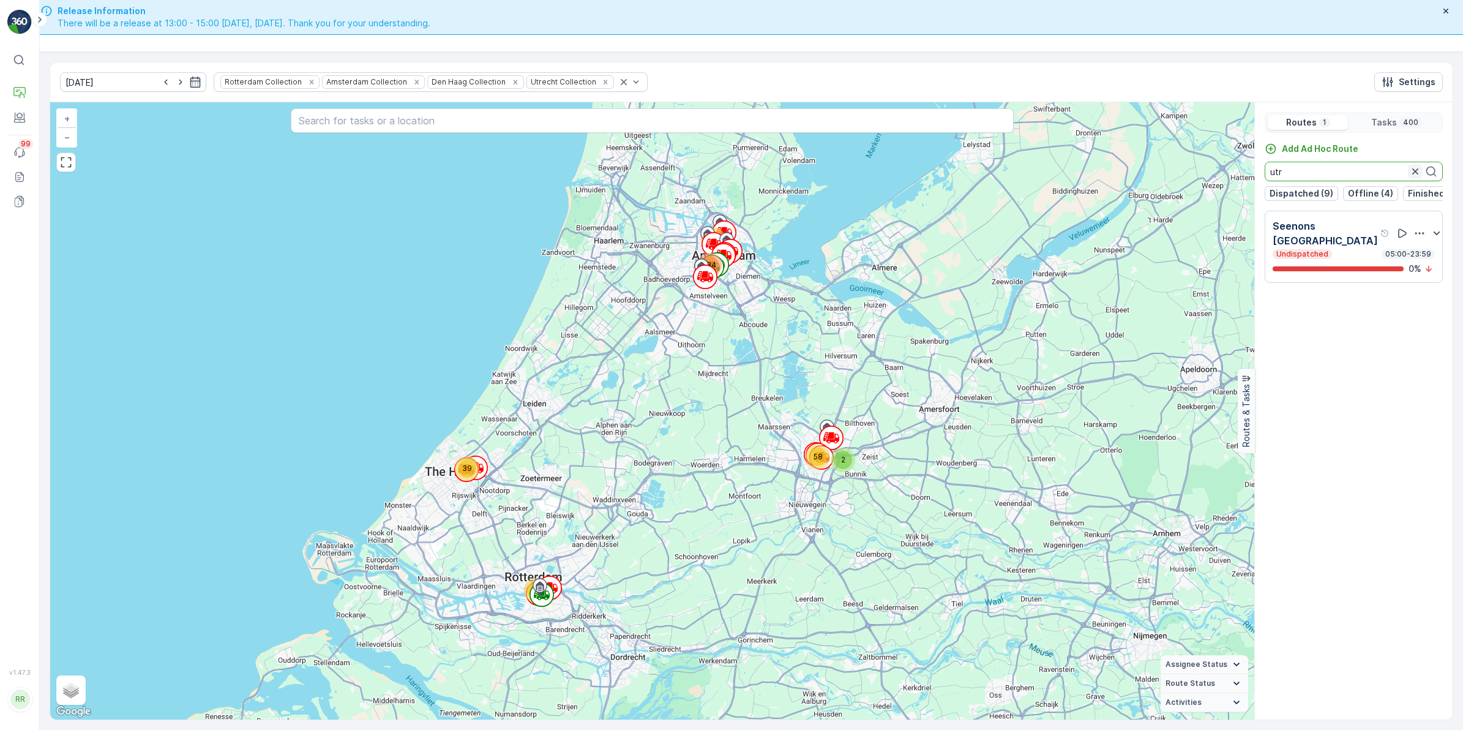
type input "utr"
click at [1412, 173] on icon "button" at bounding box center [1415, 171] width 12 height 12
type input "lom"
click at [1411, 171] on icon "button" at bounding box center [1415, 171] width 12 height 12
drag, startPoint x: 1324, startPoint y: 170, endPoint x: 1261, endPoint y: 182, distance: 64.2
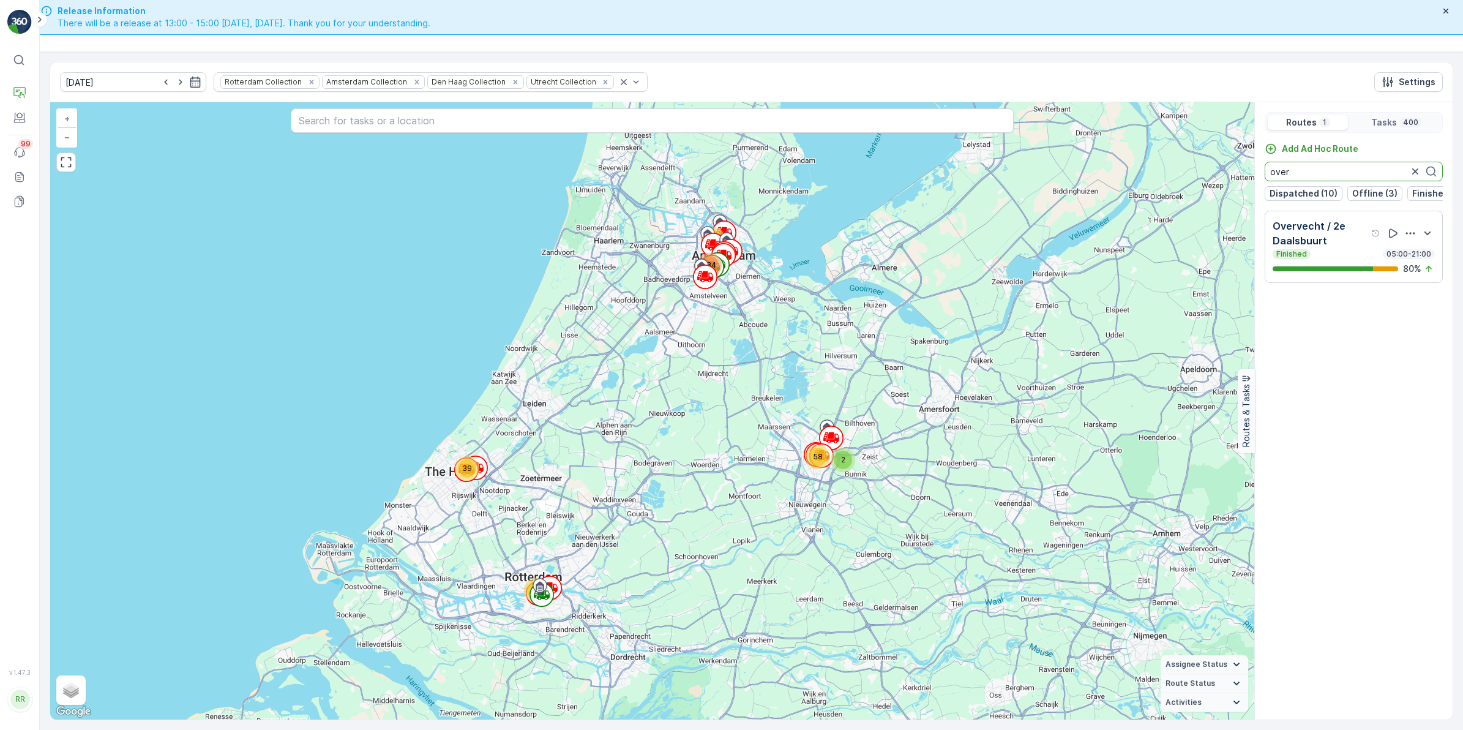
click at [1261, 182] on div "Add Ad Hoc Route over Dispatched (10) Offline (3) Finished (4) Undispatched (11)" at bounding box center [1354, 172] width 198 height 58
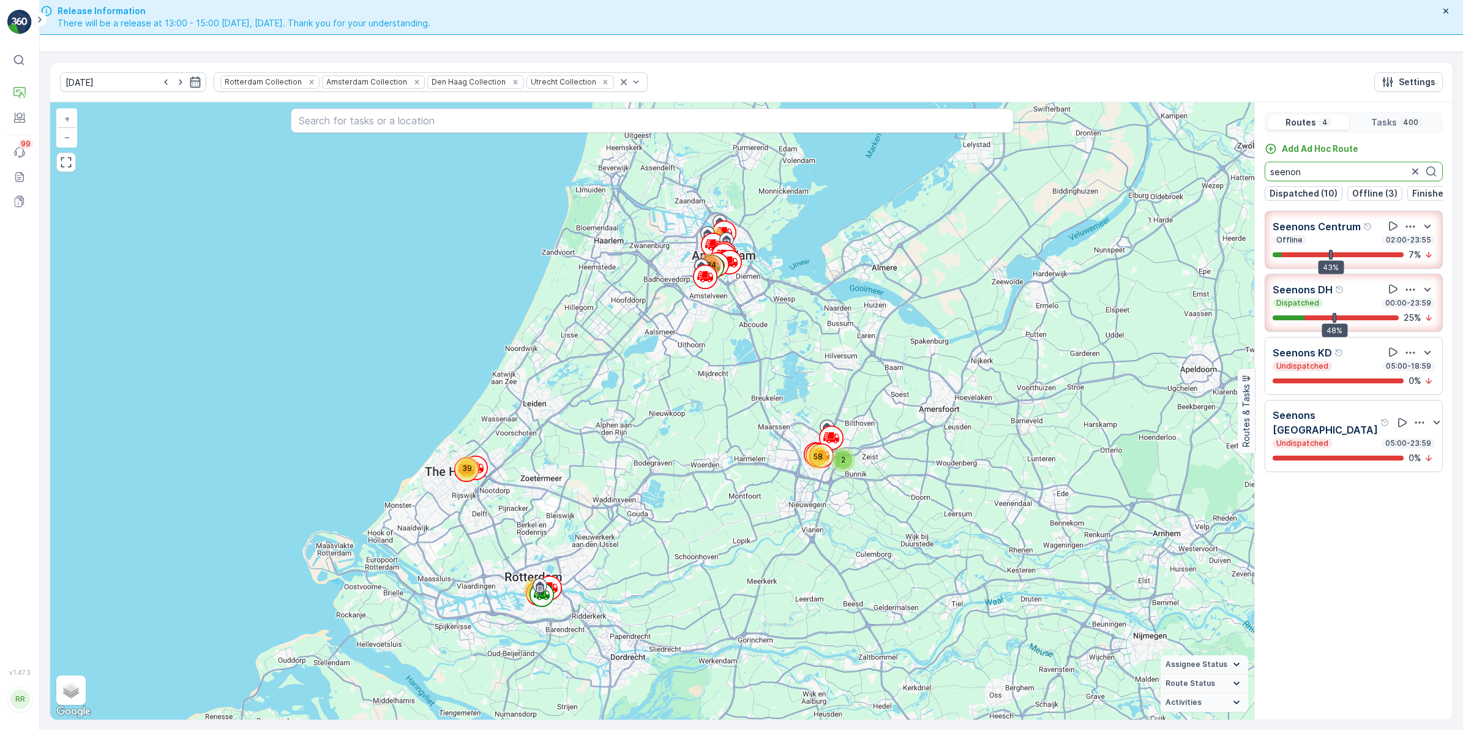
type input "seenon"
drag, startPoint x: 1322, startPoint y: 178, endPoint x: 1262, endPoint y: 184, distance: 60.9
click at [1262, 184] on div "Add Ad Hoc Route seenon Dispatched (8) Offline (5) Finished (4) Undispatched (1…" at bounding box center [1354, 172] width 198 height 58
click at [1416, 175] on icon "button" at bounding box center [1415, 171] width 12 height 12
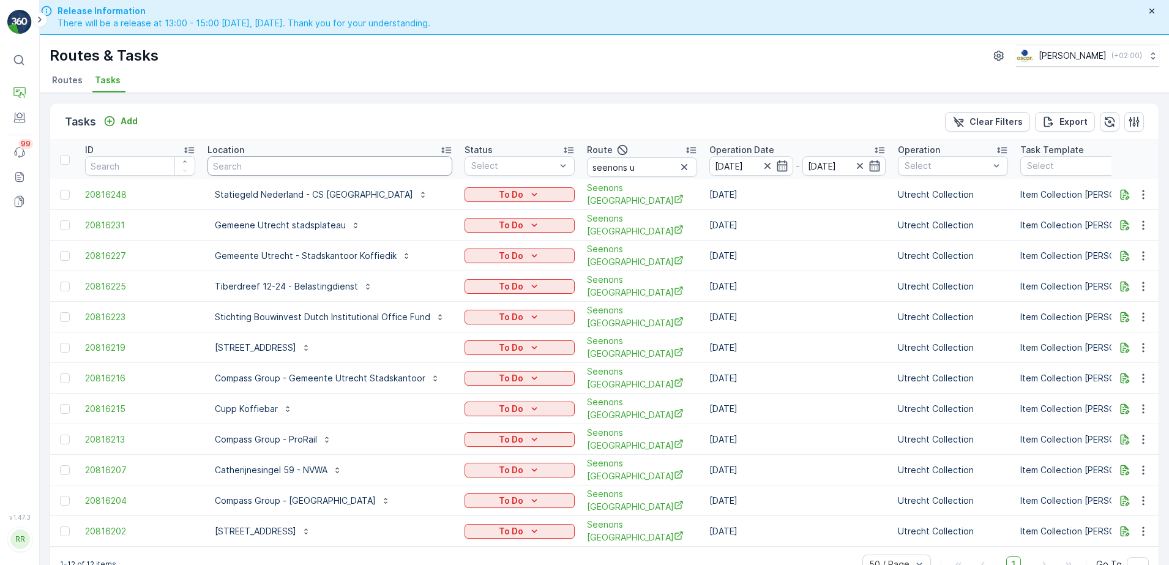
scroll to position [35, 0]
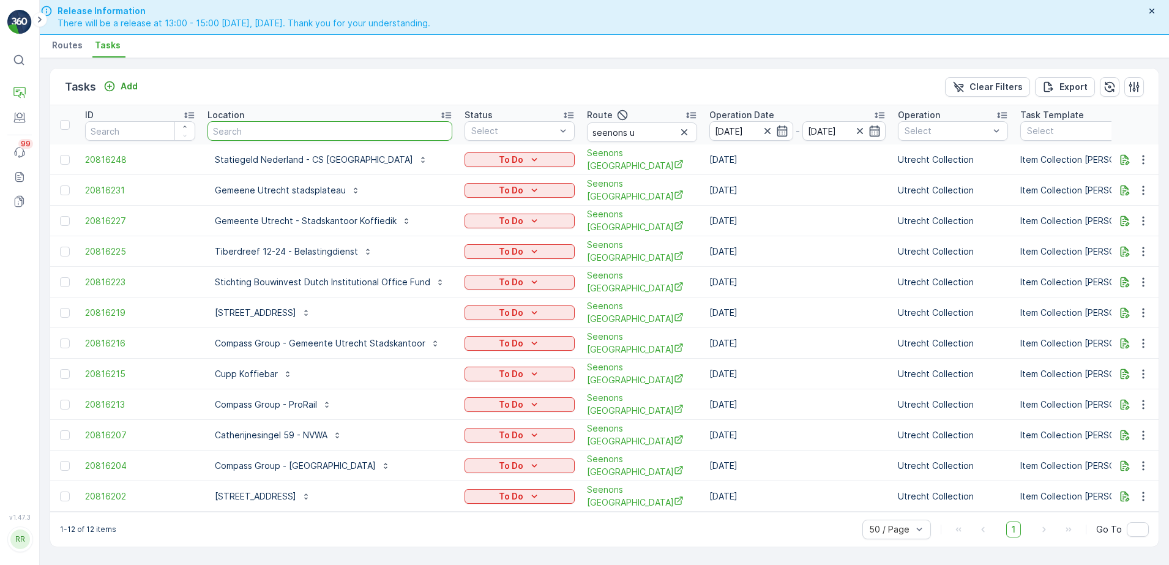
click at [311, 134] on input "text" at bounding box center [330, 131] width 245 height 20
click at [672, 134] on input "seenons u" at bounding box center [642, 132] width 110 height 20
click at [686, 132] on icon "button" at bounding box center [684, 132] width 12 height 12
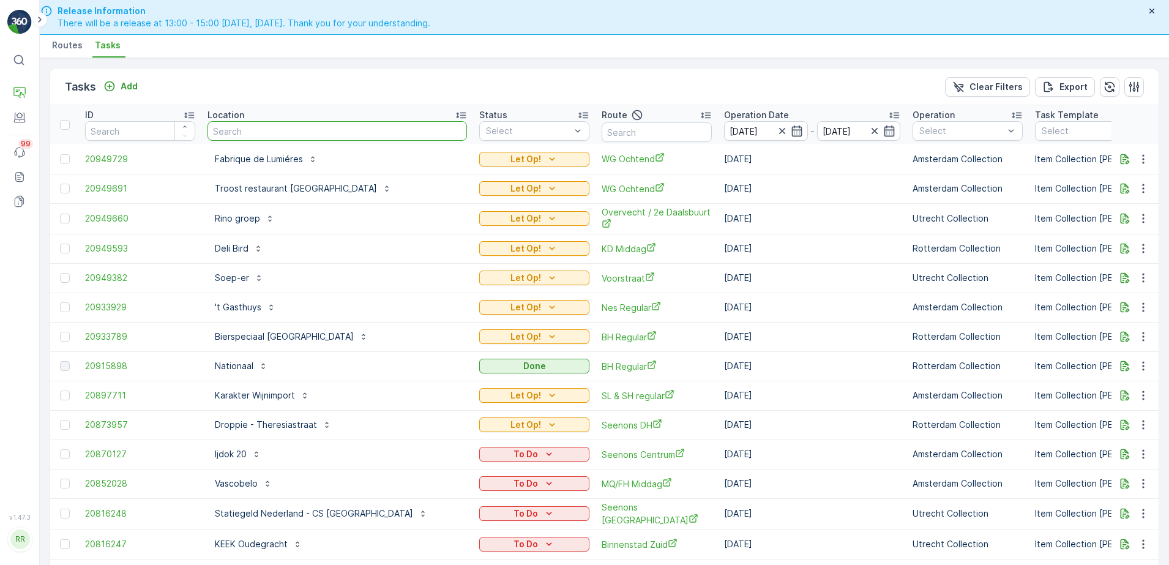
click at [299, 132] on input "text" at bounding box center [338, 131] width 260 height 20
type input "drie gr"
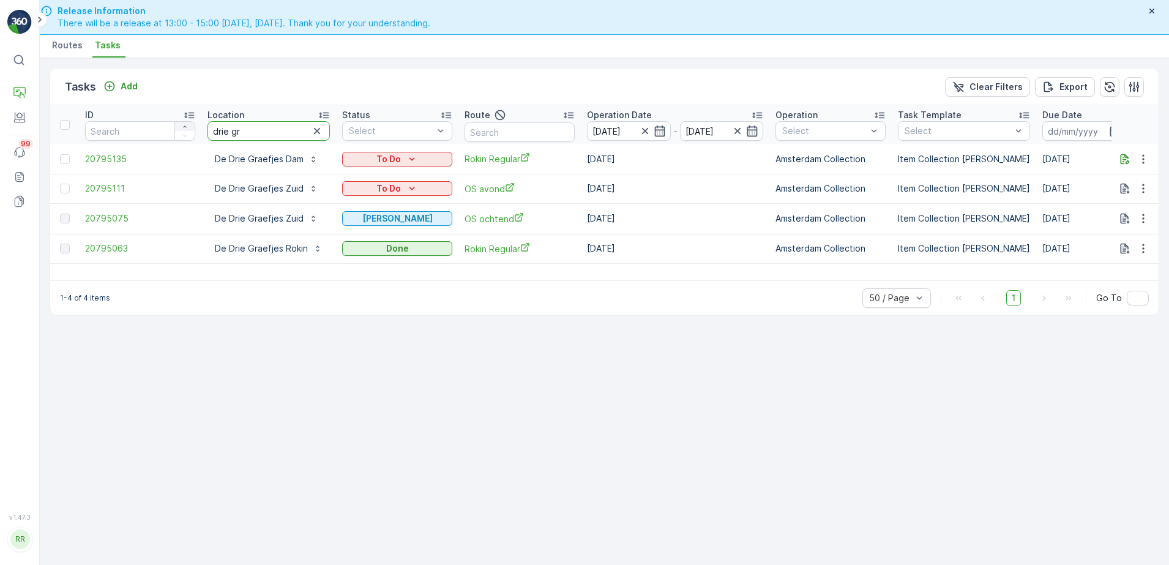
drag, startPoint x: 267, startPoint y: 137, endPoint x: 178, endPoint y: 129, distance: 89.7
click at [178, 129] on tr "ID Location drie gr Status Select Route Operation Date 11.08.2025 - 11.08.2025 …" at bounding box center [1000, 124] width 1901 height 39
type input "lagere"
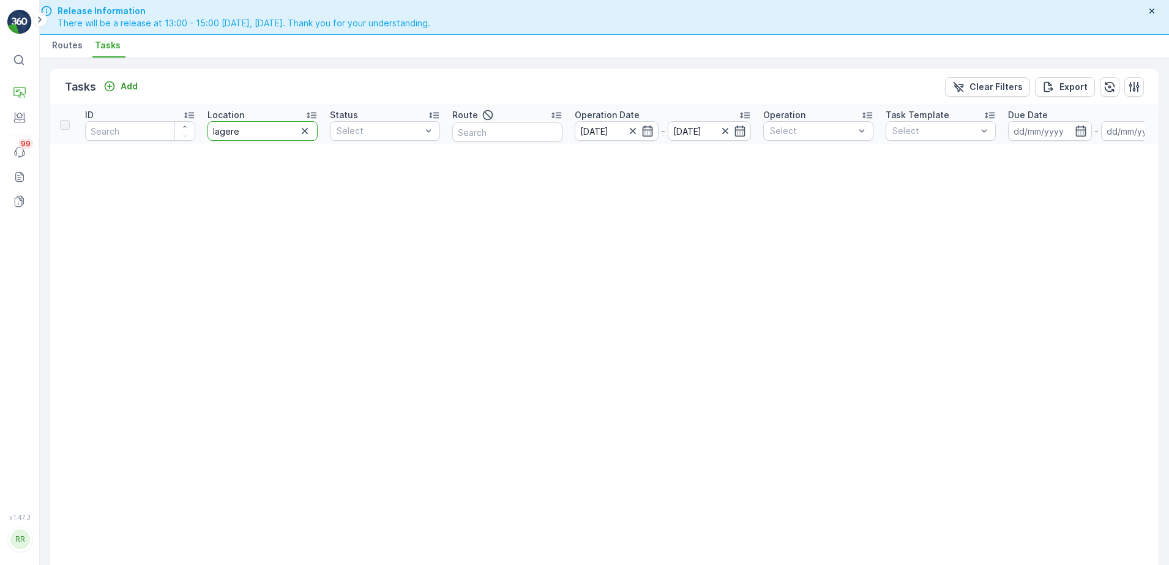
drag, startPoint x: 277, startPoint y: 137, endPoint x: 84, endPoint y: 151, distance: 193.4
type input "he"
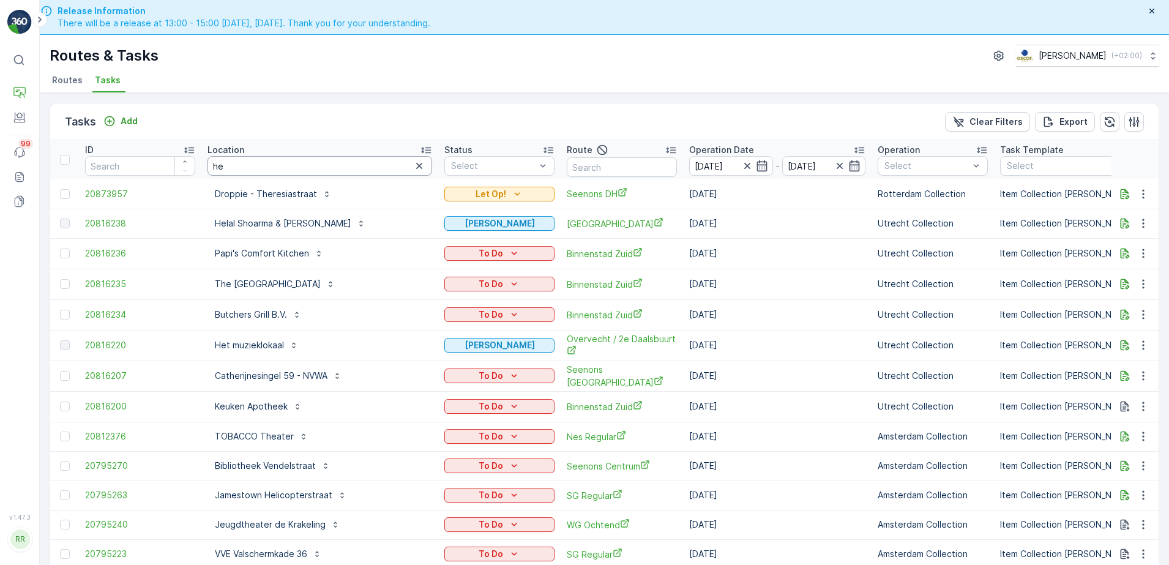
click at [321, 162] on input "he" at bounding box center [320, 166] width 225 height 20
type input "het la"
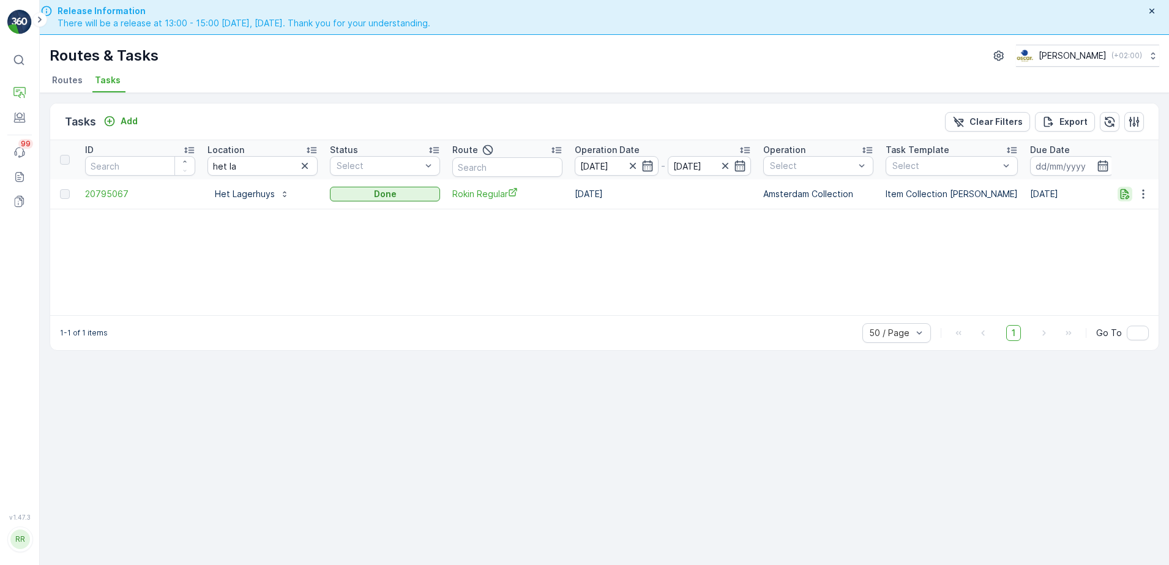
click at [1130, 195] on icon "button" at bounding box center [1125, 194] width 12 height 12
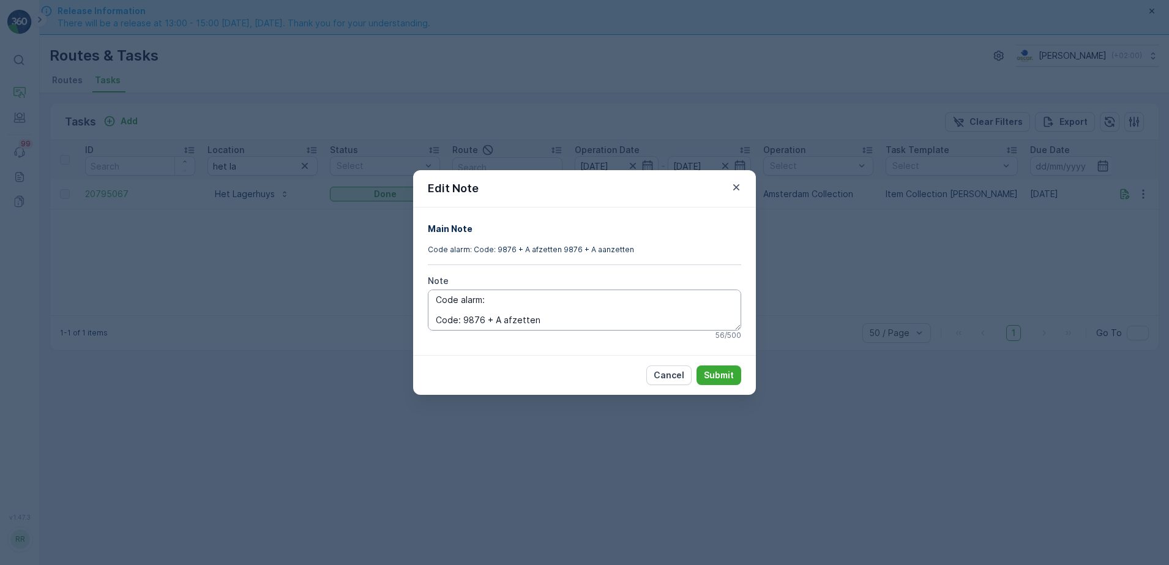
click at [557, 320] on textarea "Code alarm: Code: 9876 + A afzetten 9876 + A aanzetten" at bounding box center [584, 310] width 313 height 40
click at [536, 318] on textarea "Code alarm: Code: 9876 + A afzetten 9876 + A aanzetten" at bounding box center [584, 310] width 313 height 40
click at [550, 299] on textarea "Code alarm: Code: 9876 + A afzetten 9876 + A aanzetten" at bounding box center [584, 310] width 313 height 40
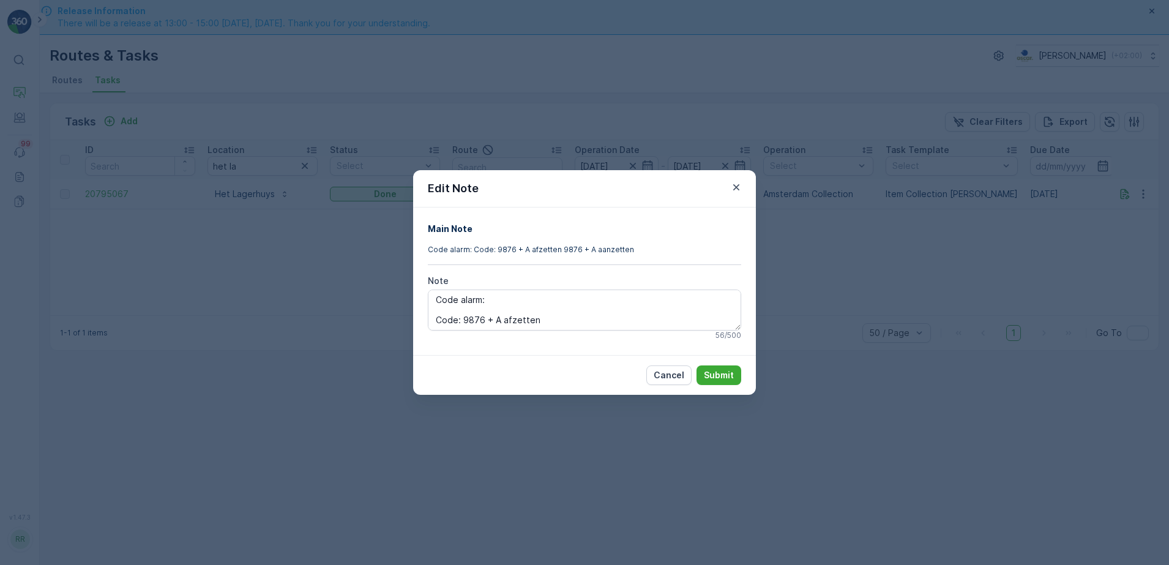
click at [741, 186] on icon "button" at bounding box center [736, 187] width 12 height 12
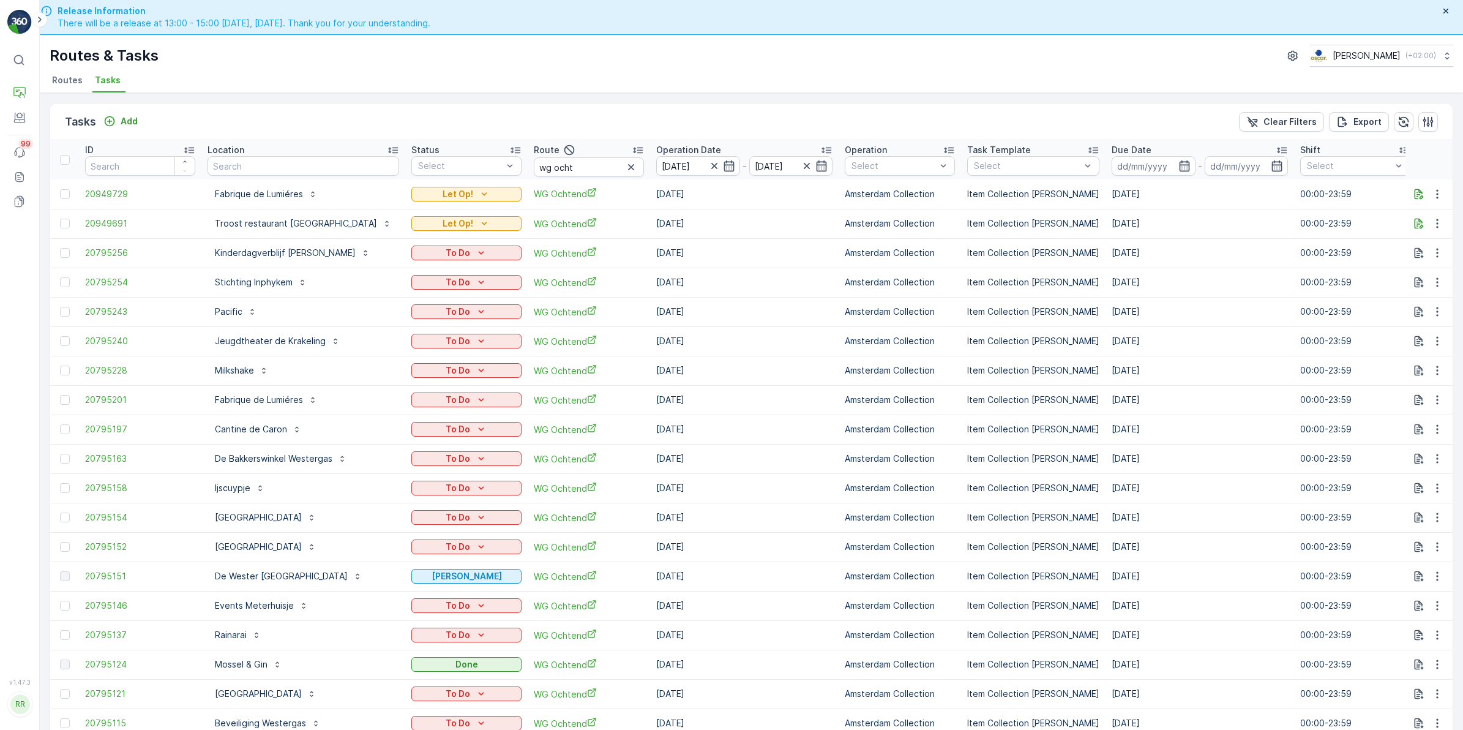
scroll to position [35, 0]
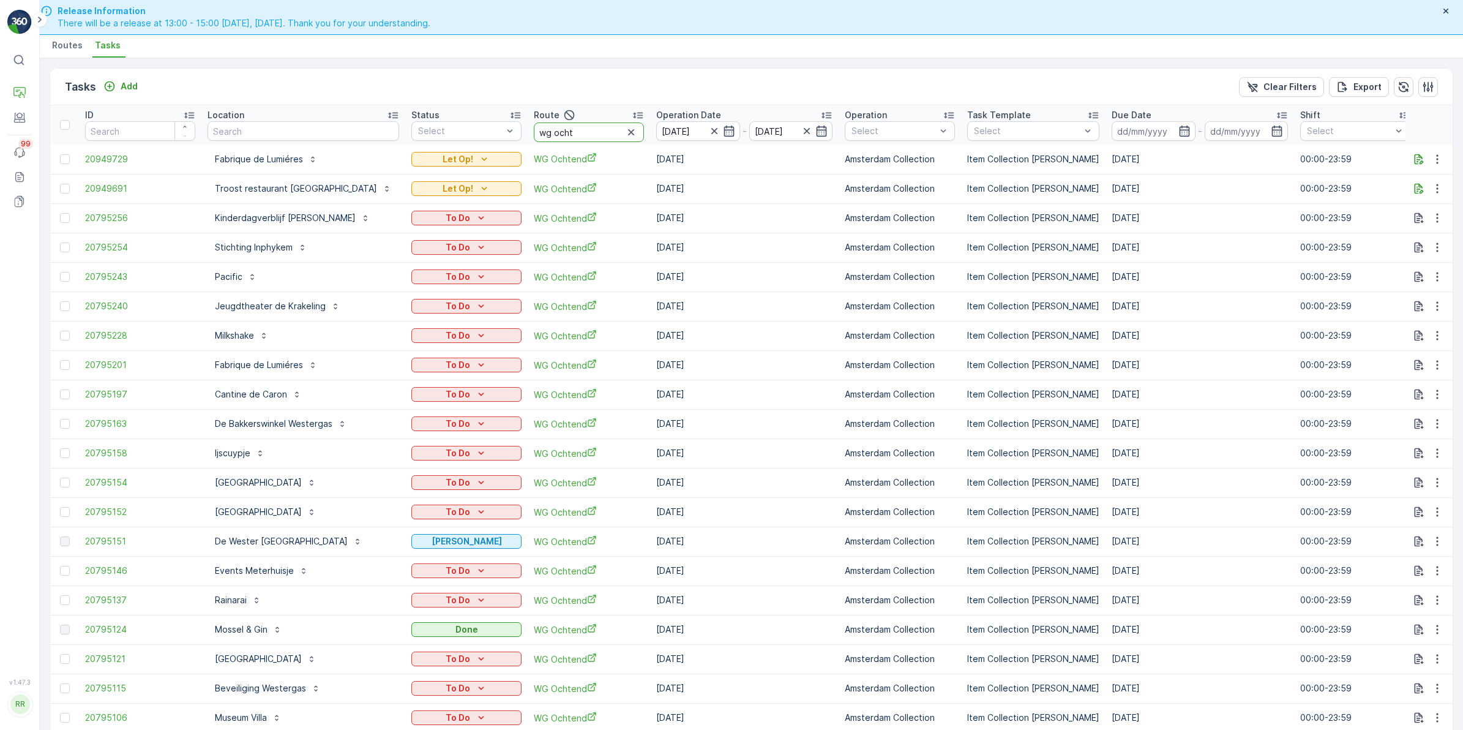
drag, startPoint x: 558, startPoint y: 137, endPoint x: 450, endPoint y: 144, distance: 108.7
click at [450, 144] on table "ID Location Status Select Route wg ocht Operation Date [DATE] - [DATE] Operatio…" at bounding box center [1035, 624] width 1970 height 1039
type input "seenons"
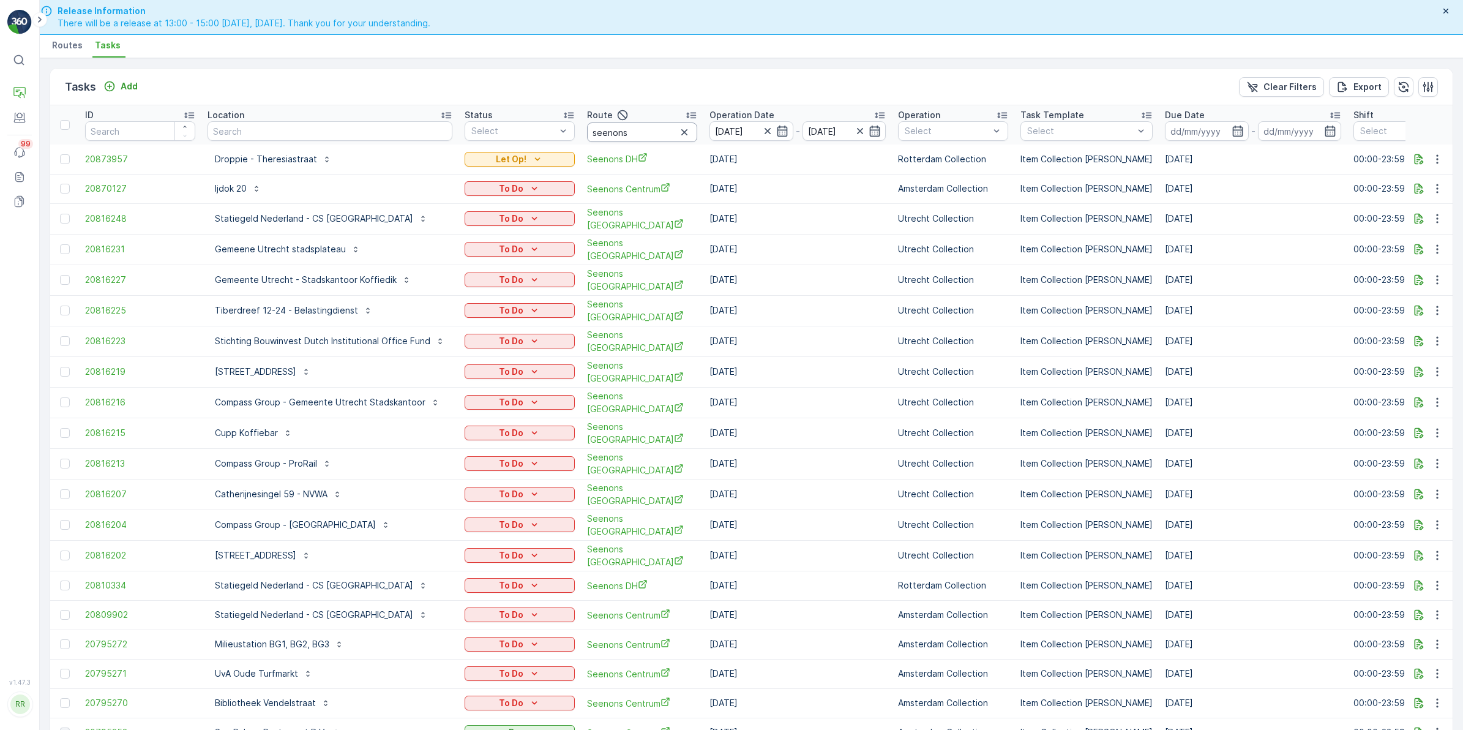
click at [647, 132] on input "seenons" at bounding box center [642, 132] width 110 height 20
type input "seenons c"
